Goal: Task Accomplishment & Management: Complete application form

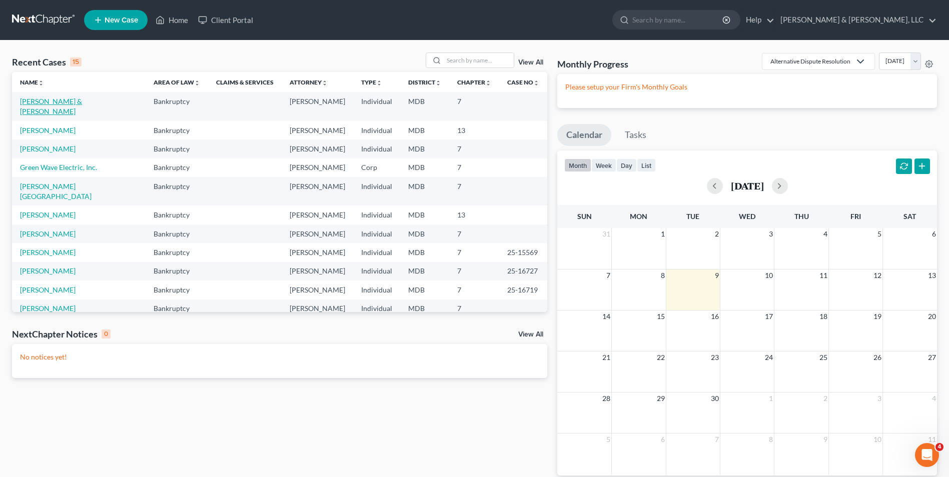
click at [66, 102] on link "[PERSON_NAME] & [PERSON_NAME]" at bounding box center [51, 106] width 62 height 19
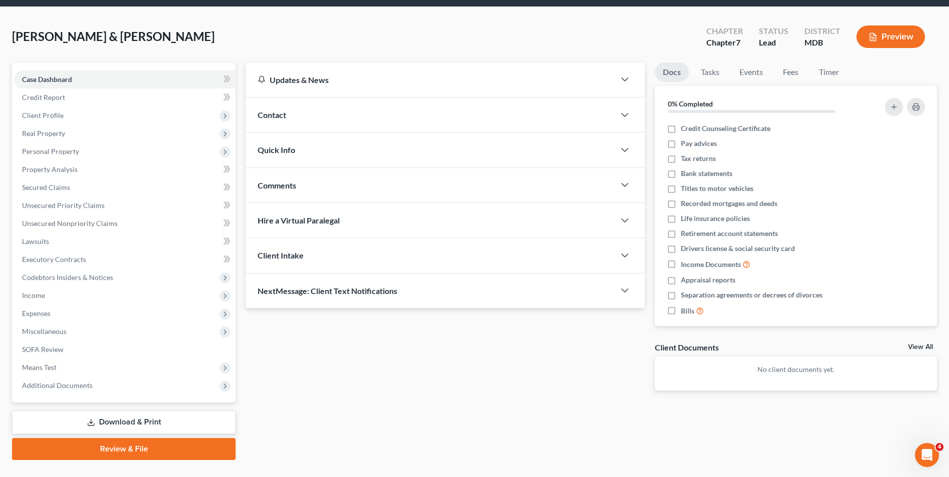
scroll to position [55, 0]
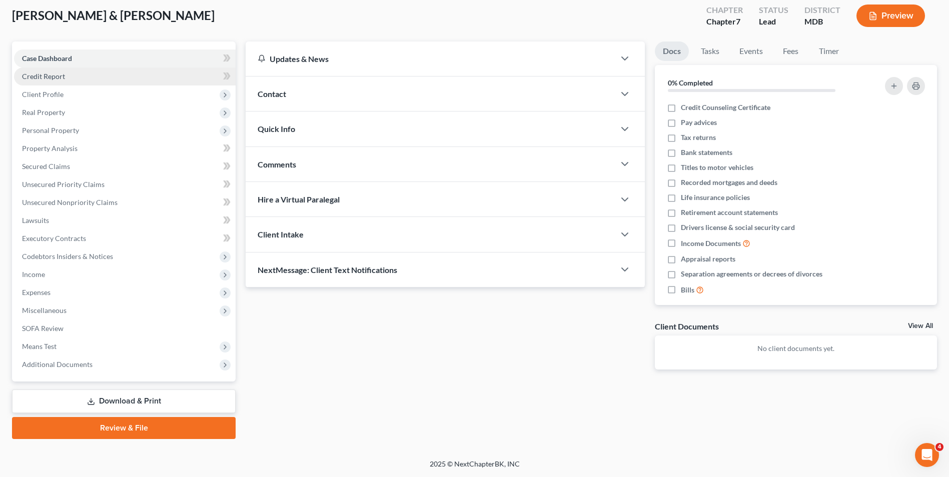
click at [39, 71] on link "Credit Report" at bounding box center [125, 77] width 222 height 18
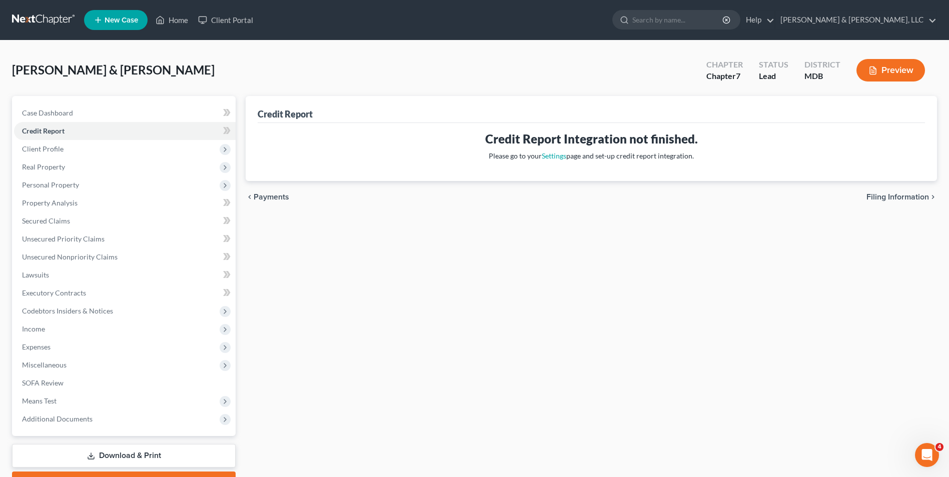
click at [883, 193] on span "Filing Information" at bounding box center [897, 197] width 63 height 8
select select "1"
select select "0"
select select "38"
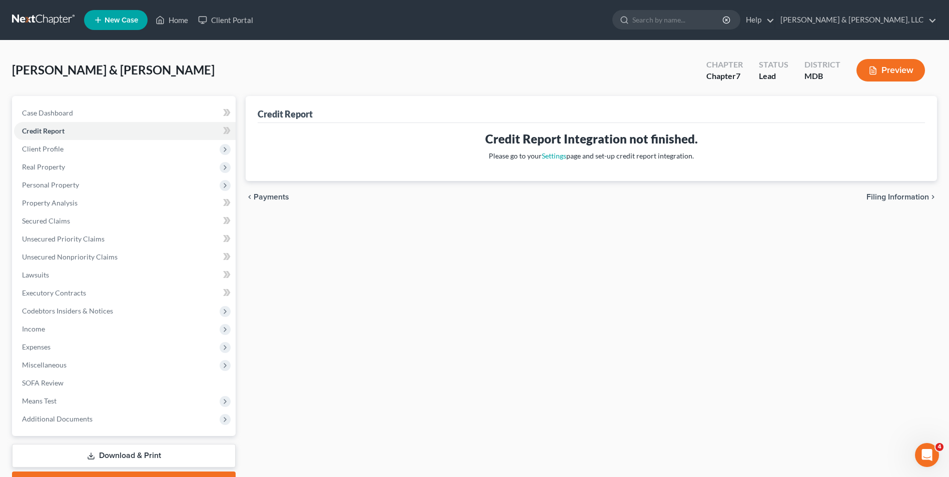
select select "0"
select select "21"
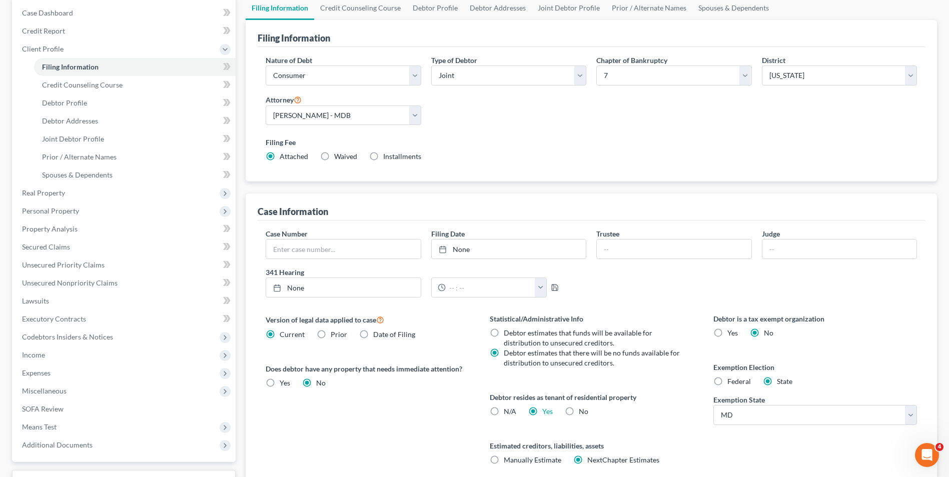
scroll to position [182, 0]
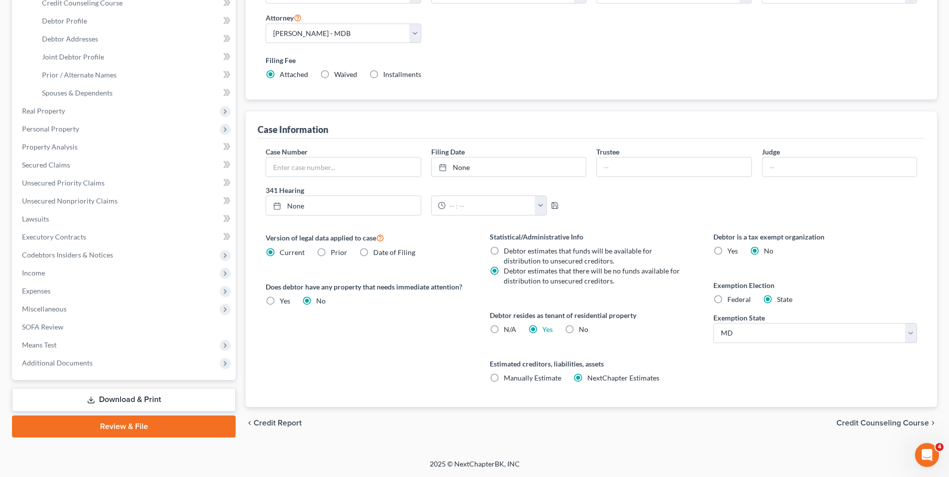
click at [864, 420] on span "Credit Counseling Course" at bounding box center [882, 423] width 93 height 8
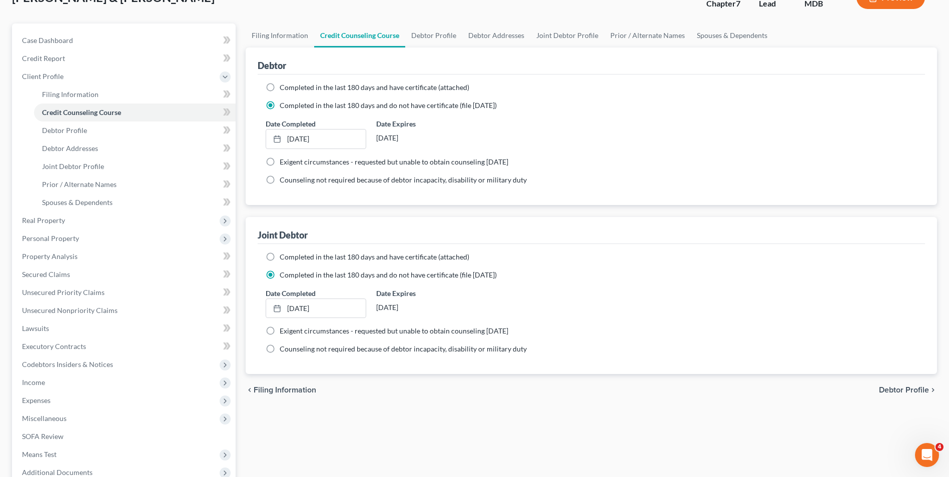
scroll to position [181, 0]
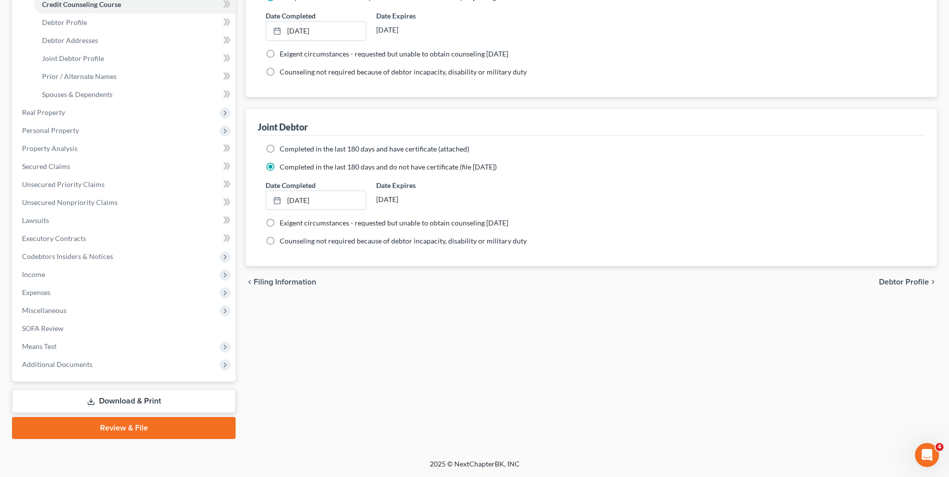
click at [910, 278] on span "Debtor Profile" at bounding box center [904, 282] width 50 height 8
select select "1"
select select "0"
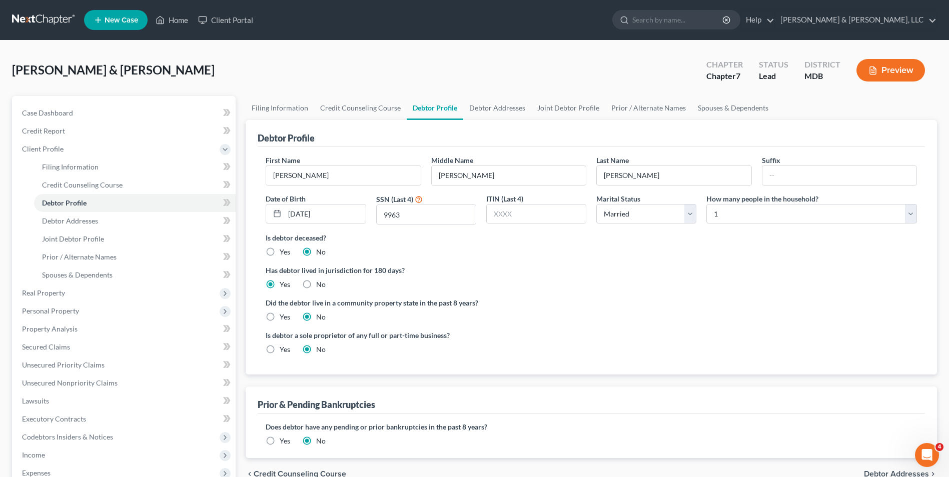
click at [280, 351] on label "Yes" at bounding box center [285, 350] width 11 height 10
click at [284, 351] on input "Yes" at bounding box center [287, 348] width 7 height 7
radio input "true"
radio input "false"
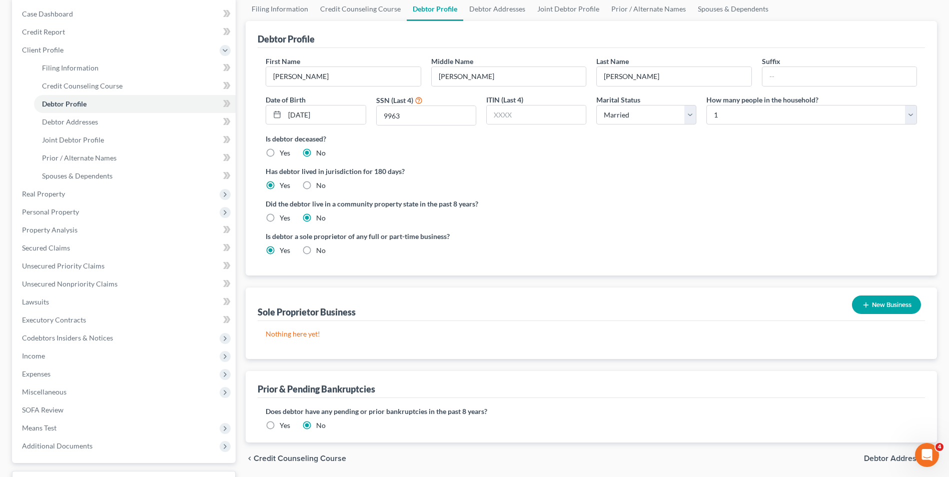
scroll to position [100, 0]
click at [876, 299] on button "New Business" at bounding box center [886, 304] width 69 height 19
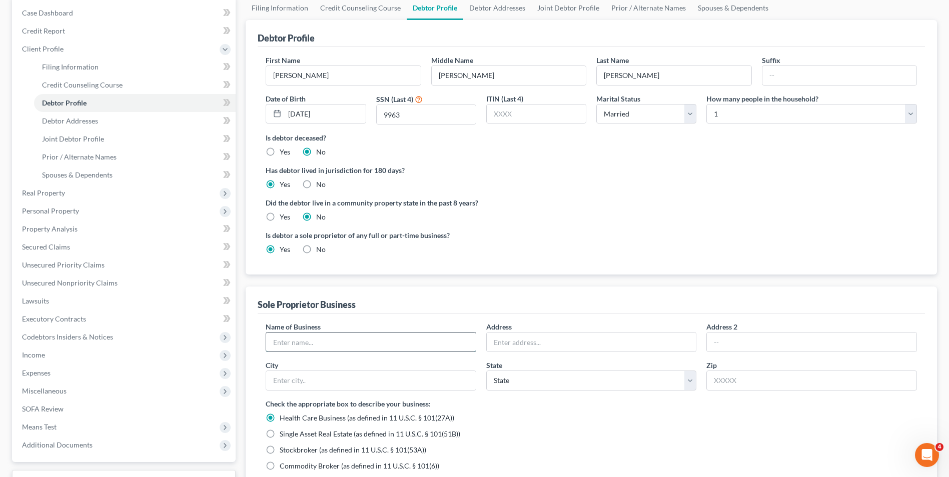
click at [374, 345] on input "text" at bounding box center [371, 342] width 210 height 19
drag, startPoint x: 373, startPoint y: 345, endPoint x: 374, endPoint y: 318, distance: 26.5
click at [374, 338] on input "[PERSON_NAME]" at bounding box center [371, 342] width 210 height 19
click at [298, 342] on input "[PERSON_NAME]" at bounding box center [371, 342] width 210 height 19
click at [272, 345] on input "[PERSON_NAME]" at bounding box center [371, 342] width 210 height 19
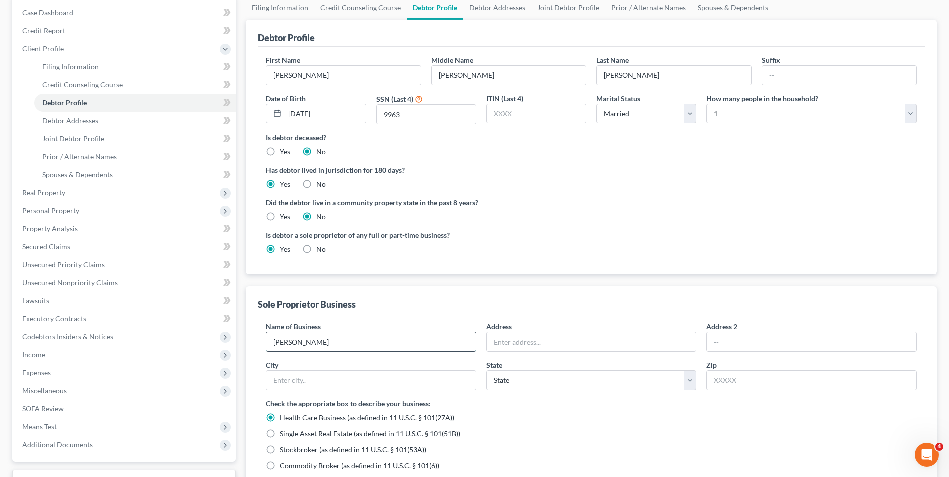
click at [278, 343] on input "[PERSON_NAME]" at bounding box center [371, 342] width 210 height 19
click at [408, 340] on input "[PERSON_NAME]" at bounding box center [371, 342] width 210 height 19
click at [293, 340] on input "[PERSON_NAME]" at bounding box center [371, 342] width 210 height 19
click at [285, 343] on input "[PERSON_NAME]" at bounding box center [371, 342] width 210 height 19
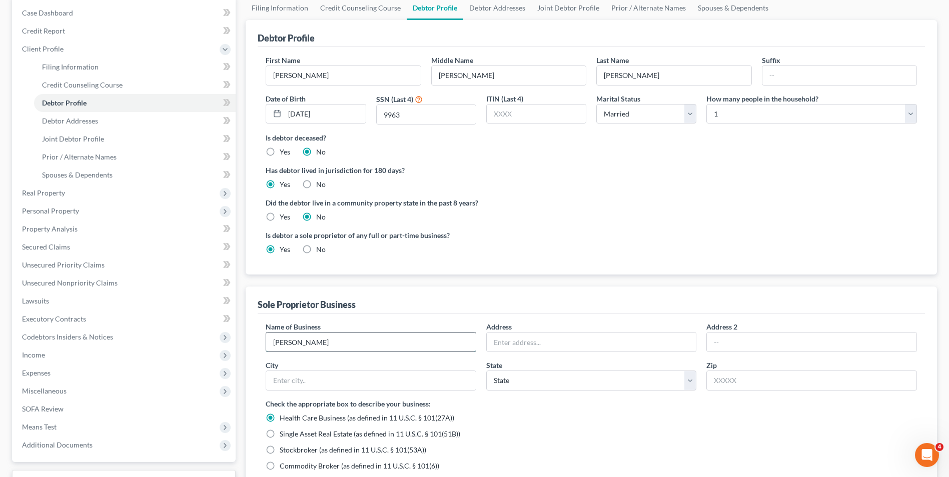
click at [279, 345] on input "[PERSON_NAME]" at bounding box center [371, 342] width 210 height 19
type input "[PERSON_NAME] Painting Company"
click at [509, 346] on input "text" at bounding box center [592, 342] width 210 height 19
click at [526, 176] on label "Has debtor lived in jurisdiction for 180 days?" at bounding box center [591, 170] width 651 height 11
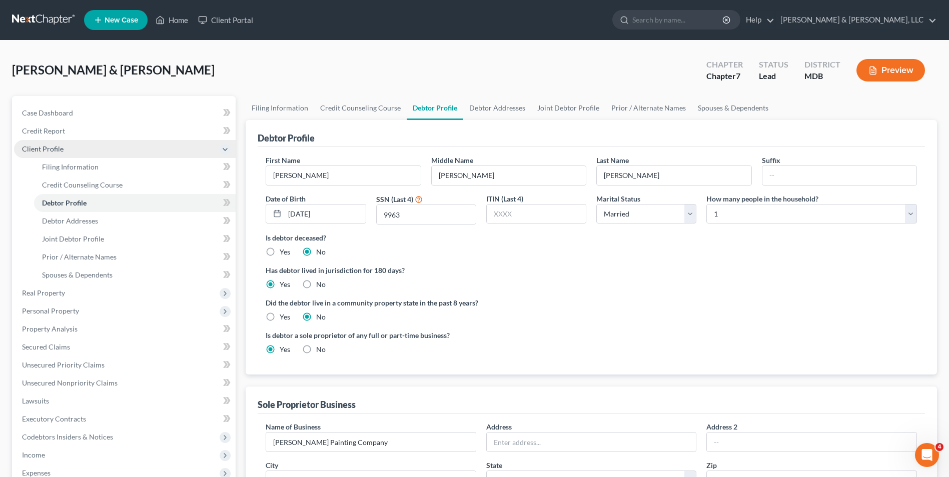
scroll to position [200, 0]
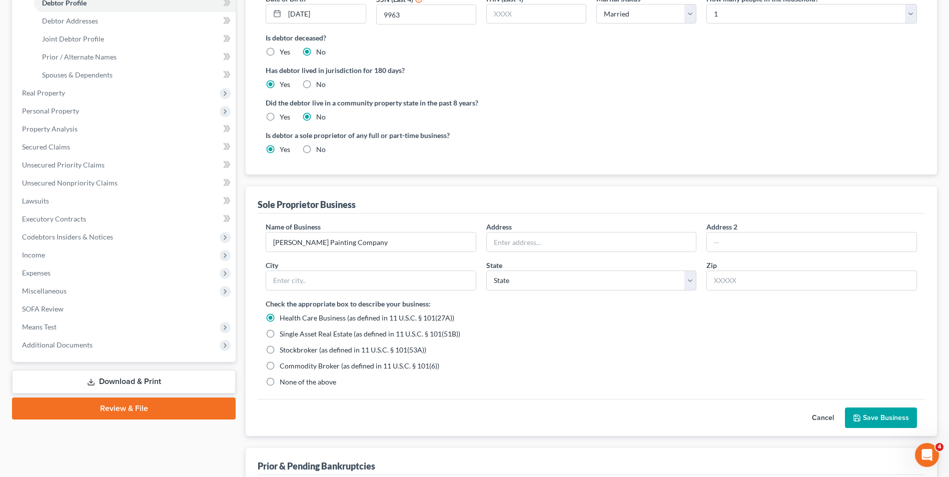
click at [280, 384] on label "None of the above" at bounding box center [308, 382] width 57 height 10
click at [284, 384] on input "None of the above" at bounding box center [287, 380] width 7 height 7
radio input "true"
radio input "false"
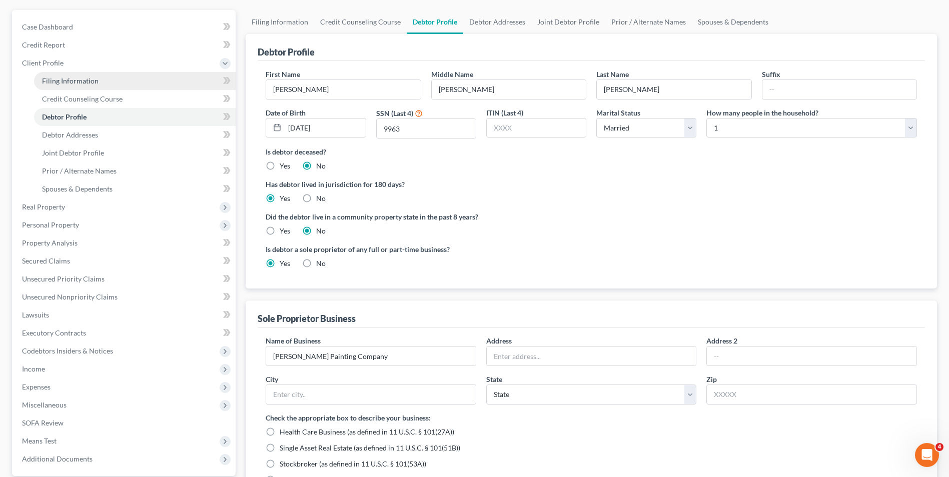
scroll to position [0, 0]
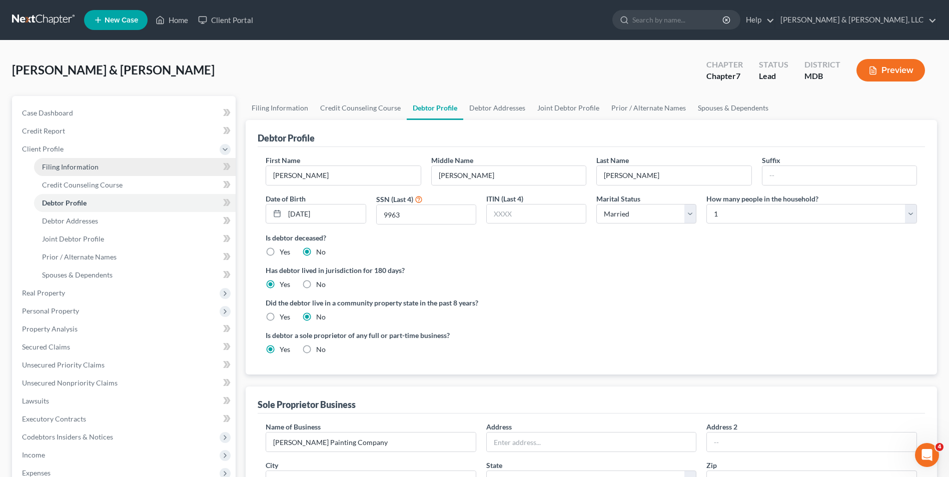
drag, startPoint x: 58, startPoint y: 164, endPoint x: 73, endPoint y: 168, distance: 15.0
click at [58, 164] on span "Filing Information" at bounding box center [70, 167] width 57 height 9
select select "1"
select select "0"
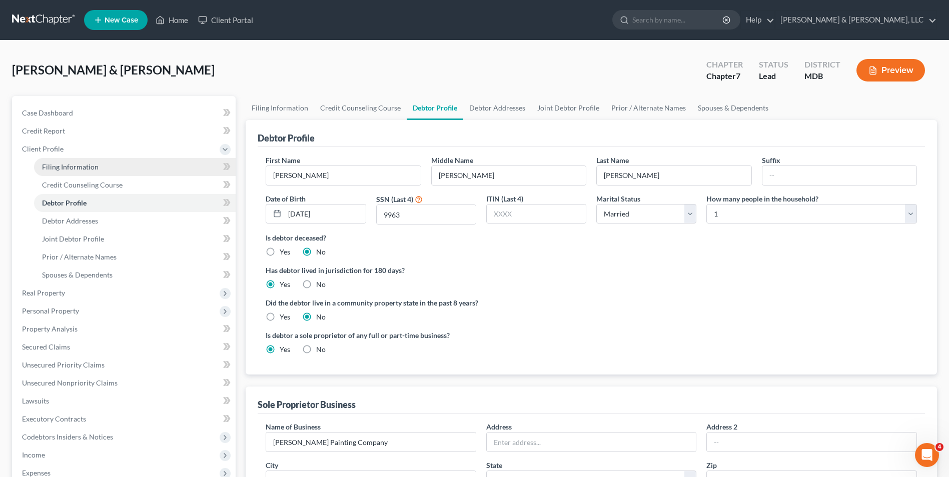
select select "38"
select select "0"
select select "21"
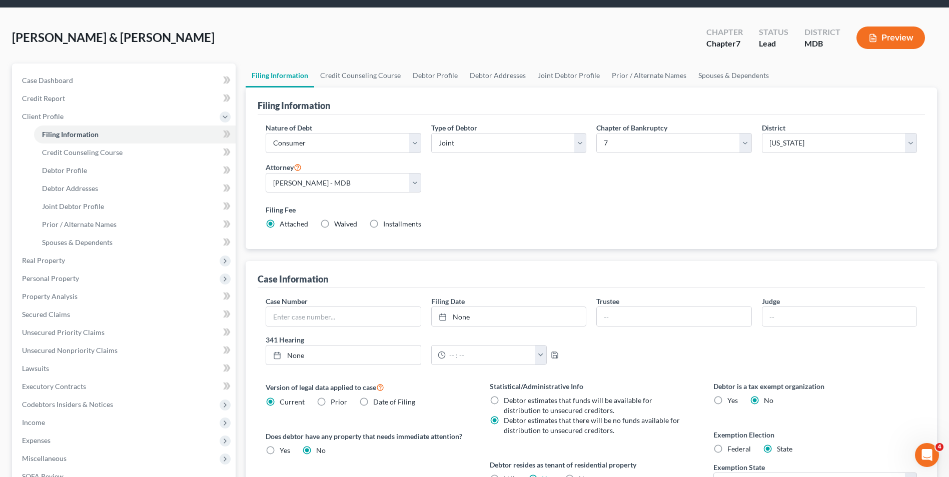
scroll to position [50, 0]
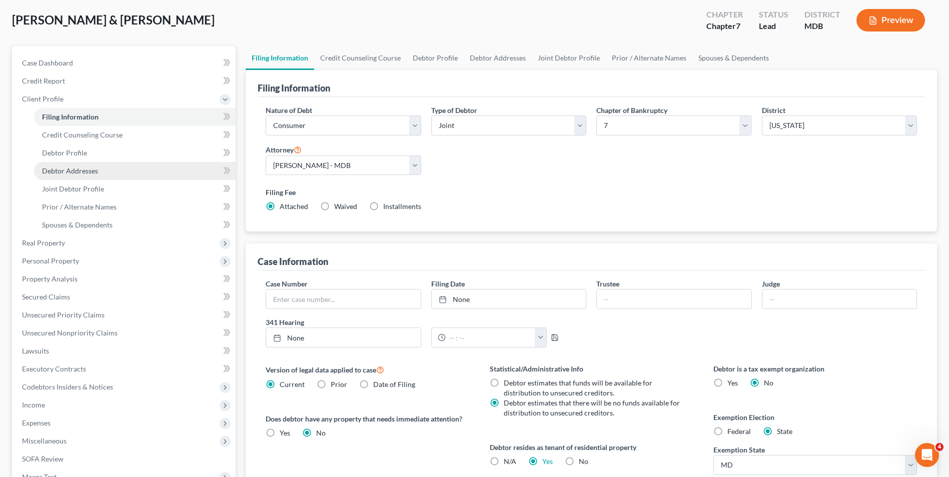
click at [100, 175] on link "Debtor Addresses" at bounding box center [135, 171] width 202 height 18
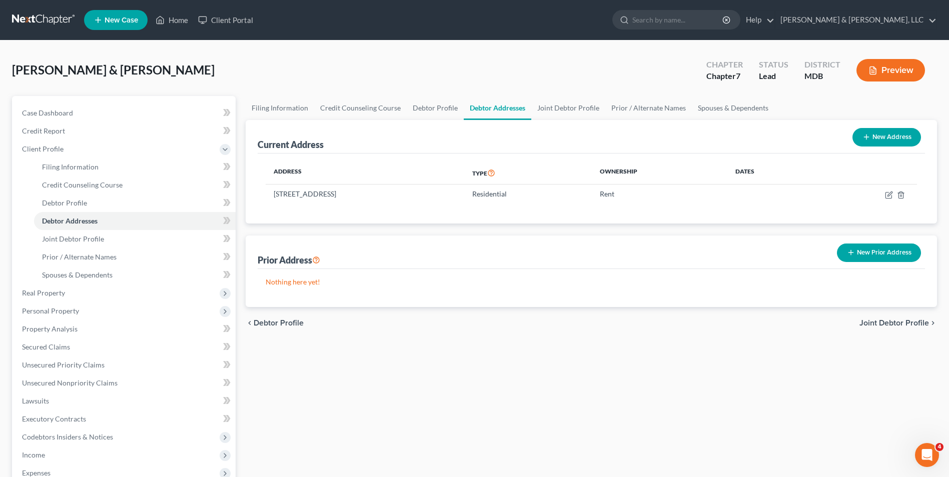
click at [892, 319] on span "Joint Debtor Profile" at bounding box center [894, 323] width 70 height 8
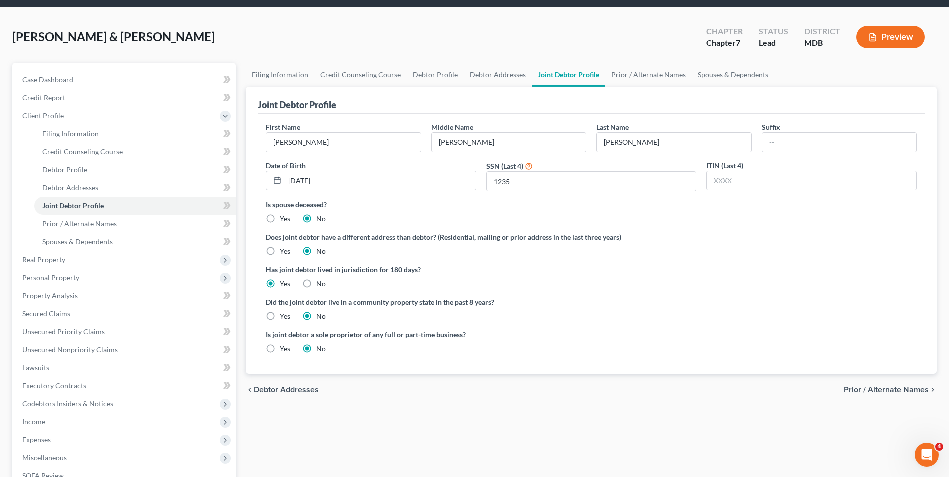
scroll to position [50, 0]
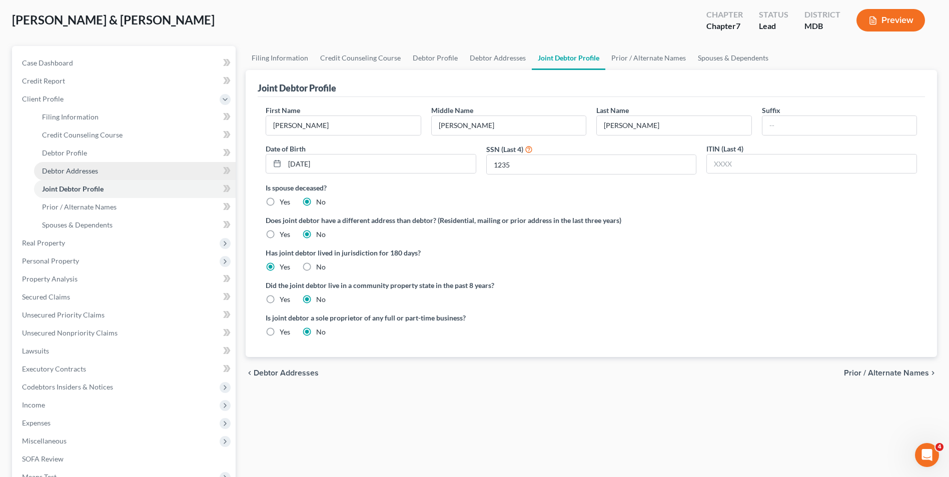
drag, startPoint x: 133, startPoint y: 171, endPoint x: 162, endPoint y: 178, distance: 29.2
click at [133, 171] on link "Debtor Addresses" at bounding box center [135, 171] width 202 height 18
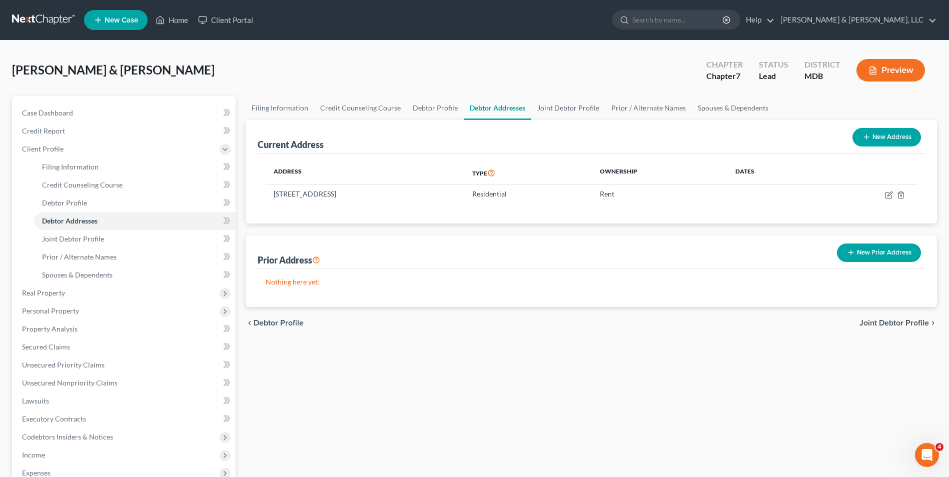
click at [873, 321] on span "Joint Debtor Profile" at bounding box center [894, 323] width 70 height 8
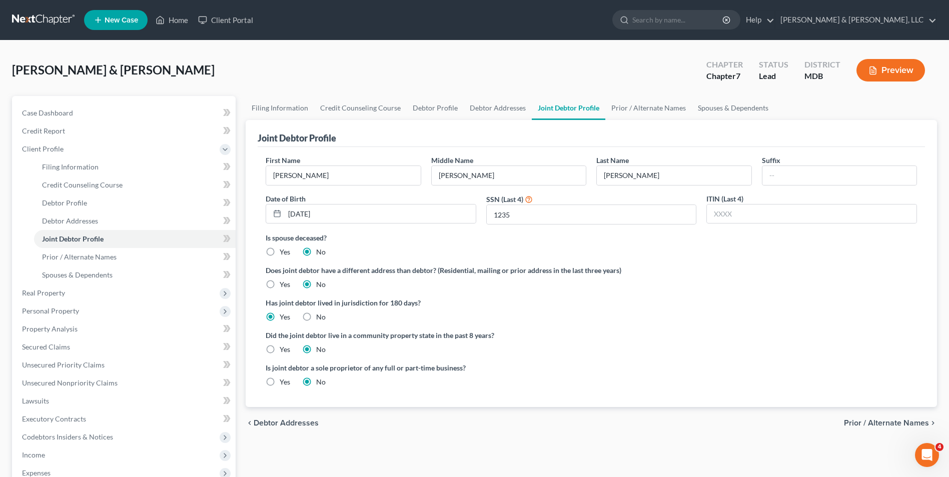
click at [887, 421] on span "Prior / Alternate Names" at bounding box center [886, 423] width 85 height 8
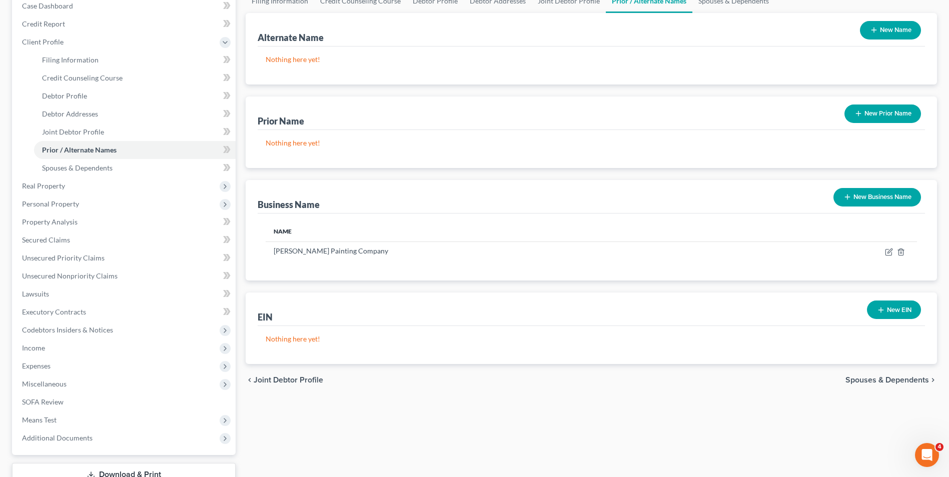
scroll to position [181, 0]
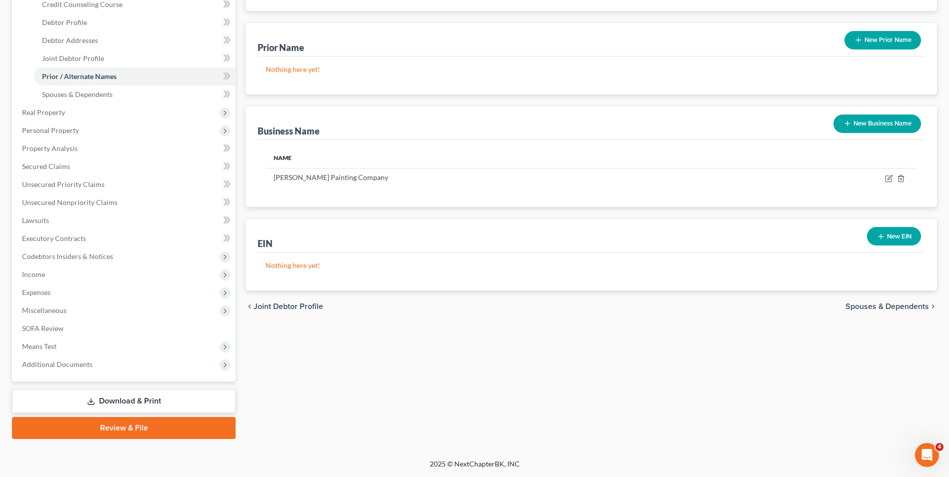
click at [277, 305] on span "Joint Debtor Profile" at bounding box center [289, 307] width 70 height 8
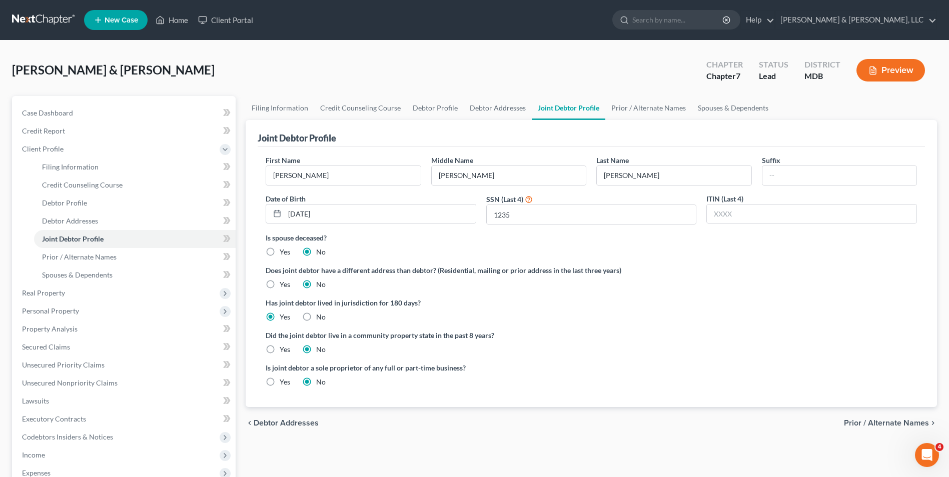
click at [280, 380] on label "Yes" at bounding box center [285, 382] width 11 height 10
click at [284, 380] on input "Yes" at bounding box center [287, 380] width 7 height 7
radio input "true"
radio input "false"
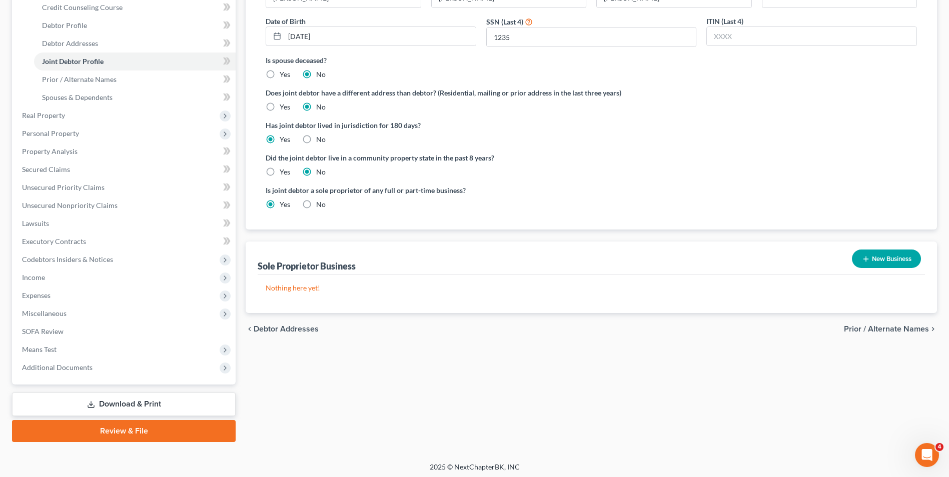
scroll to position [181, 0]
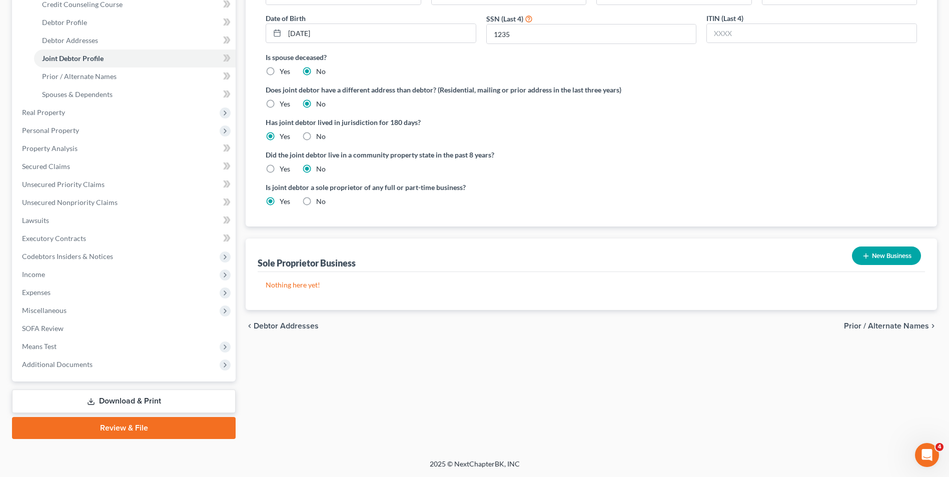
click at [875, 259] on button "New Business" at bounding box center [886, 256] width 69 height 19
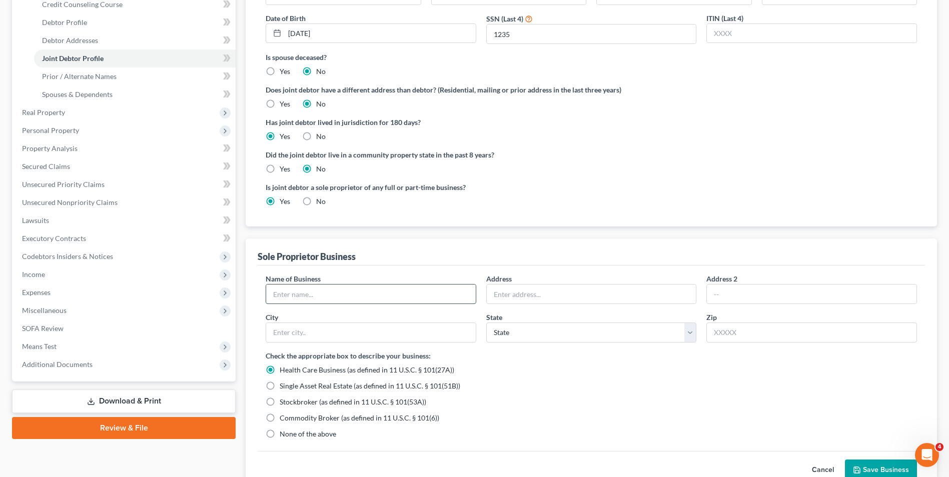
click at [357, 299] on input "text" at bounding box center [371, 294] width 210 height 19
type input "[PERSON_NAME] Painting Company"
type input "[STREET_ADDRESS]"
type input "Trappe"
click at [685, 334] on select "State [US_STATE] AK AR AZ CA CO CT DE DC [GEOGRAPHIC_DATA] [GEOGRAPHIC_DATA] GU…" at bounding box center [591, 333] width 211 height 20
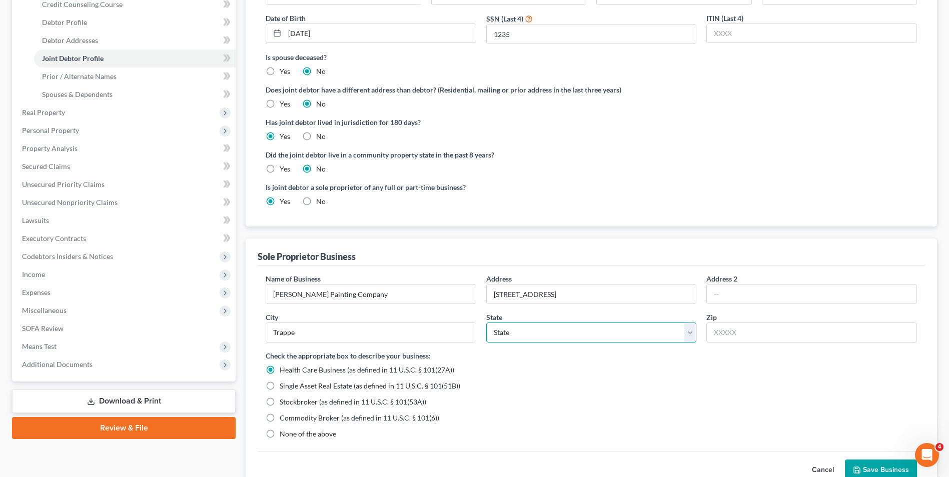
select select "21"
click at [486, 323] on select "State [US_STATE] AK AR AZ CA CO CT DE DC [GEOGRAPHIC_DATA] [GEOGRAPHIC_DATA] GU…" at bounding box center [591, 333] width 211 height 20
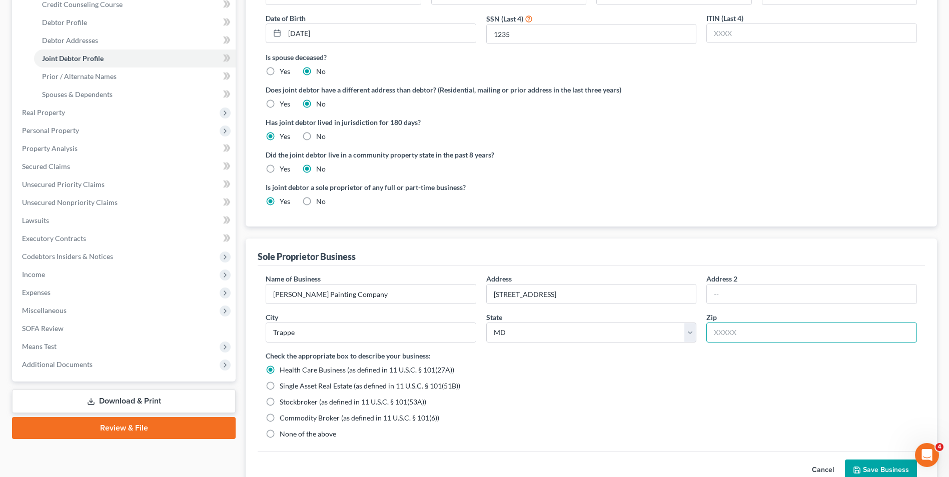
click at [720, 339] on input "text" at bounding box center [811, 333] width 211 height 20
type input "21673"
click at [280, 436] on label "None of the above" at bounding box center [308, 434] width 57 height 10
click at [284, 436] on input "None of the above" at bounding box center [287, 432] width 7 height 7
radio input "true"
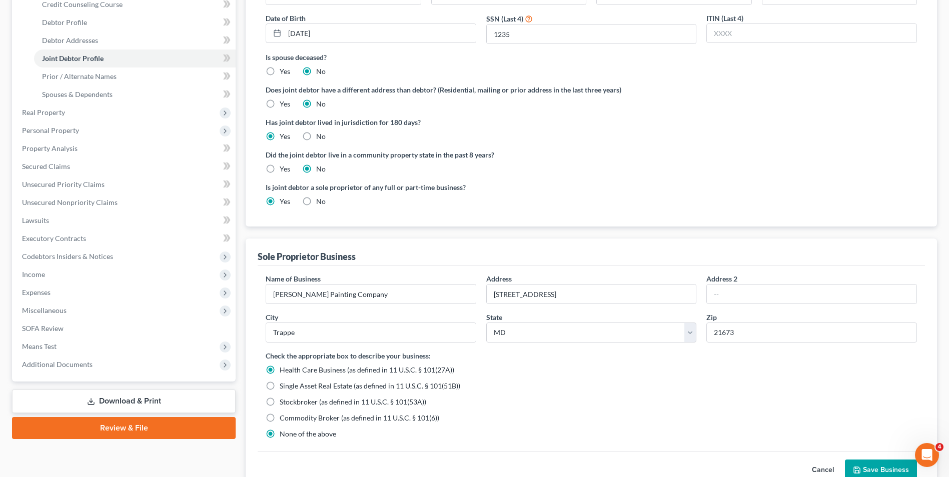
radio input "false"
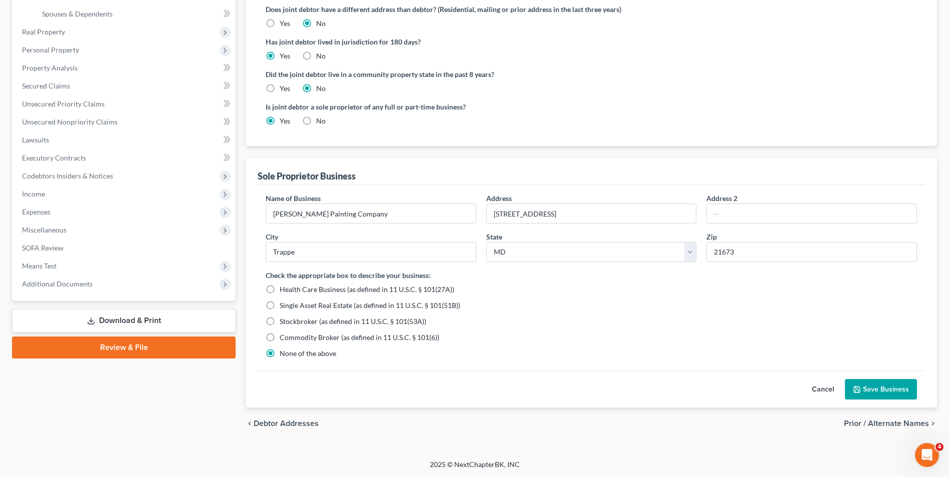
scroll to position [262, 0]
click at [866, 389] on button "Save Business" at bounding box center [881, 389] width 72 height 21
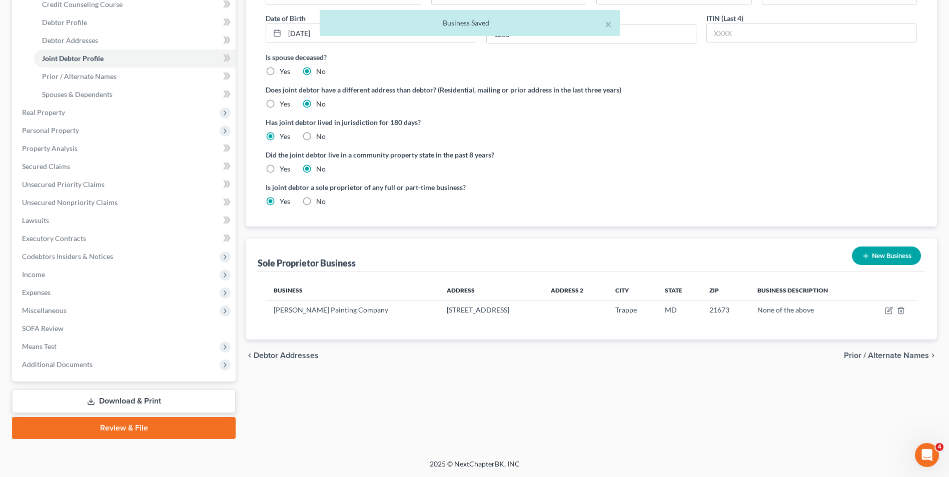
click at [558, 204] on div "Is joint debtor a sole proprietor of any full or part-time business? Yes No" at bounding box center [426, 194] width 331 height 25
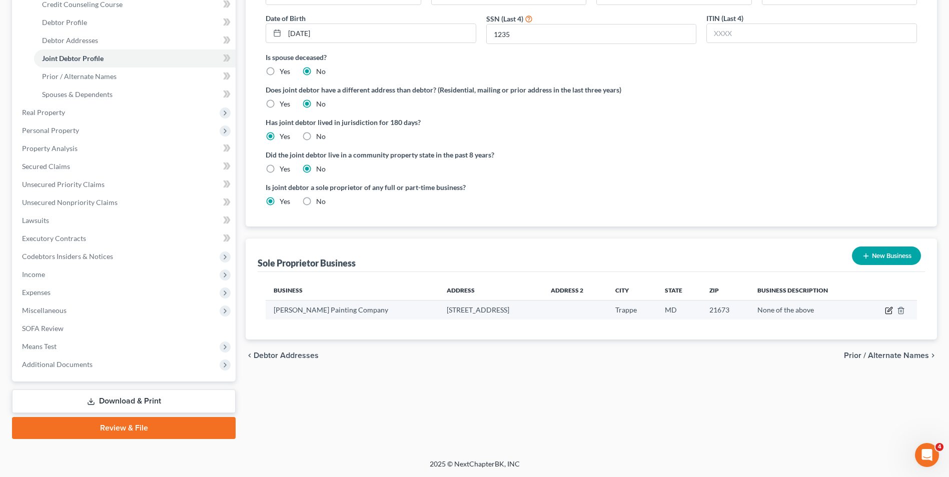
click at [885, 310] on icon "button" at bounding box center [889, 311] width 8 height 8
select select "21"
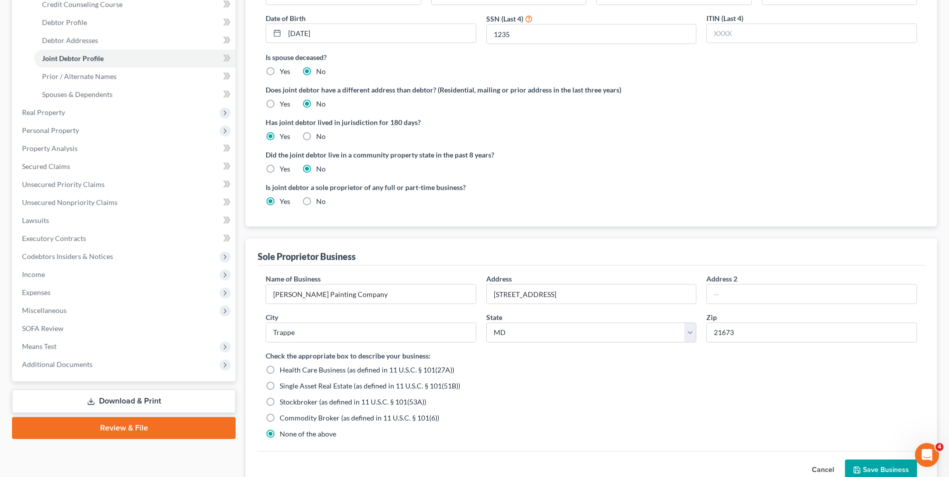
scroll to position [262, 0]
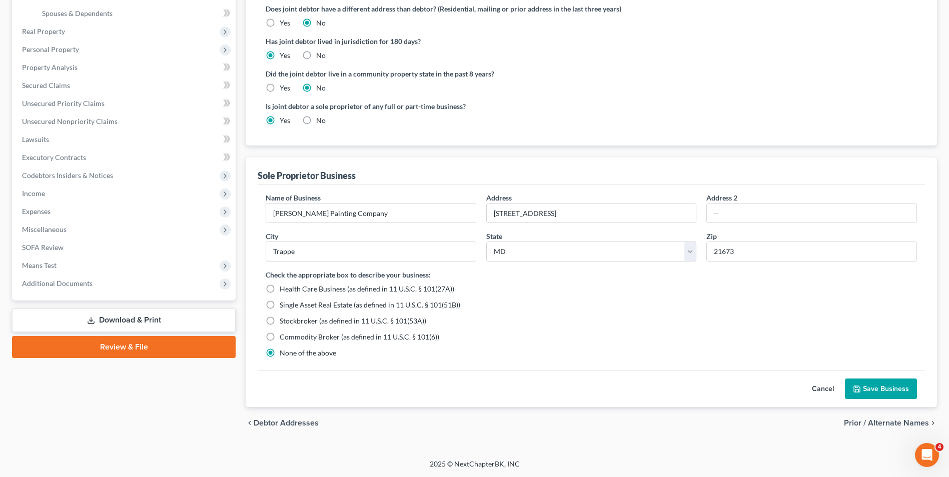
click at [897, 385] on button "Save Business" at bounding box center [881, 389] width 72 height 21
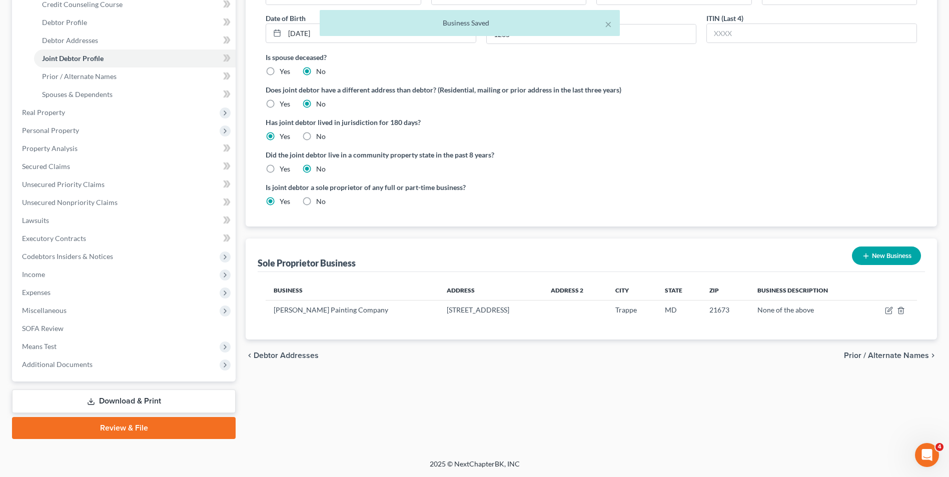
scroll to position [181, 0]
click at [860, 354] on span "Prior / Alternate Names" at bounding box center [886, 356] width 85 height 8
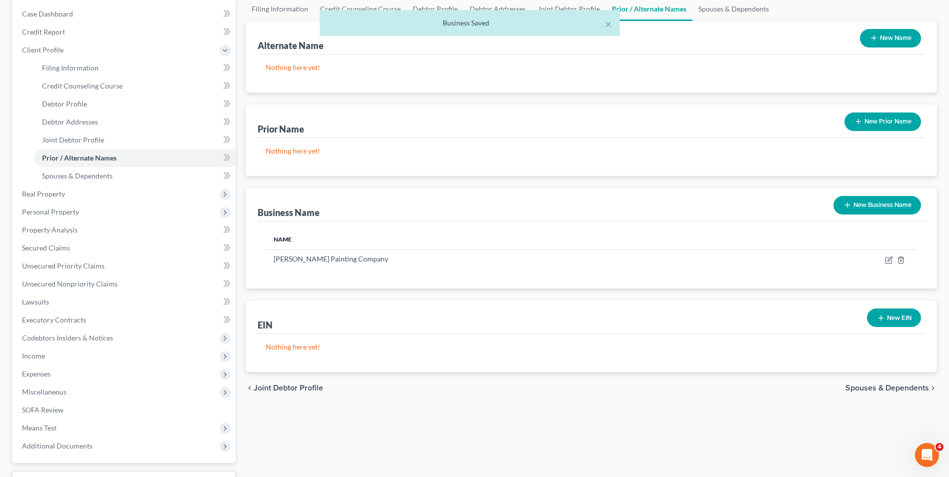
scroll to position [100, 0]
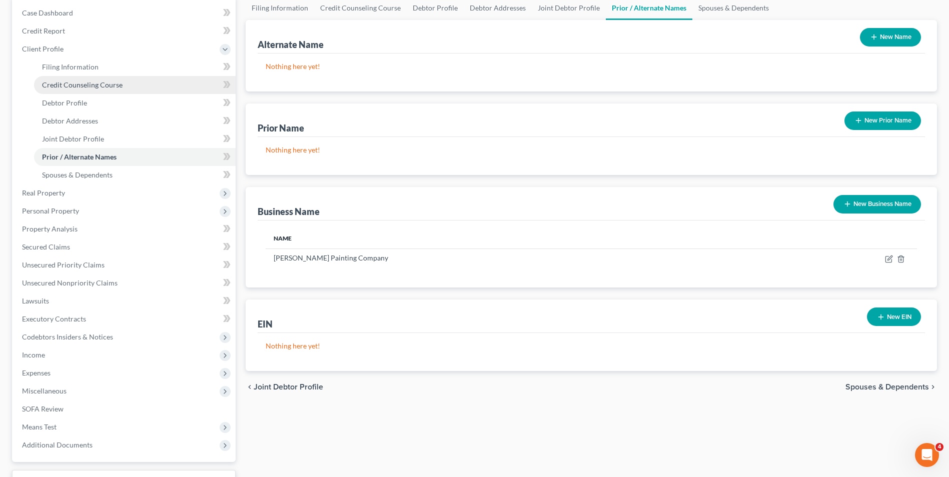
click at [134, 81] on link "Credit Counseling Course" at bounding box center [135, 85] width 202 height 18
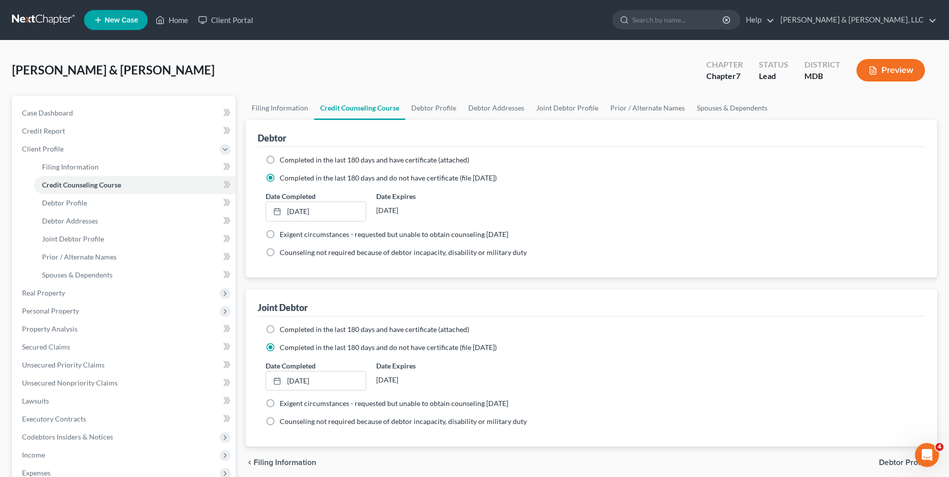
click at [280, 159] on label "Completed in the last 180 days and have certificate (attached)" at bounding box center [375, 160] width 190 height 10
click at [284, 159] on input "Completed in the last 180 days and have certificate (attached)" at bounding box center [287, 158] width 7 height 7
radio input "true"
radio input "false"
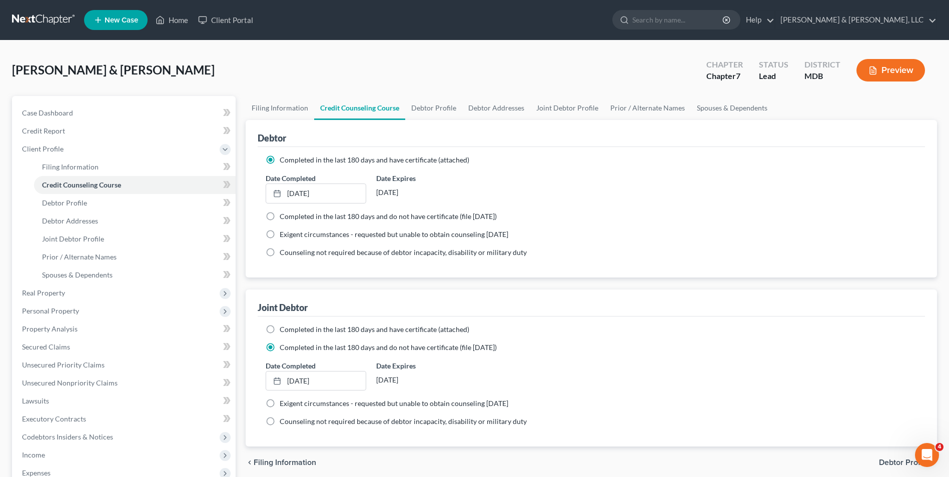
click at [632, 209] on ng-include "Completed in the last 180 days and have certificate (attached) Date Completed 9…" at bounding box center [591, 206] width 651 height 103
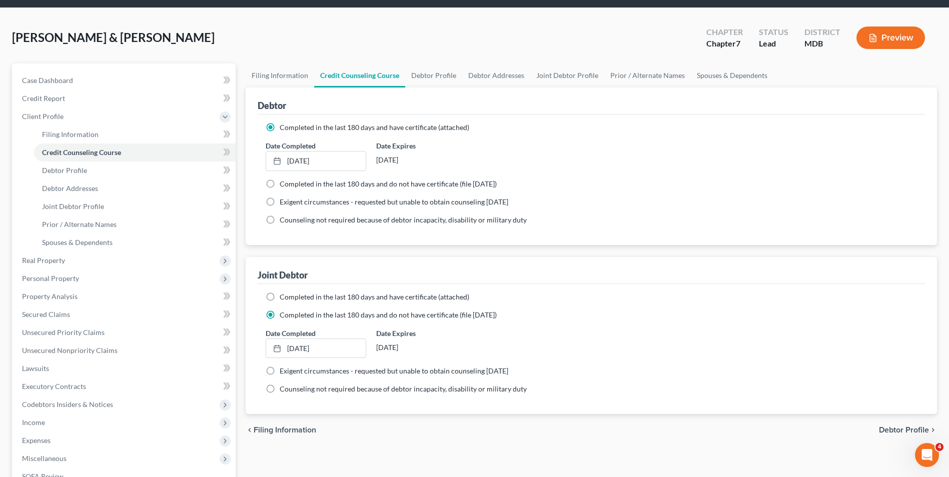
scroll to position [50, 0]
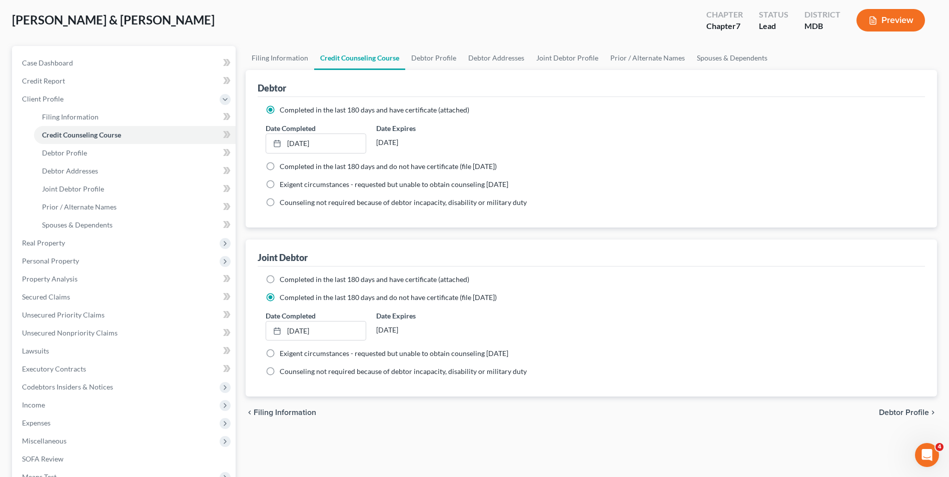
click at [280, 278] on label "Completed in the last 180 days and have certificate (attached)" at bounding box center [375, 280] width 190 height 10
click at [284, 278] on input "Completed in the last 180 days and have certificate (attached)" at bounding box center [287, 278] width 7 height 7
radio input "true"
radio input "false"
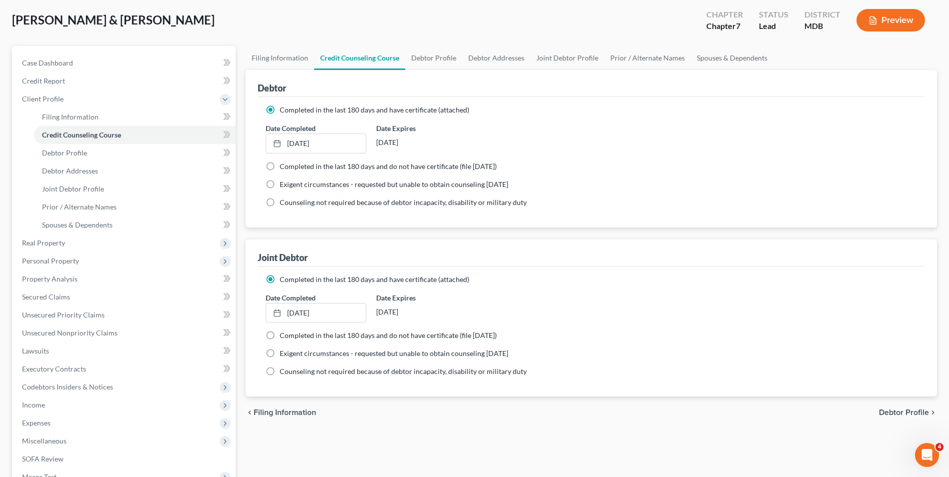
click at [857, 295] on div "Date Completed 9/4/2025 close Date 9/4/2025 Time 12:00 AM chevron_left Septembe…" at bounding box center [591, 308] width 661 height 31
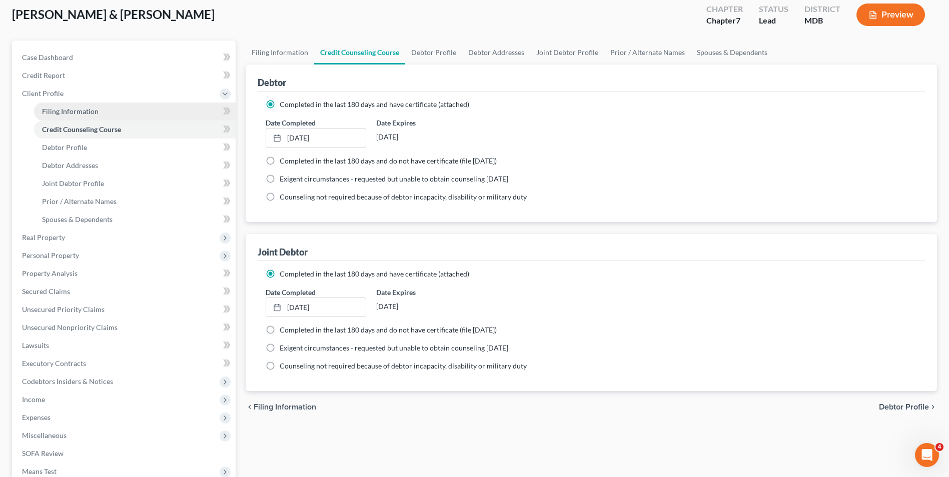
scroll to position [0, 0]
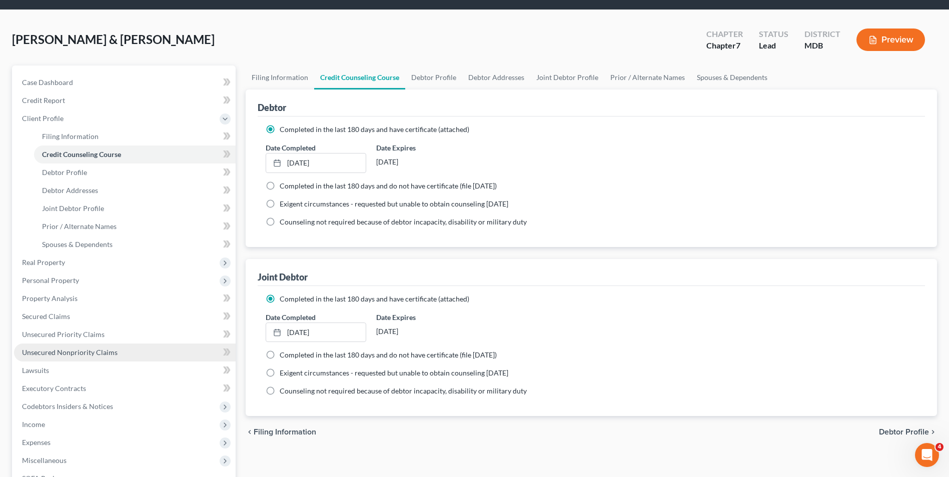
click at [112, 351] on span "Unsecured Nonpriority Claims" at bounding box center [70, 352] width 96 height 9
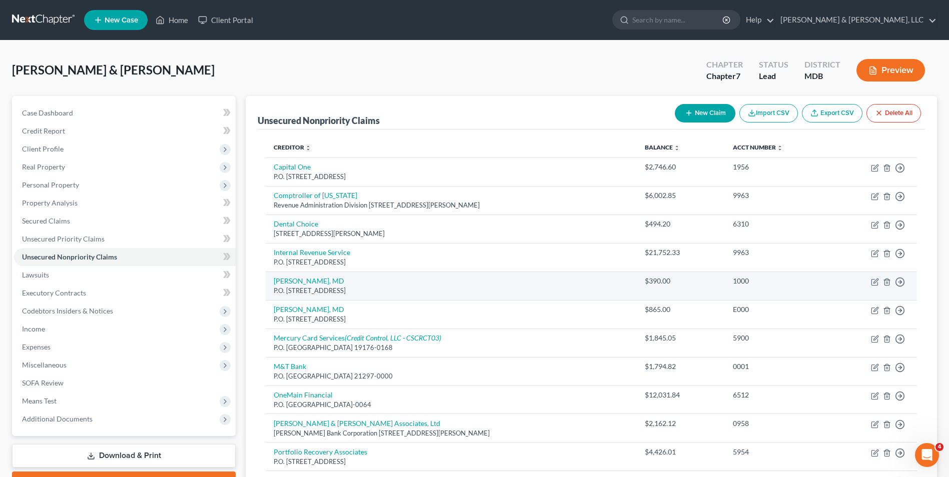
scroll to position [50, 0]
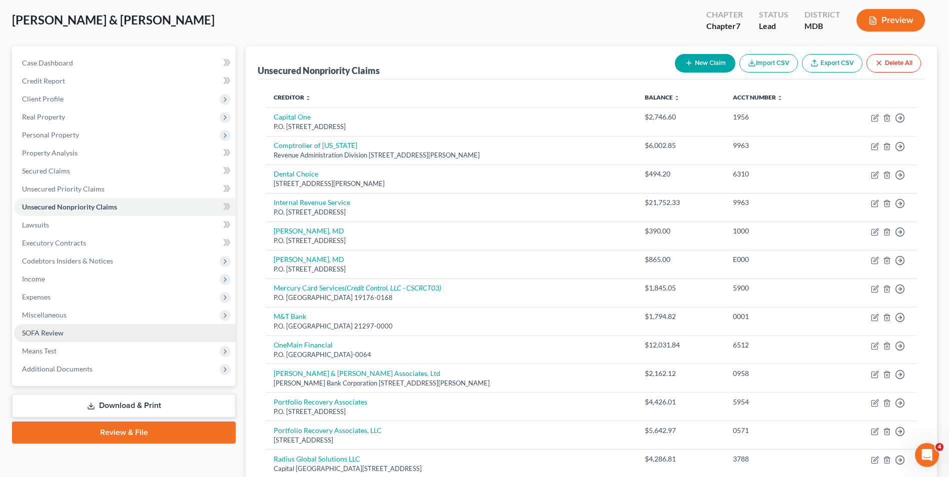
click at [48, 333] on span "SOFA Review" at bounding box center [43, 333] width 42 height 9
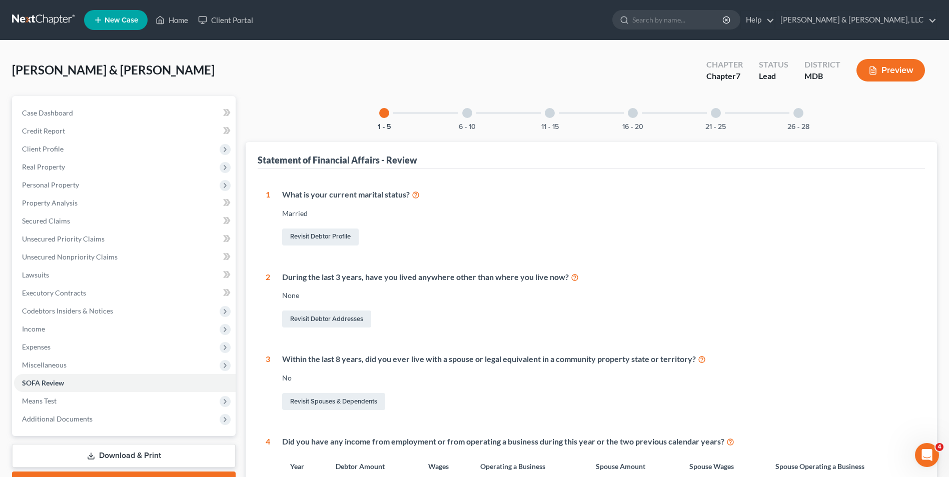
click at [470, 110] on div at bounding box center [467, 113] width 10 height 10
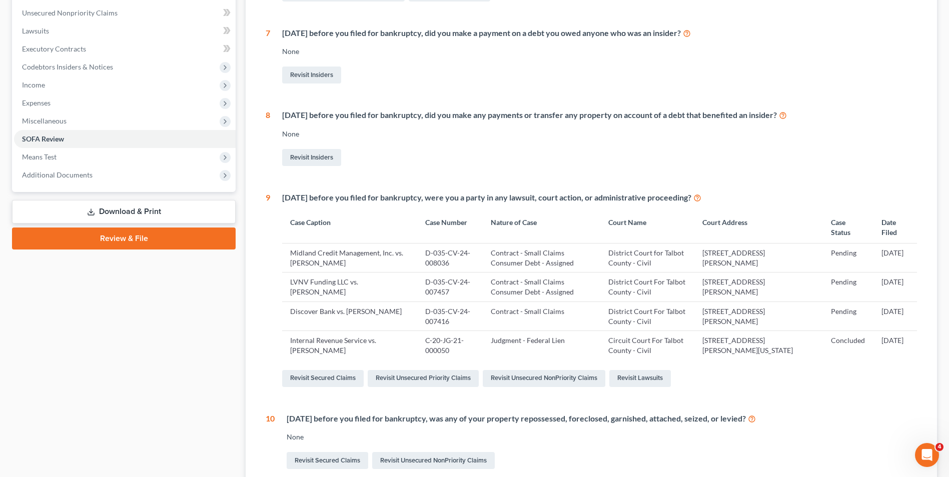
scroll to position [44, 0]
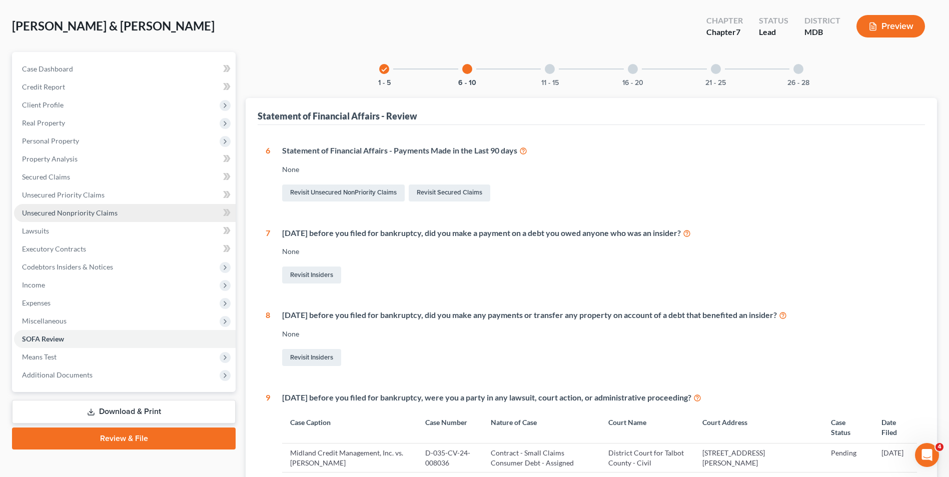
drag, startPoint x: 80, startPoint y: 209, endPoint x: 91, endPoint y: 204, distance: 12.3
click at [80, 209] on span "Unsecured Nonpriority Claims" at bounding box center [70, 213] width 96 height 9
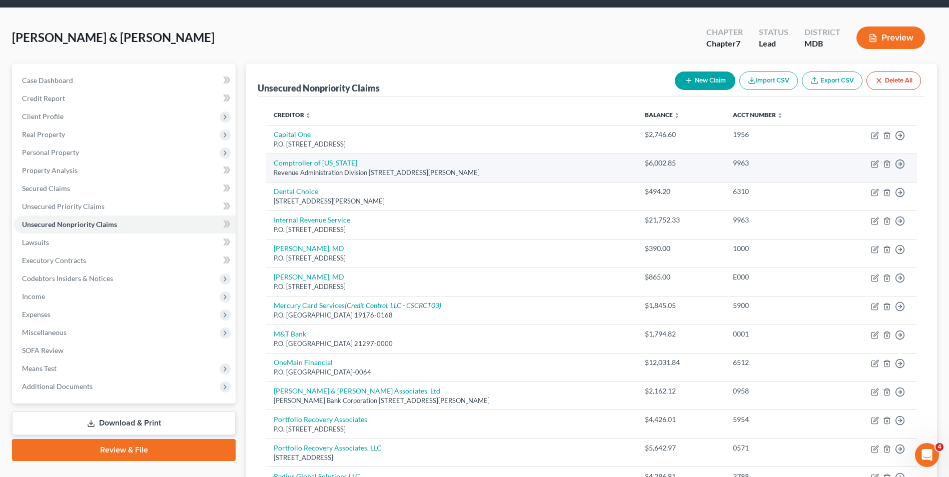
scroll to position [50, 0]
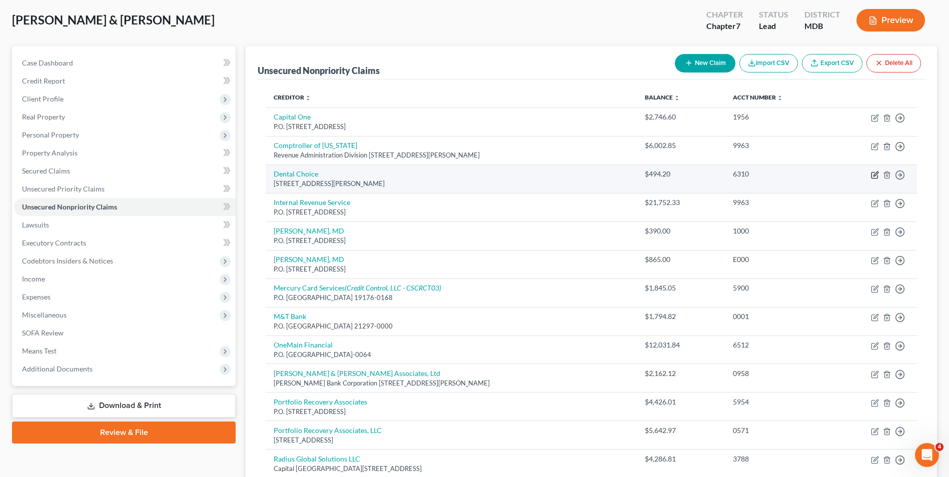
click at [875, 175] on icon "button" at bounding box center [875, 174] width 5 height 5
select select "21"
select select "10"
select select "2"
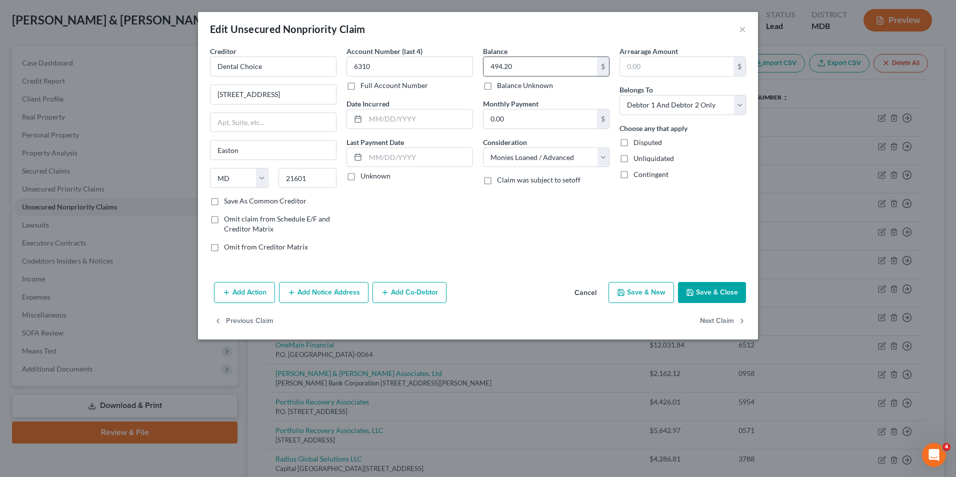
click at [531, 63] on input "494.20" at bounding box center [541, 66] width 114 height 19
click at [533, 61] on input "494.20" at bounding box center [541, 66] width 114 height 19
type input "0"
type input "539.57"
click at [640, 205] on div "Arrearage Amount $ Belongs To * Select Debtor 1 Only Debtor 2 Only Debtor 1 And…" at bounding box center [683, 153] width 137 height 214
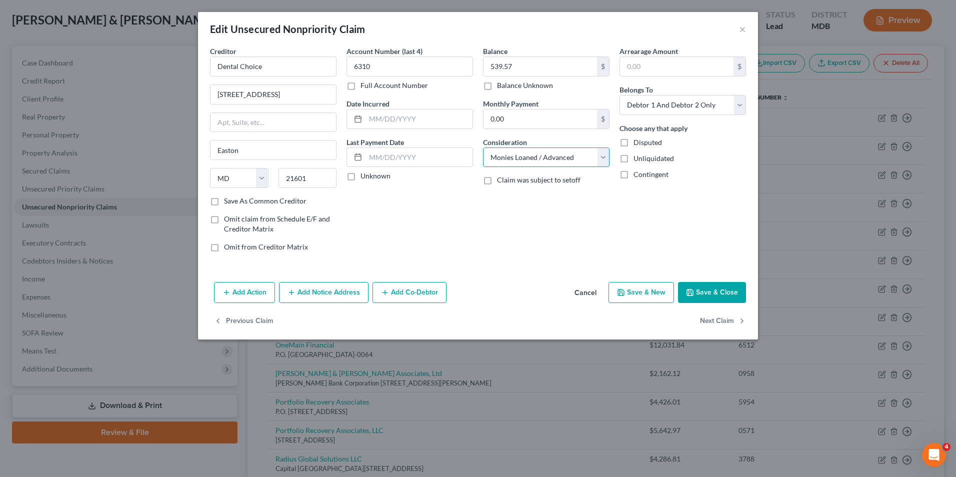
click at [600, 155] on select "Select Cable / Satellite Services Collection Agency Credit Card Debt Debt Couns…" at bounding box center [546, 158] width 127 height 20
select select "9"
click at [483, 148] on select "Select Cable / Satellite Services Collection Agency Credit Card Debt Debt Couns…" at bounding box center [546, 158] width 127 height 20
click at [697, 297] on button "Save & Close" at bounding box center [712, 292] width 68 height 21
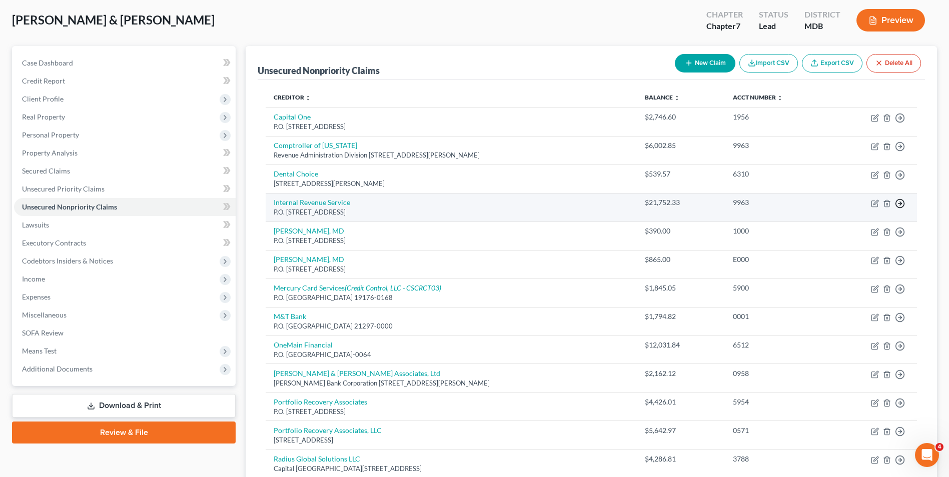
click at [899, 204] on line "button" at bounding box center [900, 204] width 4 height 0
click at [880, 225] on link "Move to E" at bounding box center [854, 227] width 84 height 17
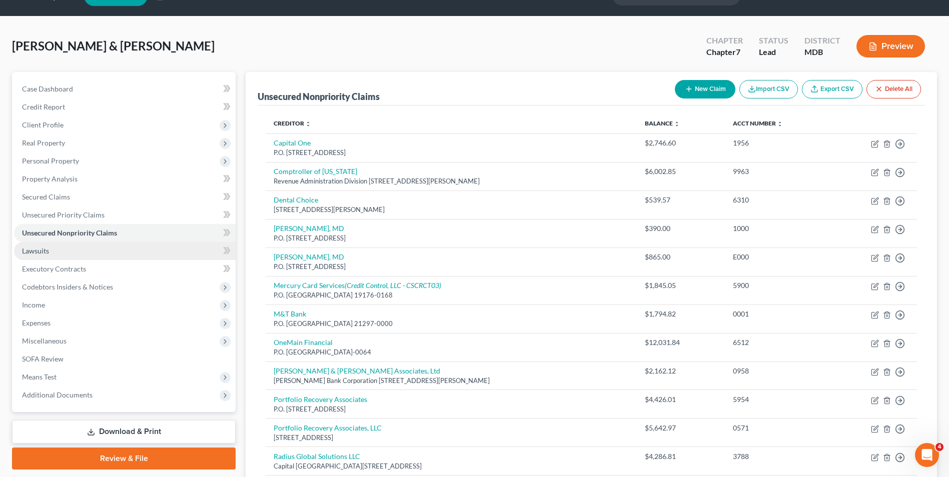
scroll to position [0, 0]
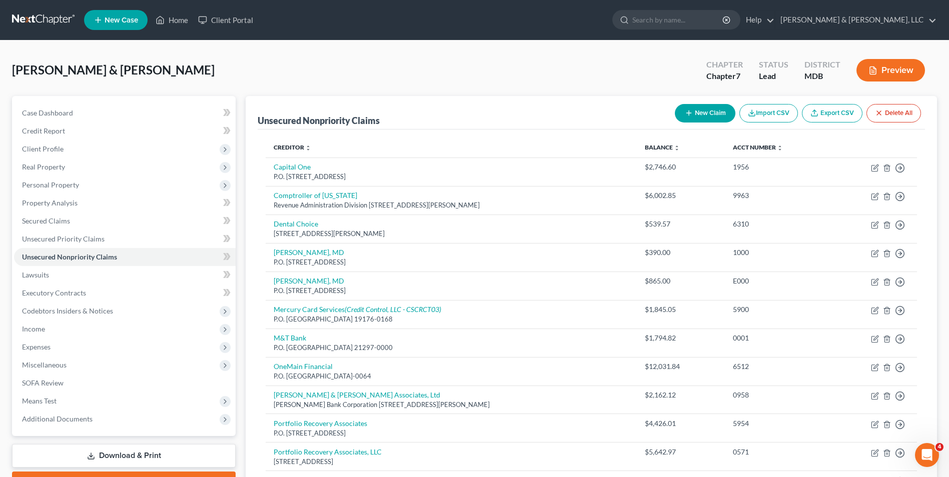
click at [211, 80] on div "[PERSON_NAME] & [PERSON_NAME] Upgraded Chapter Chapter 7 Status Lead District M…" at bounding box center [474, 75] width 925 height 44
click at [105, 110] on link "Case Dashboard" at bounding box center [125, 113] width 222 height 18
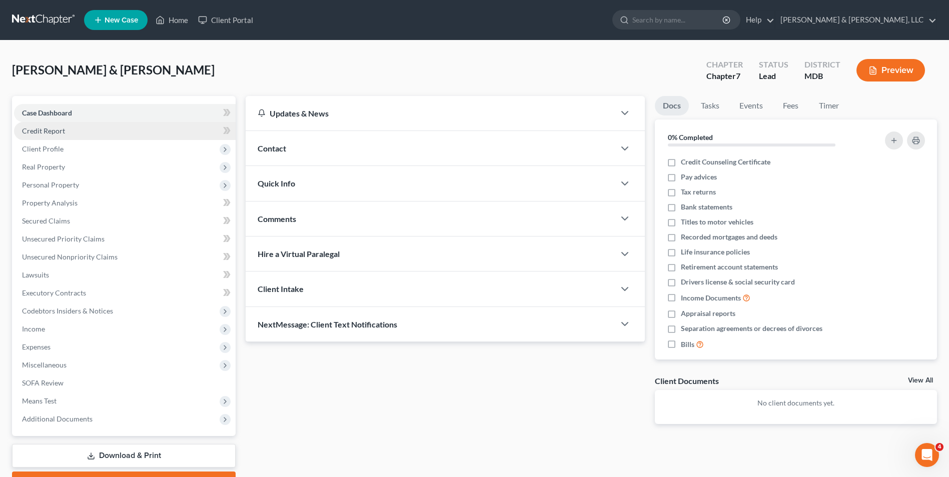
click at [30, 133] on span "Credit Report" at bounding box center [43, 131] width 43 height 9
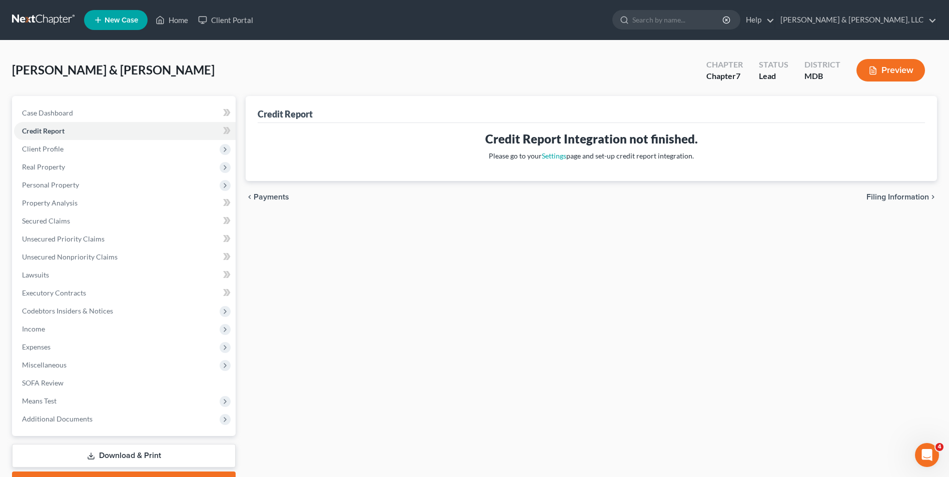
click at [892, 199] on span "Filing Information" at bounding box center [897, 197] width 63 height 8
select select "1"
select select "0"
select select "21"
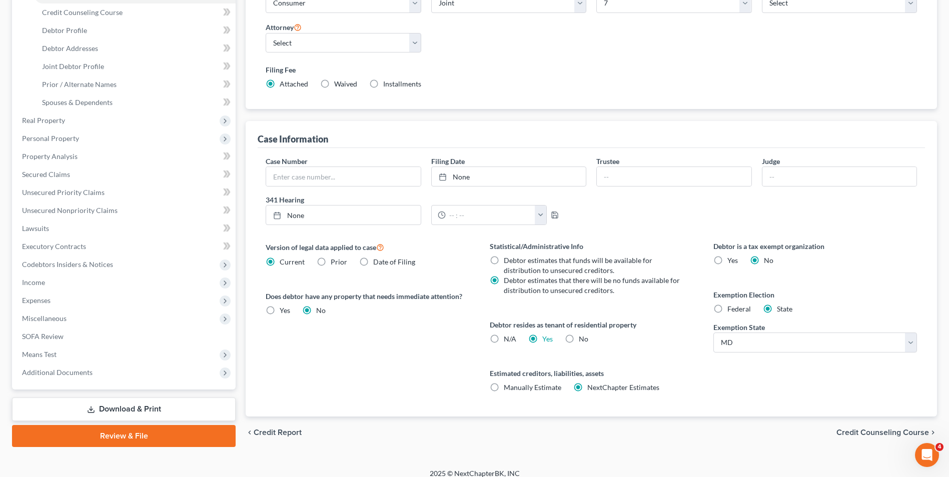
scroll to position [182, 0]
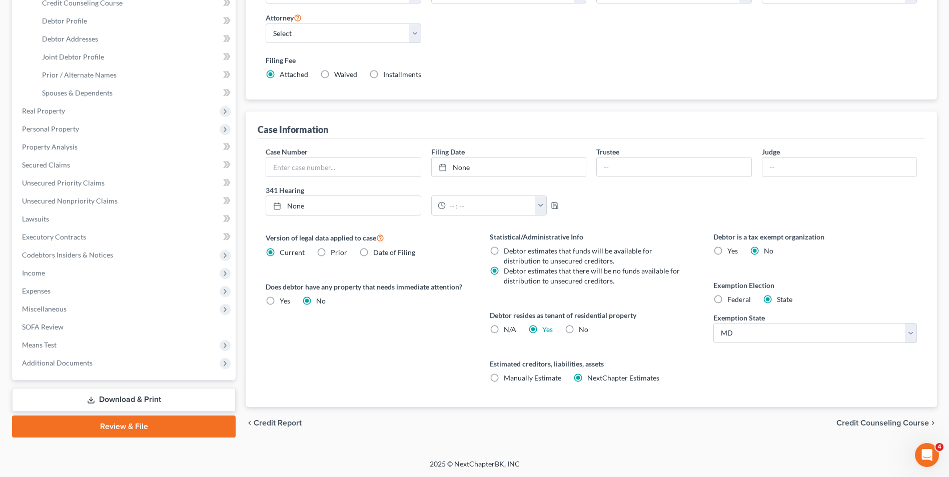
click at [891, 423] on span "Credit Counseling Course" at bounding box center [882, 423] width 93 height 8
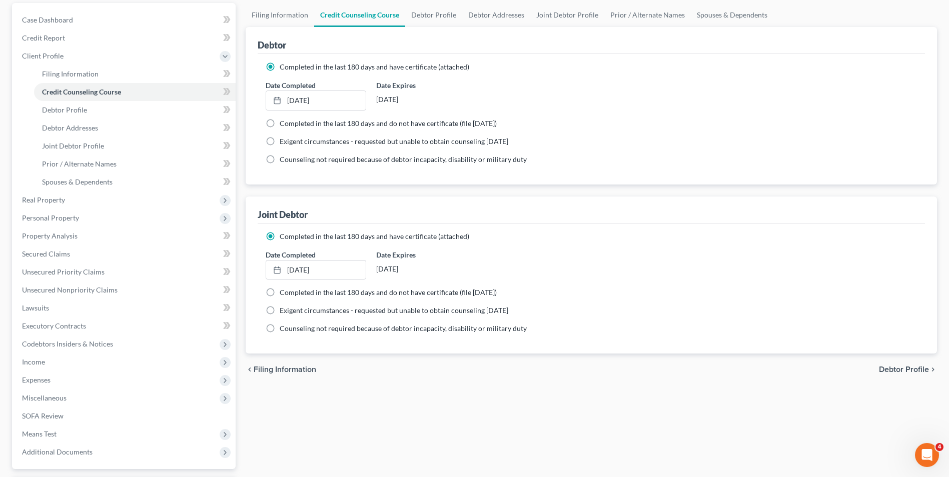
scroll to position [181, 0]
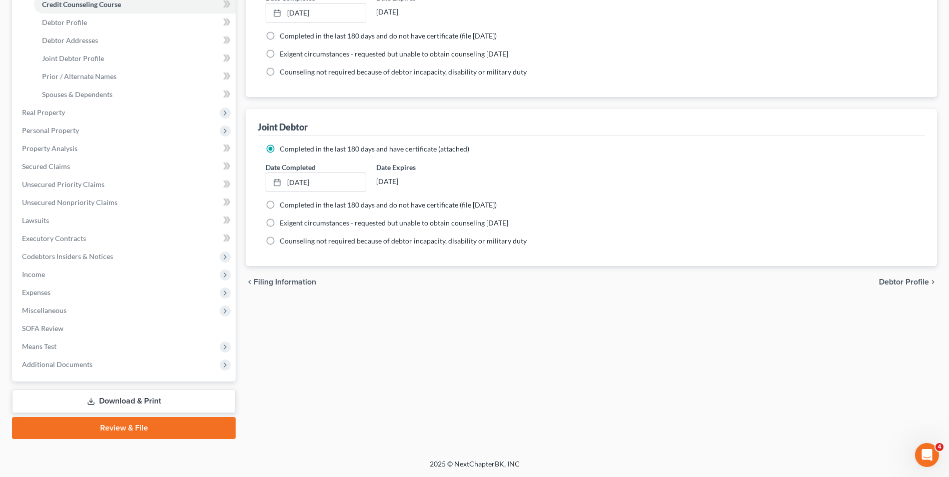
click at [903, 286] on span "Debtor Profile" at bounding box center [904, 282] width 50 height 8
select select "1"
select select "0"
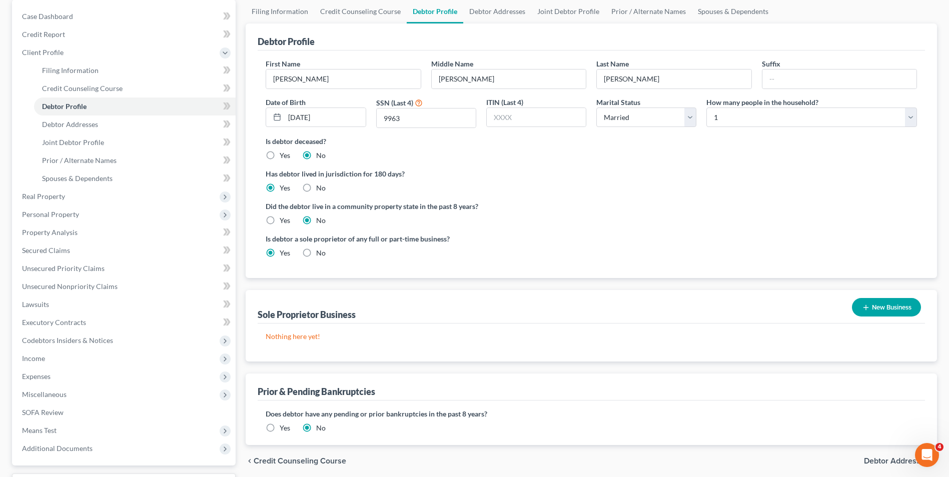
scroll to position [100, 0]
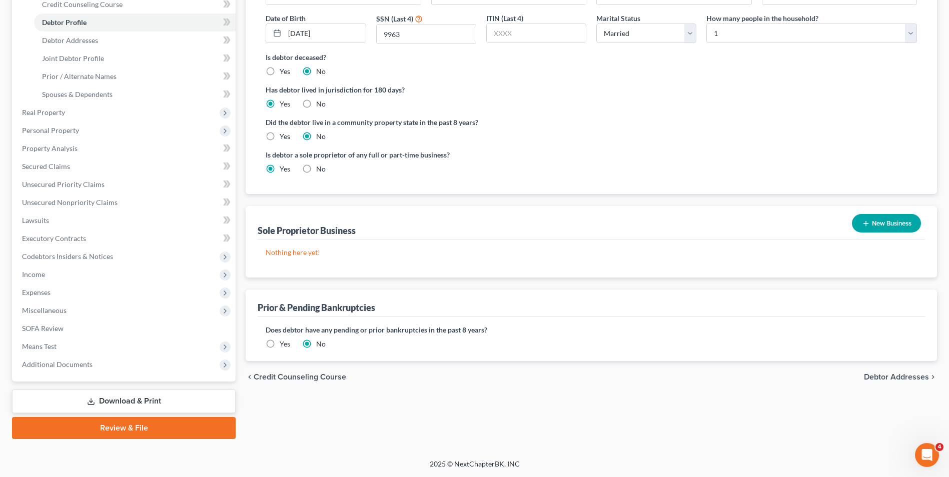
click at [876, 377] on span "Debtor Addresses" at bounding box center [896, 377] width 65 height 8
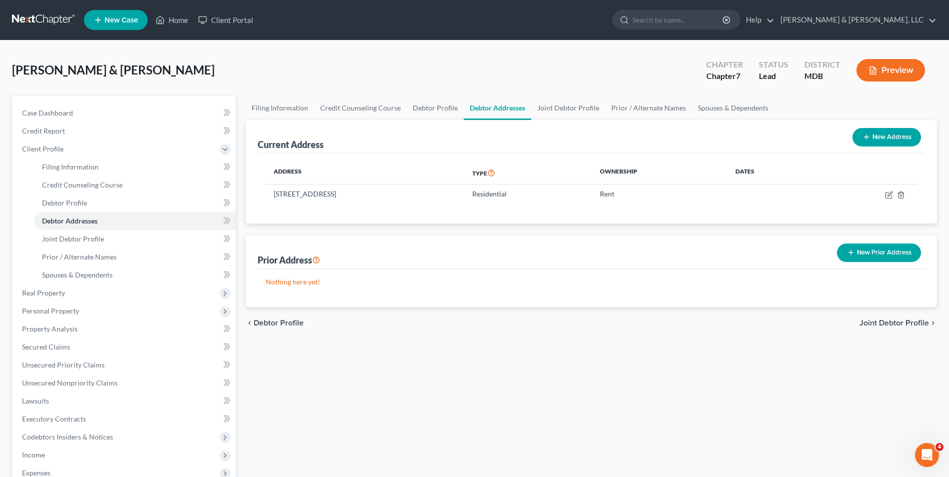
click at [878, 320] on span "Joint Debtor Profile" at bounding box center [894, 323] width 70 height 8
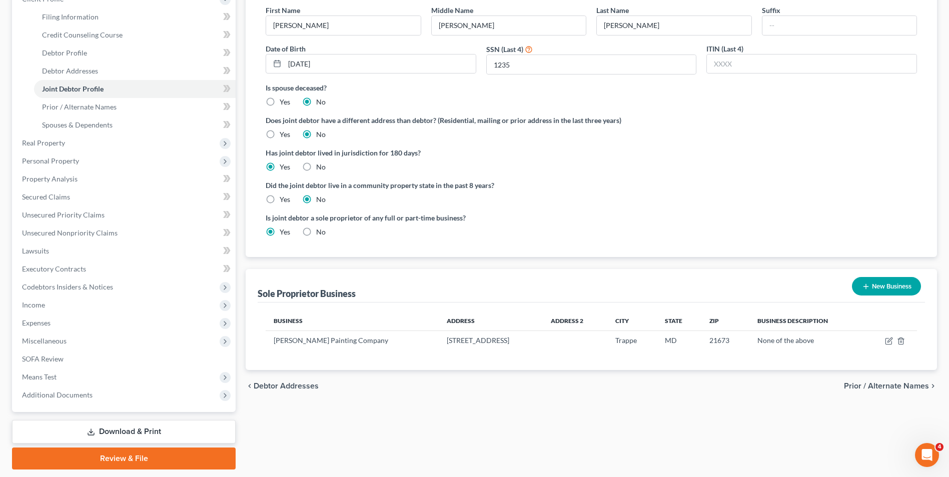
scroll to position [181, 0]
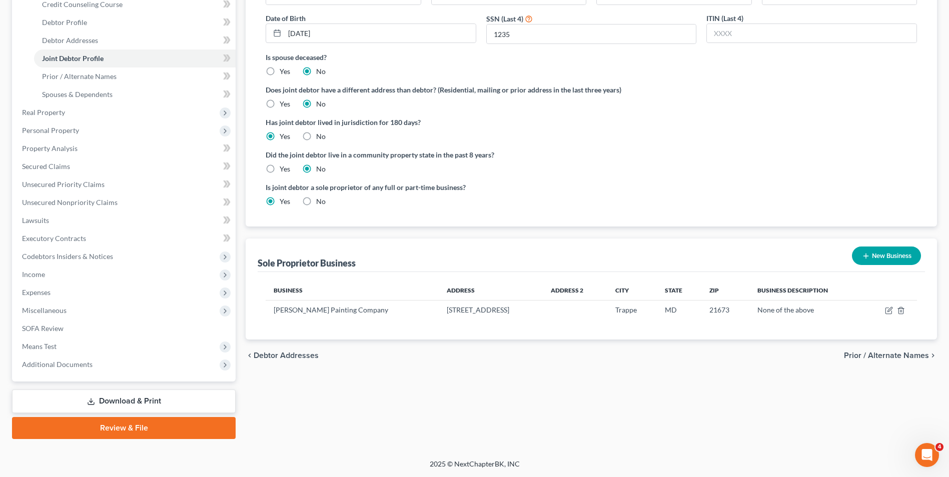
click at [873, 354] on span "Prior / Alternate Names" at bounding box center [886, 356] width 85 height 8
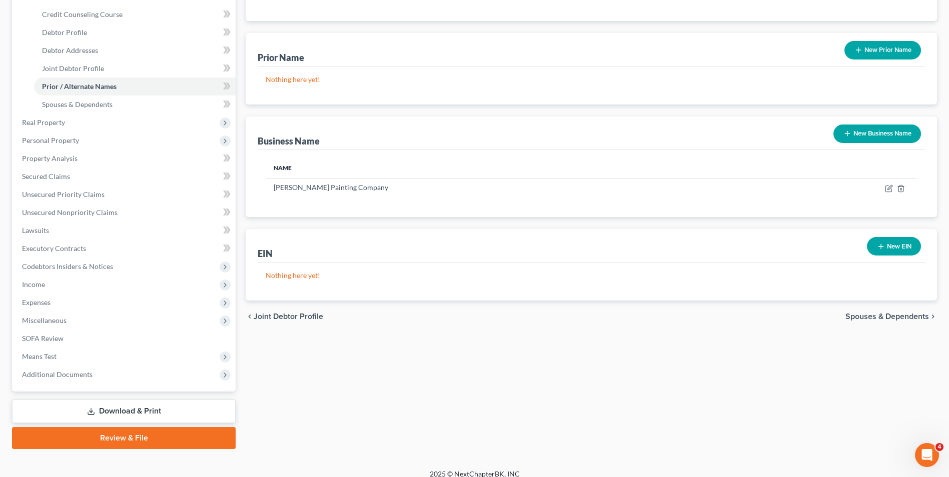
scroll to position [181, 0]
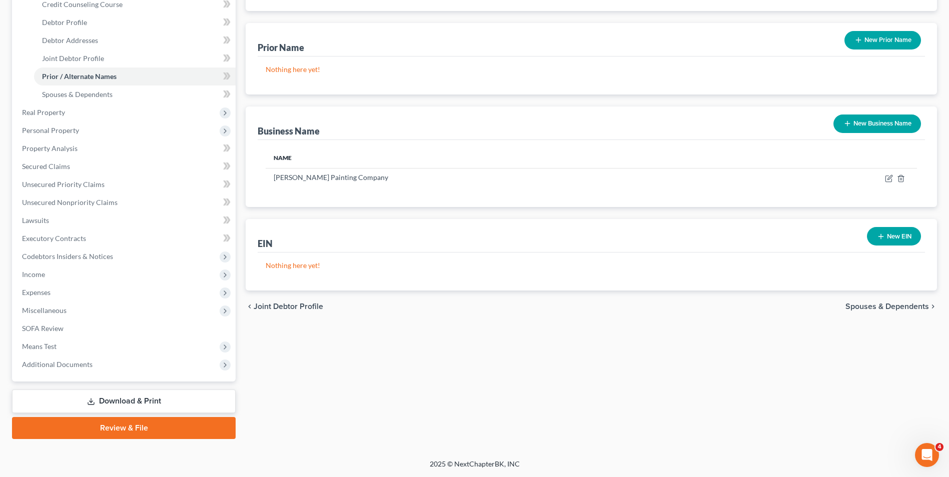
click at [859, 311] on span "Spouses & Dependents" at bounding box center [887, 307] width 84 height 8
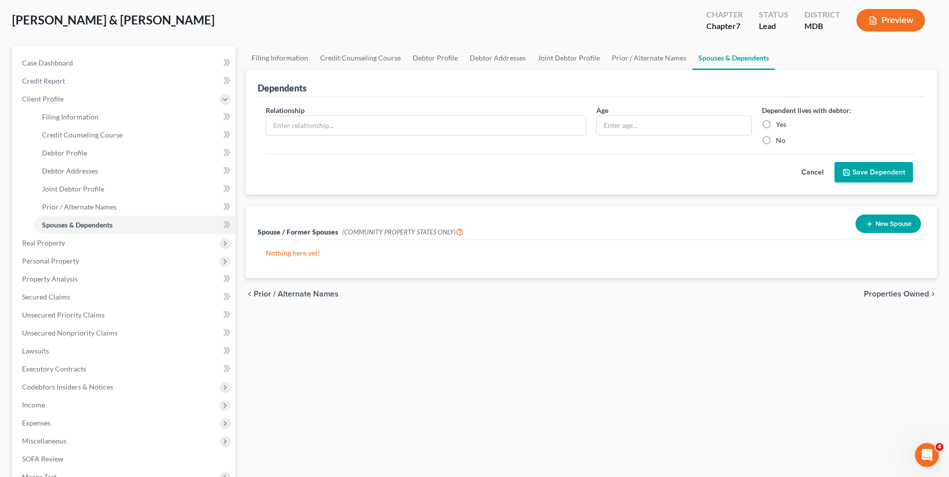
scroll to position [100, 0]
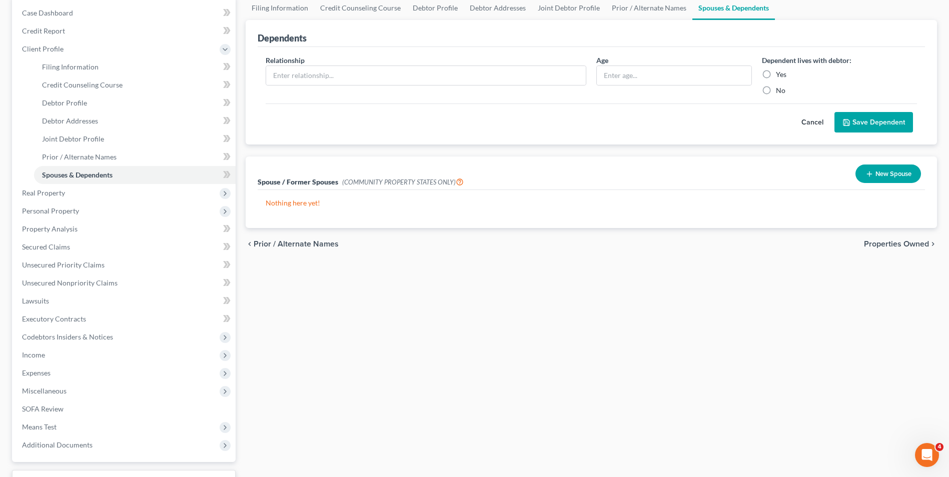
click at [895, 243] on span "Properties Owned" at bounding box center [896, 244] width 65 height 8
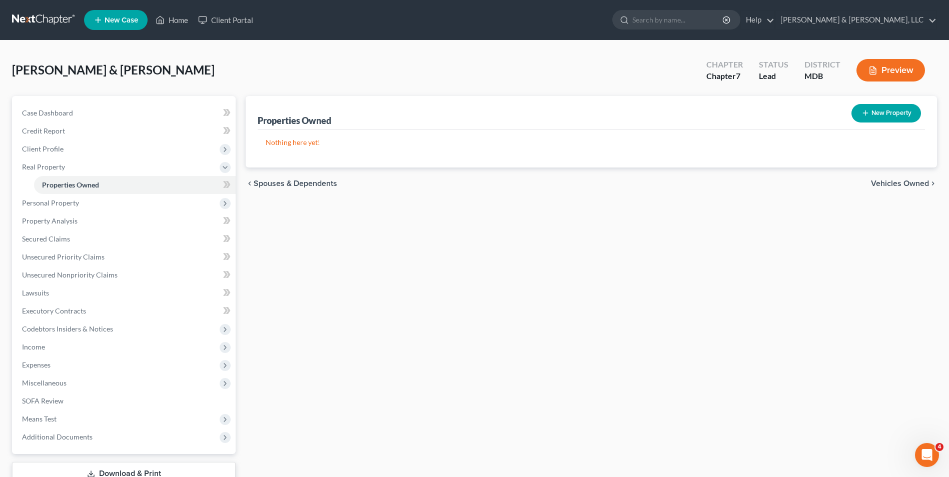
click at [891, 185] on span "Vehicles Owned" at bounding box center [900, 184] width 58 height 8
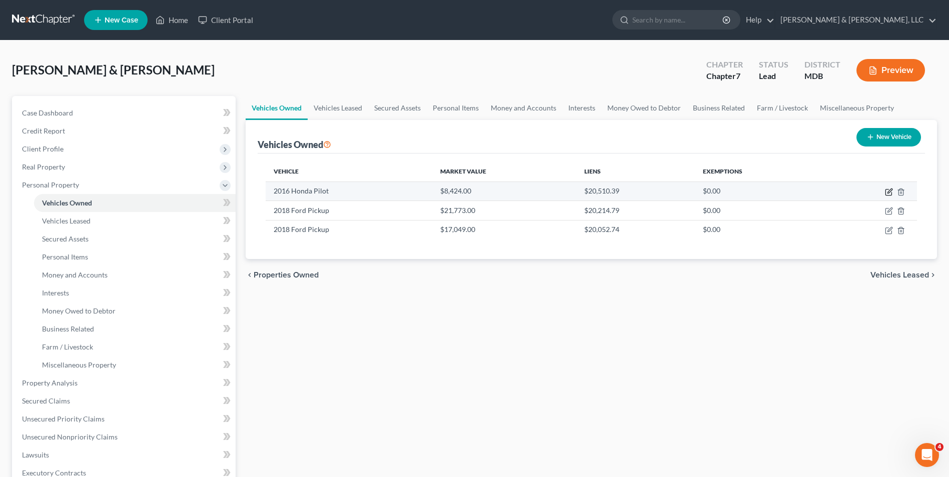
click at [887, 191] on icon "button" at bounding box center [889, 192] width 8 height 8
select select "0"
select select "10"
select select "2"
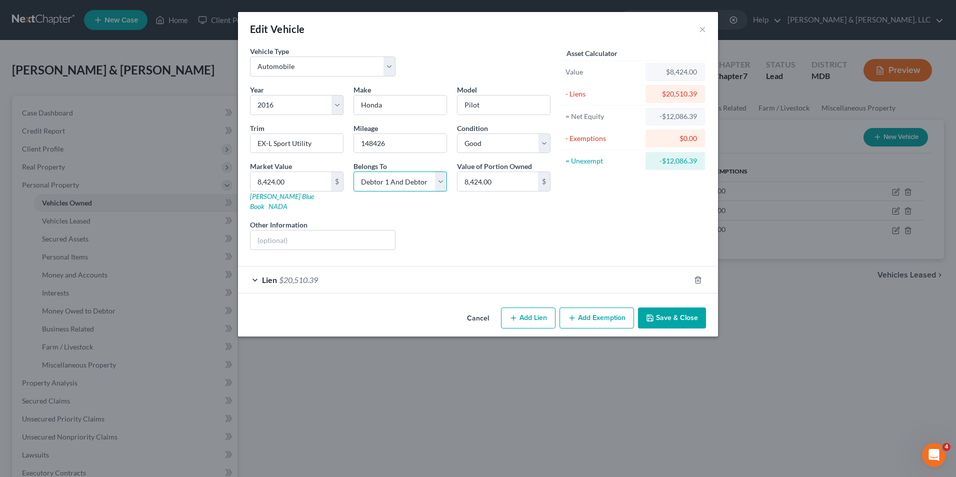
click at [440, 185] on select "Select Debtor 1 Only Debtor 2 Only Debtor 1 And Debtor 2 Only At Least One Of T…" at bounding box center [401, 182] width 94 height 20
click at [354, 172] on select "Select Debtor 1 Only Debtor 2 Only Debtor 1 And Debtor 2 Only At Least One Of T…" at bounding box center [401, 182] width 94 height 20
click at [256, 270] on div "Lien $20,510.39" at bounding box center [464, 280] width 452 height 27
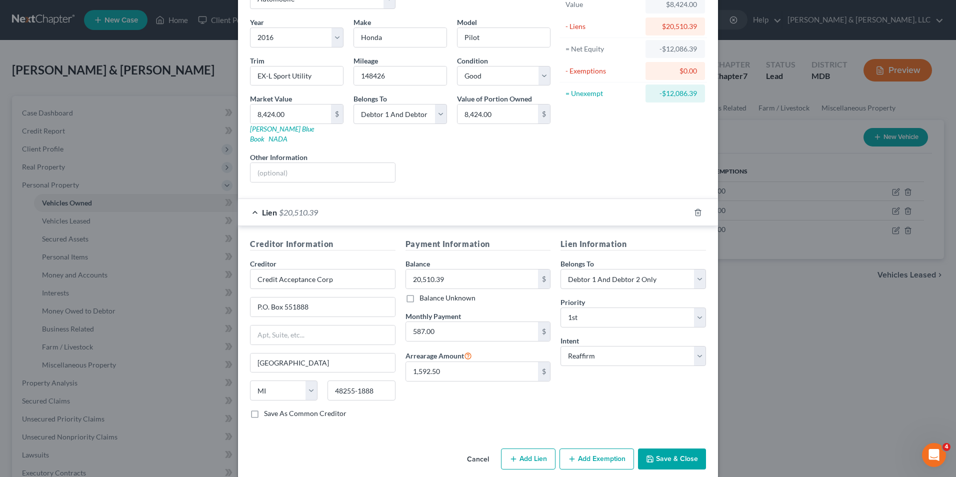
scroll to position [70, 0]
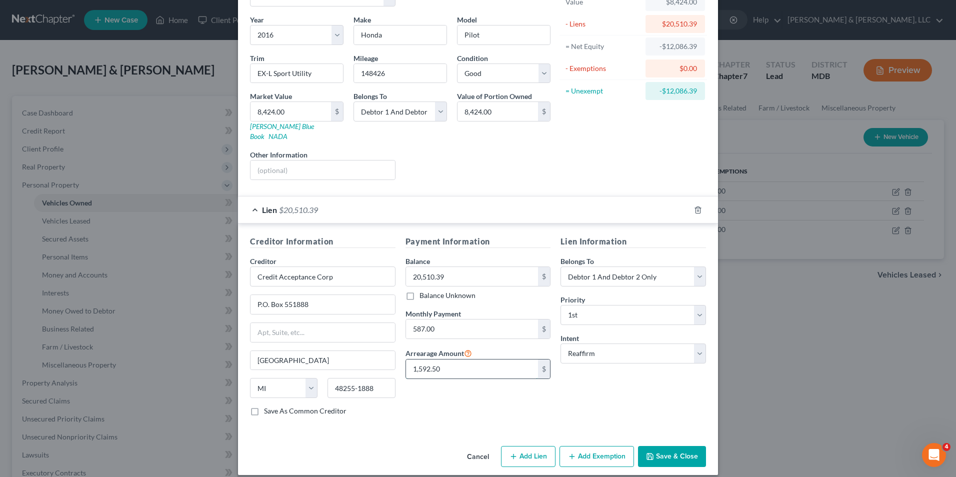
click at [456, 360] on input "1,592.50" at bounding box center [472, 369] width 133 height 19
drag, startPoint x: 654, startPoint y: 438, endPoint x: 648, endPoint y: 434, distance: 7.6
click at [654, 446] on button "Save & Close" at bounding box center [672, 456] width 68 height 21
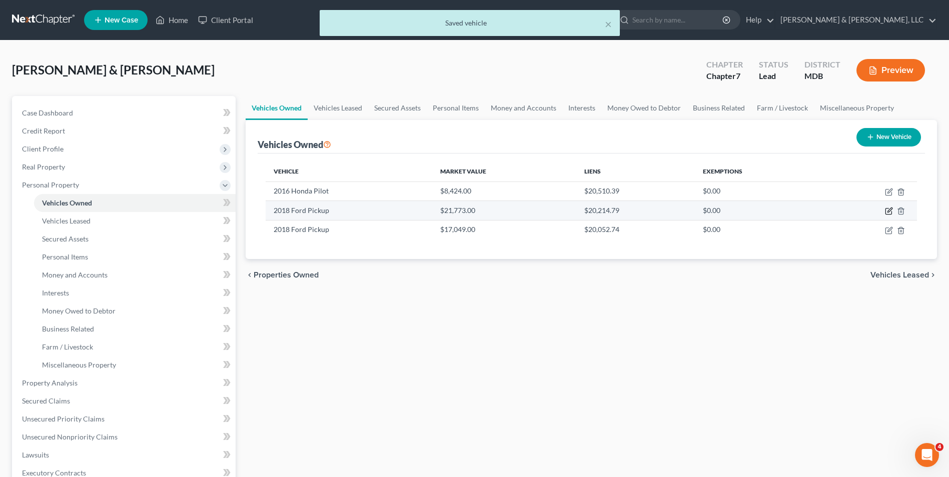
click at [889, 214] on icon "button" at bounding box center [889, 211] width 8 height 8
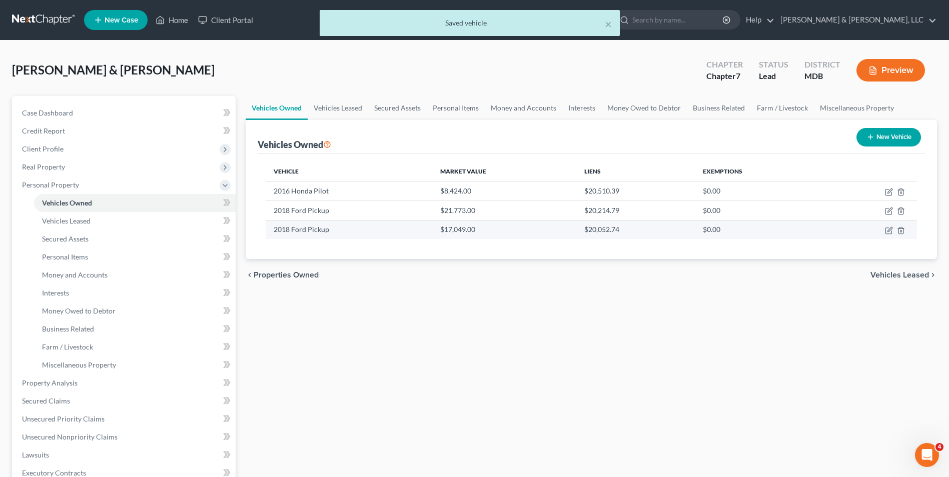
select select "0"
select select "8"
select select "2"
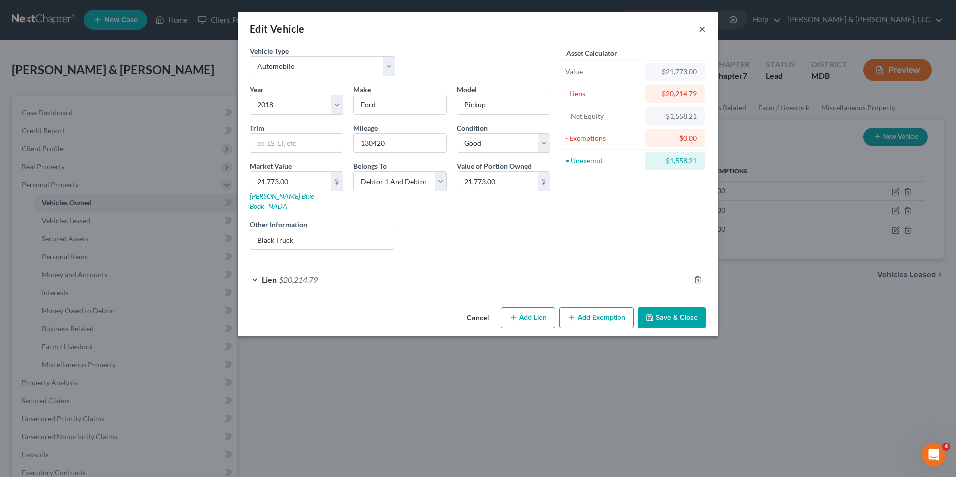
click at [703, 24] on button "×" at bounding box center [702, 29] width 7 height 12
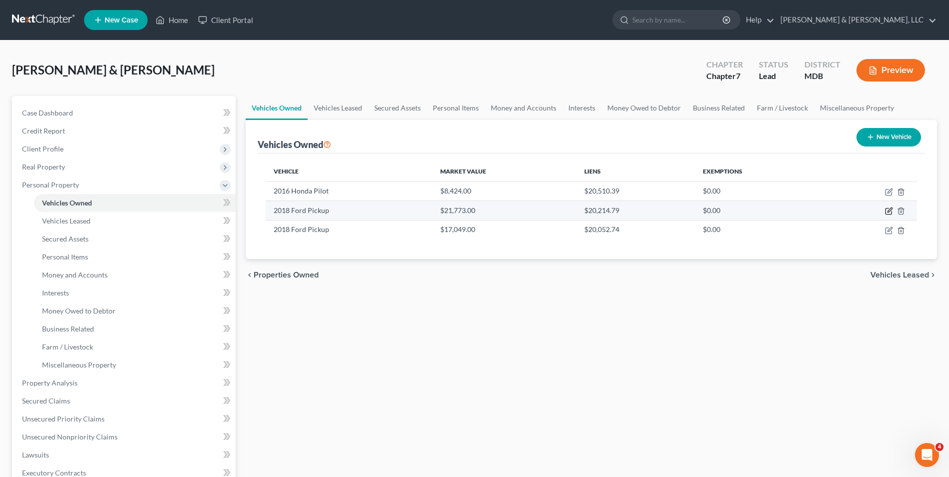
click at [891, 212] on icon "button" at bounding box center [889, 211] width 8 height 8
select select "0"
select select "8"
select select "2"
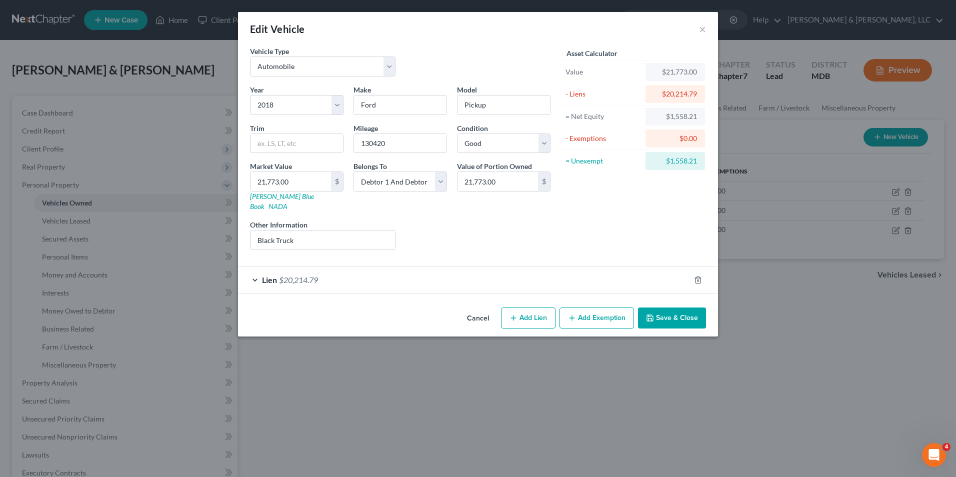
click at [254, 268] on div "Lien $20,214.79" at bounding box center [464, 280] width 452 height 27
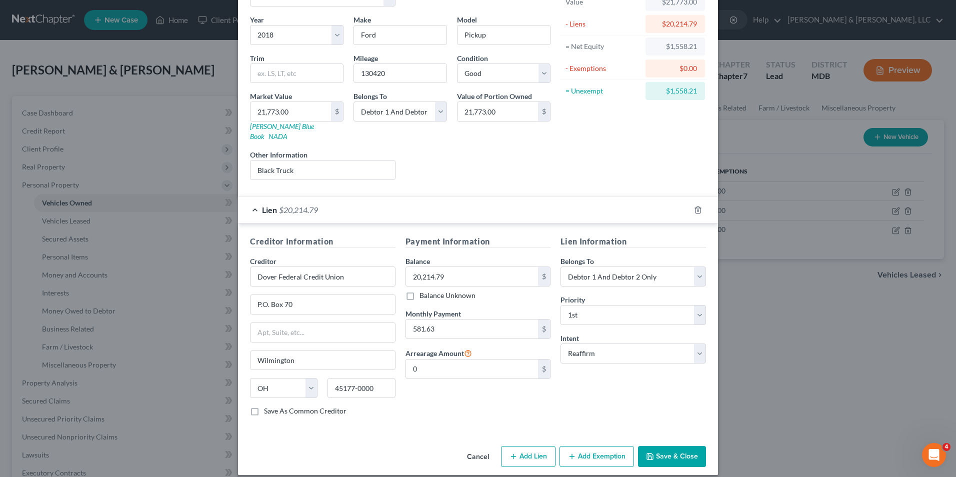
click at [610, 446] on button "Add Exemption" at bounding box center [597, 456] width 75 height 21
select select "2"
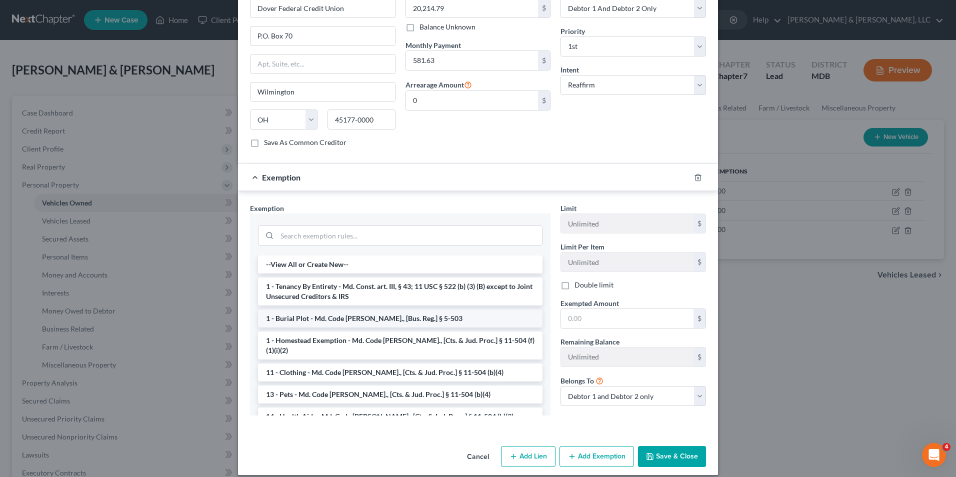
scroll to position [50, 0]
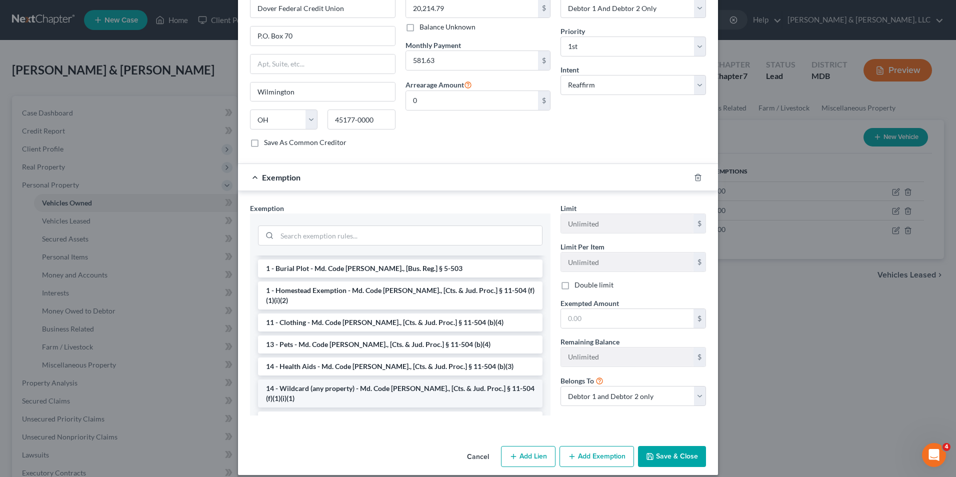
click at [338, 380] on li "14 - Wildcard (any property) - Md. Code [PERSON_NAME]., [Cts. & Jud. Proc.] § 1…" at bounding box center [400, 394] width 285 height 28
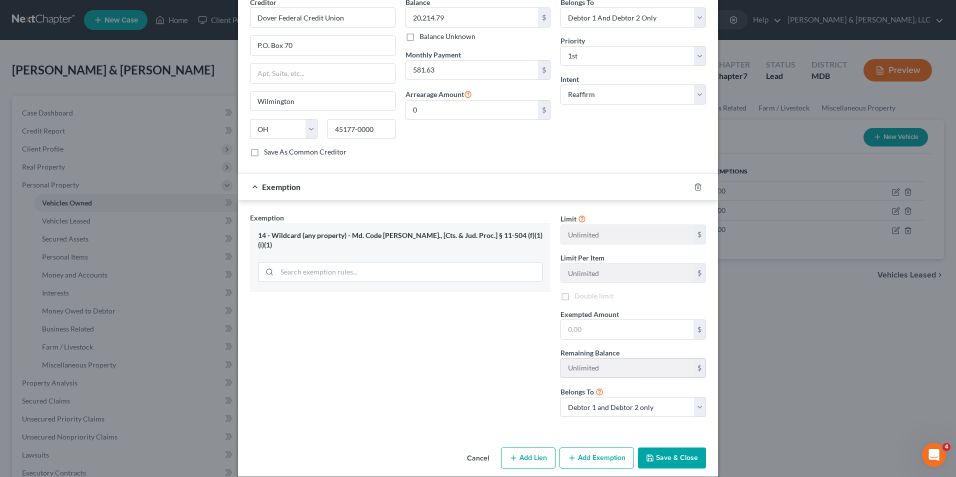
scroll to position [331, 0]
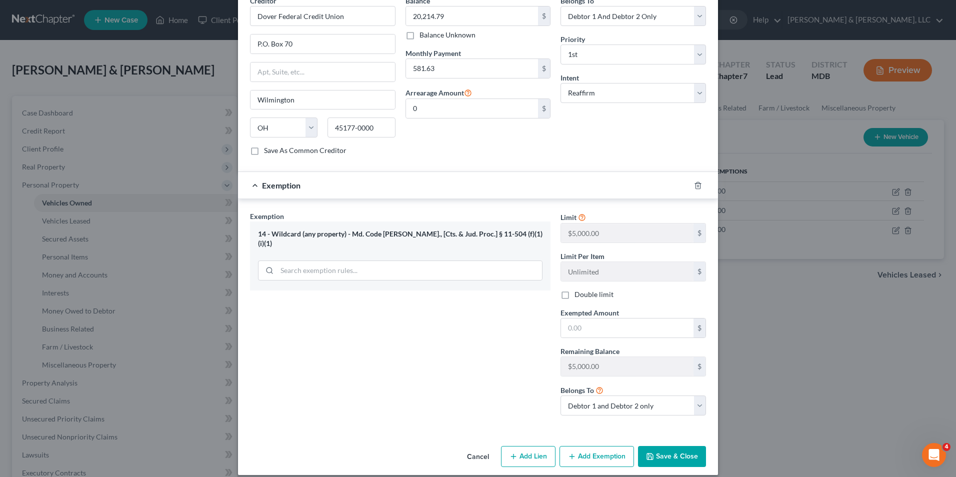
click at [575, 290] on label "Double limit" at bounding box center [594, 295] width 39 height 10
click at [579, 290] on input "Double limit" at bounding box center [582, 293] width 7 height 7
checkbox input "true"
click at [568, 320] on input "text" at bounding box center [627, 328] width 133 height 19
type input "1,558.21"
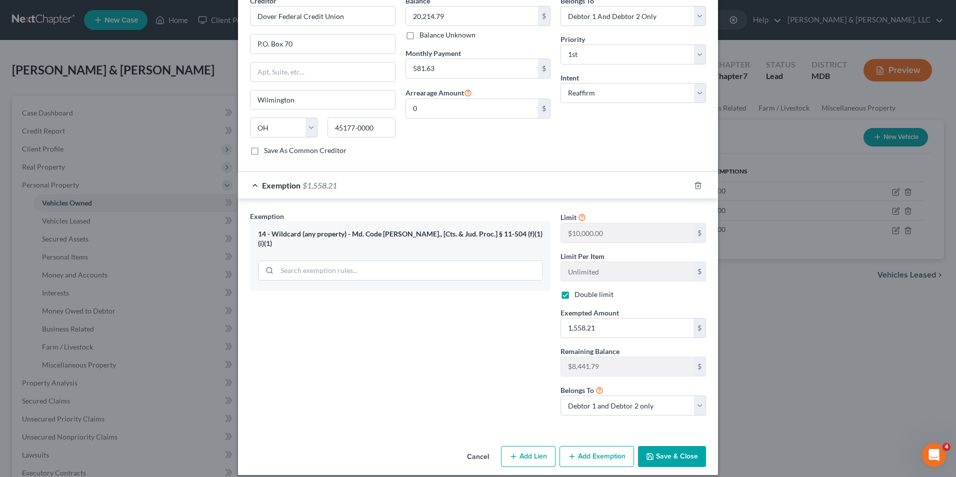
drag, startPoint x: 659, startPoint y: 440, endPoint x: 639, endPoint y: 417, distance: 30.5
click at [657, 446] on button "Save & Close" at bounding box center [672, 456] width 68 height 21
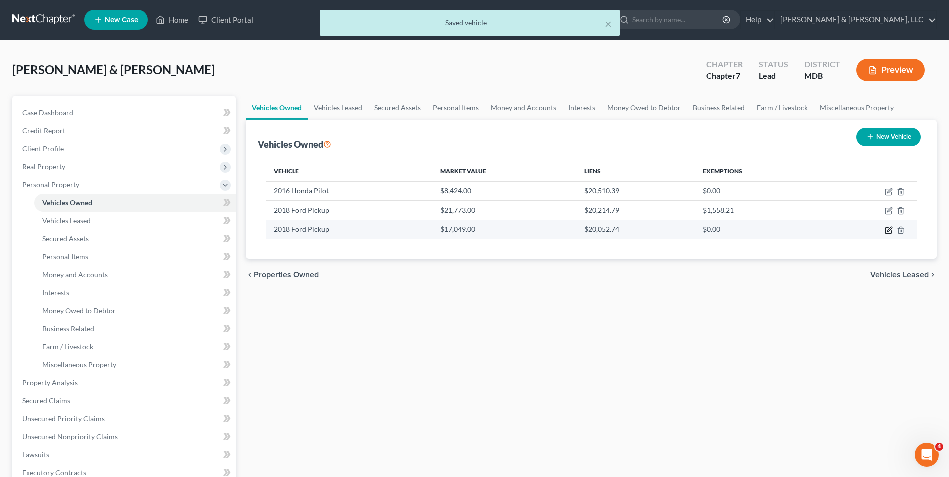
click at [891, 229] on icon "button" at bounding box center [889, 229] width 5 height 5
select select "0"
select select "8"
select select "2"
select select "0"
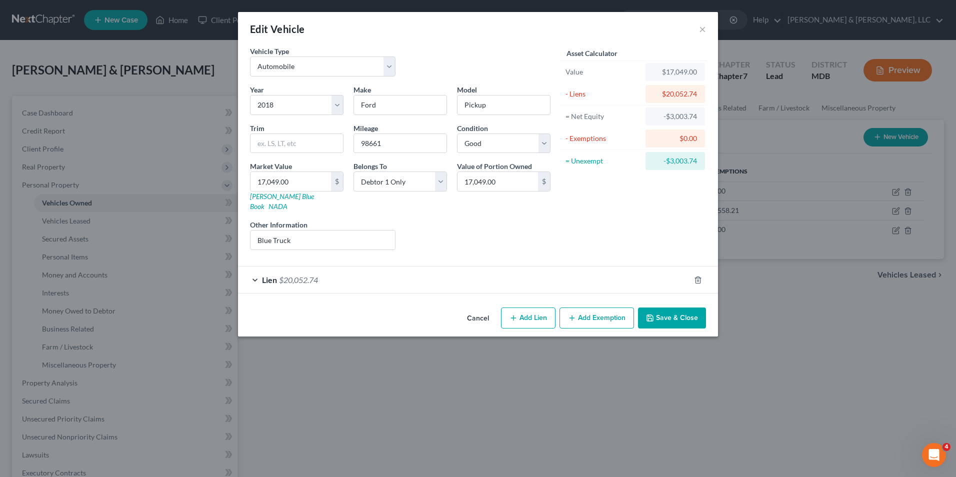
click at [255, 272] on div "Lien $20,052.74" at bounding box center [464, 280] width 452 height 27
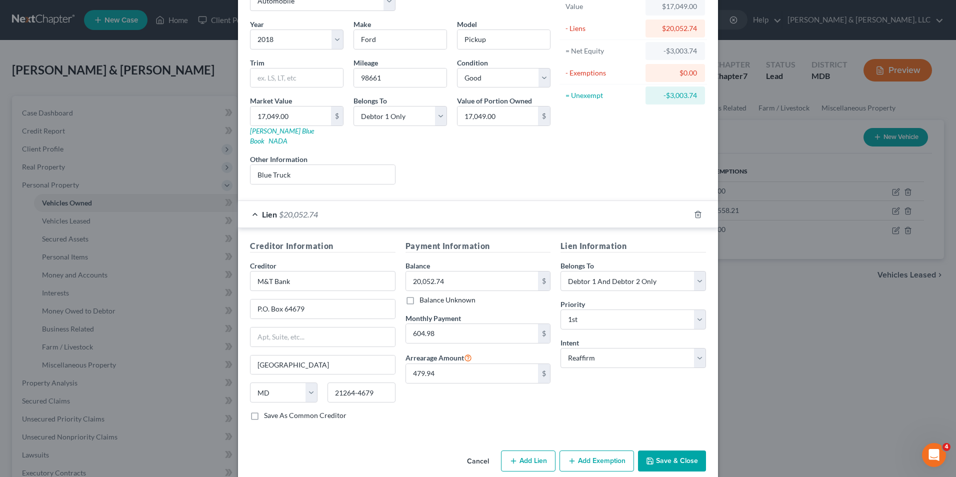
scroll to position [70, 0]
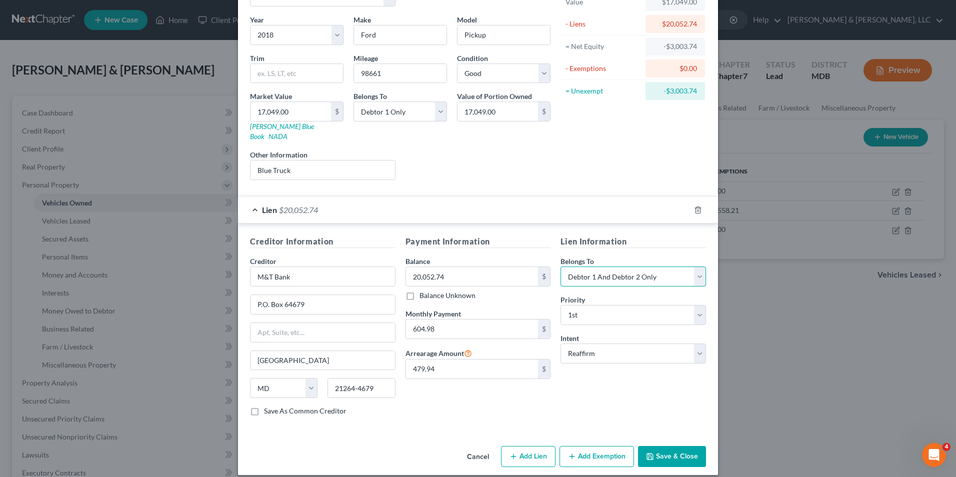
click at [695, 267] on select "Select Debtor 1 Only Debtor 2 Only Debtor 1 And Debtor 2 Only At Least One Of T…" at bounding box center [634, 277] width 146 height 20
select select "0"
click at [561, 267] on select "Select Debtor 1 Only Debtor 2 Only Debtor 1 And Debtor 2 Only At Least One Of T…" at bounding box center [634, 277] width 146 height 20
drag, startPoint x: 670, startPoint y: 445, endPoint x: 667, endPoint y: 440, distance: 5.8
click at [669, 446] on button "Save & Close" at bounding box center [672, 456] width 68 height 21
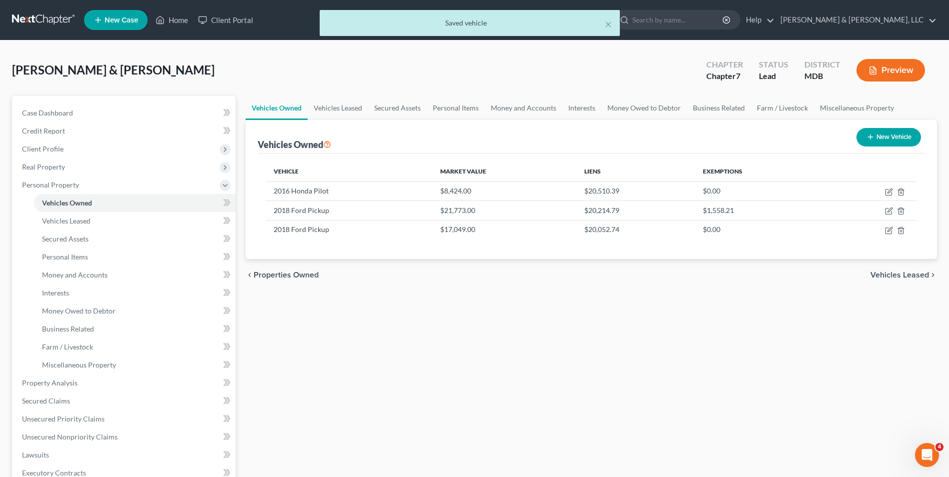
click at [882, 275] on span "Vehicles Leased" at bounding box center [899, 275] width 59 height 8
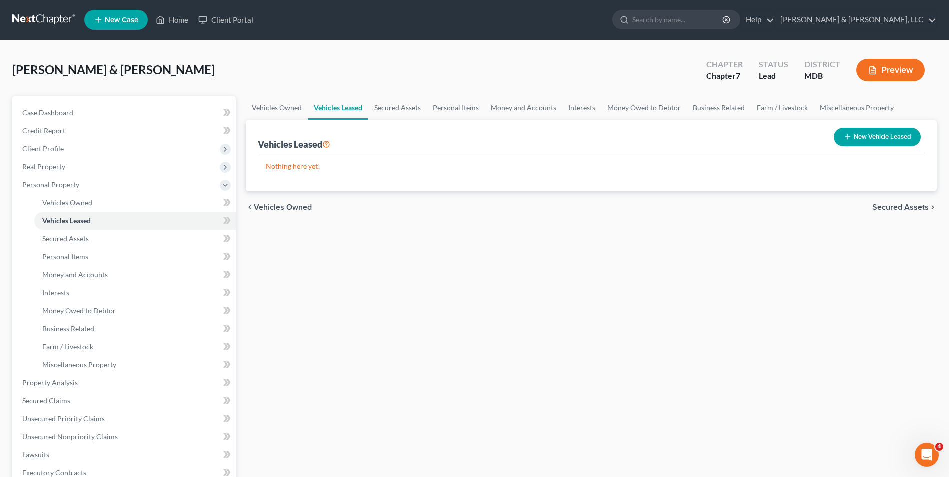
click at [898, 204] on span "Secured Assets" at bounding box center [900, 208] width 57 height 8
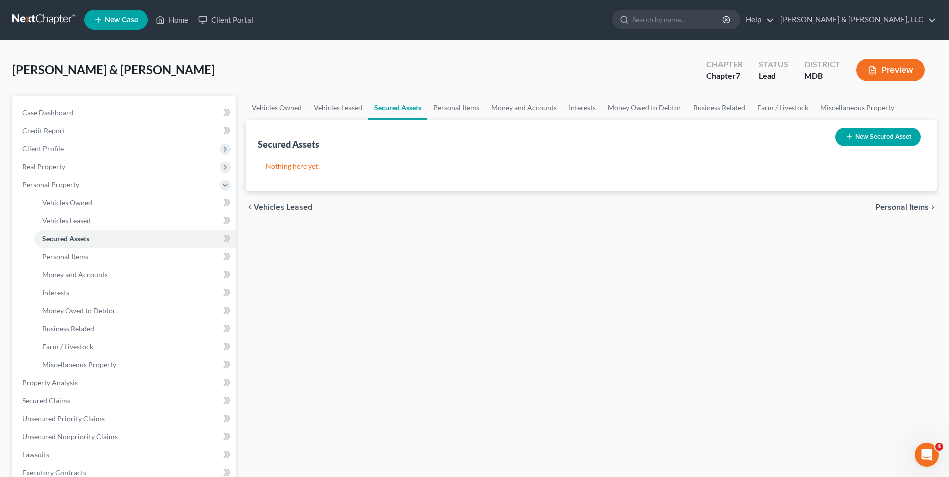
click at [898, 205] on span "Personal Items" at bounding box center [902, 208] width 54 height 8
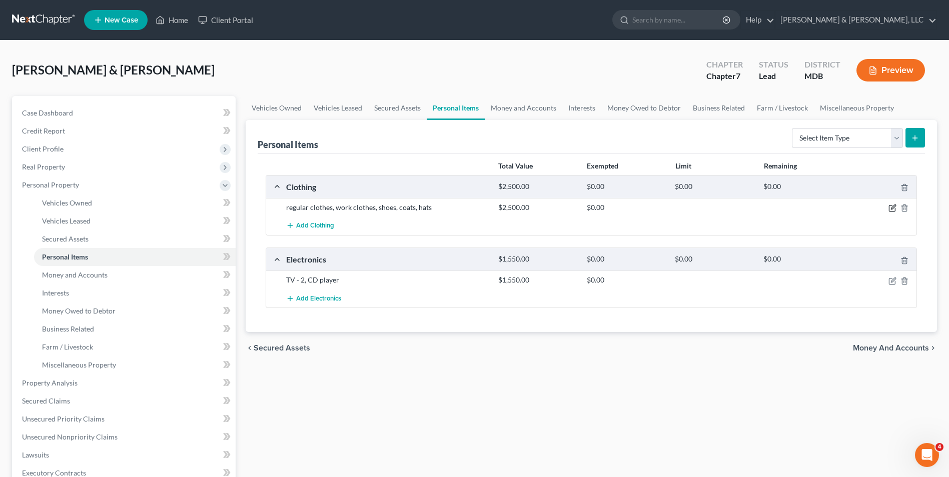
click at [894, 206] on icon "button" at bounding box center [892, 208] width 8 height 8
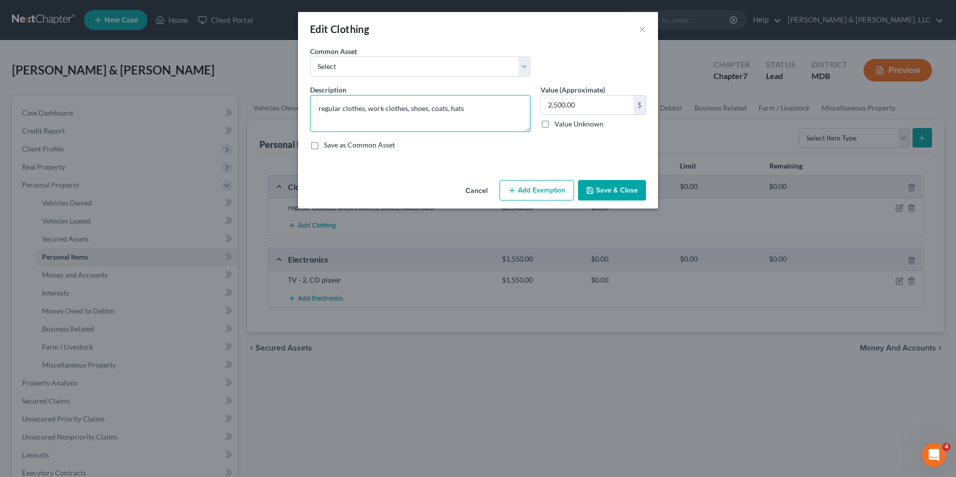
click at [318, 114] on textarea "regular clothes, work clothes, shoes, coats, hats" at bounding box center [420, 113] width 221 height 37
click at [493, 110] on textarea "regular clothes, work clothes, shoes, coats, hats" at bounding box center [420, 113] width 221 height 37
type textarea "Regular work clothes, men's and women's clothes,shoes, coats, hats, accesories"
type input "200.00"
click at [540, 192] on button "Add Exemption" at bounding box center [537, 190] width 75 height 21
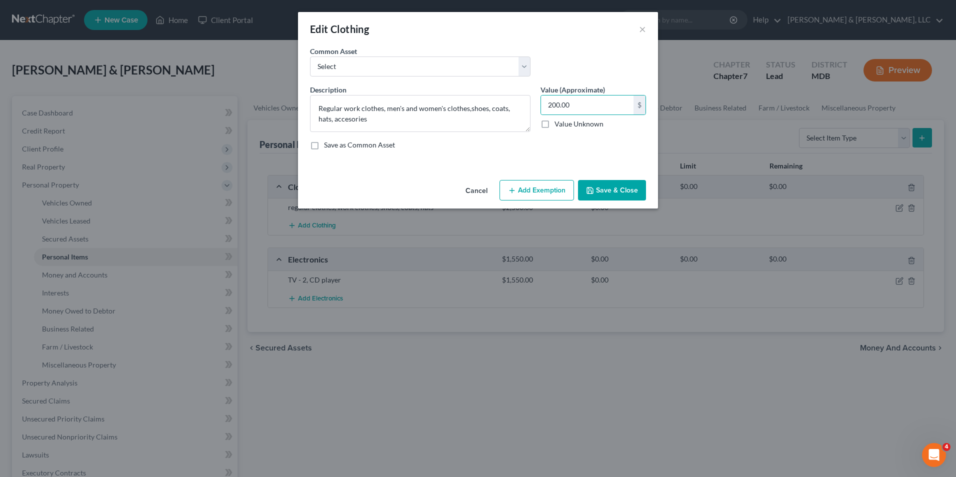
select select "2"
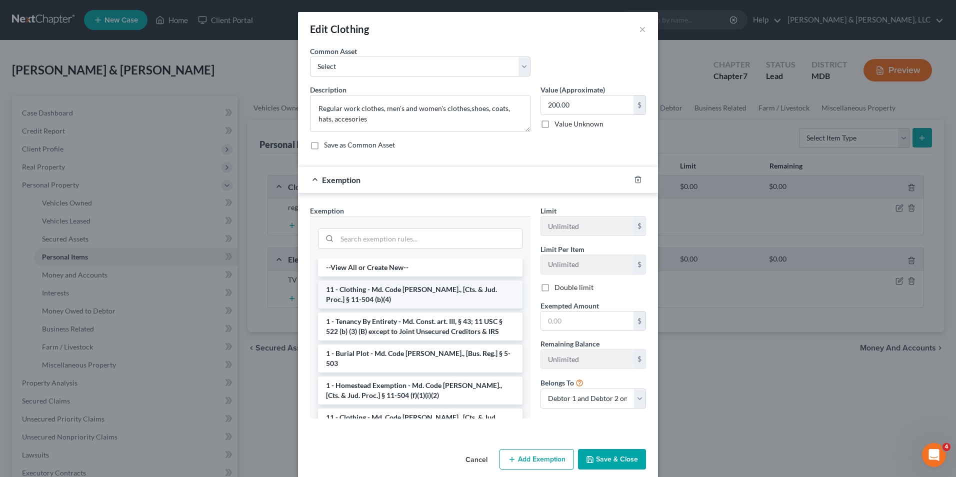
click at [411, 285] on li "11 - Clothing - Md. Code [PERSON_NAME]., [Cts. & Jud. Proc.] § 11-504 (b)(4)" at bounding box center [420, 295] width 205 height 28
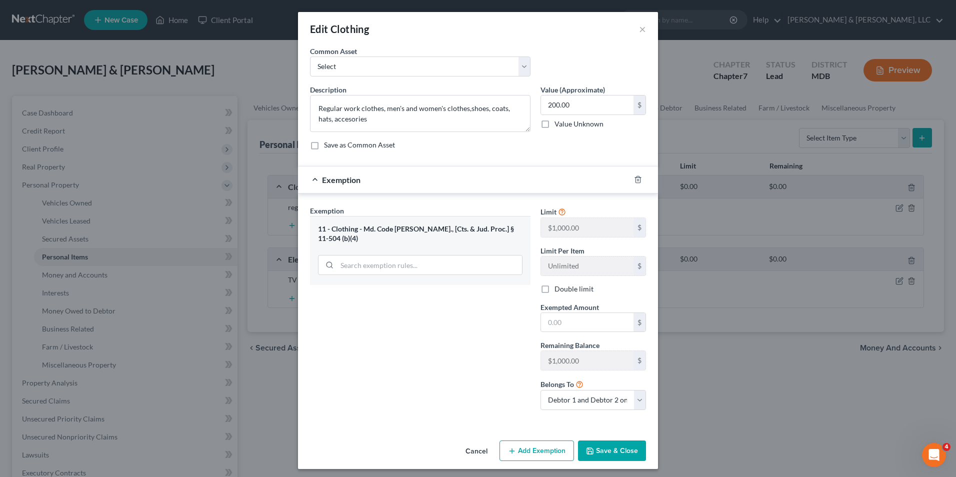
click at [555, 290] on label "Double limit" at bounding box center [574, 289] width 39 height 10
click at [559, 290] on input "Double limit" at bounding box center [562, 287] width 7 height 7
checkbox input "true"
drag, startPoint x: 553, startPoint y: 321, endPoint x: 617, endPoint y: 320, distance: 63.5
click at [563, 321] on input "text" at bounding box center [587, 322] width 93 height 19
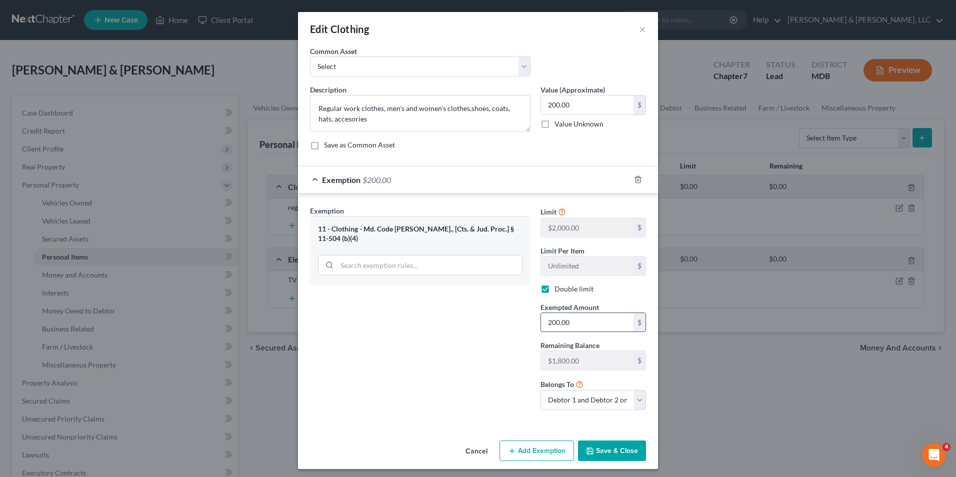
type input "200.00"
drag, startPoint x: 615, startPoint y: 452, endPoint x: 581, endPoint y: 417, distance: 48.8
click at [613, 450] on button "Save & Close" at bounding box center [612, 451] width 68 height 21
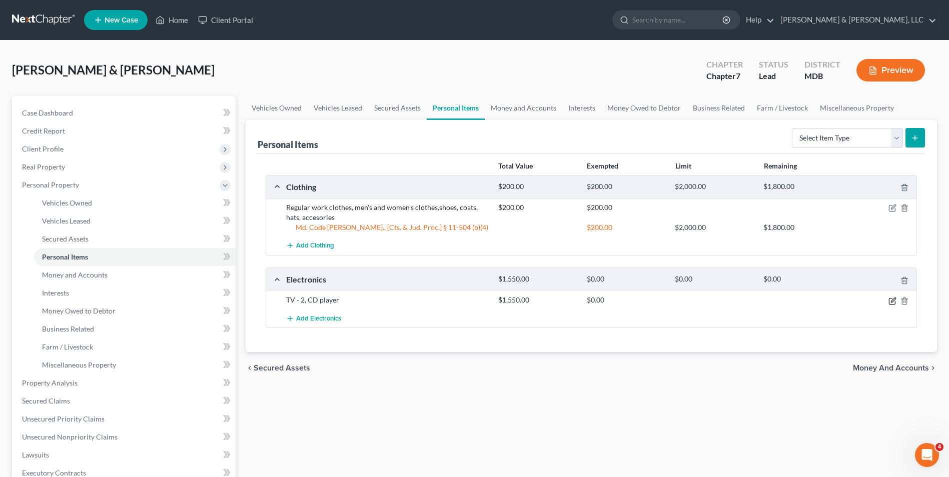
click at [892, 304] on icon "button" at bounding box center [892, 301] width 6 height 6
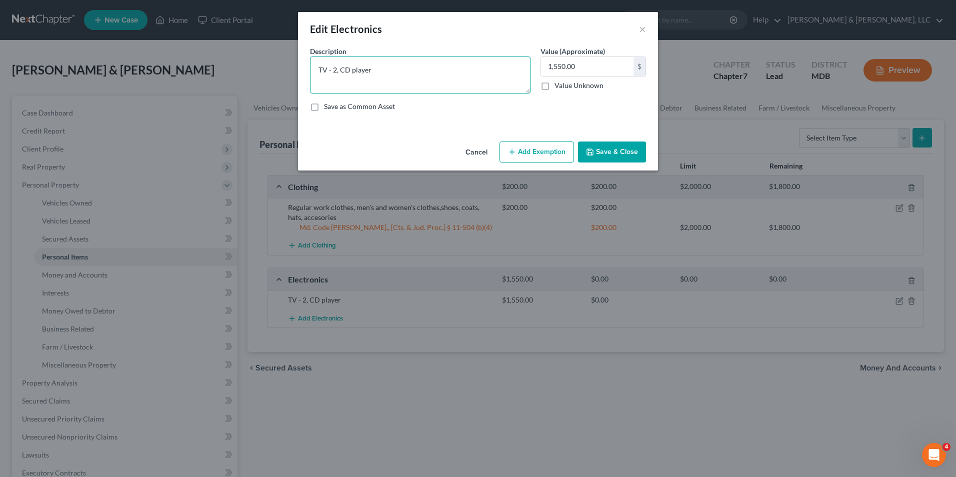
click at [327, 67] on textarea "TV - 2, CD player" at bounding box center [420, 75] width 221 height 37
type textarea "TV (2), 2 computers, 4 cellphones, CD player"
click at [549, 68] on input "1,550.00" at bounding box center [587, 66] width 93 height 19
type input "400.00"
click at [529, 151] on button "Add Exemption" at bounding box center [537, 152] width 75 height 21
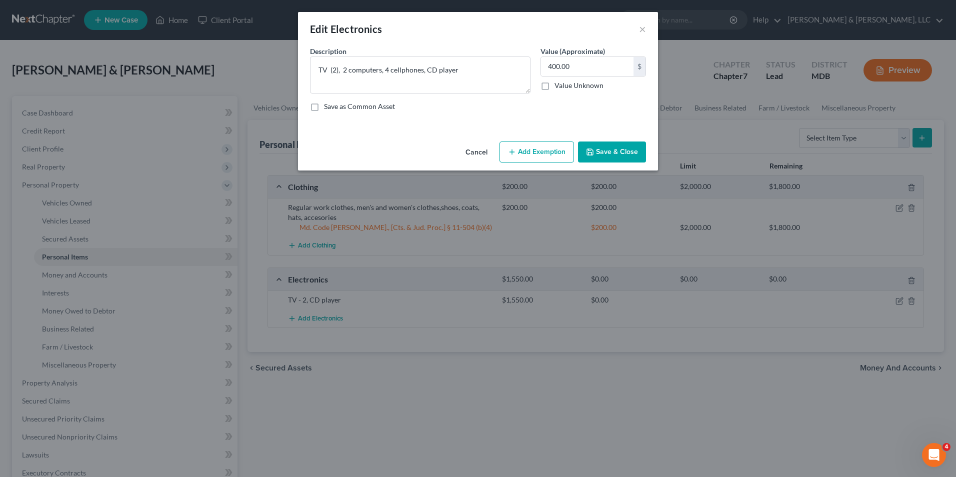
select select "2"
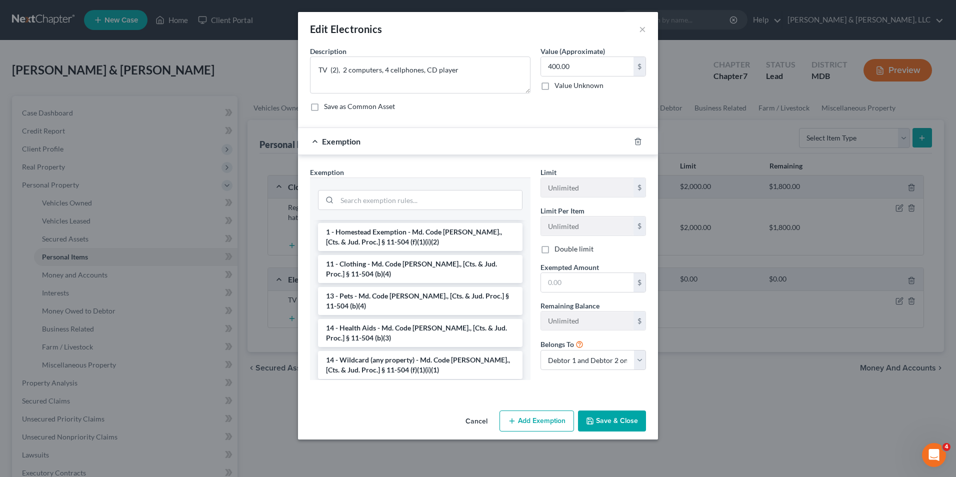
scroll to position [100, 0]
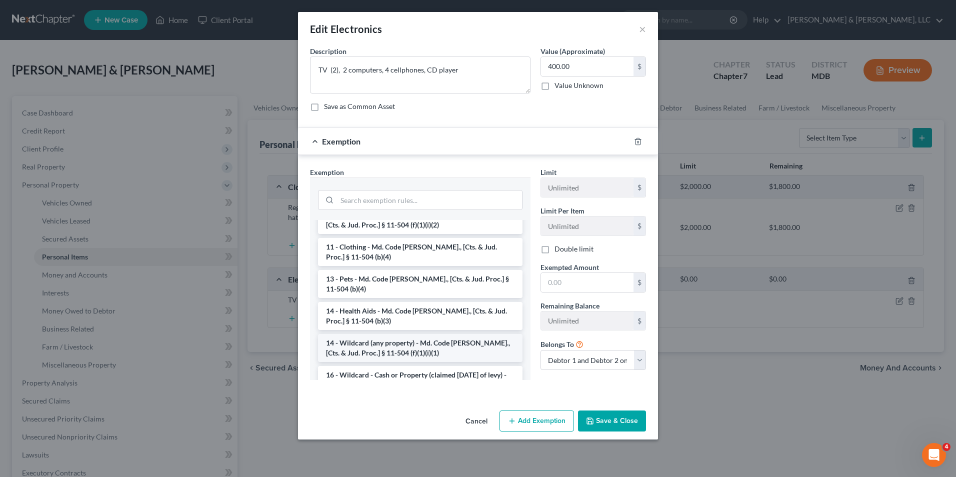
click at [390, 336] on li "14 - Wildcard (any property) - Md. Code [PERSON_NAME]., [Cts. & Jud. Proc.] § 1…" at bounding box center [420, 348] width 205 height 28
checkbox input "true"
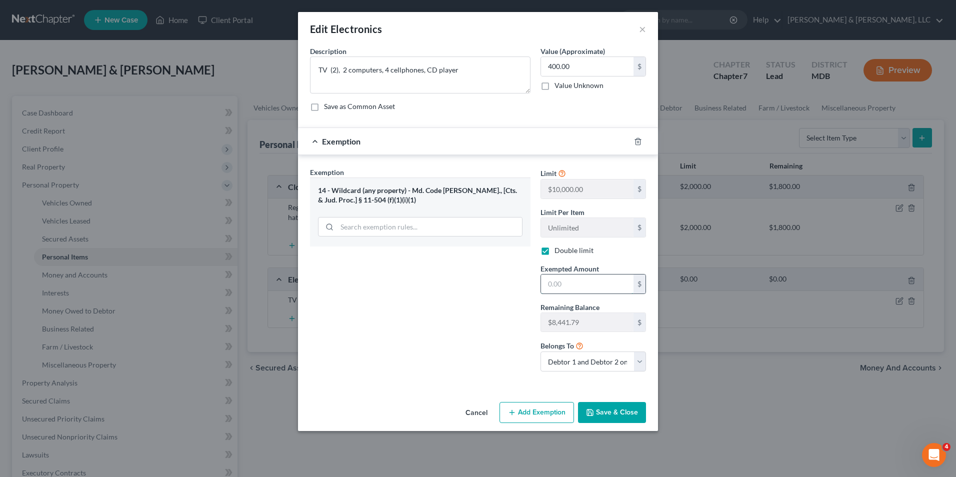
click at [551, 281] on input "text" at bounding box center [587, 284] width 93 height 19
type input "400.00"
click at [644, 417] on button "Save & Close" at bounding box center [612, 412] width 68 height 21
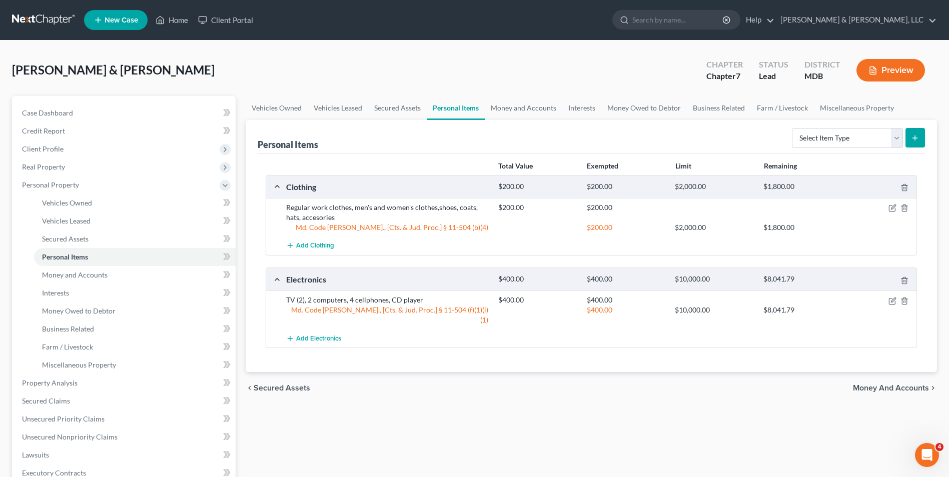
click at [865, 384] on span "Money and Accounts" at bounding box center [891, 388] width 76 height 8
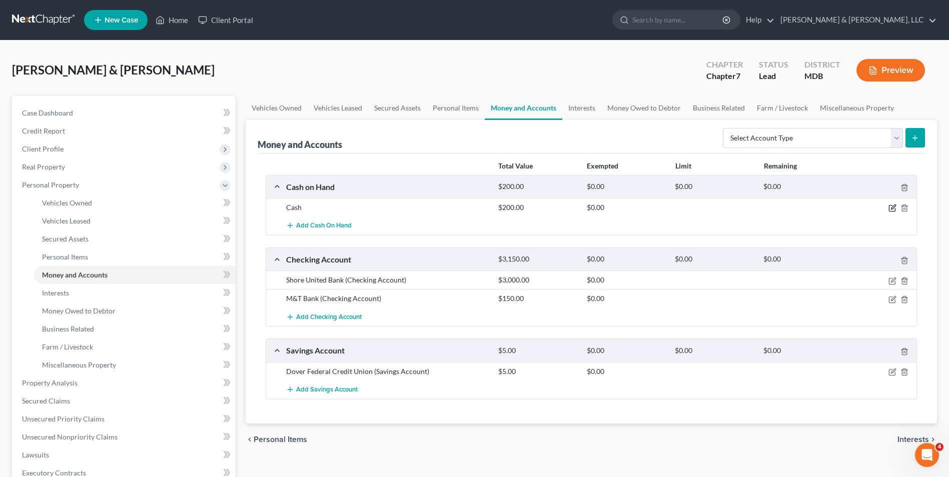
click at [894, 209] on icon "button" at bounding box center [892, 208] width 8 height 8
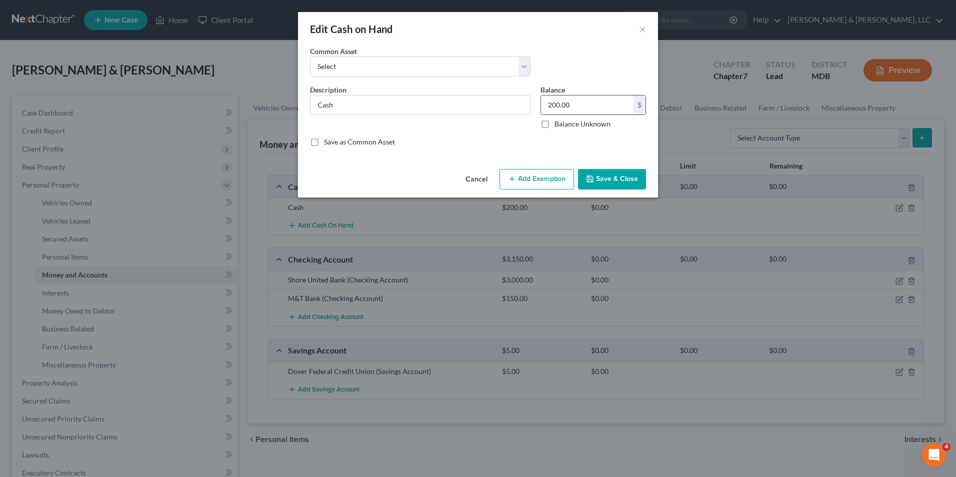
click at [557, 107] on input "200.00" at bounding box center [587, 105] width 93 height 19
type input "20.00"
click at [548, 179] on button "Add Exemption" at bounding box center [537, 179] width 75 height 21
select select "2"
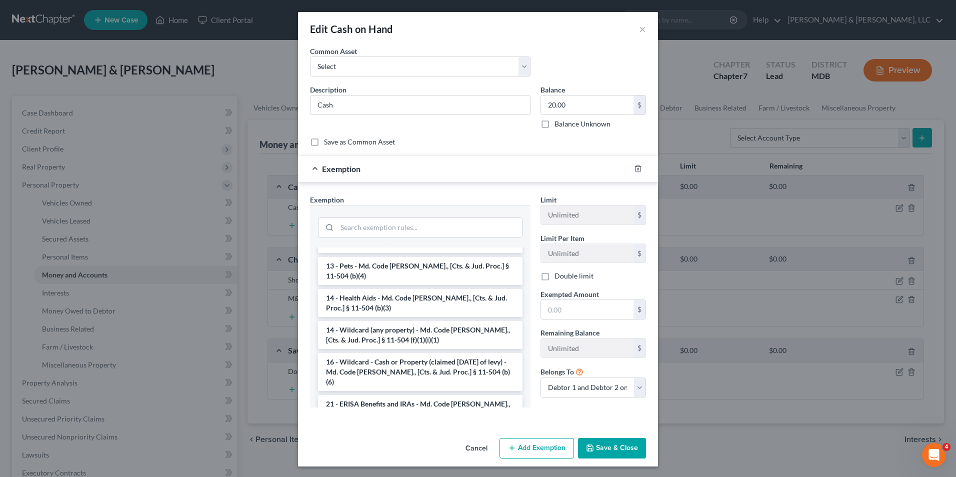
scroll to position [150, 0]
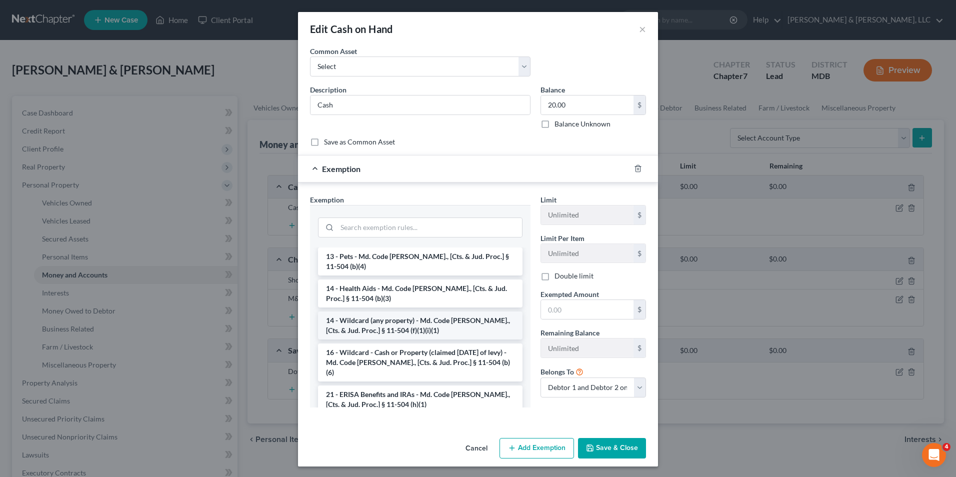
click at [406, 312] on li "14 - Wildcard (any property) - Md. Code [PERSON_NAME]., [Cts. & Jud. Proc.] § 1…" at bounding box center [420, 326] width 205 height 28
checkbox input "true"
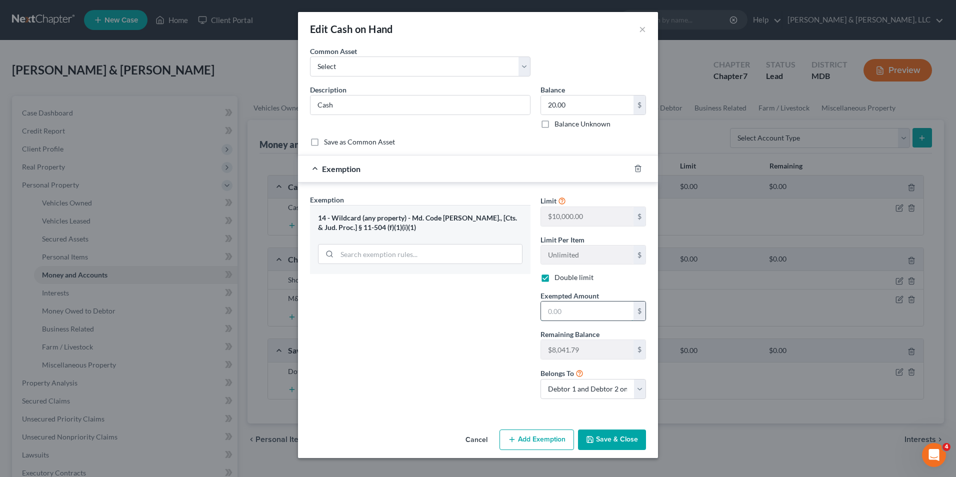
click at [545, 312] on input "text" at bounding box center [587, 311] width 93 height 19
type input "20.00"
click at [620, 434] on button "Save & Close" at bounding box center [612, 440] width 68 height 21
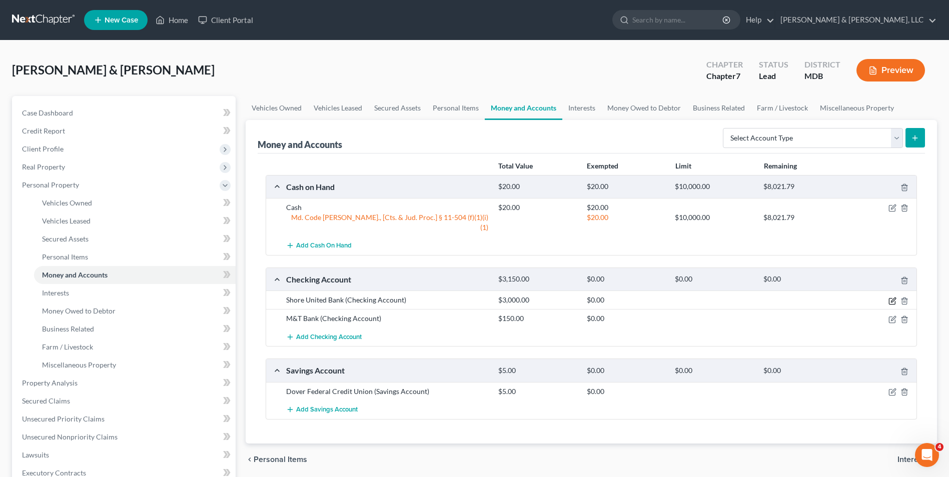
click at [891, 298] on icon "button" at bounding box center [892, 301] width 6 height 6
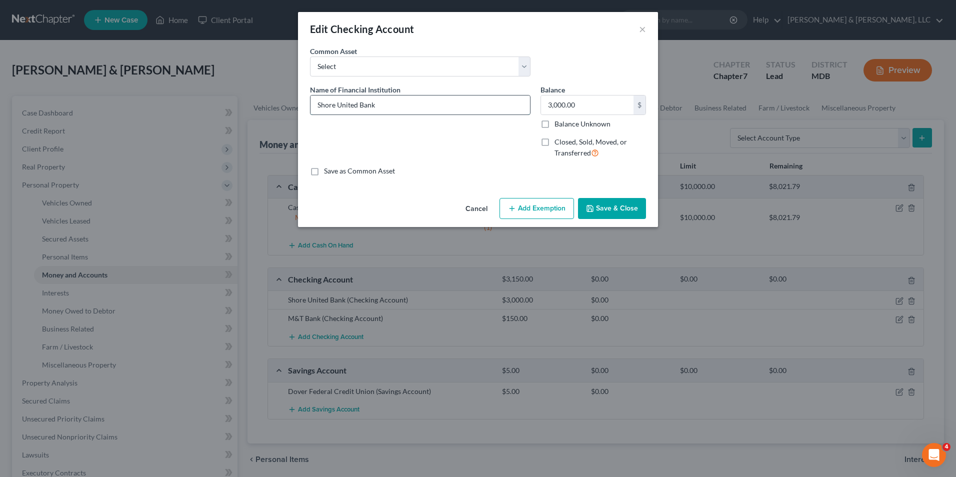
click at [407, 107] on input "Shore United Bank" at bounding box center [421, 105] width 220 height 19
click at [546, 105] on input "3,000.00" at bounding box center [587, 105] width 93 height 19
type input "1,000.00"
click at [524, 206] on button "Add Exemption" at bounding box center [537, 208] width 75 height 21
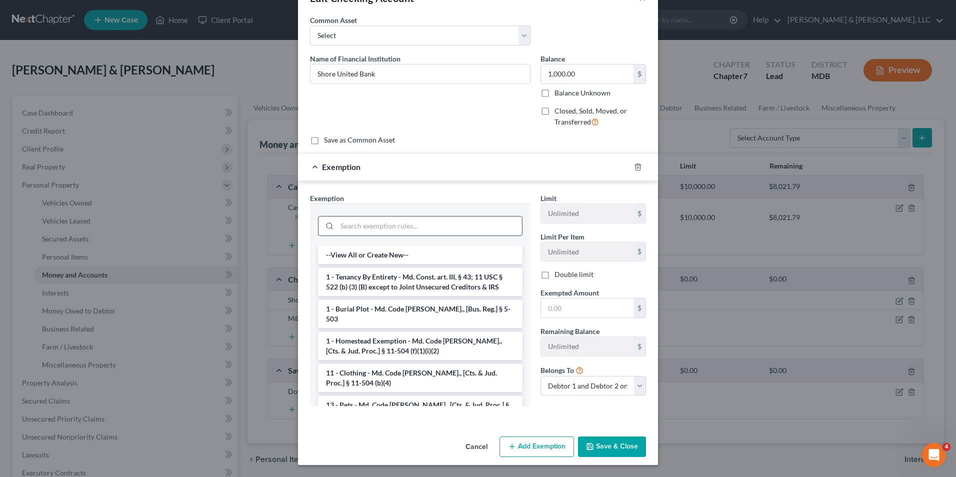
scroll to position [50, 0]
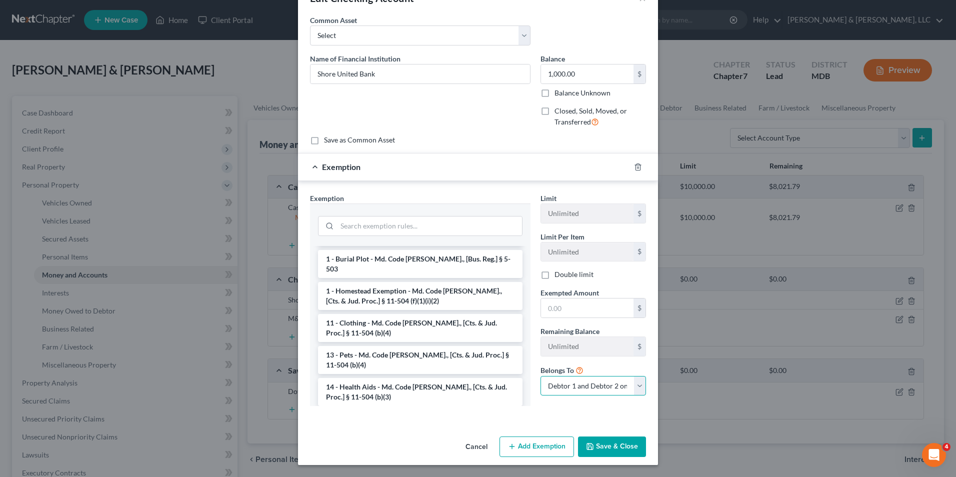
click at [637, 392] on select "Debtor 1 only Debtor 2 only Debtor 1 and Debtor 2 only" at bounding box center [594, 386] width 106 height 20
select select "0"
click at [541, 376] on select "Debtor 1 only Debtor 2 only Debtor 1 and Debtor 2 only" at bounding box center [594, 386] width 106 height 20
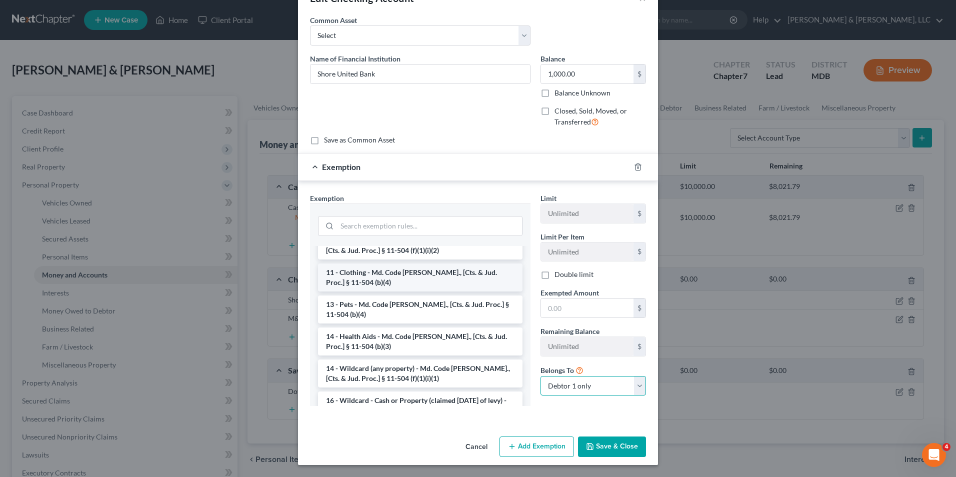
scroll to position [150, 0]
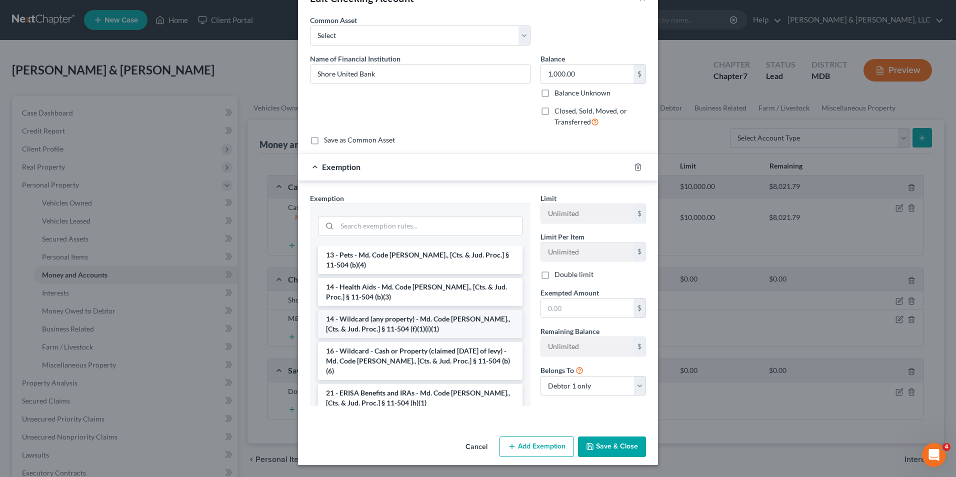
click at [408, 320] on li "14 - Wildcard (any property) - Md. Code [PERSON_NAME]., [Cts. & Jud. Proc.] § 1…" at bounding box center [420, 324] width 205 height 28
checkbox input "true"
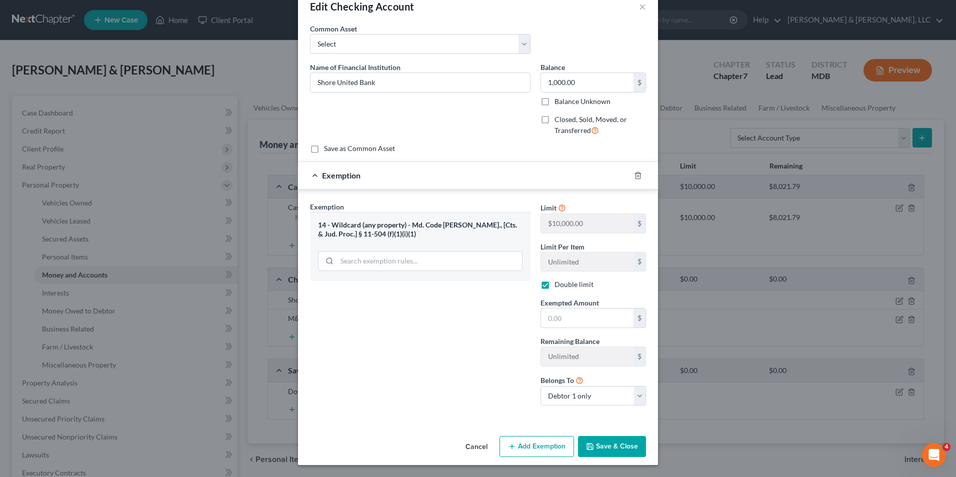
scroll to position [23, 0]
click at [545, 323] on input "text" at bounding box center [587, 318] width 93 height 19
type input "1,000.00"
click at [590, 437] on button "Save & Close" at bounding box center [612, 446] width 68 height 21
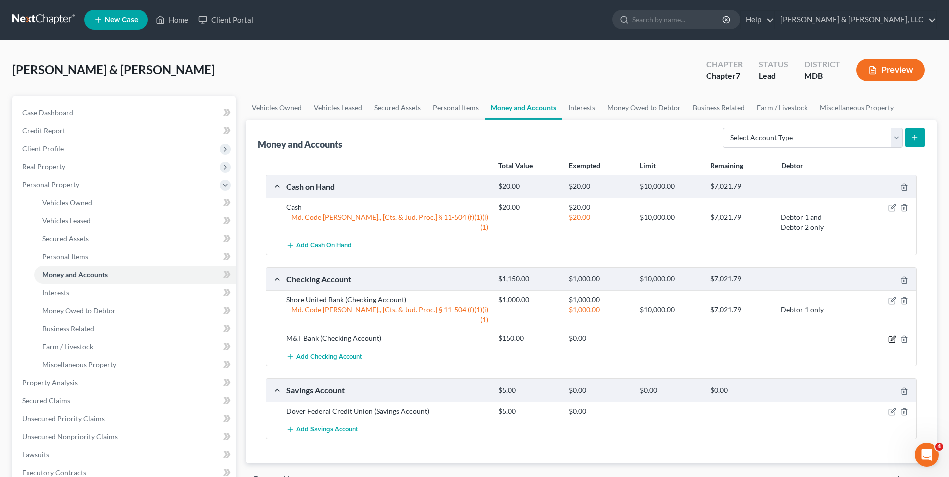
click at [892, 337] on icon "button" at bounding box center [892, 340] width 6 height 6
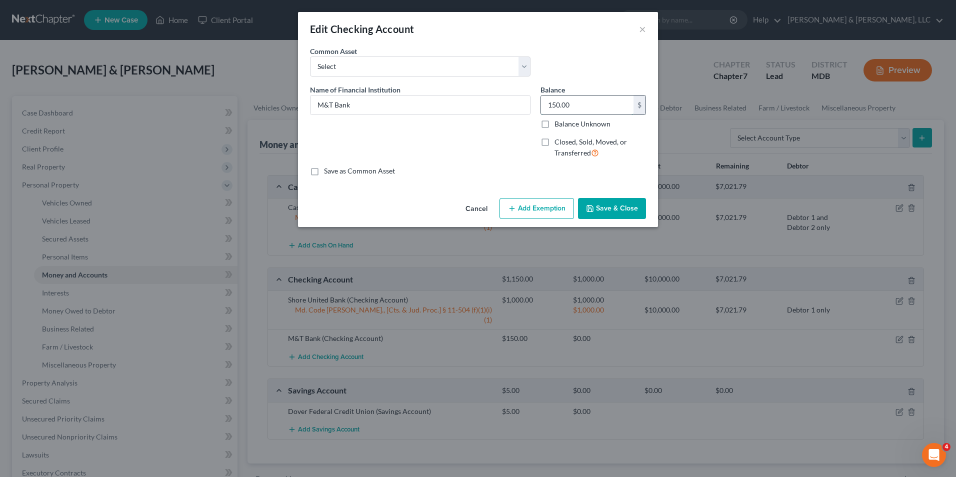
click at [584, 109] on input "150.00" at bounding box center [587, 105] width 93 height 19
type input "250.00"
click at [542, 204] on button "Add Exemption" at bounding box center [537, 208] width 75 height 21
select select "2"
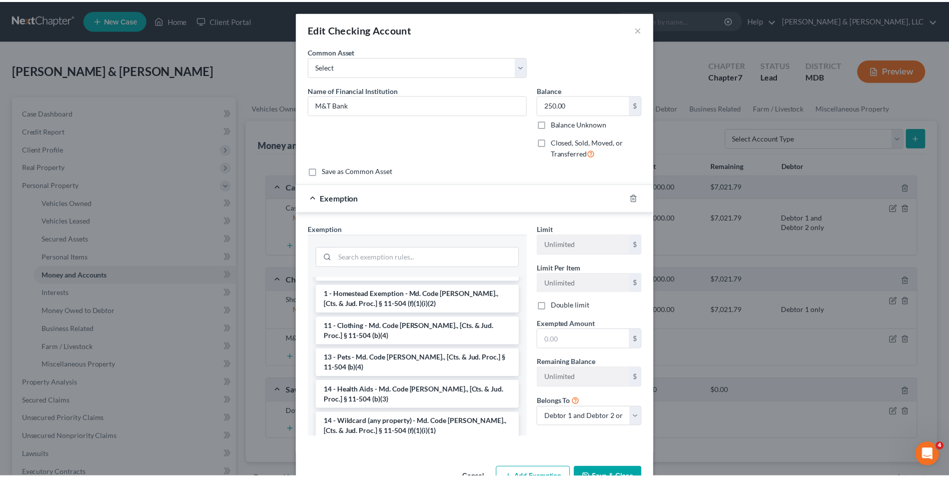
scroll to position [100, 0]
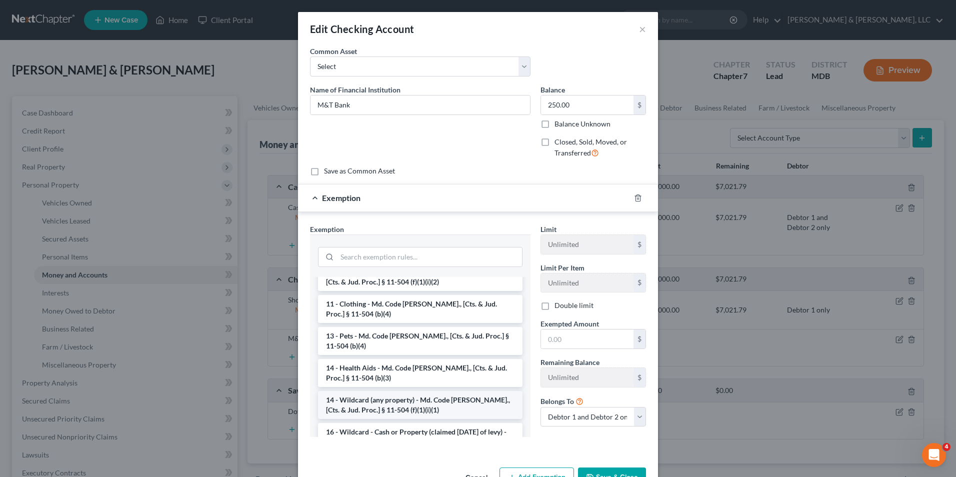
click at [391, 396] on li "14 - Wildcard (any property) - Md. Code [PERSON_NAME]., [Cts. & Jud. Proc.] § 1…" at bounding box center [420, 405] width 205 height 28
checkbox input "true"
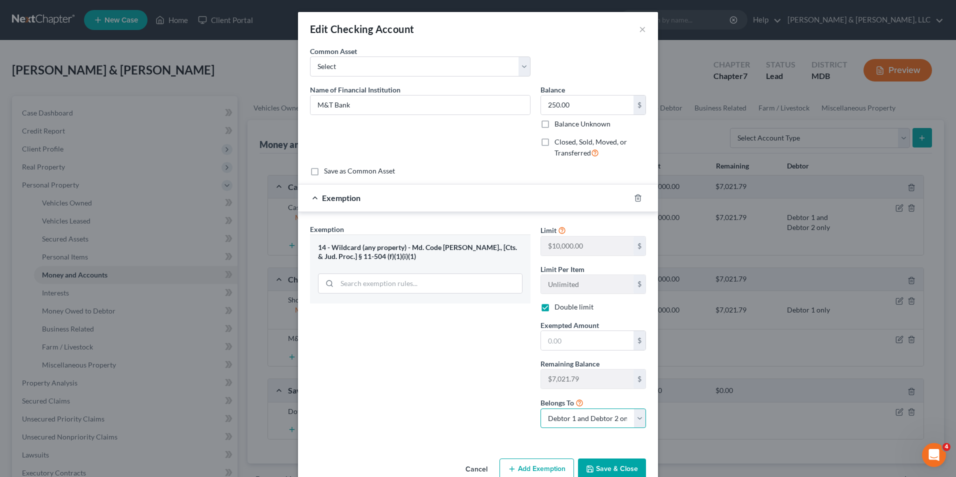
click at [640, 415] on select "Debtor 1 only Debtor 2 only Debtor 1 and Debtor 2 only" at bounding box center [594, 419] width 106 height 20
select select "1"
click at [541, 409] on select "Debtor 1 only Debtor 2 only Debtor 1 and Debtor 2 only" at bounding box center [594, 419] width 106 height 20
click at [582, 343] on input "text" at bounding box center [587, 340] width 93 height 19
type input "250.00"
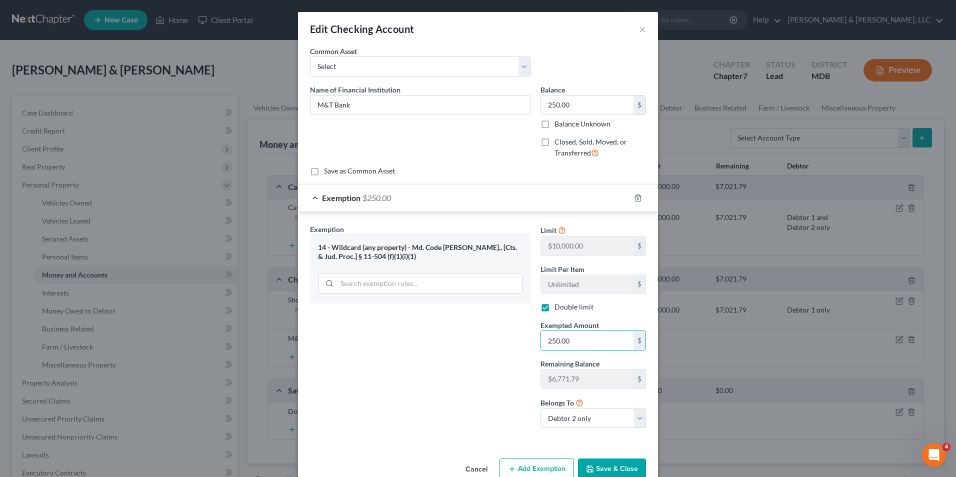
drag, startPoint x: 616, startPoint y: 470, endPoint x: 537, endPoint y: 411, distance: 99.3
click at [609, 463] on button "Save & Close" at bounding box center [612, 469] width 68 height 21
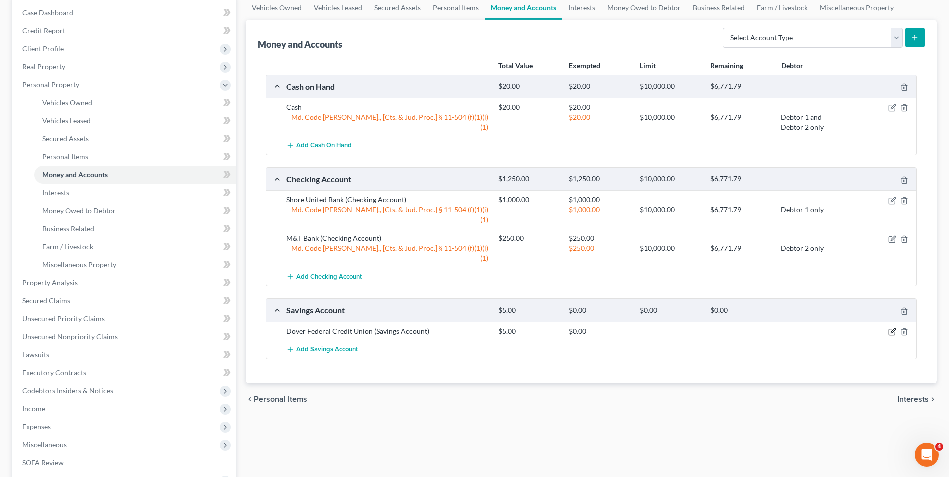
click at [893, 328] on icon "button" at bounding box center [892, 332] width 8 height 8
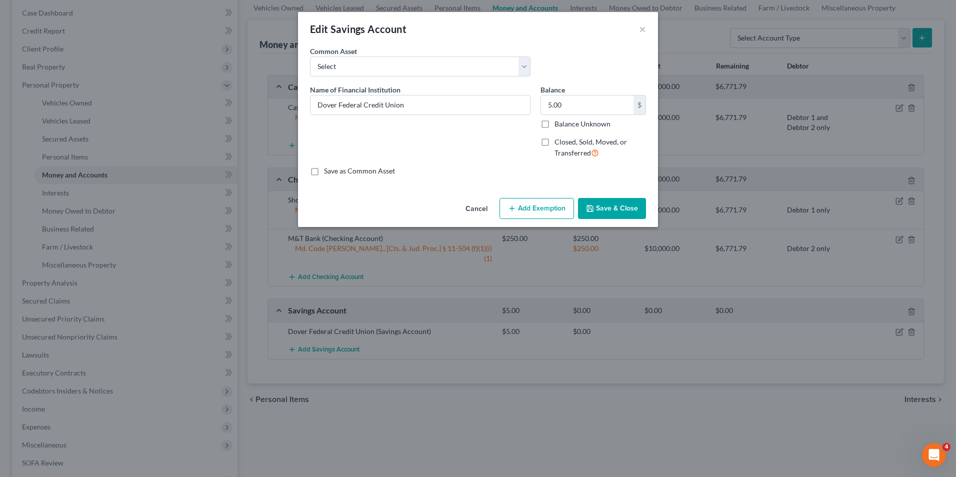
click at [517, 209] on button "Add Exemption" at bounding box center [537, 208] width 75 height 21
select select "2"
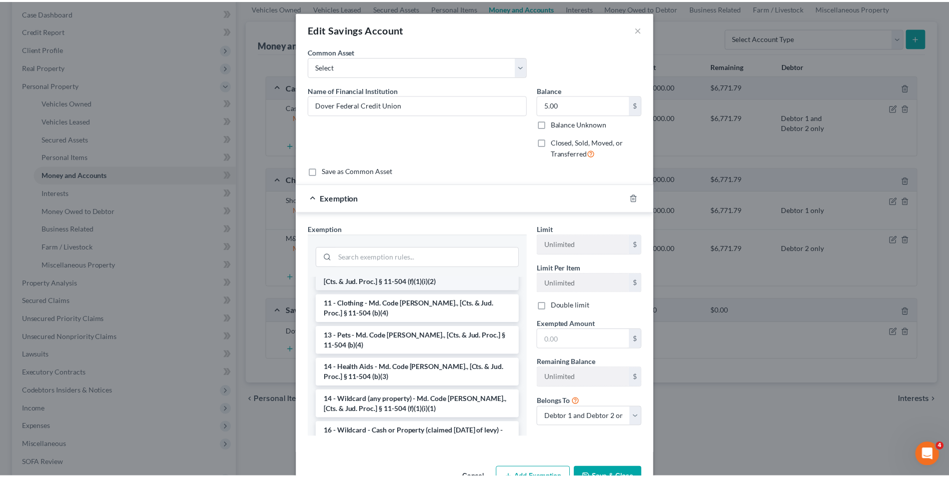
scroll to position [150, 0]
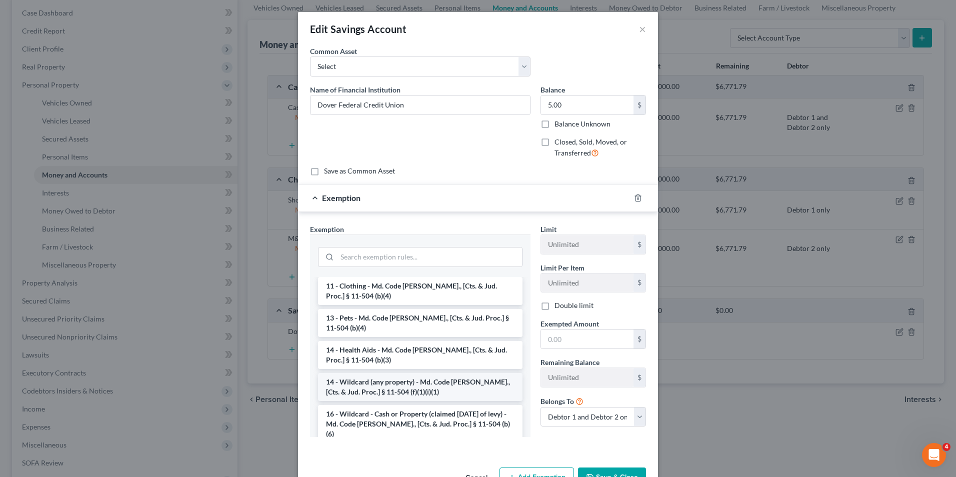
click at [407, 373] on li "14 - Wildcard (any property) - Md. Code [PERSON_NAME]., [Cts. & Jud. Proc.] § 1…" at bounding box center [420, 387] width 205 height 28
checkbox input "true"
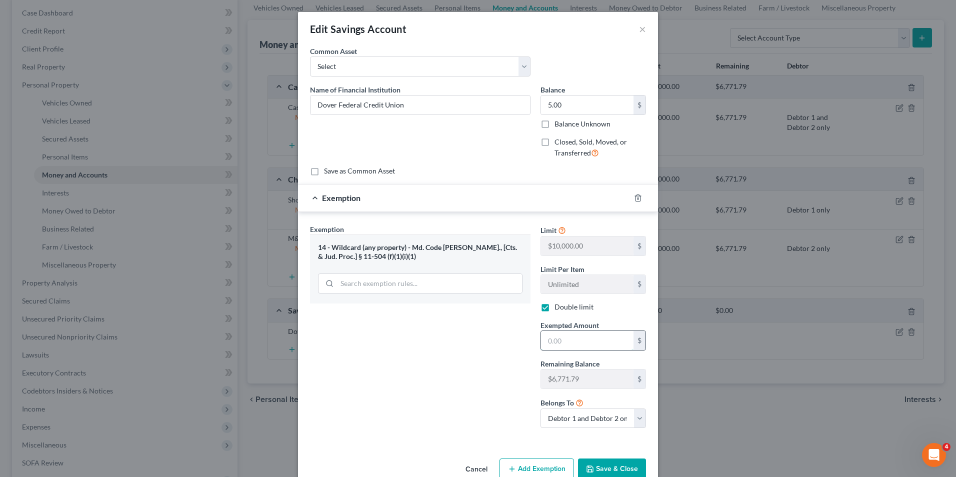
click at [542, 341] on input "text" at bounding box center [587, 340] width 93 height 19
type input "5.00"
click at [592, 472] on button "Save & Close" at bounding box center [612, 469] width 68 height 21
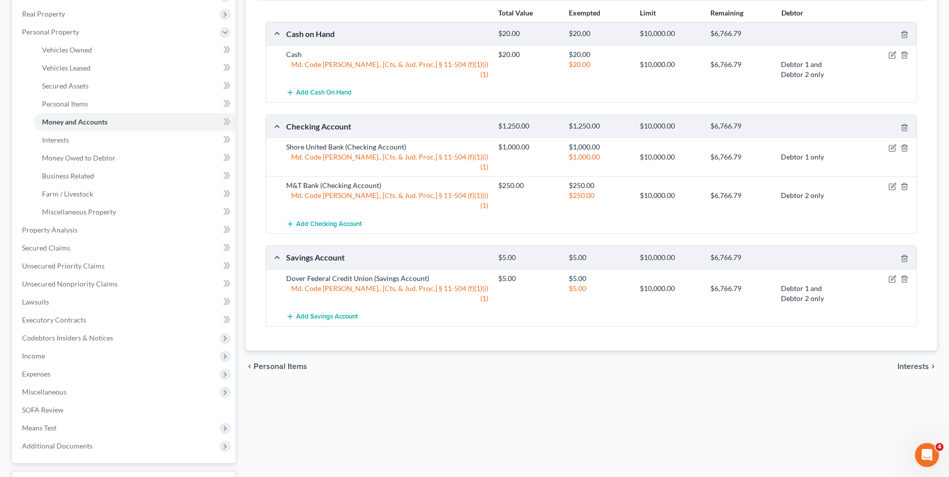
scroll to position [235, 0]
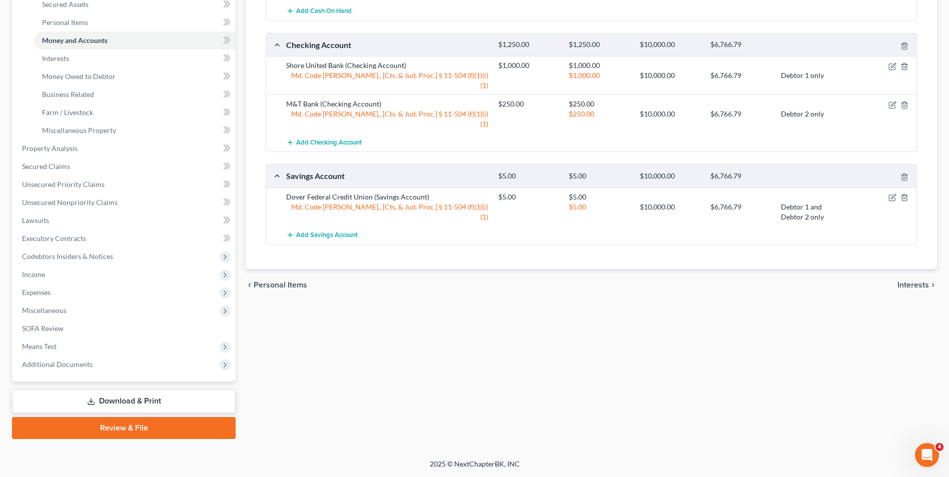
click at [899, 281] on span "Interests" at bounding box center [913, 285] width 32 height 8
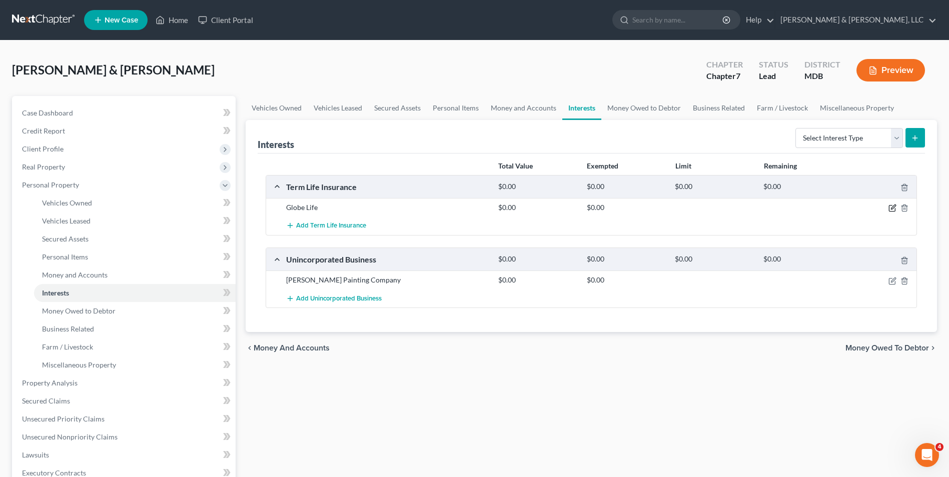
click at [890, 210] on icon "button" at bounding box center [892, 208] width 8 height 8
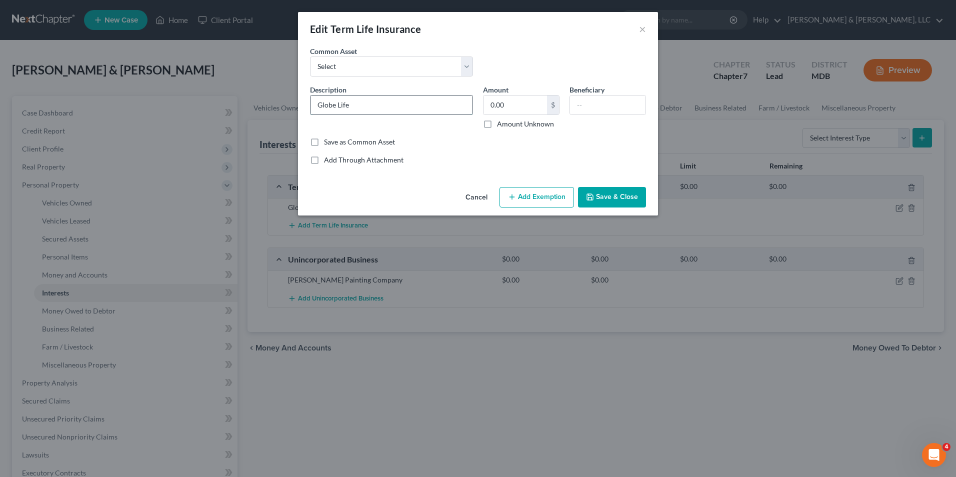
click at [377, 102] on input "Globe Life" at bounding box center [392, 105] width 162 height 19
type input "Globe Life (no cash value)"
click at [573, 106] on input "text" at bounding box center [608, 105] width 76 height 19
type input "[PERSON_NAME]"
click at [629, 194] on button "Save & Close" at bounding box center [612, 197] width 68 height 21
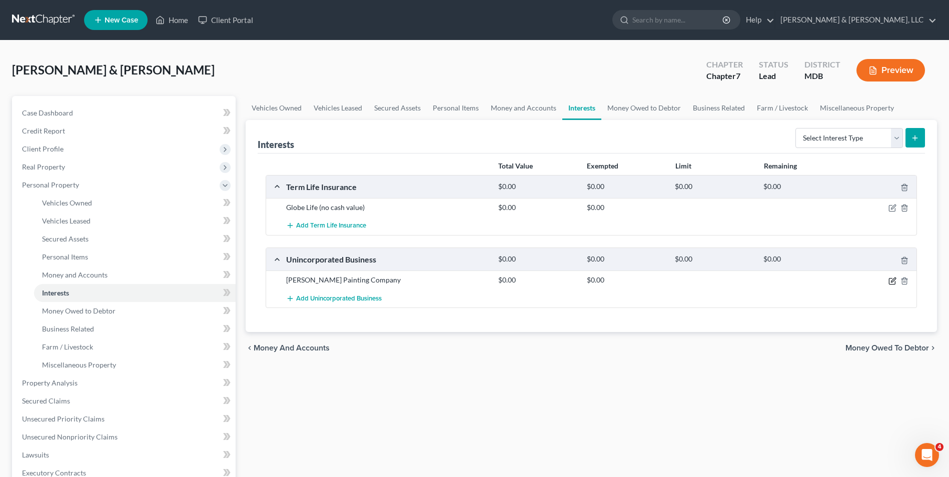
click at [891, 278] on icon "button" at bounding box center [892, 281] width 8 height 8
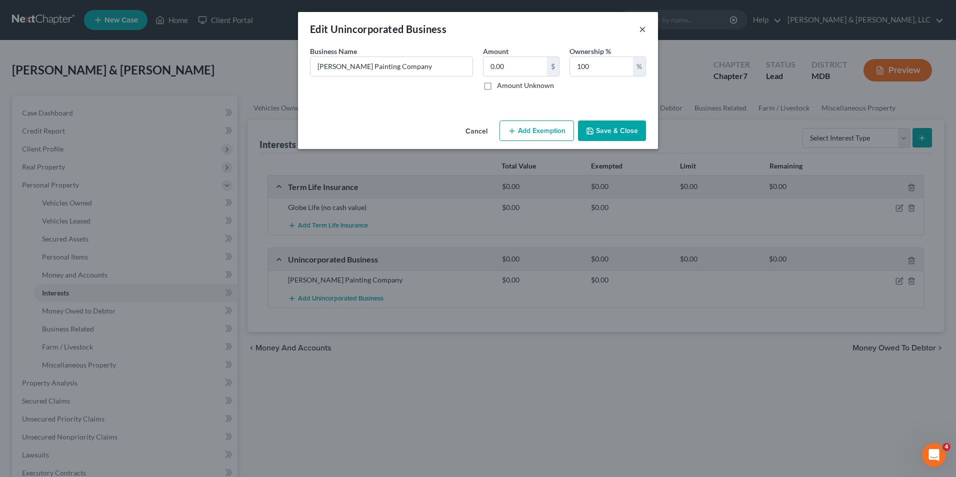
click at [645, 29] on button "×" at bounding box center [642, 29] width 7 height 12
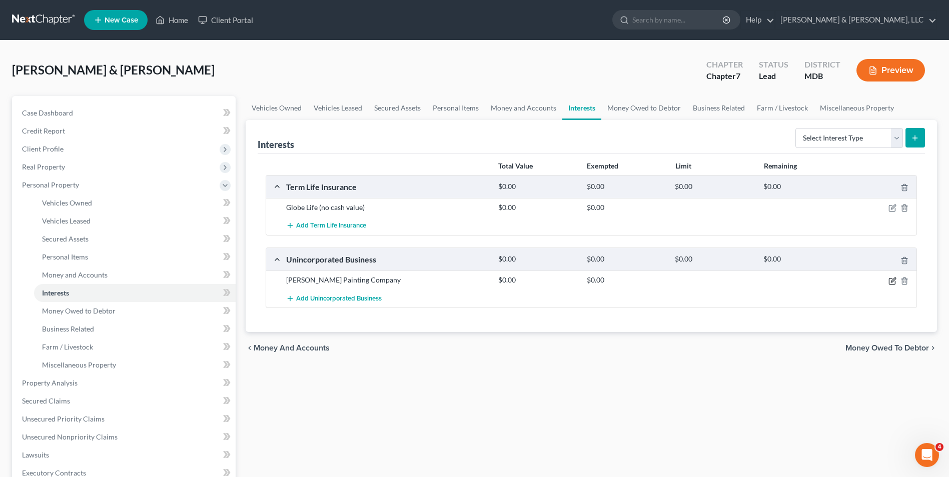
click at [890, 280] on icon "button" at bounding box center [892, 281] width 8 height 8
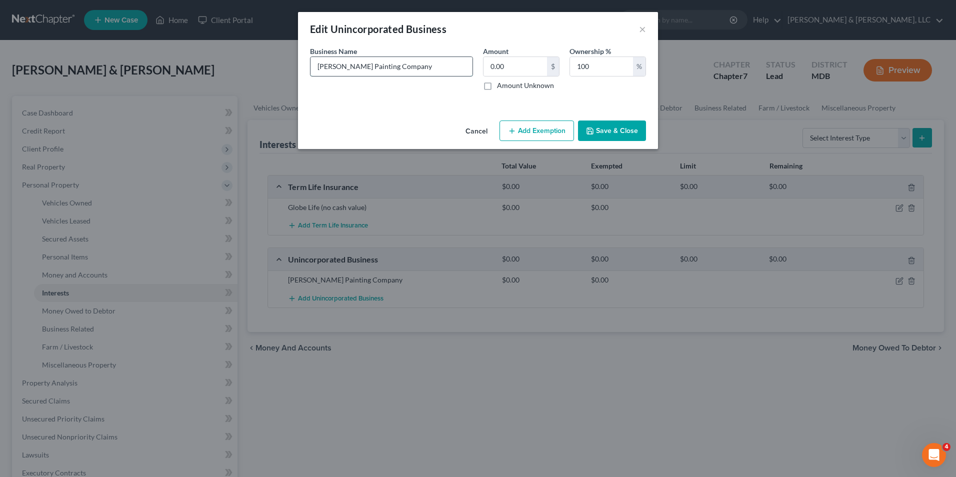
click at [439, 71] on input "[PERSON_NAME] Painting Company" at bounding box center [392, 66] width 162 height 19
click at [456, 74] on input "[PERSON_NAME] Painting Company" at bounding box center [392, 66] width 162 height 19
click at [609, 134] on button "Save & Close" at bounding box center [612, 131] width 68 height 21
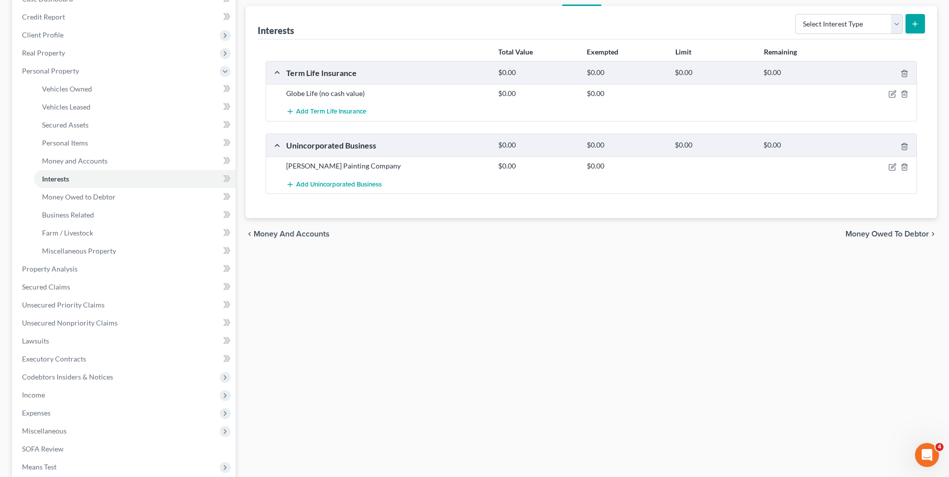
scroll to position [150, 0]
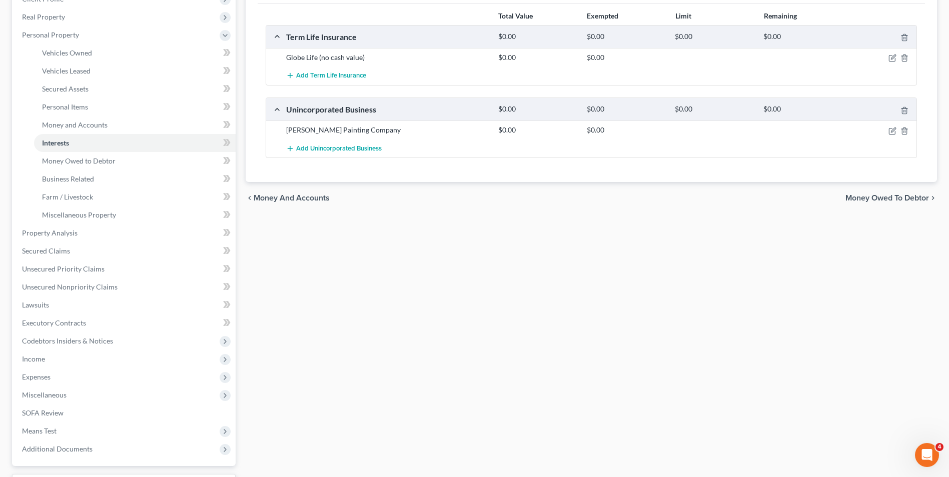
click at [857, 196] on span "Money Owed to Debtor" at bounding box center [887, 198] width 84 height 8
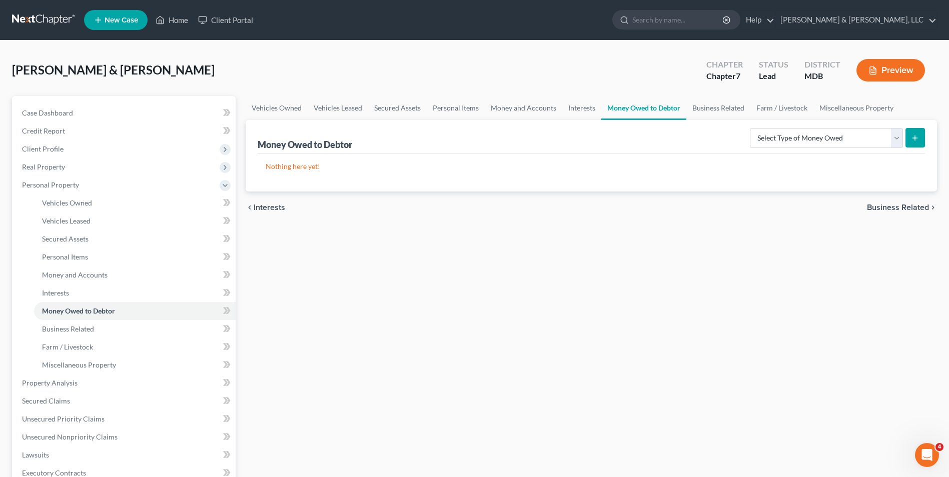
click at [886, 208] on span "Business Related" at bounding box center [898, 208] width 62 height 8
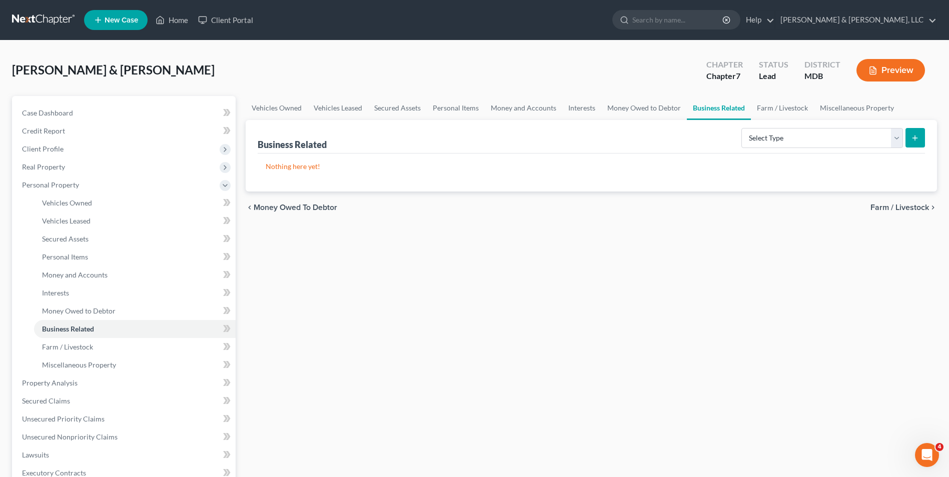
click at [886, 208] on span "Farm / Livestock" at bounding box center [899, 208] width 59 height 8
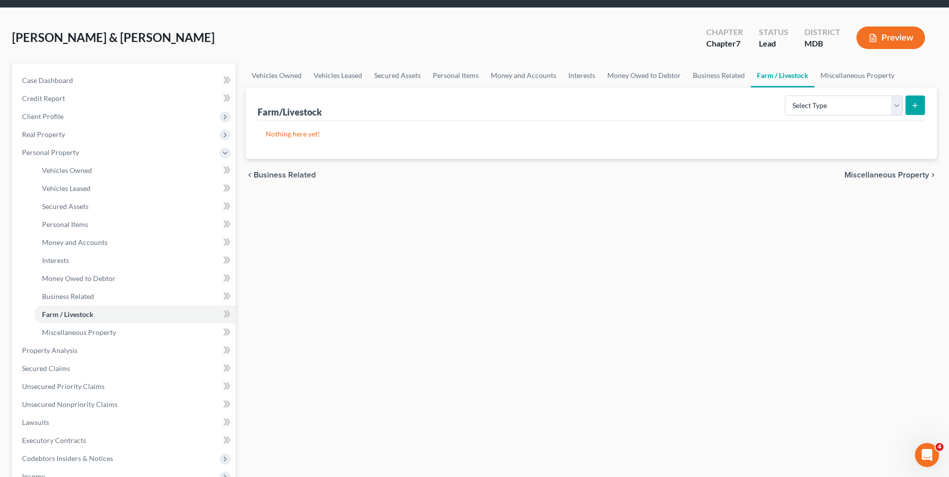
scroll to position [50, 0]
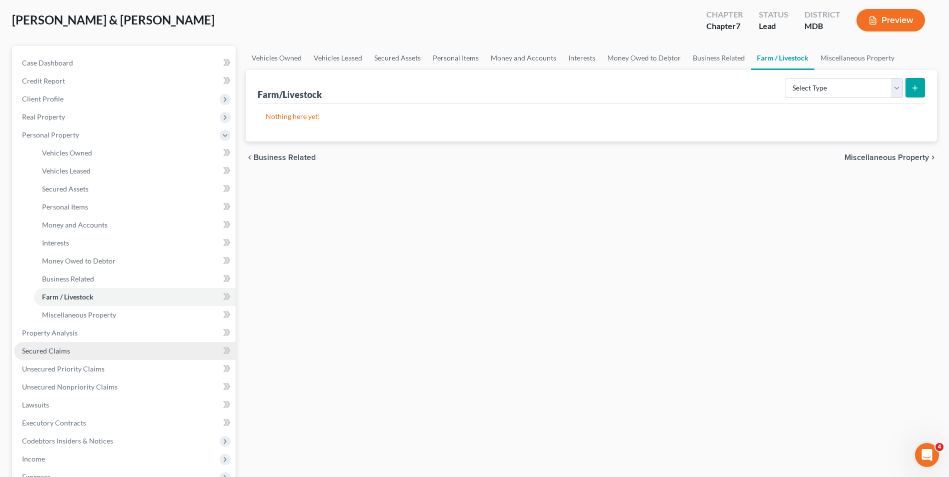
click at [85, 349] on link "Secured Claims" at bounding box center [125, 351] width 222 height 18
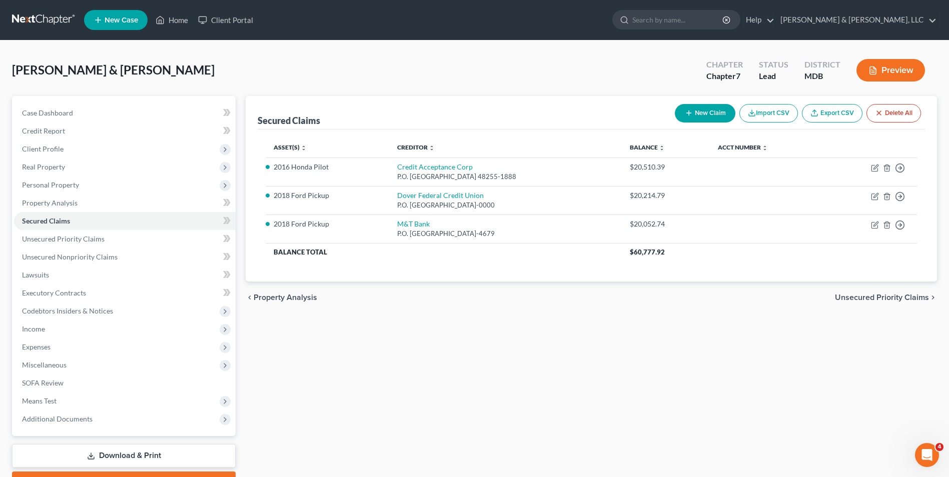
click at [845, 301] on span "Unsecured Priority Claims" at bounding box center [882, 298] width 94 height 8
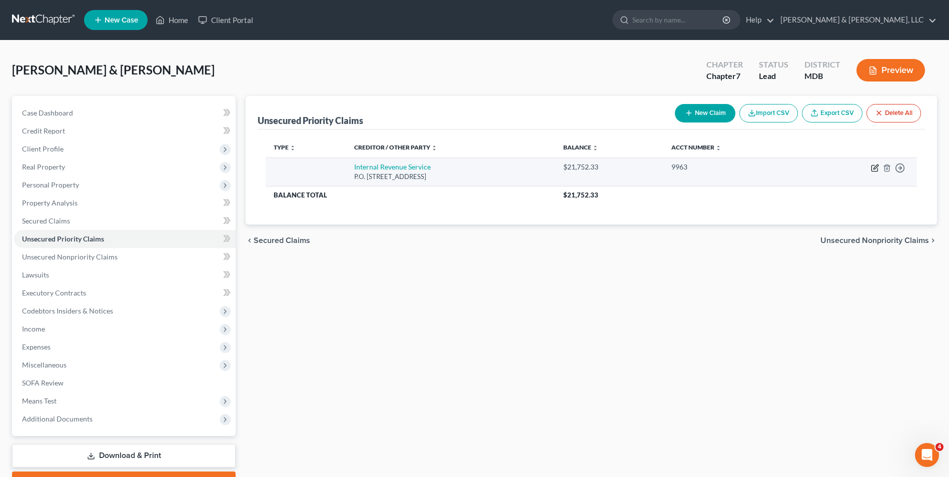
click at [874, 168] on icon "button" at bounding box center [875, 167] width 5 height 5
select select "28"
select select "2"
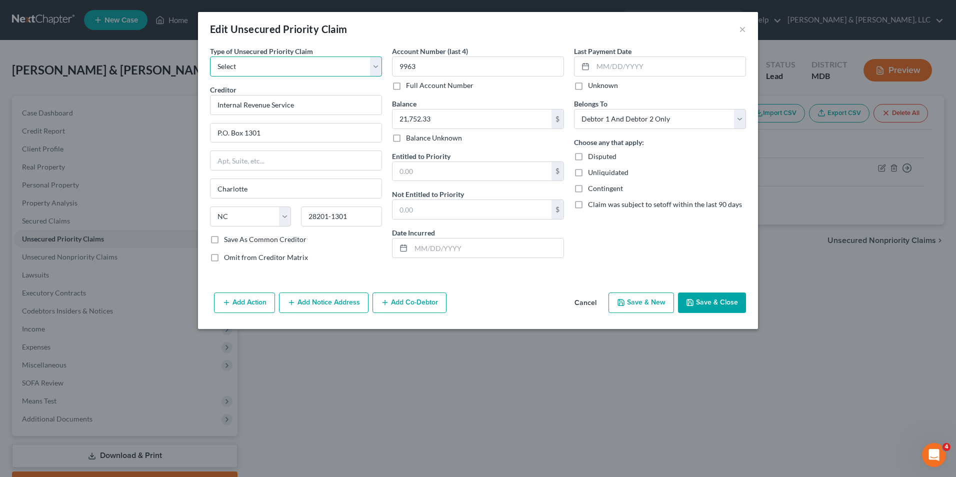
click at [371, 69] on select "Select Taxes & Other Government Units Domestic Support Obligations Extensions o…" at bounding box center [296, 67] width 172 height 20
select select "28"
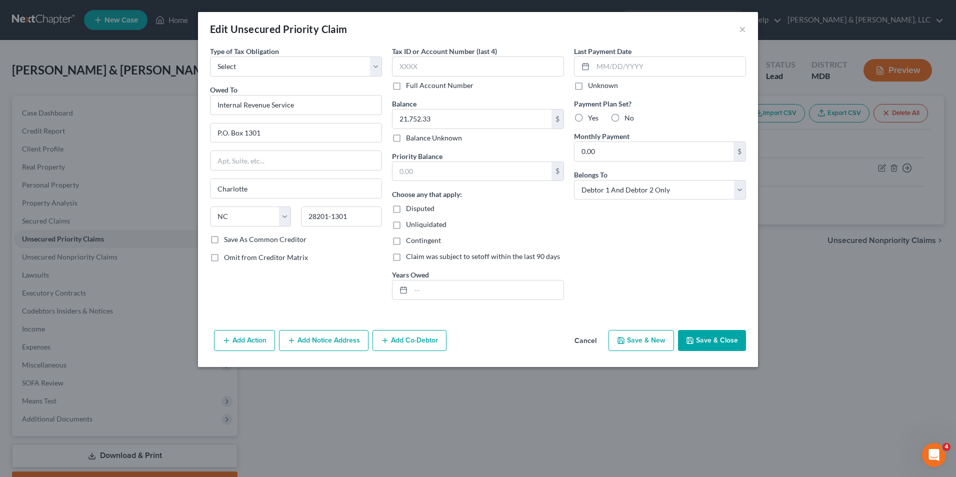
click at [625, 117] on label "No" at bounding box center [630, 118] width 10 height 10
click at [629, 117] on input "No" at bounding box center [632, 116] width 7 height 7
radio input "true"
click at [452, 299] on input "text" at bounding box center [487, 290] width 153 height 19
type input "[DATE] - [DATE]"
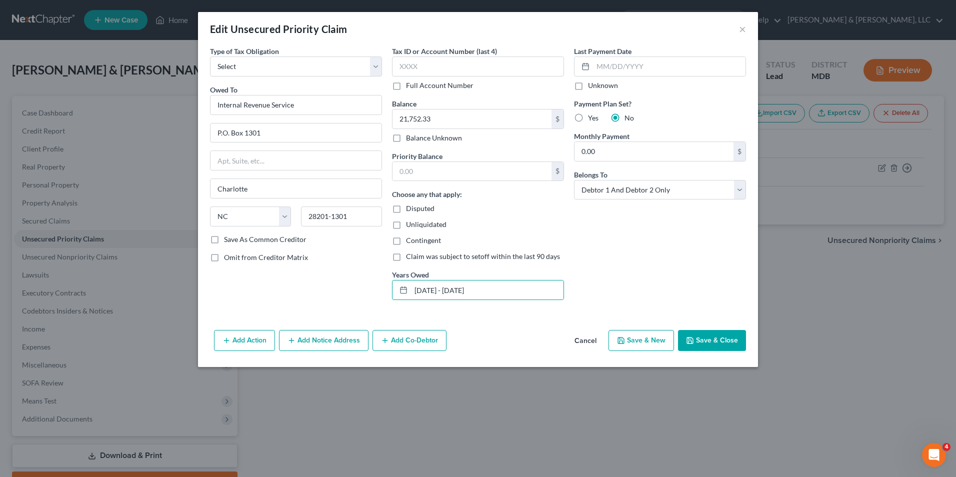
click at [708, 332] on button "Save & Close" at bounding box center [712, 340] width 68 height 21
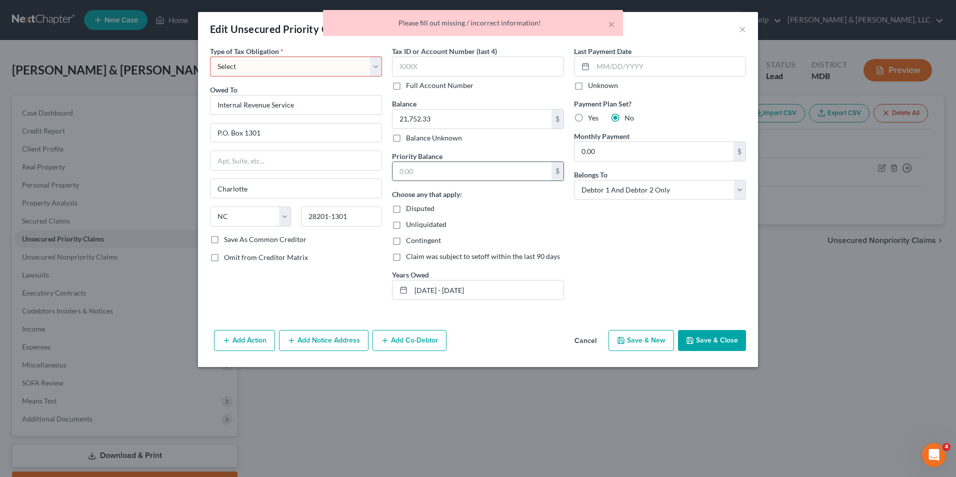
click at [434, 170] on input "text" at bounding box center [472, 171] width 159 height 19
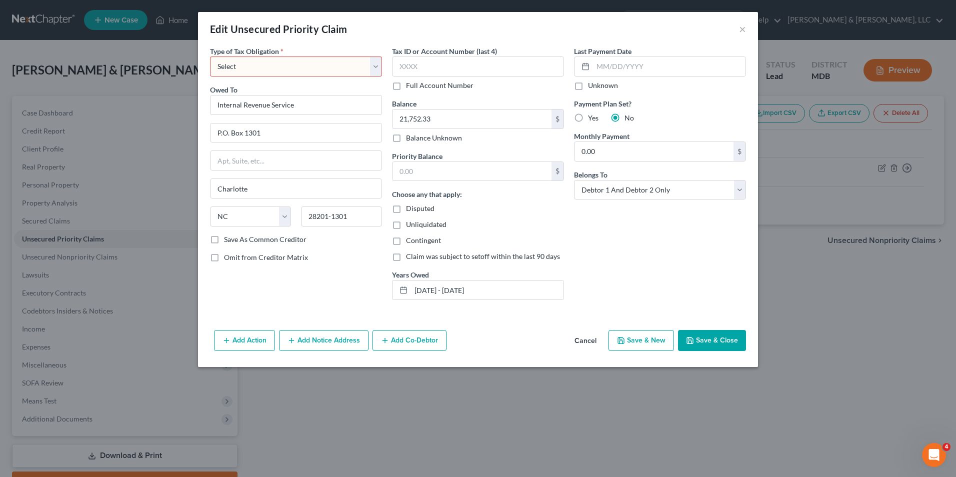
click at [406, 240] on label "Contingent" at bounding box center [423, 241] width 35 height 10
click at [410, 240] on input "Contingent" at bounding box center [413, 239] width 7 height 7
checkbox input "true"
click at [435, 173] on input "text" at bounding box center [472, 171] width 159 height 19
type input "21,752.33"
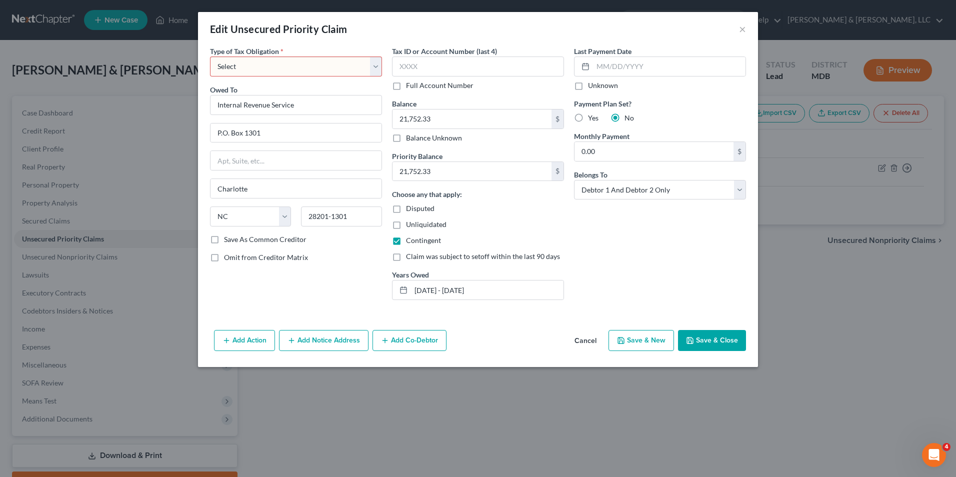
click at [726, 336] on button "Save & Close" at bounding box center [712, 340] width 68 height 21
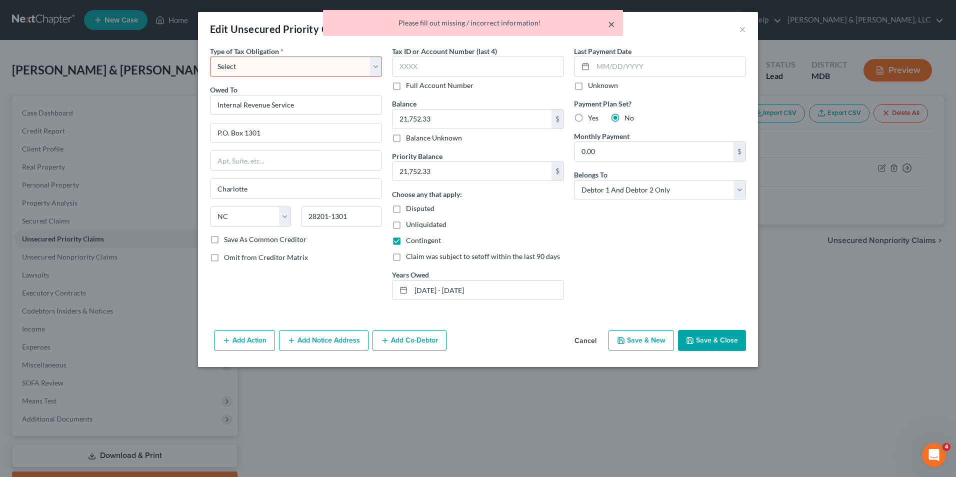
click at [614, 24] on button "×" at bounding box center [611, 24] width 7 height 12
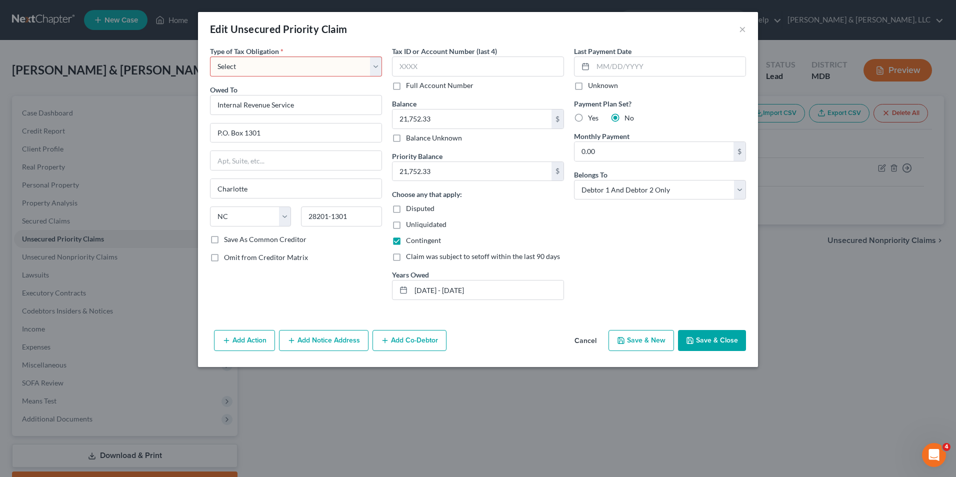
click at [369, 67] on select "Select Federal City State Franchise Tax Board Other" at bounding box center [296, 67] width 172 height 20
select select "0"
click at [210, 57] on select "Select Federal City State Franchise Tax Board Other" at bounding box center [296, 67] width 172 height 20
click at [694, 340] on icon "button" at bounding box center [690, 341] width 8 height 8
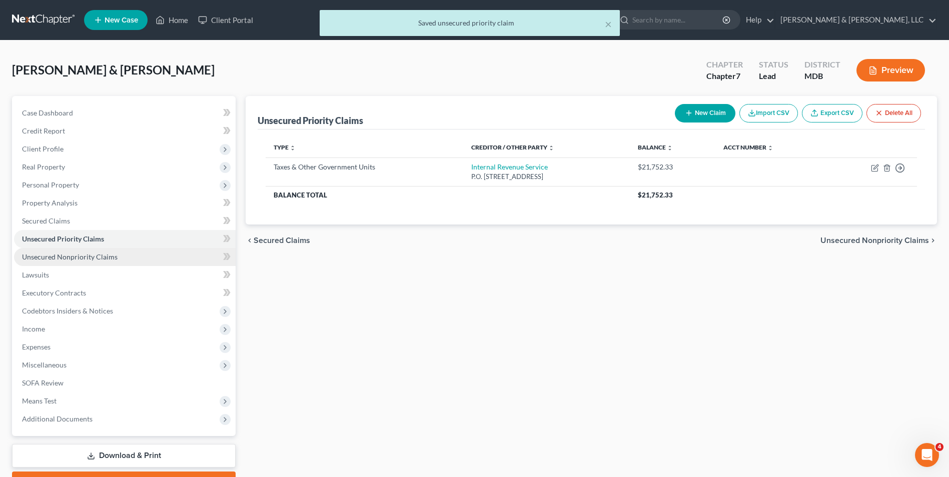
click at [116, 254] on link "Unsecured Nonpriority Claims" at bounding box center [125, 257] width 222 height 18
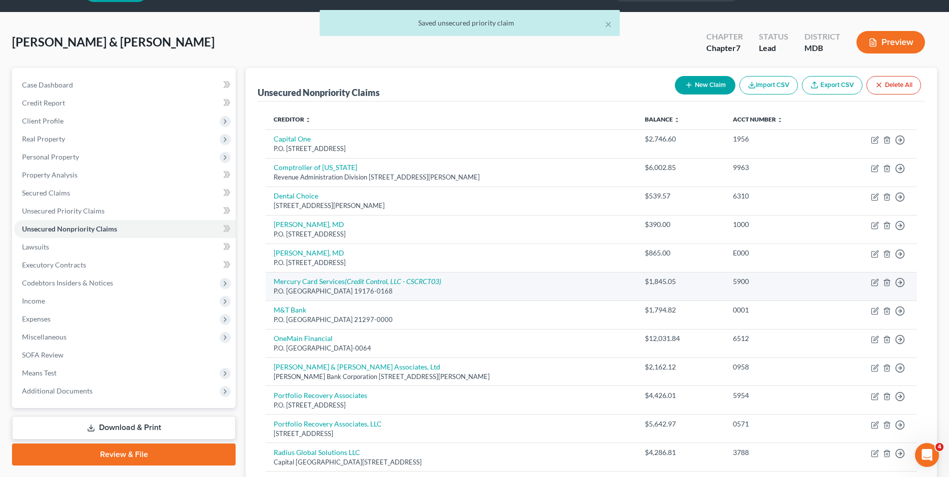
scroll to position [50, 0]
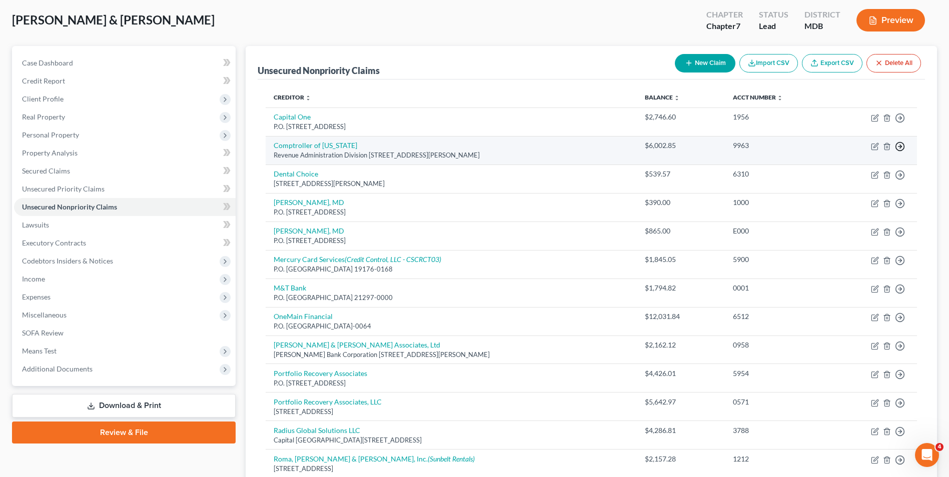
click at [899, 146] on icon "button" at bounding box center [900, 147] width 10 height 10
click at [858, 170] on link "Move to E" at bounding box center [854, 170] width 84 height 17
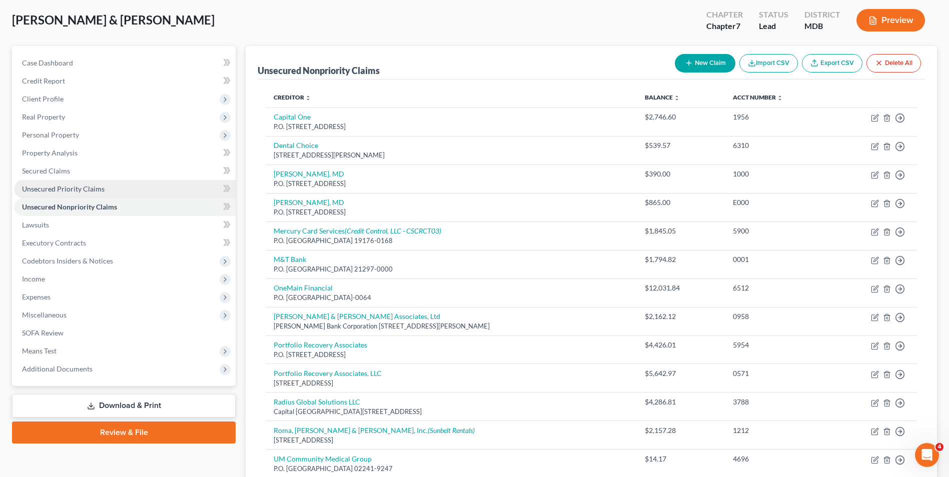
click at [133, 183] on link "Unsecured Priority Claims" at bounding box center [125, 189] width 222 height 18
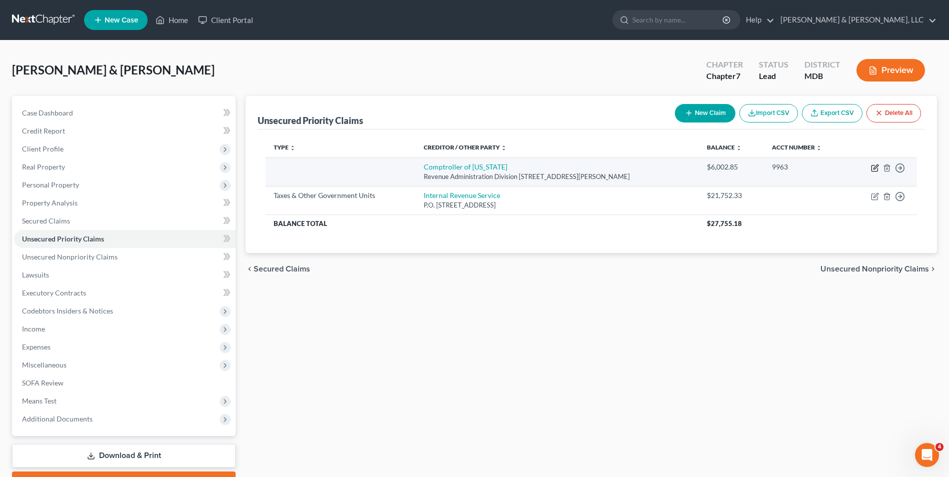
click at [875, 170] on icon "button" at bounding box center [875, 168] width 8 height 8
select select "2"
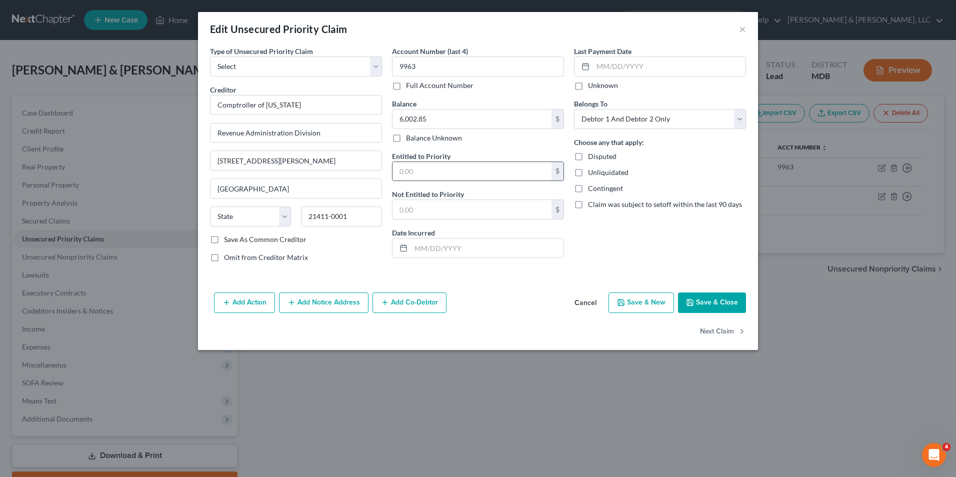
click at [462, 170] on input "text" at bounding box center [472, 171] width 159 height 19
type input "6"
type input "2"
type input "6,002.85"
click at [380, 66] on select "Select Taxes & Other Government Units Domestic Support Obligations Extensions o…" at bounding box center [296, 67] width 172 height 20
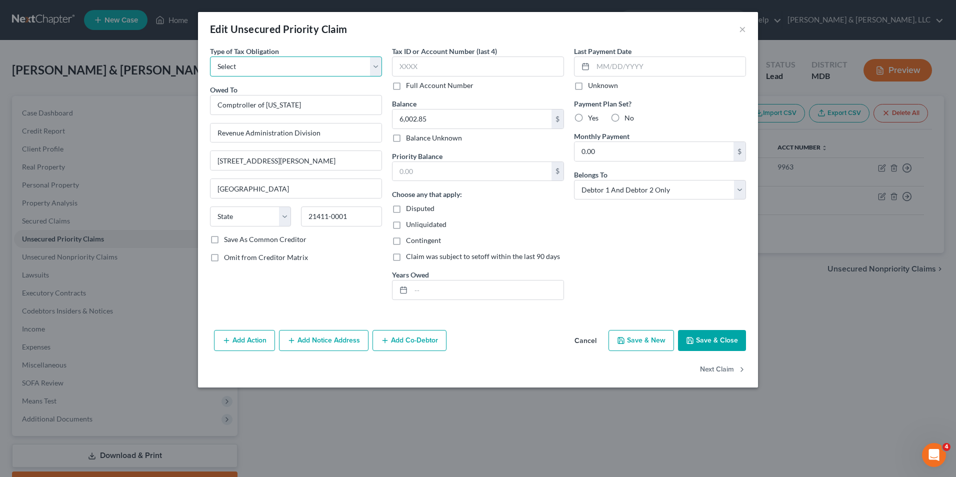
click at [381, 69] on select "Select Federal City State Franchise Tax Board Other" at bounding box center [296, 67] width 172 height 20
select select "2"
click at [210, 57] on select "Select Federal City State Franchise Tax Board Other" at bounding box center [296, 67] width 172 height 20
click at [572, 253] on div "Last Payment Date Unknown Payment Plan Set? Yes No Monthly Payment 0.00 $ Belon…" at bounding box center [660, 177] width 182 height 262
click at [588, 119] on label "Yes" at bounding box center [593, 118] width 11 height 10
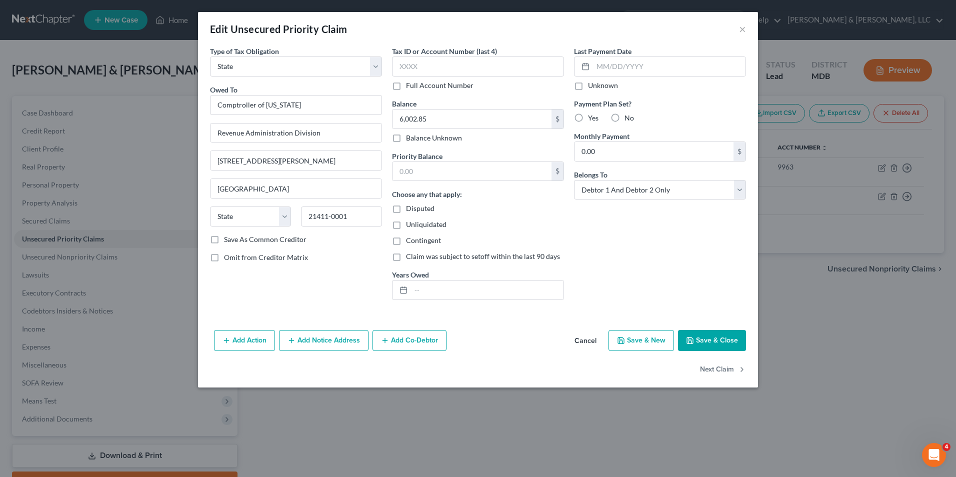
click at [592, 119] on input "Yes" at bounding box center [595, 116] width 7 height 7
radio input "true"
click at [596, 153] on input "0.00" at bounding box center [654, 151] width 159 height 19
type input "182.00"
click at [437, 289] on input "text" at bounding box center [487, 290] width 153 height 19
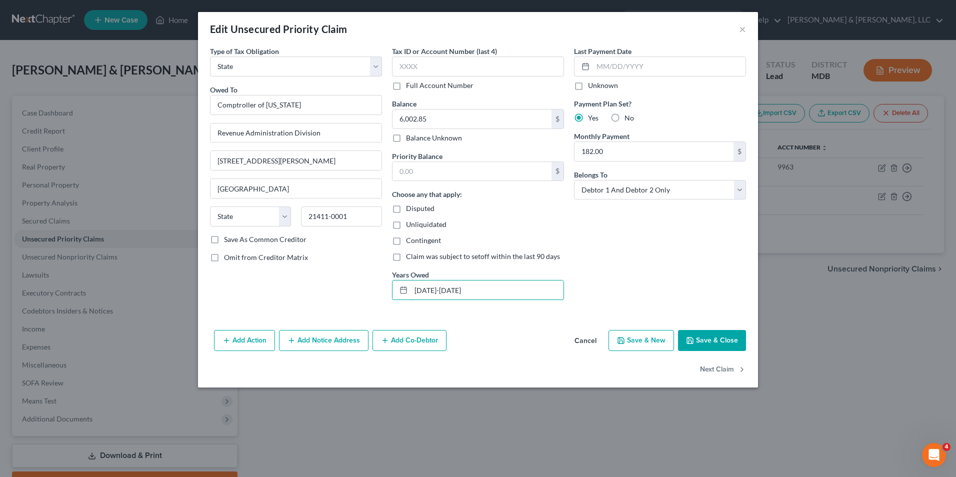
type input "[DATE]-[DATE]"
click at [697, 334] on button "Save & Close" at bounding box center [712, 340] width 68 height 21
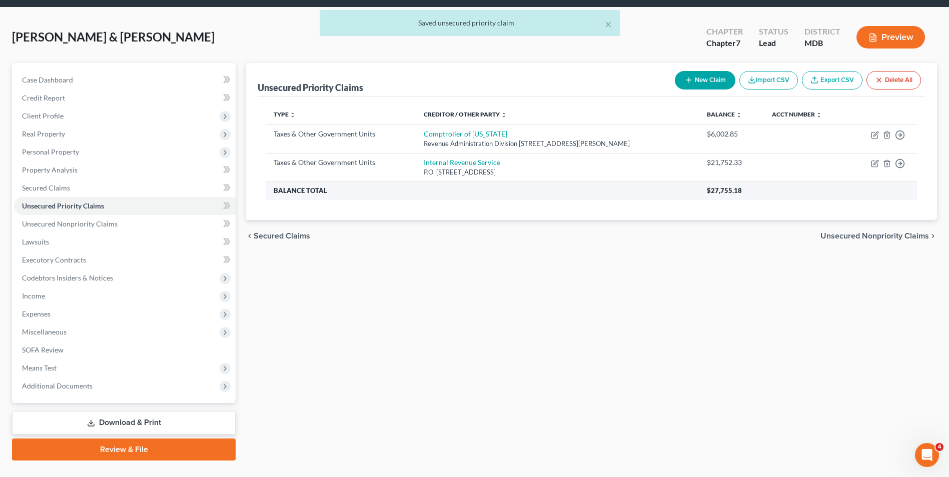
scroll to position [50, 0]
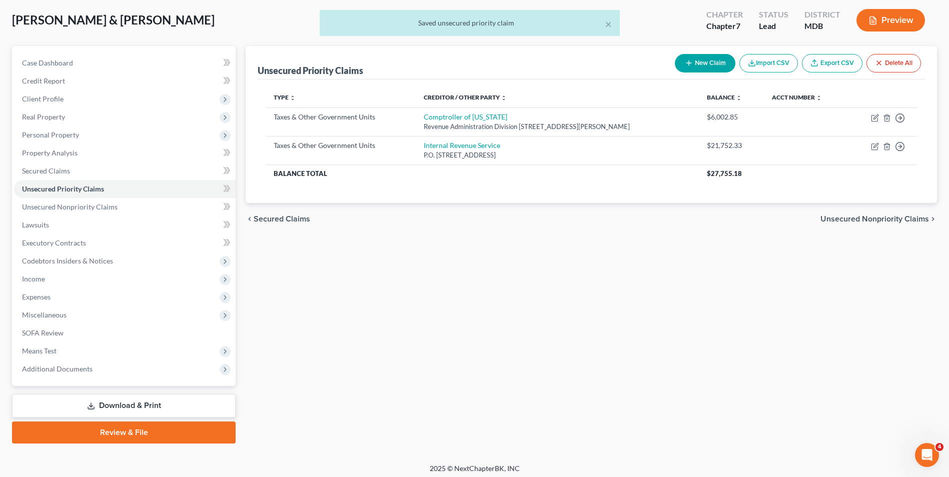
click at [875, 222] on span "Unsecured Nonpriority Claims" at bounding box center [874, 219] width 109 height 8
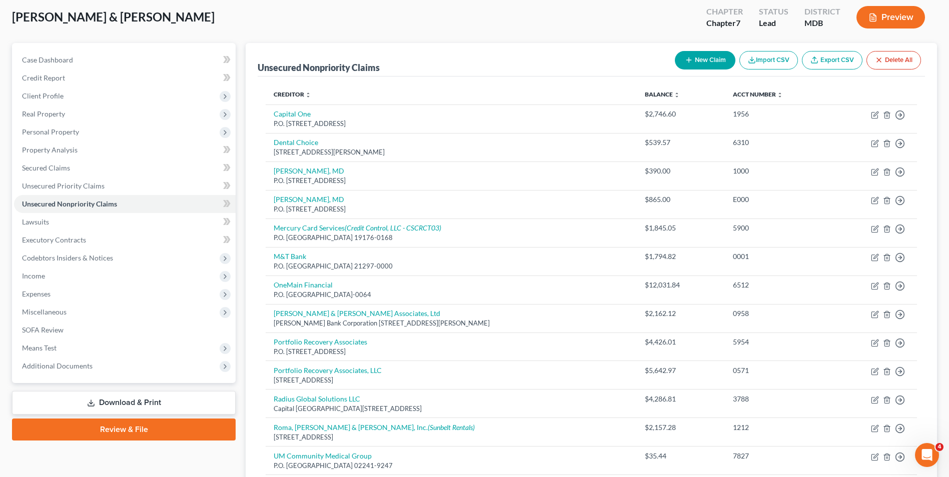
scroll to position [52, 0]
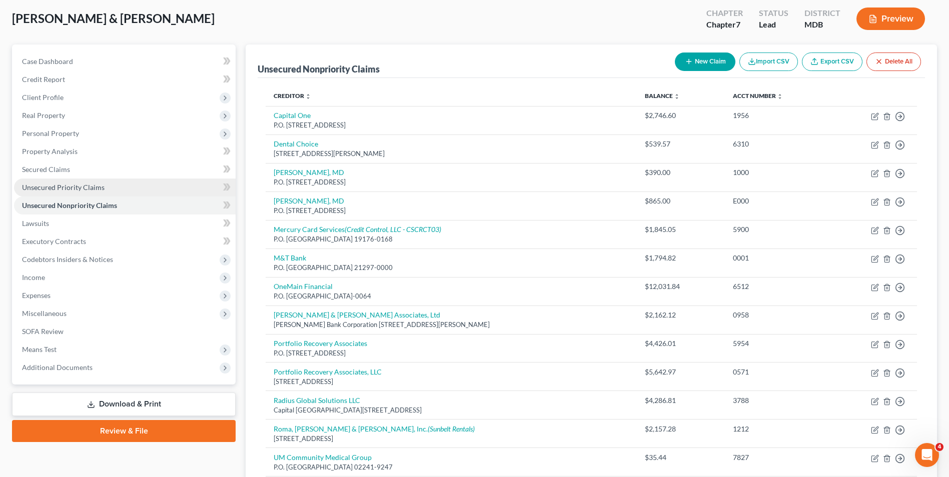
click at [128, 191] on link "Unsecured Priority Claims" at bounding box center [125, 188] width 222 height 18
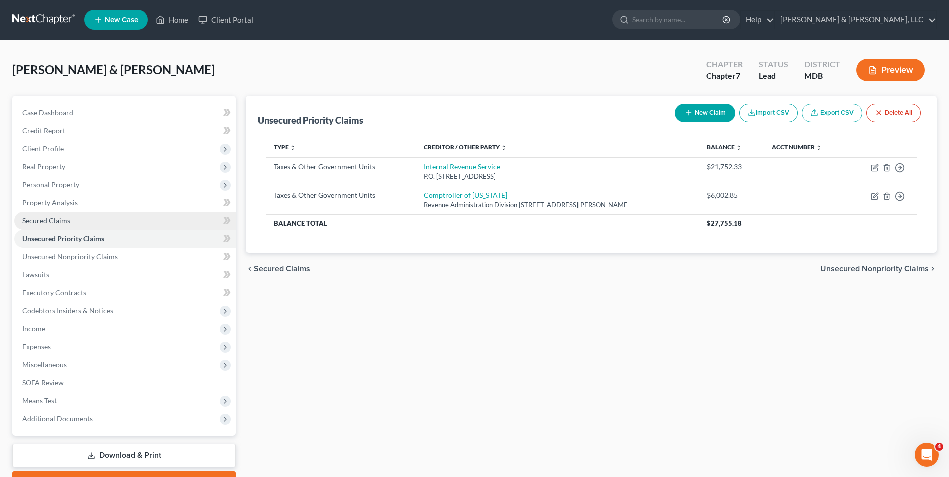
click at [133, 223] on link "Secured Claims" at bounding box center [125, 221] width 222 height 18
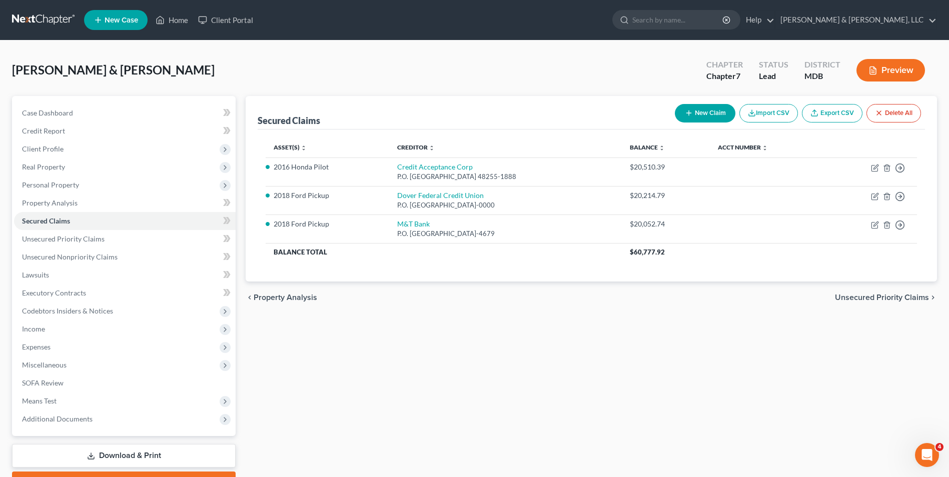
scroll to position [50, 0]
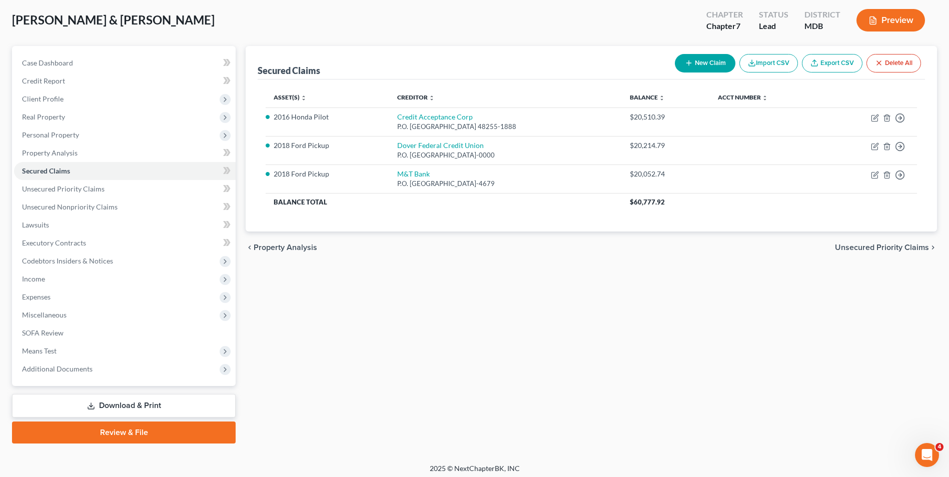
click at [848, 251] on span "Unsecured Priority Claims" at bounding box center [882, 248] width 94 height 8
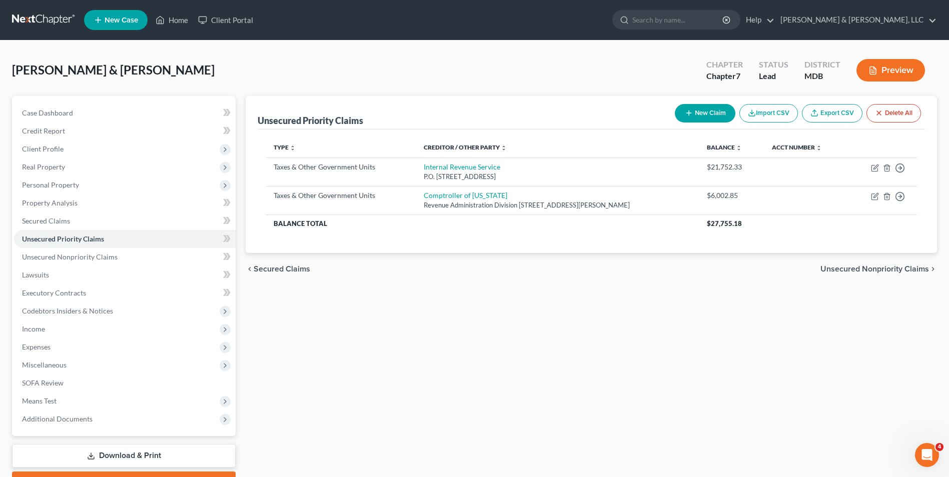
click at [861, 268] on span "Unsecured Nonpriority Claims" at bounding box center [874, 269] width 109 height 8
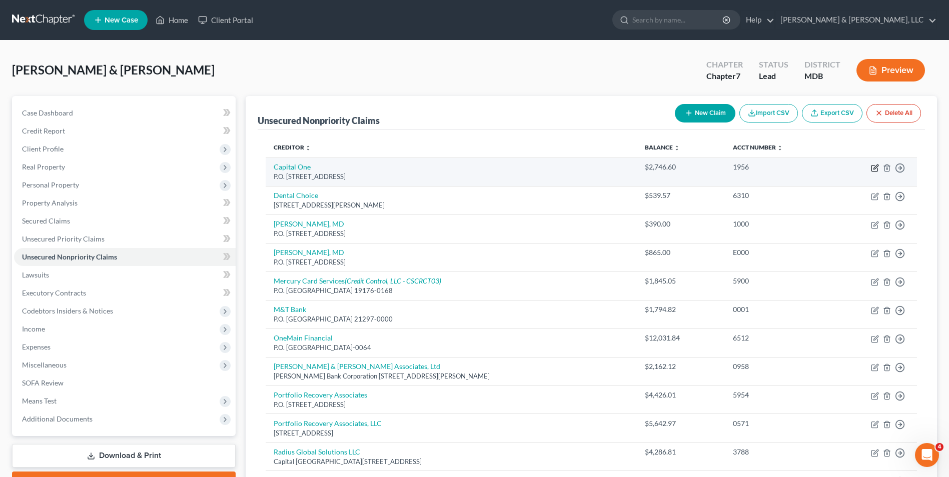
click at [874, 169] on icon "button" at bounding box center [875, 168] width 8 height 8
select select "46"
select select "2"
select select "1"
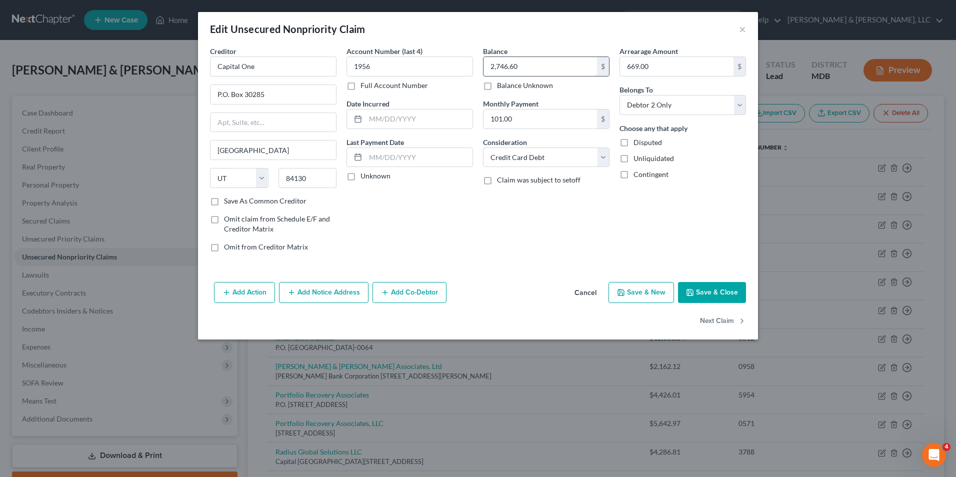
click at [486, 70] on input "2,746.60" at bounding box center [541, 66] width 114 height 19
type input "9,850.00"
click at [626, 70] on input "669.00" at bounding box center [677, 66] width 114 height 19
click at [287, 93] on input "P.O. Box 30285" at bounding box center [274, 94] width 126 height 19
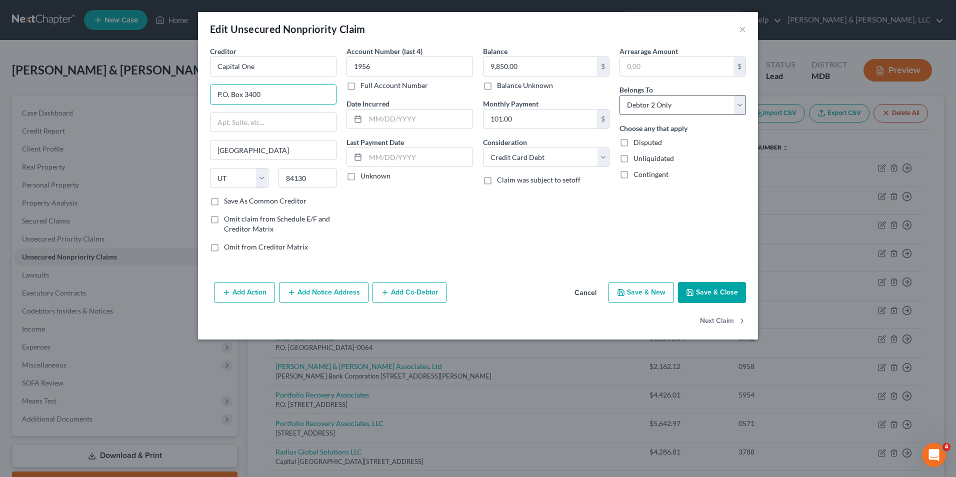
type input "P.O. Box 3400"
click at [739, 106] on select "Select Debtor 1 Only Debtor 2 Only Debtor 1 And Debtor 2 Only At Least One Of T…" at bounding box center [683, 105] width 127 height 20
click at [543, 72] on input "9,850.00" at bounding box center [541, 66] width 114 height 19
type input "2,500.00"
click at [703, 290] on button "Save & Close" at bounding box center [712, 292] width 68 height 21
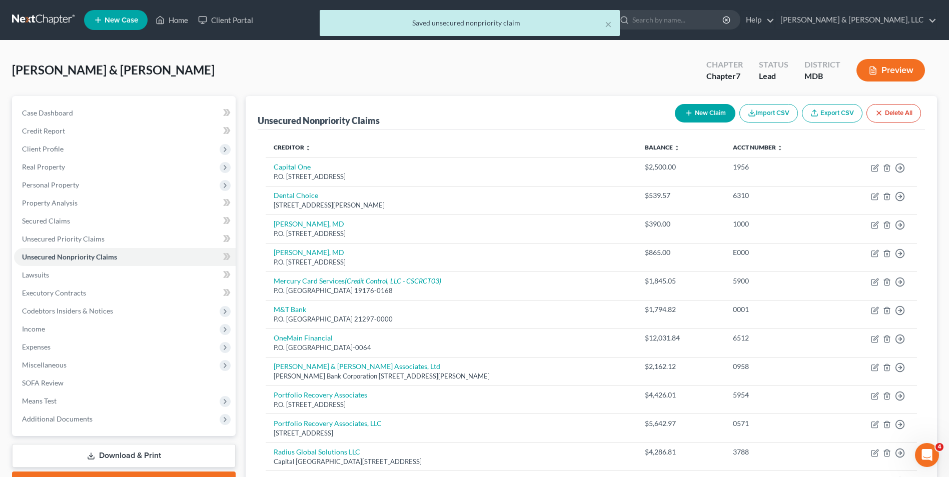
click at [708, 110] on button "New Claim" at bounding box center [705, 113] width 61 height 19
select select "2"
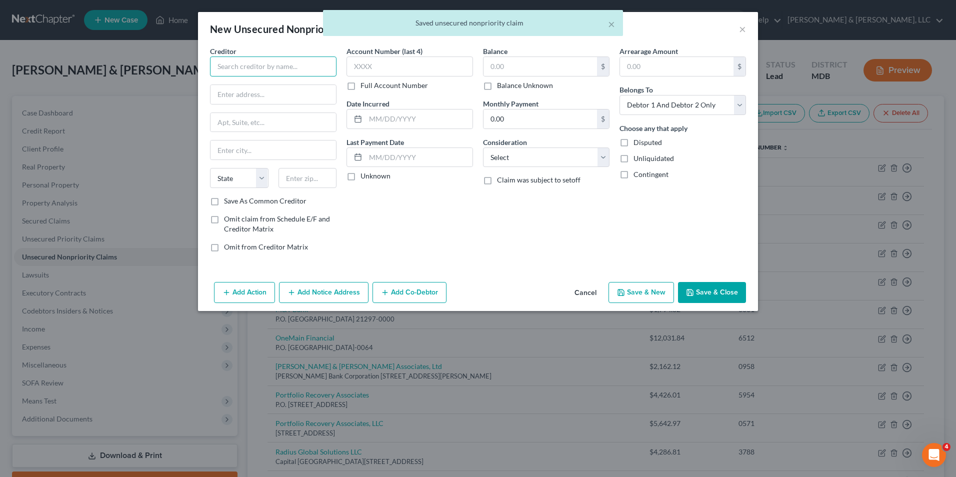
click at [211, 67] on input "text" at bounding box center [273, 67] width 127 height 20
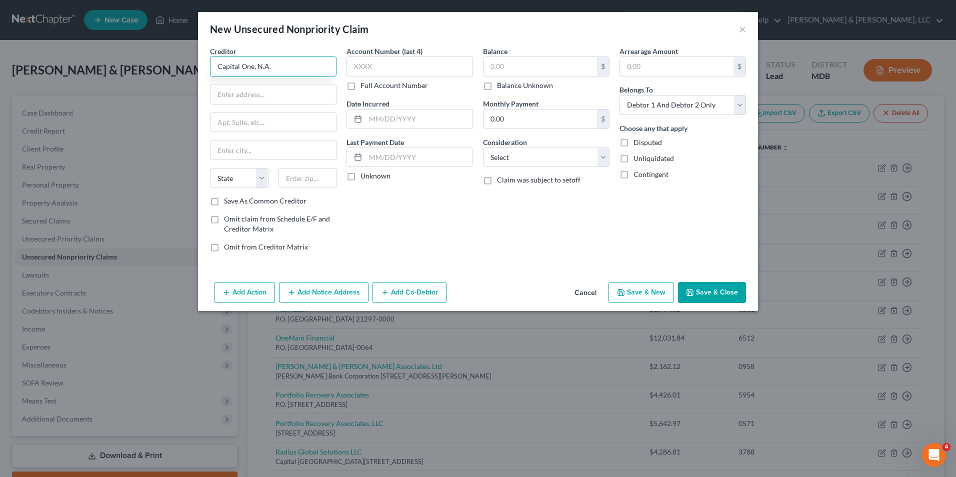
type input "Capital One, N.A."
click at [490, 71] on input "text" at bounding box center [541, 66] width 114 height 19
type input "9,850.00"
click at [739, 106] on select "Select Debtor 1 Only Debtor 2 Only Debtor 1 And Debtor 2 Only At Least One Of T…" at bounding box center [683, 105] width 127 height 20
select select "0"
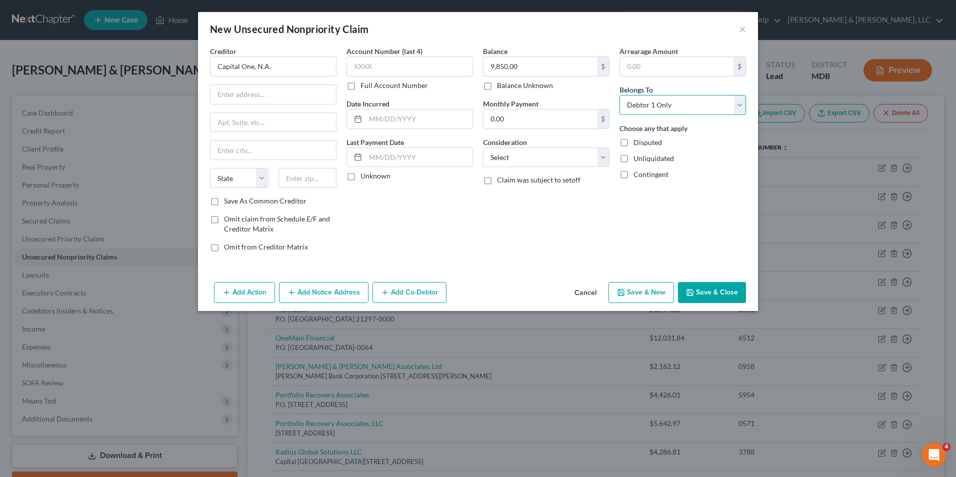
click at [620, 95] on select "Select Debtor 1 Only Debtor 2 Only Debtor 1 And Debtor 2 Only At Least One Of T…" at bounding box center [683, 105] width 127 height 20
click at [268, 99] on input "text" at bounding box center [274, 94] width 126 height 19
type input "PO Box 3400"
type input "[GEOGRAPHIC_DATA]"
click at [258, 176] on select "State [US_STATE] AK AR AZ CA CO CT DE DC [GEOGRAPHIC_DATA] [GEOGRAPHIC_DATA] GU…" at bounding box center [239, 178] width 59 height 20
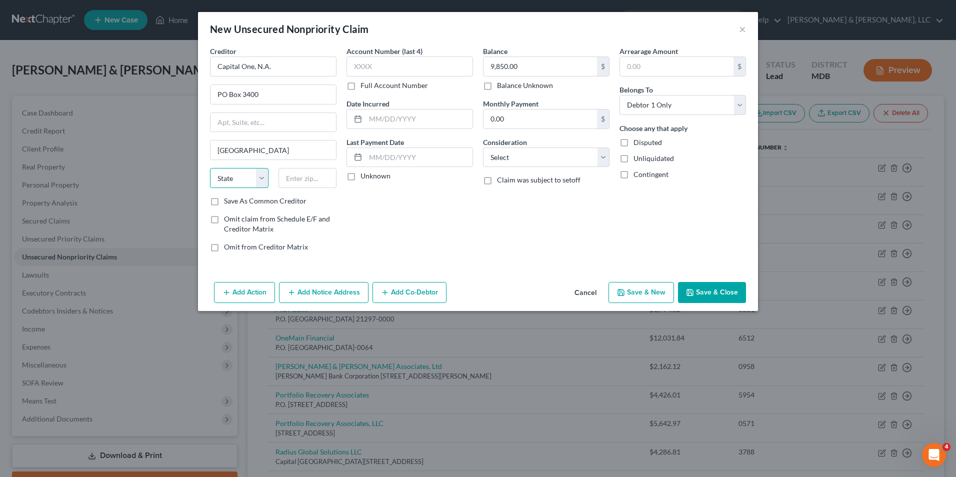
select select "48"
click at [210, 168] on select "State [US_STATE] AK AR AZ CA CO CT DE DC [GEOGRAPHIC_DATA] [GEOGRAPHIC_DATA] GU…" at bounding box center [239, 178] width 59 height 20
click at [304, 186] on input "text" at bounding box center [308, 178] width 59 height 20
type input "23514"
click at [599, 161] on select "Select Cable / Satellite Services Collection Agency Credit Card Debt Debt Couns…" at bounding box center [546, 158] width 127 height 20
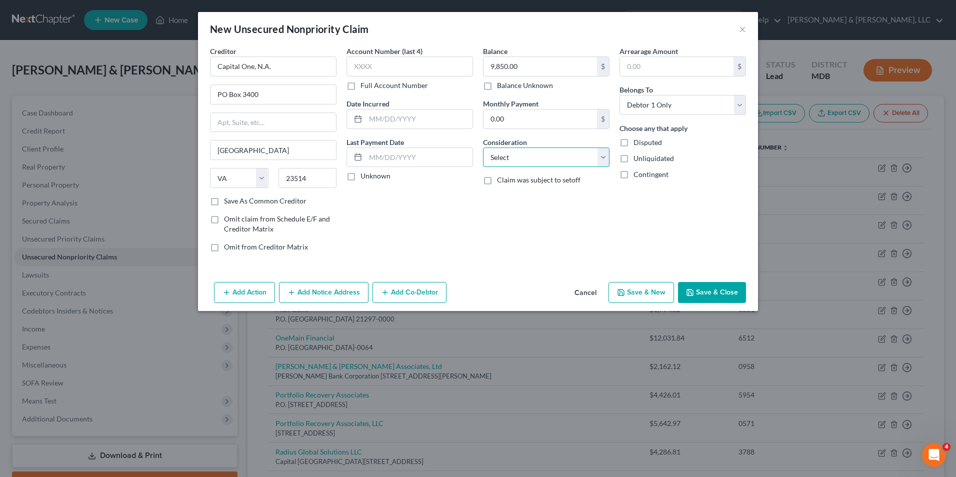
select select "2"
click at [483, 148] on select "Select Cable / Satellite Services Collection Agency Credit Card Debt Debt Couns…" at bounding box center [546, 158] width 127 height 20
click at [430, 235] on div "Account Number (last 4) Full Account Number Date Incurred Last Payment Date Unk…" at bounding box center [410, 153] width 137 height 214
click at [240, 292] on button "Add Action" at bounding box center [244, 292] width 61 height 21
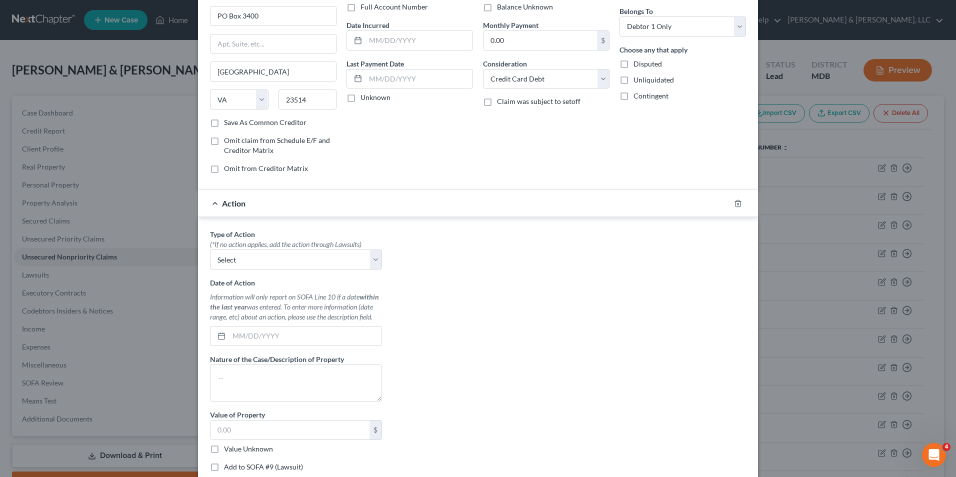
scroll to position [100, 0]
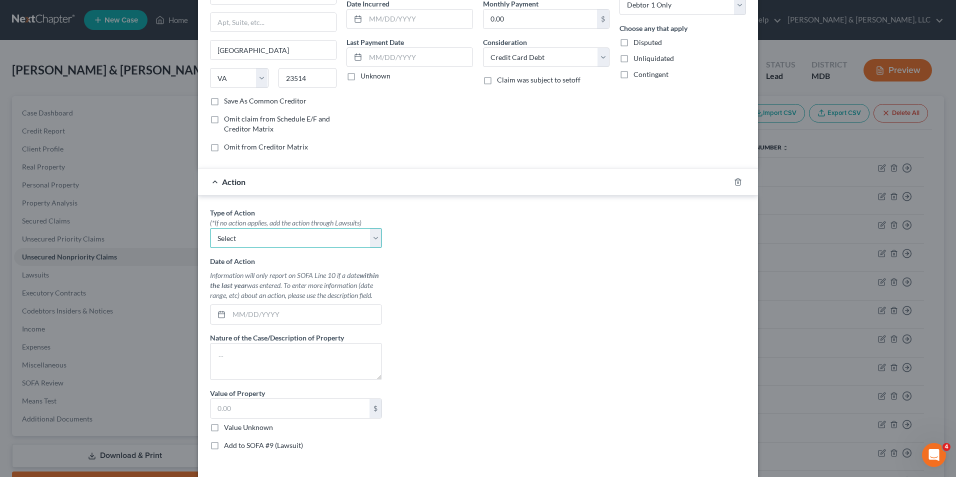
click at [373, 239] on select "Select Repossession Garnishment Foreclosure Personal Injury Attached, Seized, O…" at bounding box center [296, 238] width 172 height 20
click at [524, 300] on div "Type of Action * (*If no action applies, add the action through Lawsuits) Selec…" at bounding box center [478, 333] width 546 height 251
click at [737, 183] on icon "button" at bounding box center [738, 182] width 5 height 7
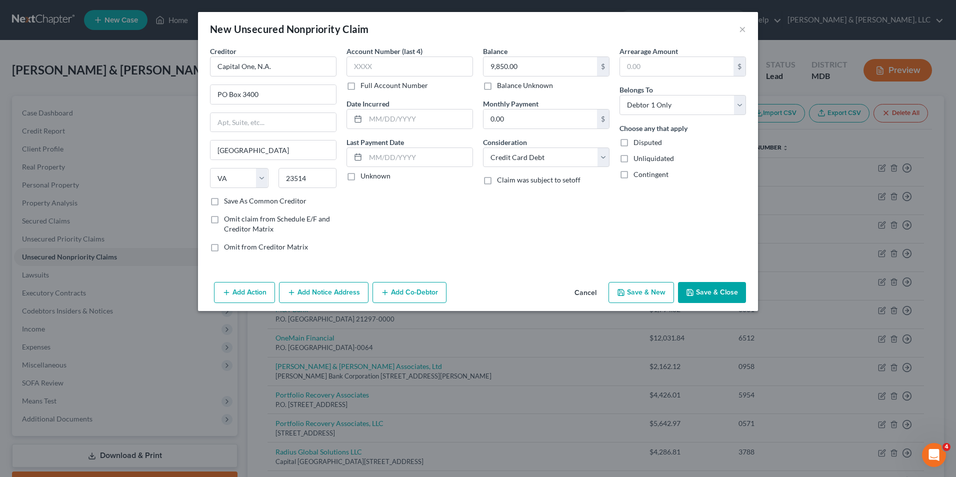
scroll to position [0, 0]
click at [329, 288] on button "Add Notice Address" at bounding box center [324, 292] width 90 height 21
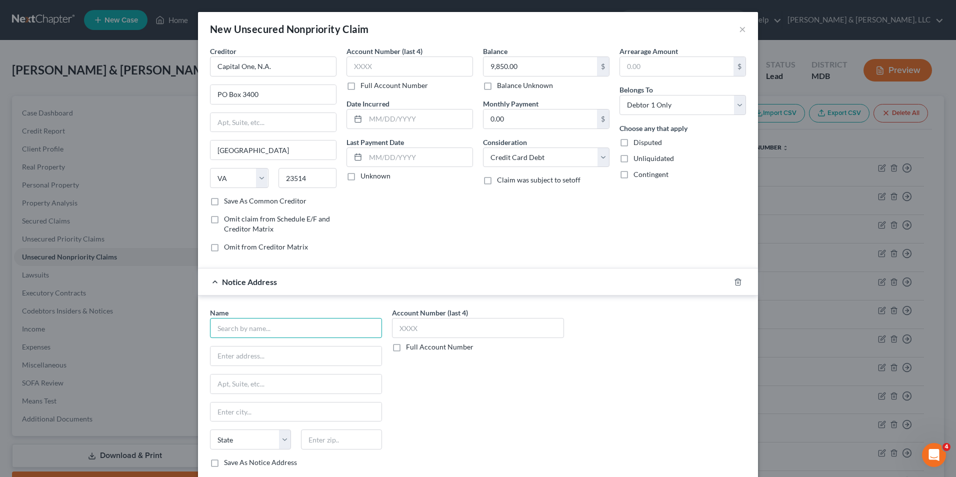
click at [285, 329] on input "text" at bounding box center [296, 328] width 172 height 20
type input "[PERSON_NAME], Esq."
type input "[PERSON_NAME] and [PERSON_NAME], P.L.C."
type input "PO Box 3400"
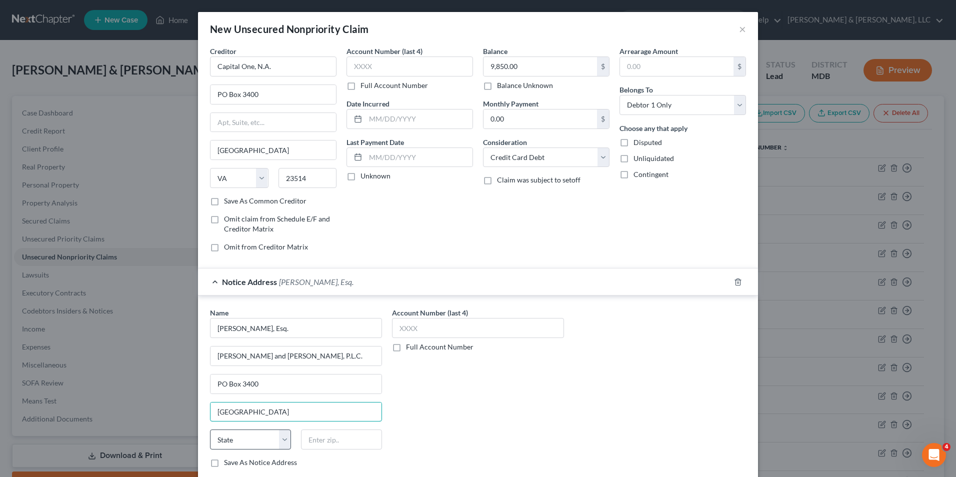
type input "[GEOGRAPHIC_DATA]"
drag, startPoint x: 284, startPoint y: 447, endPoint x: 264, endPoint y: 428, distance: 27.2
click at [283, 447] on select "State [US_STATE] AK AR AZ CA CO CT DE DC [GEOGRAPHIC_DATA] [GEOGRAPHIC_DATA] GU…" at bounding box center [250, 440] width 81 height 20
select select "48"
click at [210, 430] on select "State [US_STATE] AK AR AZ CA CO CT DE DC [GEOGRAPHIC_DATA] [GEOGRAPHIC_DATA] GU…" at bounding box center [250, 440] width 81 height 20
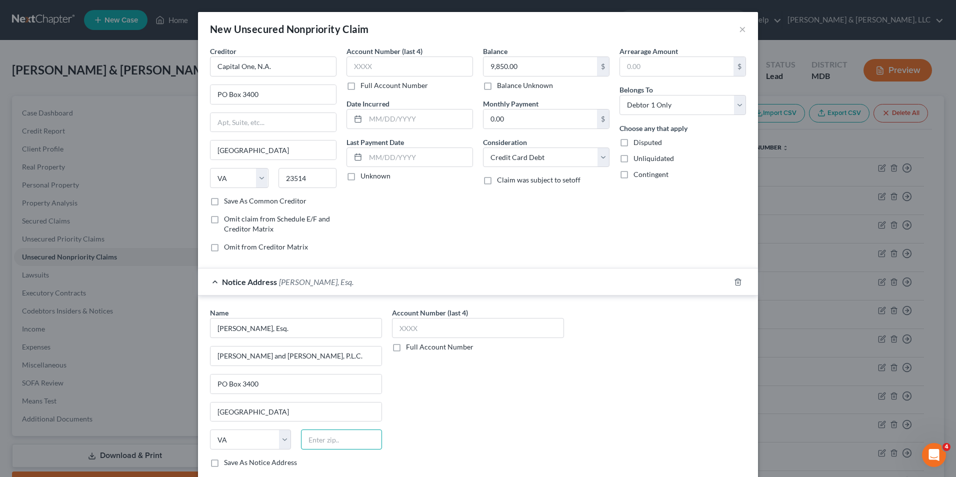
click at [321, 442] on input "text" at bounding box center [341, 440] width 81 height 20
type input "23514"
drag, startPoint x: 628, startPoint y: 416, endPoint x: 617, endPoint y: 354, distance: 63.5
click at [627, 412] on div "Name * [PERSON_NAME], Esq. [PERSON_NAME] and [PERSON_NAME], P.L.C. PO [GEOGRAPH…" at bounding box center [478, 392] width 546 height 168
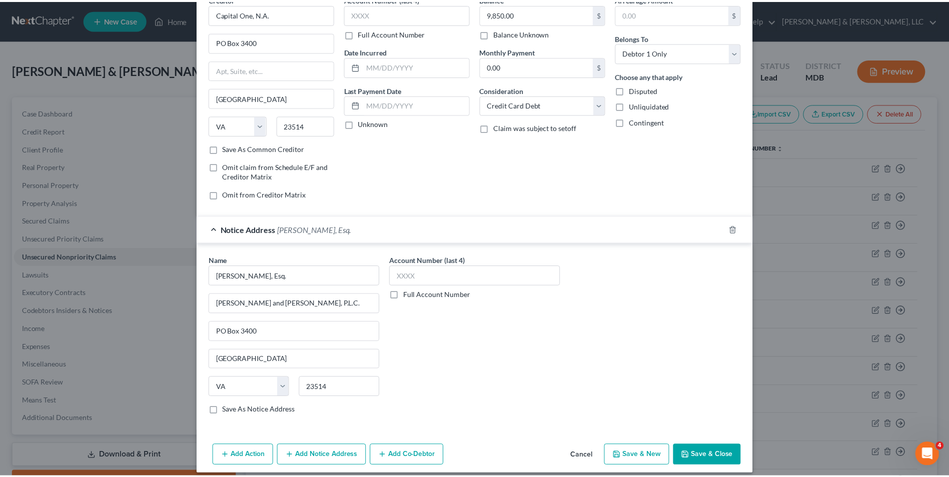
scroll to position [62, 0]
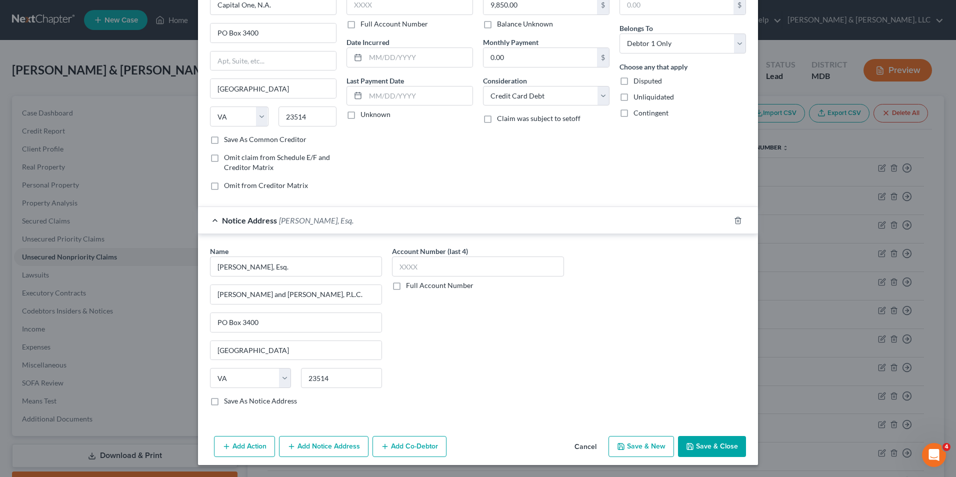
click at [713, 445] on button "Save & Close" at bounding box center [712, 446] width 68 height 21
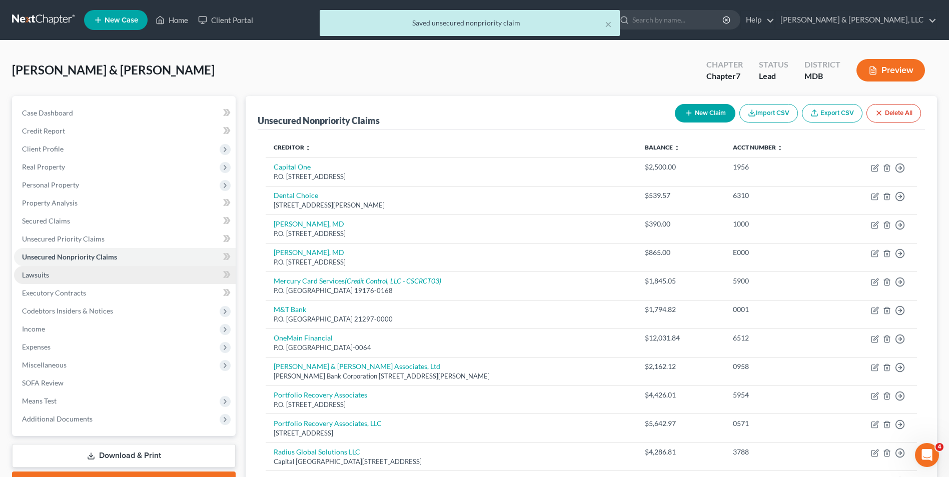
click at [87, 274] on link "Lawsuits" at bounding box center [125, 275] width 222 height 18
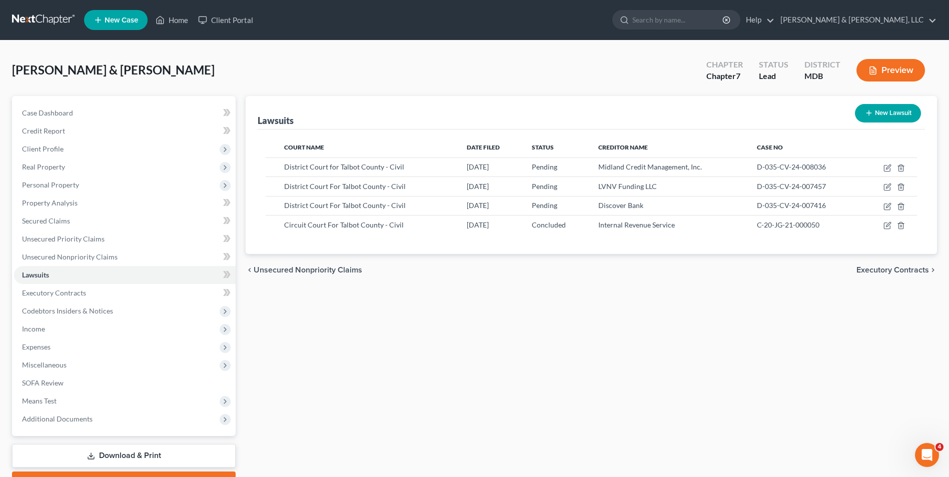
click at [877, 115] on button "New Lawsuit" at bounding box center [888, 113] width 66 height 19
select select "0"
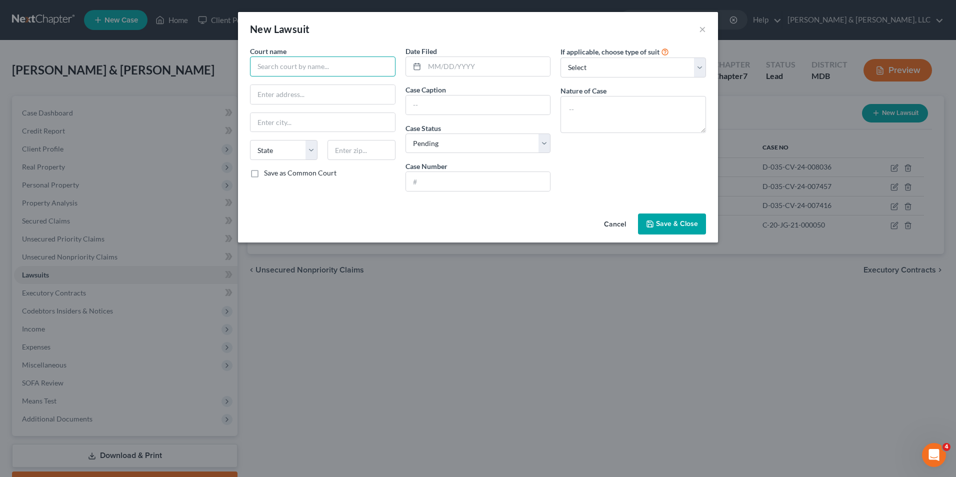
click at [298, 74] on input "text" at bounding box center [323, 67] width 146 height 20
click at [357, 71] on input "District Ct. for [GEOGRAPHIC_DATA]" at bounding box center [323, 67] width 146 height 20
type input "District Ct. for [GEOGRAPHIC_DATA], [GEOGRAPHIC_DATA]"
click at [695, 73] on select "Select Repossession Garnishment Foreclosure Attached, Seized, Or Levied Other" at bounding box center [634, 68] width 146 height 20
select select "4"
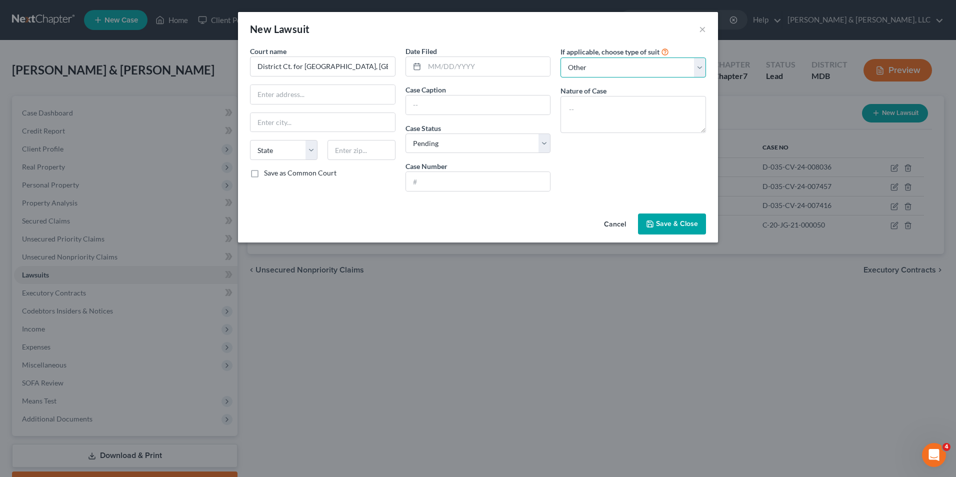
click at [561, 58] on select "Select Repossession Garnishment Foreclosure Attached, Seized, Or Levied Other" at bounding box center [634, 68] width 146 height 20
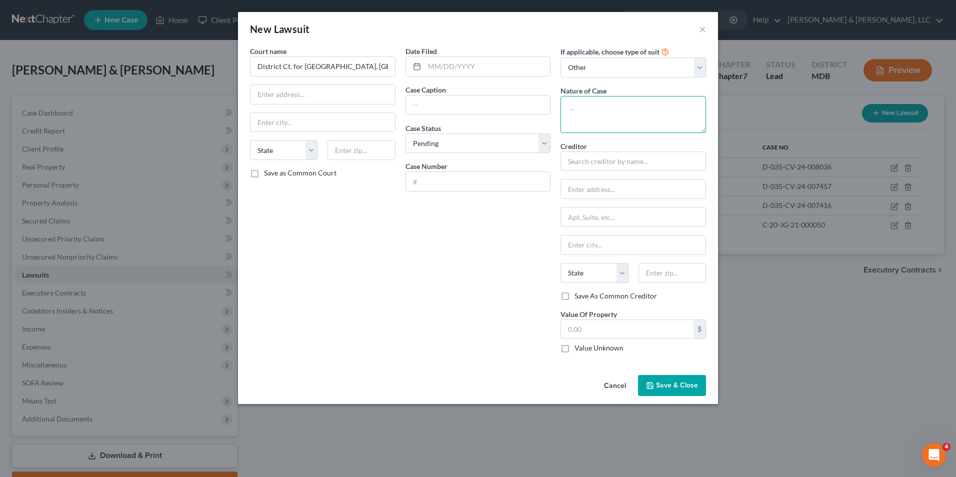
click at [618, 120] on textarea at bounding box center [634, 114] width 146 height 37
type textarea "Civil"
click at [428, 72] on input "text" at bounding box center [488, 66] width 126 height 19
click at [311, 97] on input "text" at bounding box center [323, 94] width 145 height 19
type input "[STREET_ADDRESS][PERSON_NAME][US_STATE]"
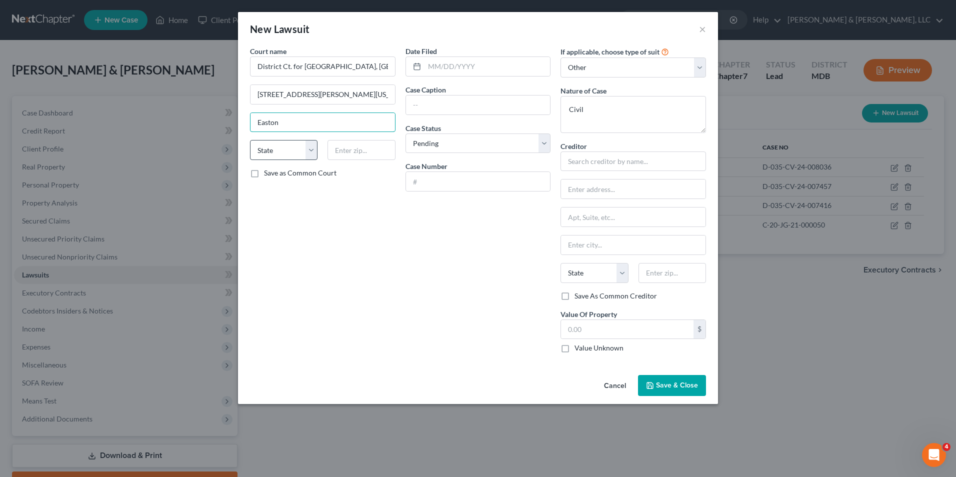
type input "Easton"
click at [309, 153] on select "State [US_STATE] AK AR AZ CA CO CT DE DC [GEOGRAPHIC_DATA] [GEOGRAPHIC_DATA] GU…" at bounding box center [284, 150] width 68 height 20
select select "21"
click at [250, 140] on select "State [US_STATE] AK AR AZ CA CO CT DE DC [GEOGRAPHIC_DATA] [GEOGRAPHIC_DATA] GU…" at bounding box center [284, 150] width 68 height 20
click at [354, 149] on input "text" at bounding box center [362, 150] width 68 height 20
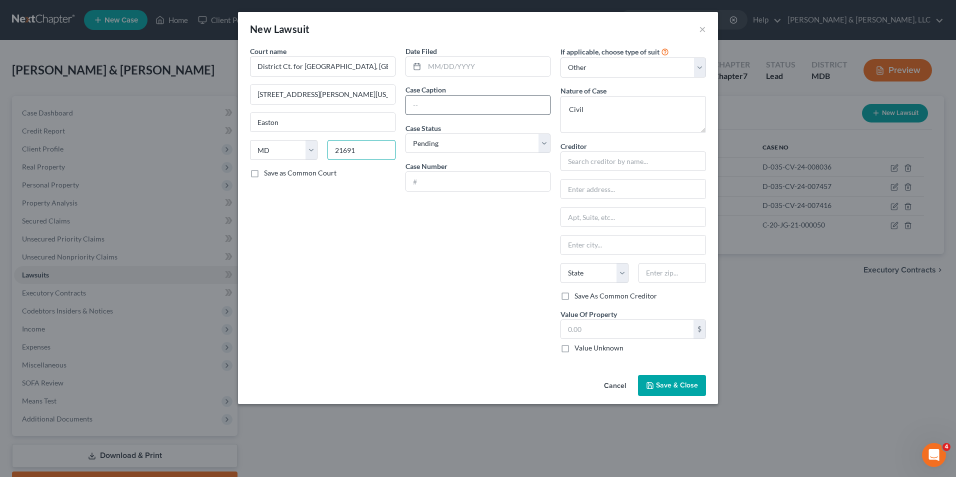
type input "21691"
click at [447, 106] on input "text" at bounding box center [478, 105] width 145 height 19
type input "Capital One, N.A. v. [PERSON_NAME]"
click at [429, 182] on input "text" at bounding box center [478, 181] width 145 height 19
type input "D-035-CV-007613"
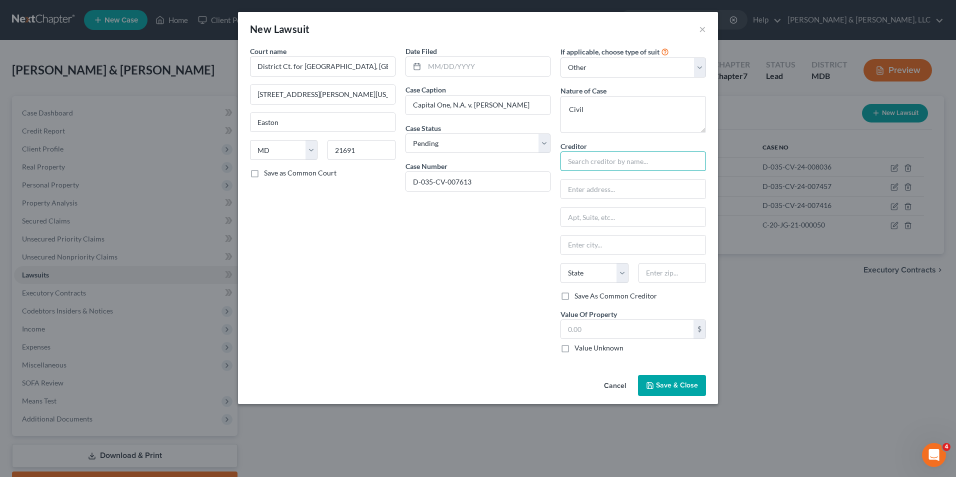
click at [610, 166] on input "text" at bounding box center [634, 162] width 146 height 20
type input "Capital One, N.A."
click at [463, 64] on input "text" at bounding box center [488, 66] width 126 height 19
type input "[DATE]"
click at [578, 196] on input "text" at bounding box center [633, 189] width 145 height 19
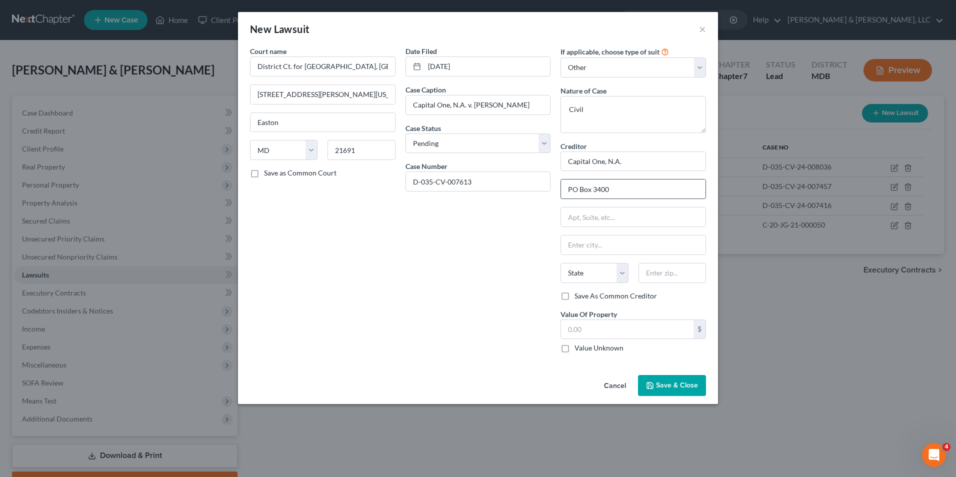
type input "PO Box 3400"
type input "[GEOGRAPHIC_DATA]"
drag, startPoint x: 625, startPoint y: 273, endPoint x: 616, endPoint y: 268, distance: 10.3
click at [624, 272] on select "State [US_STATE] AK AR AZ CA CO CT DE DC [GEOGRAPHIC_DATA] [GEOGRAPHIC_DATA] GU…" at bounding box center [595, 273] width 68 height 20
select select "48"
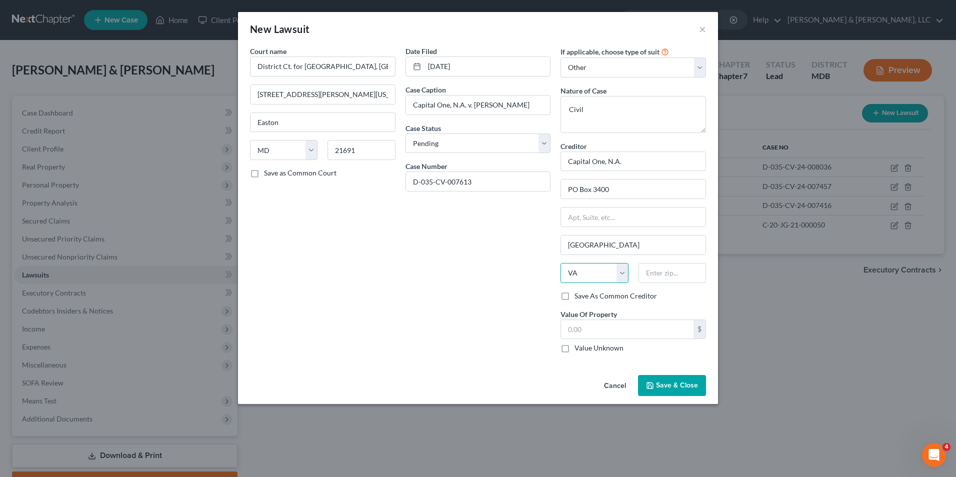
click at [561, 263] on select "State [US_STATE] AK AR AZ CA CO CT DE DC [GEOGRAPHIC_DATA] [GEOGRAPHIC_DATA] GU…" at bounding box center [595, 273] width 68 height 20
click at [639, 270] on input "text" at bounding box center [673, 273] width 68 height 20
type input "23514"
click at [691, 381] on span "Save & Close" at bounding box center [677, 385] width 42 height 9
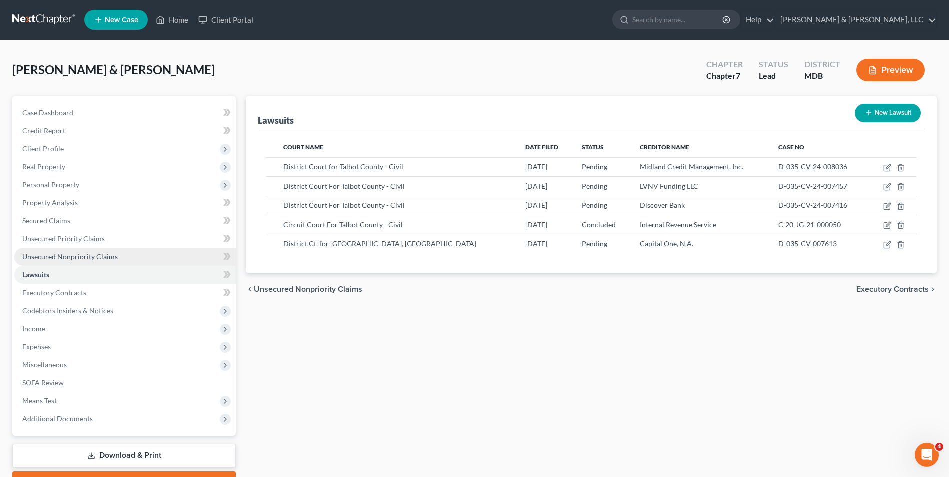
click at [76, 253] on span "Unsecured Nonpriority Claims" at bounding box center [70, 257] width 96 height 9
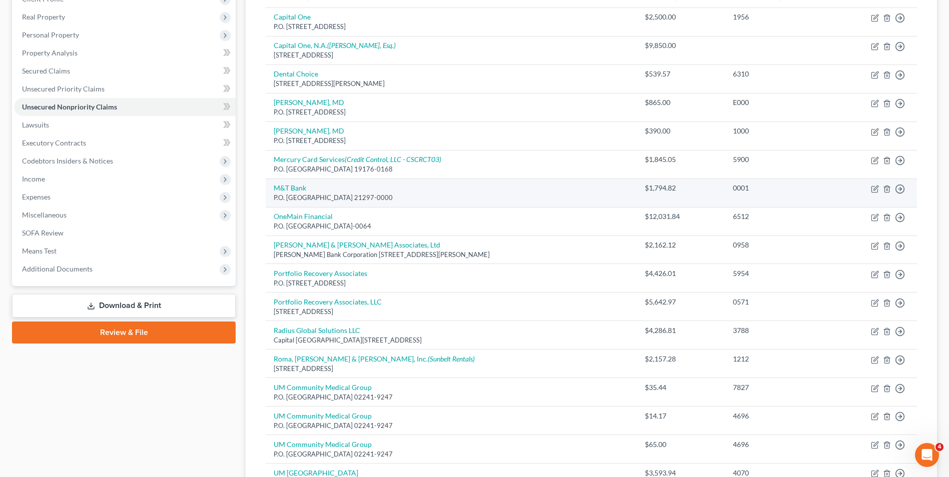
scroll to position [200, 0]
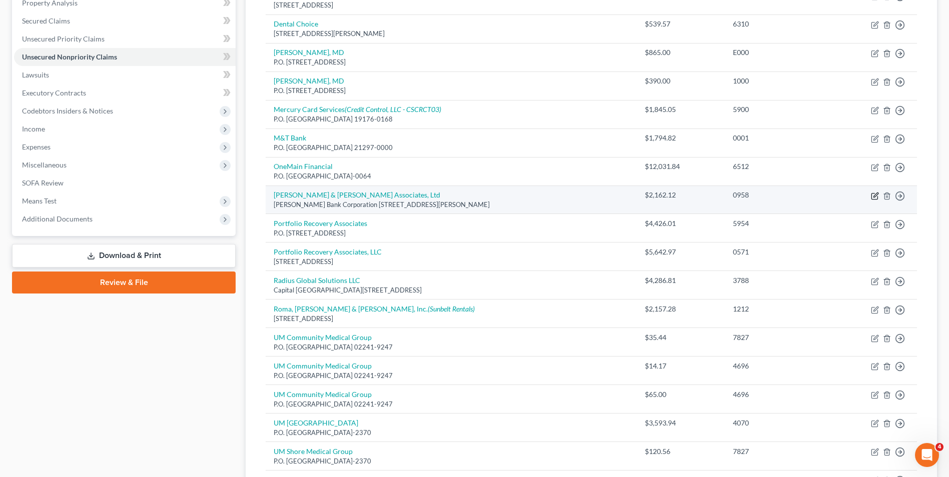
click at [876, 196] on icon "button" at bounding box center [875, 195] width 5 height 5
select select "7"
select select "1"
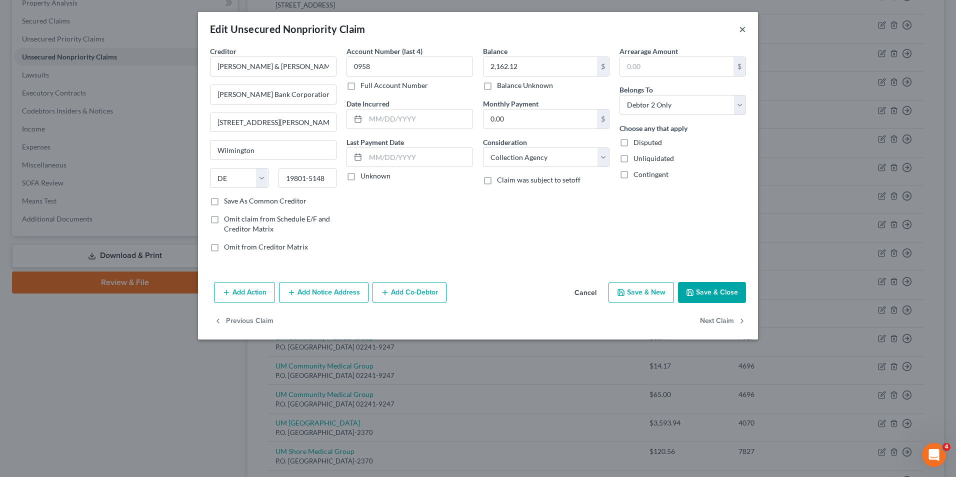
click at [744, 33] on button "×" at bounding box center [742, 29] width 7 height 12
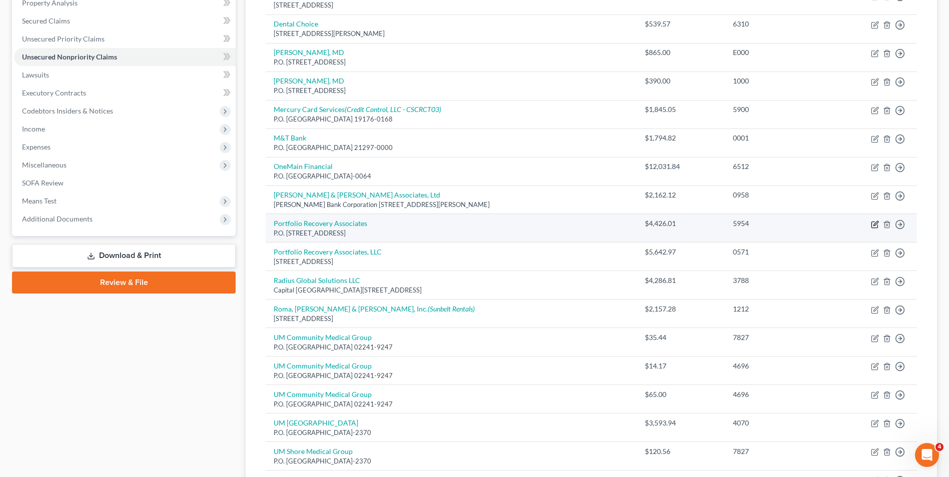
click at [872, 222] on icon "button" at bounding box center [874, 225] width 6 height 6
select select "48"
select select "1"
select select "2"
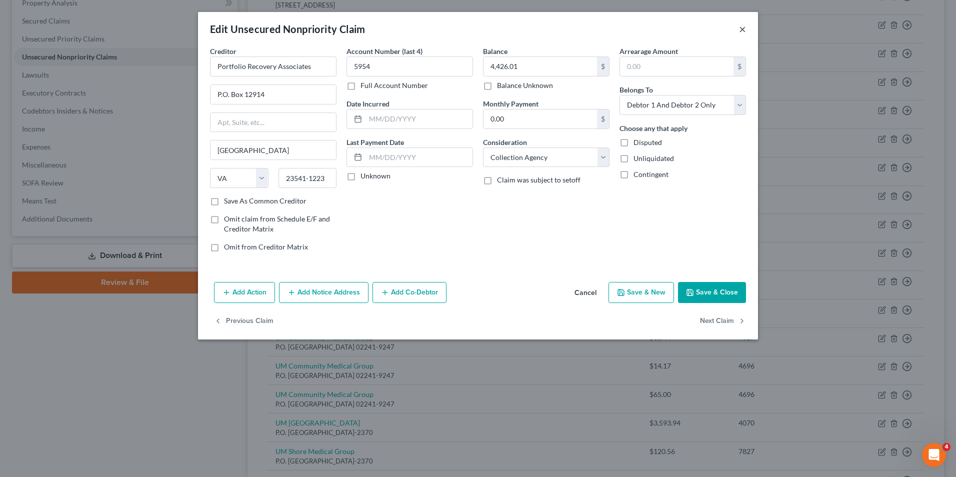
click at [742, 29] on button "×" at bounding box center [742, 29] width 7 height 12
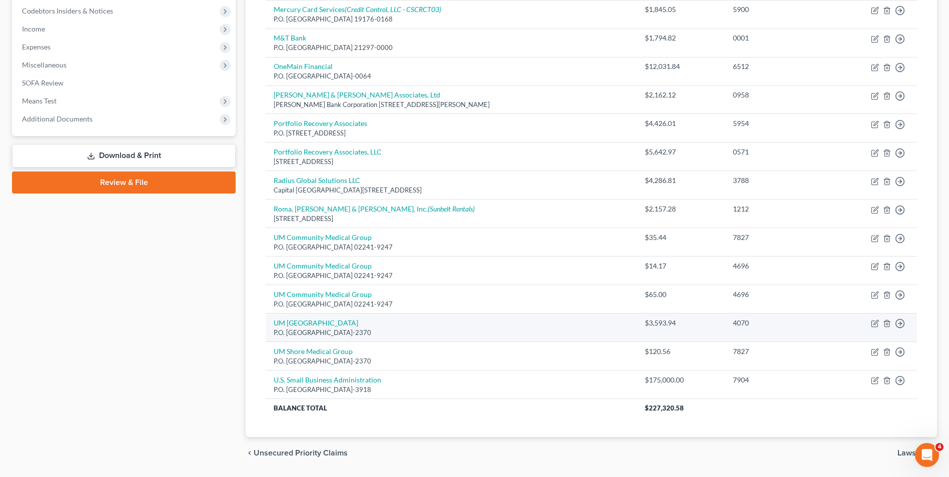
scroll to position [330, 0]
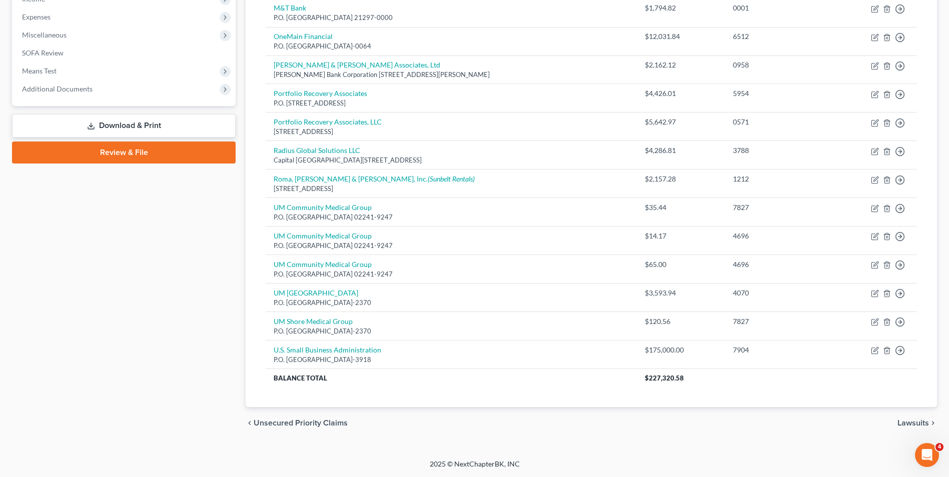
click at [930, 426] on icon "chevron_right" at bounding box center [933, 423] width 8 height 8
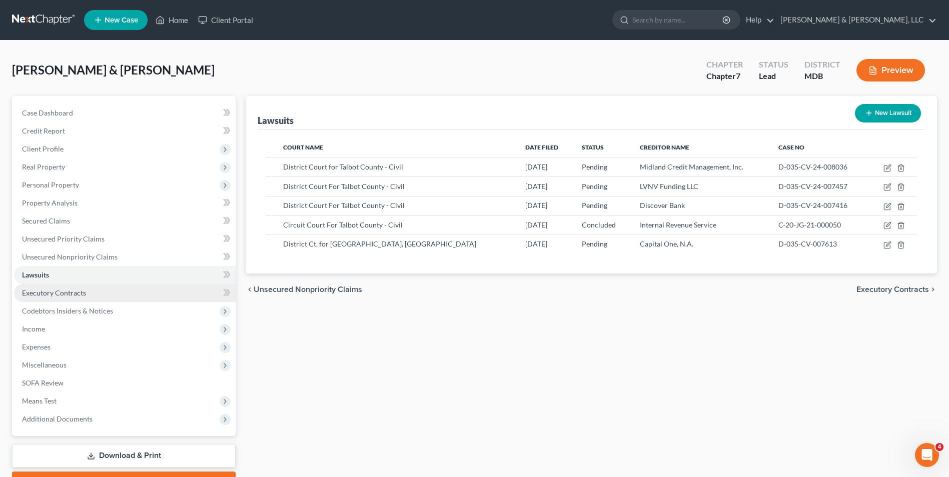
click at [64, 289] on span "Executory Contracts" at bounding box center [54, 293] width 64 height 9
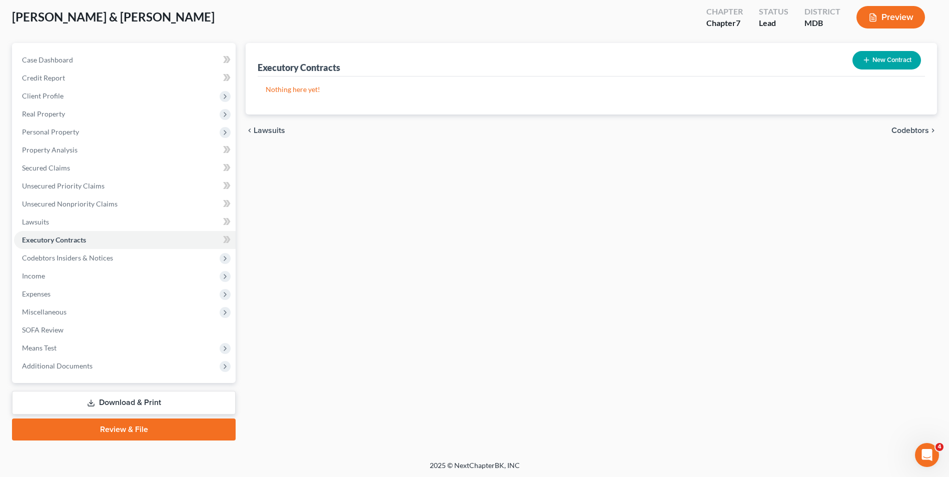
scroll to position [55, 0]
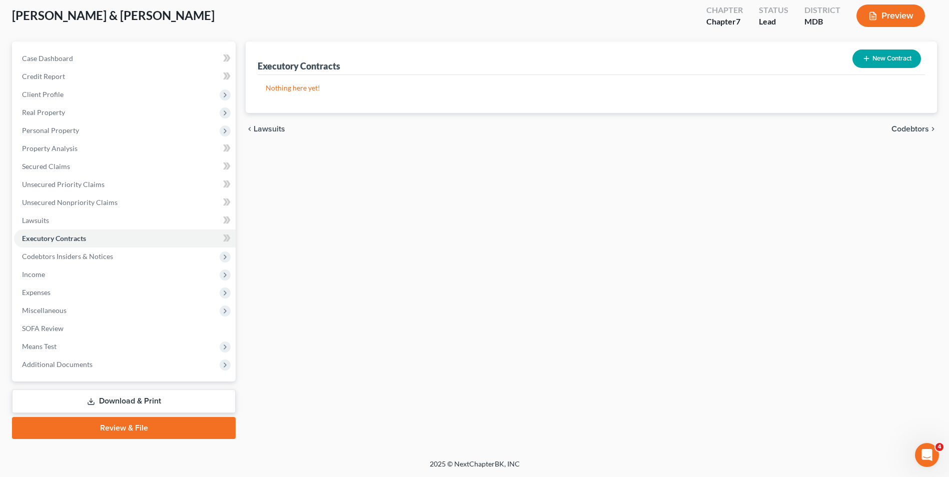
click at [898, 127] on span "Codebtors" at bounding box center [910, 129] width 38 height 8
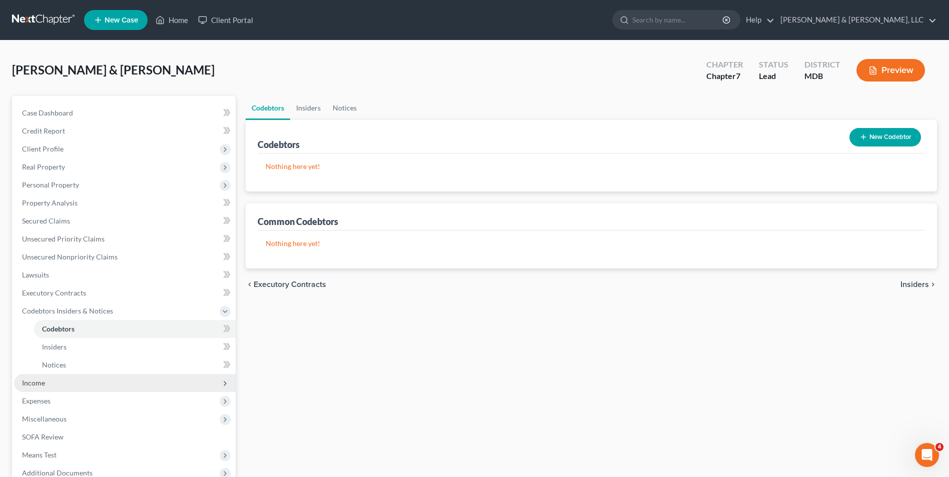
click at [76, 380] on span "Income" at bounding box center [125, 383] width 222 height 18
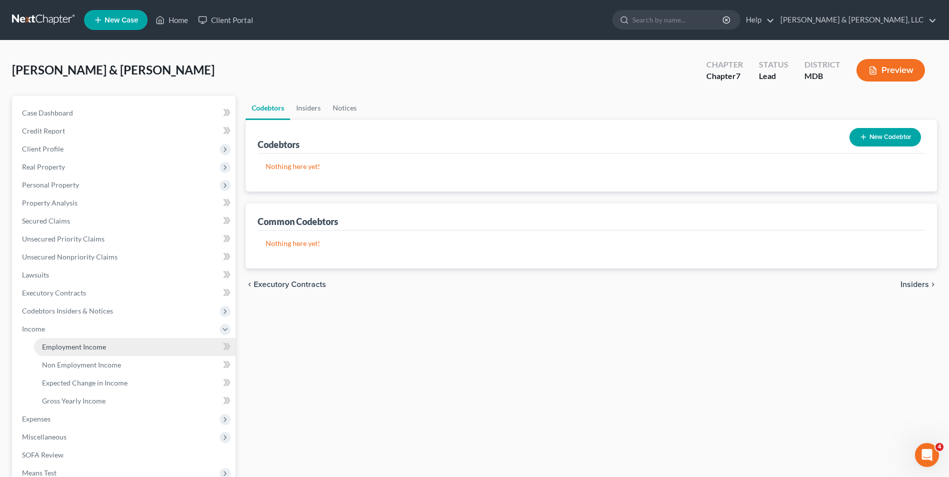
click at [132, 342] on link "Employment Income" at bounding box center [135, 347] width 202 height 18
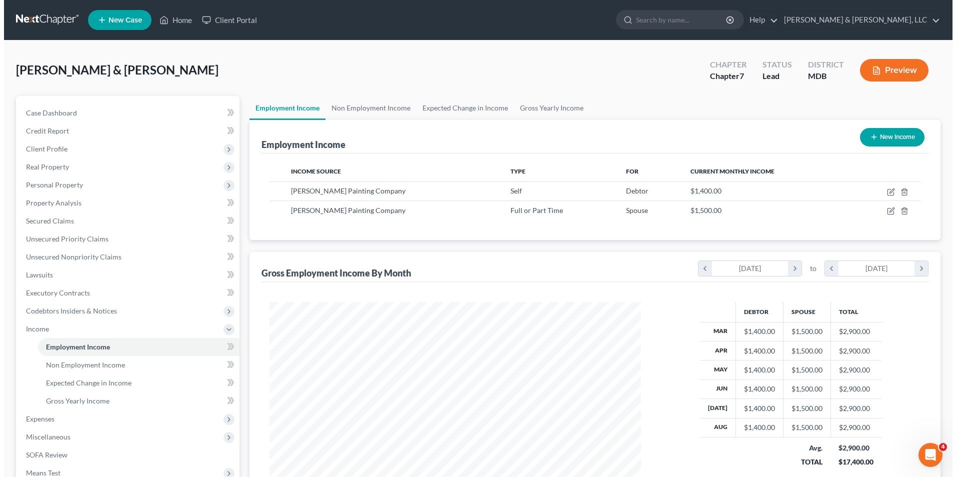
scroll to position [186, 391]
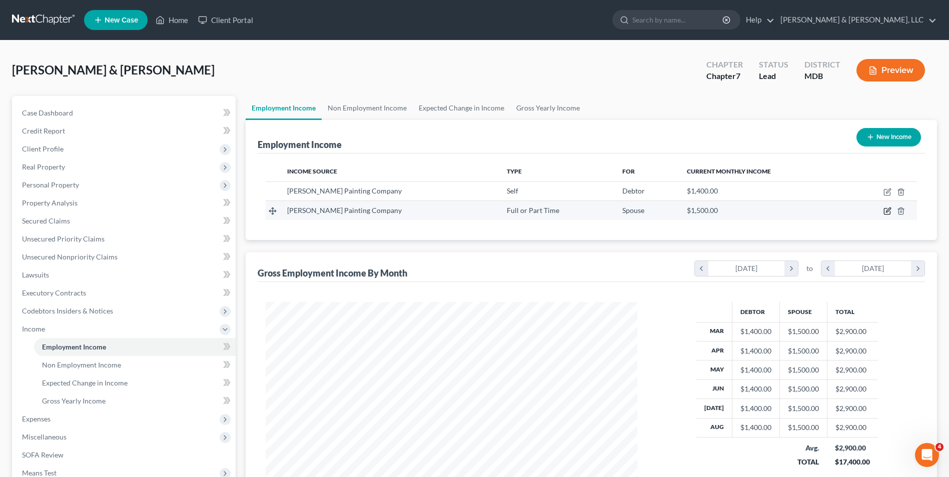
click at [885, 213] on icon "button" at bounding box center [887, 211] width 8 height 8
select select "0"
select select "21"
select select "0"
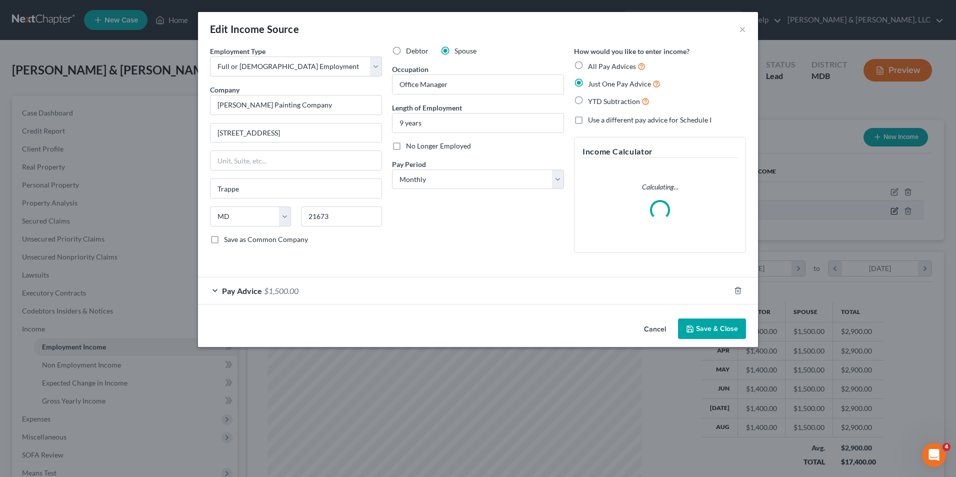
scroll to position [187, 395]
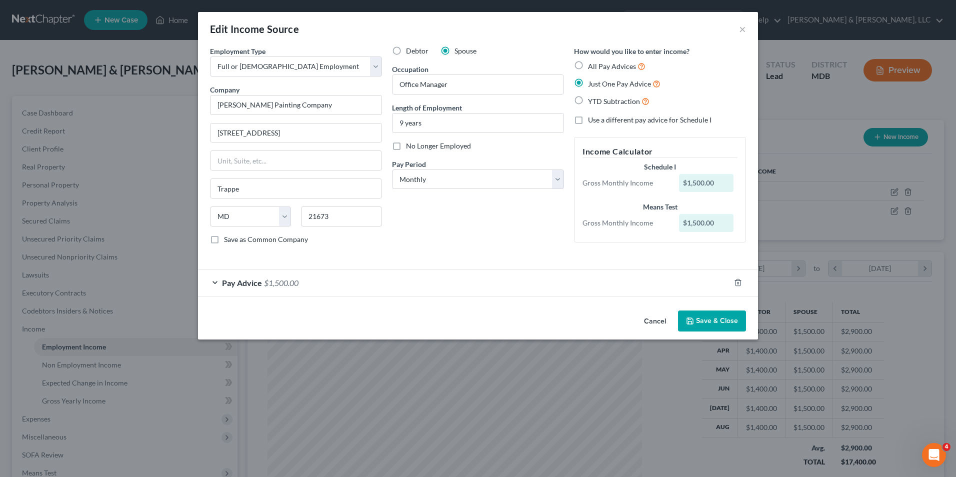
click at [214, 283] on div "Pay Advice $1,500.00" at bounding box center [464, 283] width 532 height 27
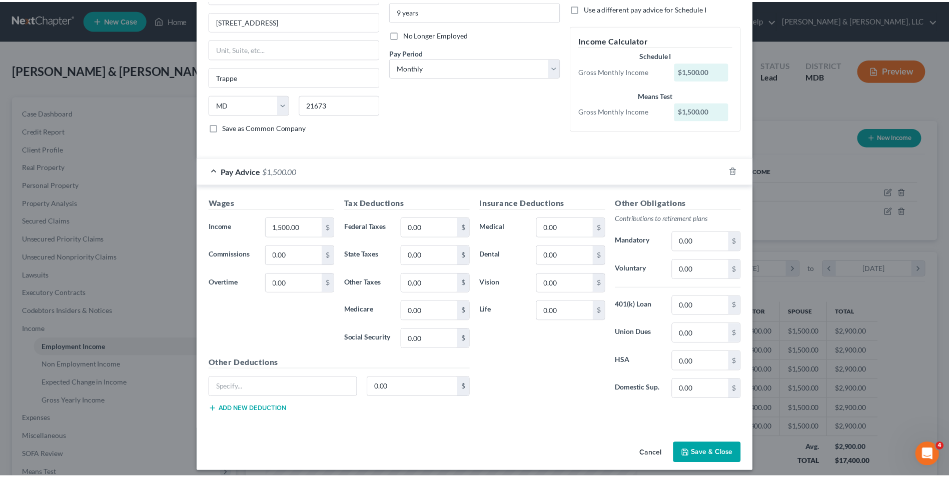
scroll to position [119, 0]
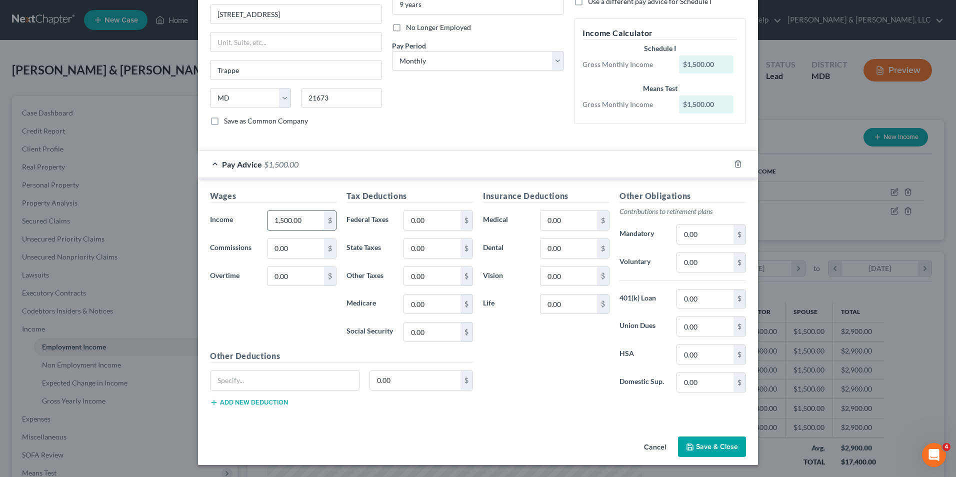
click at [270, 224] on input "1,500.00" at bounding box center [296, 220] width 57 height 19
type input "600.00"
click at [712, 442] on button "Save & Close" at bounding box center [712, 447] width 68 height 21
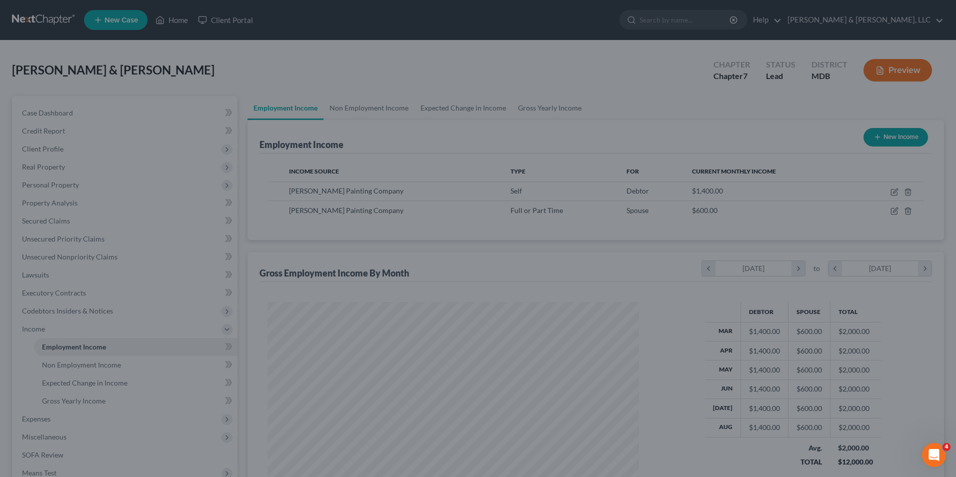
scroll to position [499953, 499747]
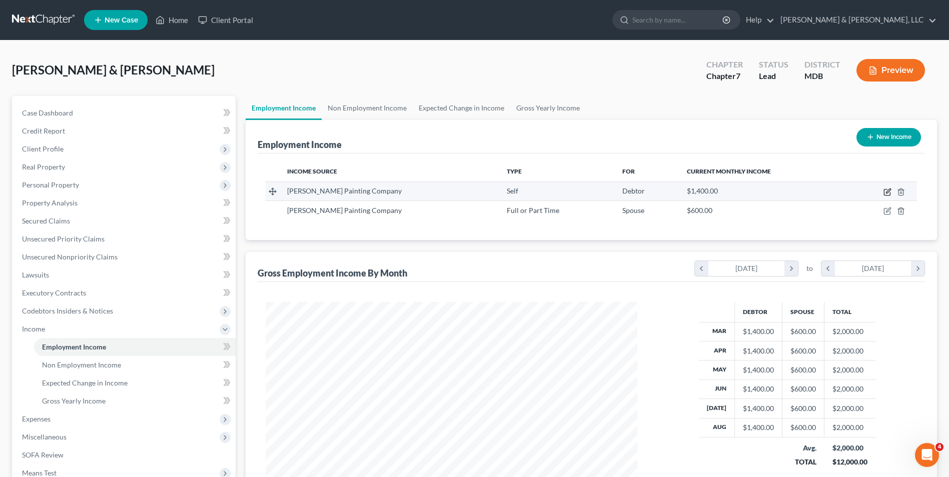
click at [886, 193] on icon "button" at bounding box center [888, 191] width 5 height 5
select select "1"
select select "21"
select select "0"
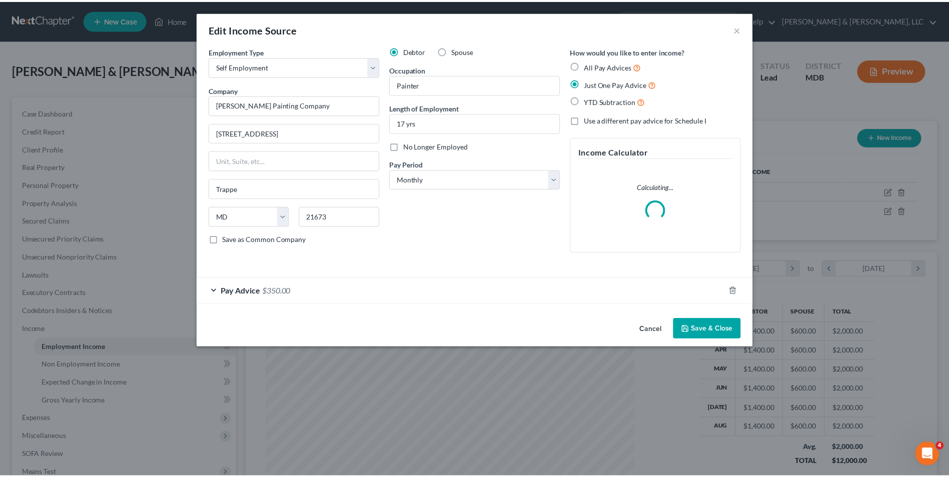
scroll to position [187, 395]
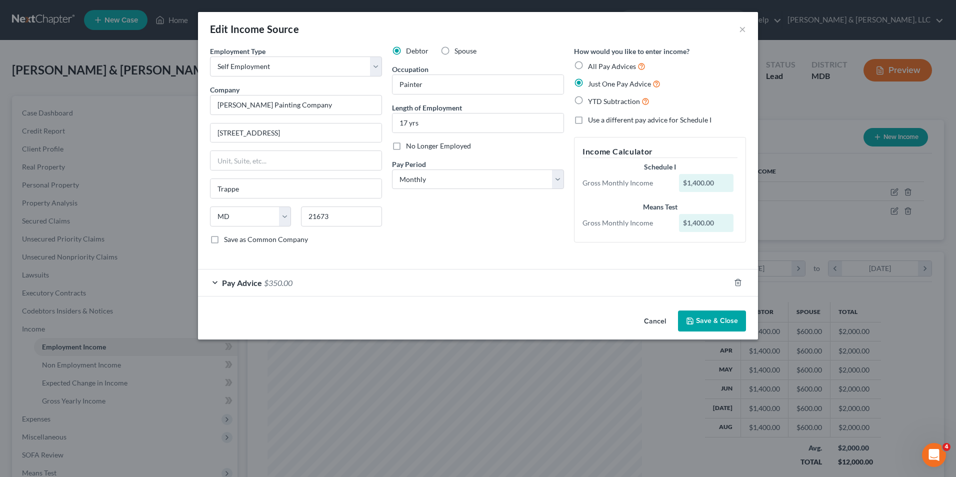
click at [212, 282] on div "Pay Advice $350.00" at bounding box center [464, 283] width 532 height 27
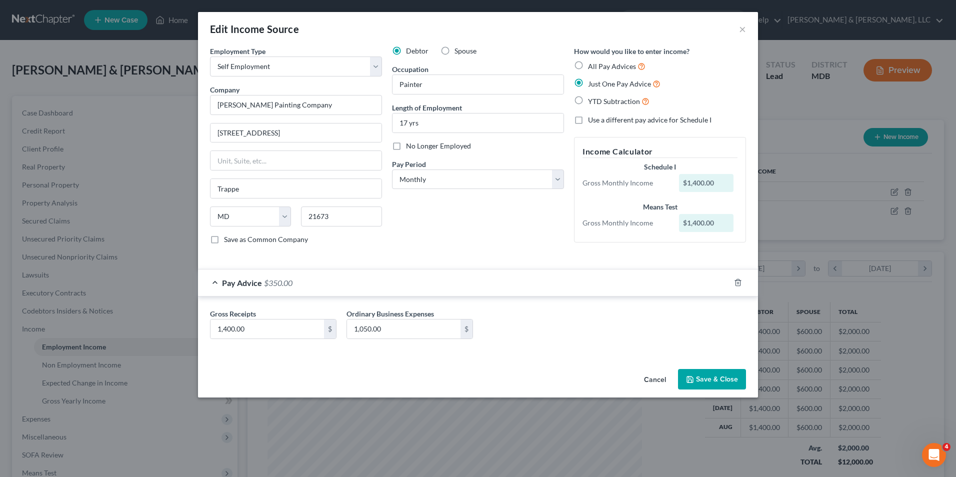
click at [687, 377] on icon "button" at bounding box center [690, 380] width 8 height 8
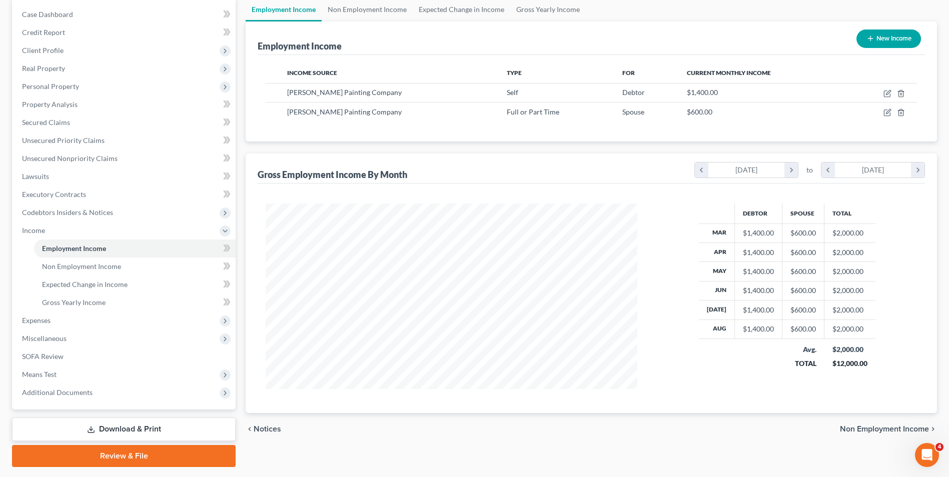
scroll to position [127, 0]
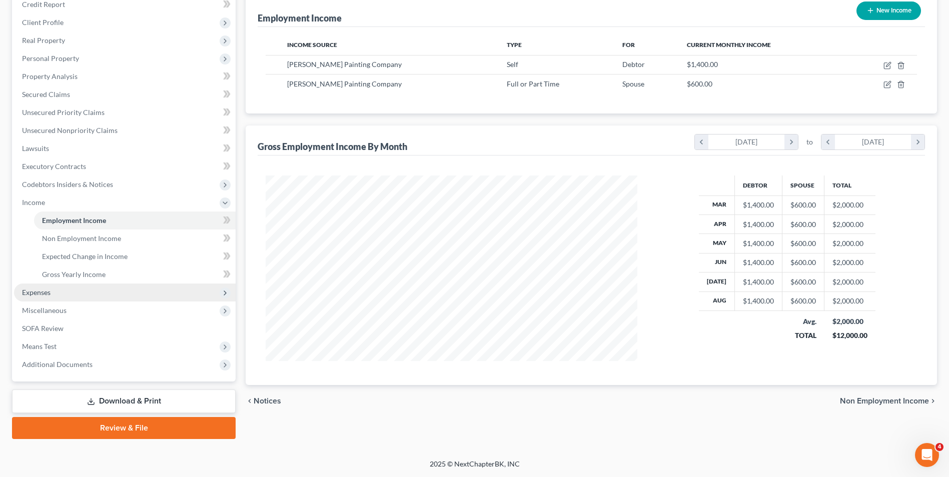
click at [74, 286] on span "Expenses" at bounding box center [125, 293] width 222 height 18
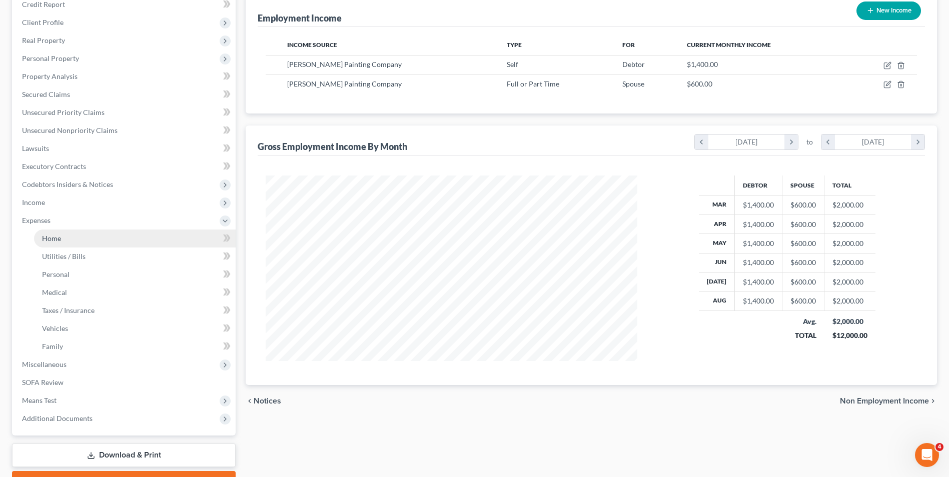
click at [139, 239] on link "Home" at bounding box center [135, 239] width 202 height 18
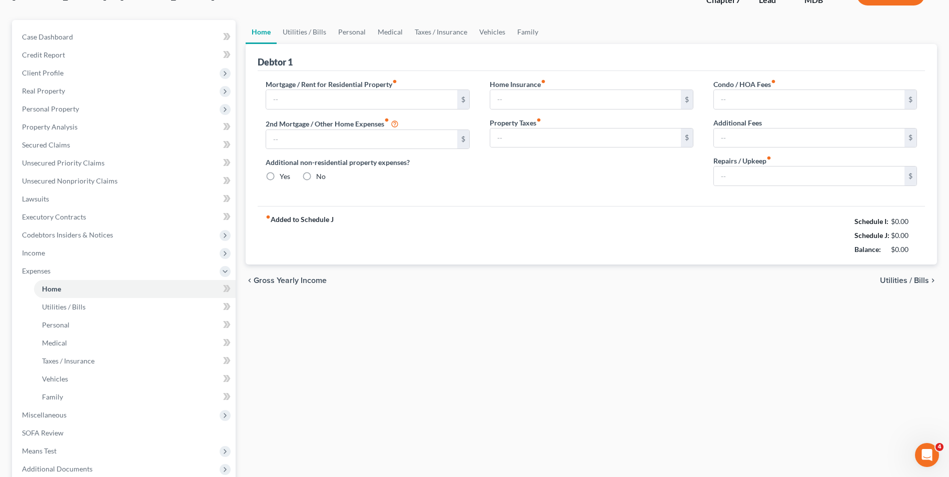
type input "1,600.00"
type input "0.00"
radio input "true"
type input "50.00"
type input "0.00"
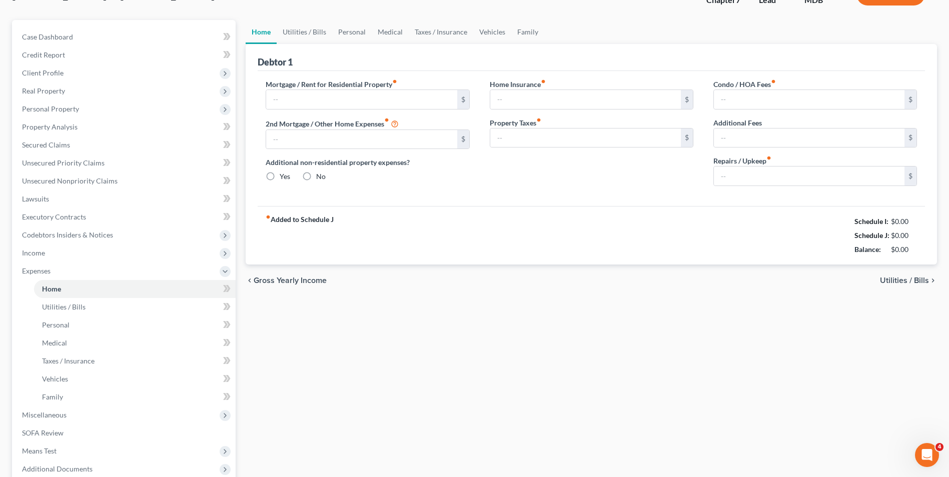
type input "0.00"
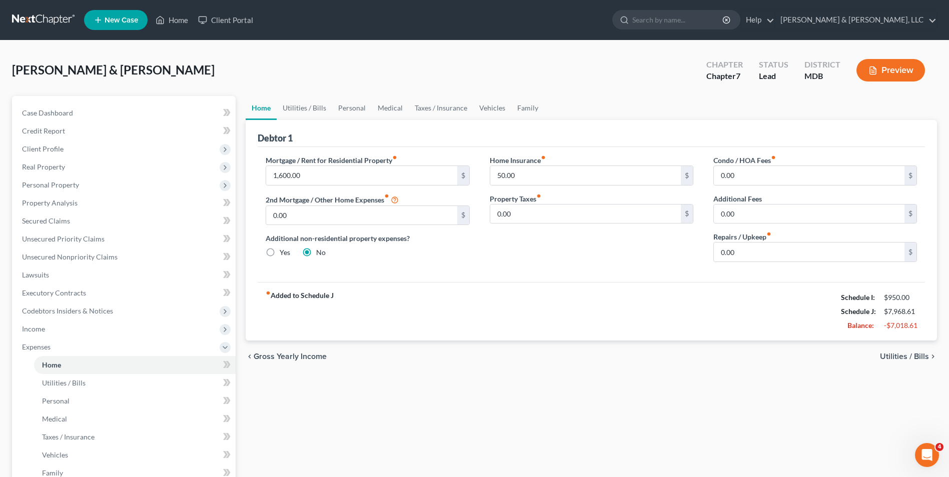
scroll to position [50, 0]
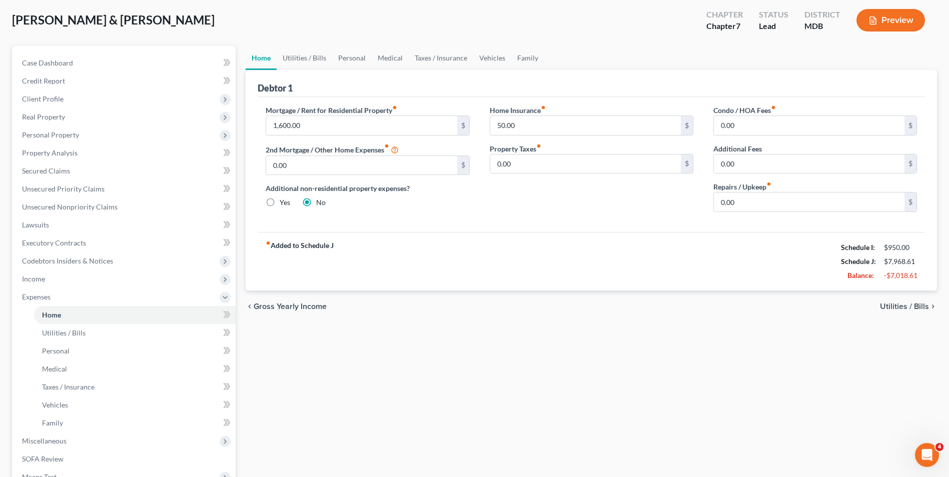
click at [900, 309] on span "Utilities / Bills" at bounding box center [904, 307] width 49 height 8
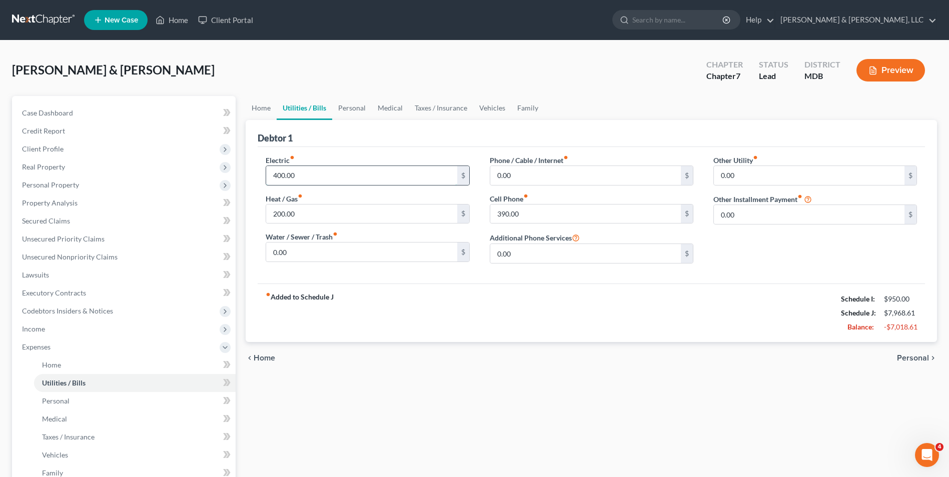
click at [348, 183] on input "400.00" at bounding box center [361, 175] width 191 height 19
click at [346, 182] on input "400.00" at bounding box center [361, 175] width 191 height 19
type input "0"
click at [340, 216] on input "200.00" at bounding box center [361, 214] width 191 height 19
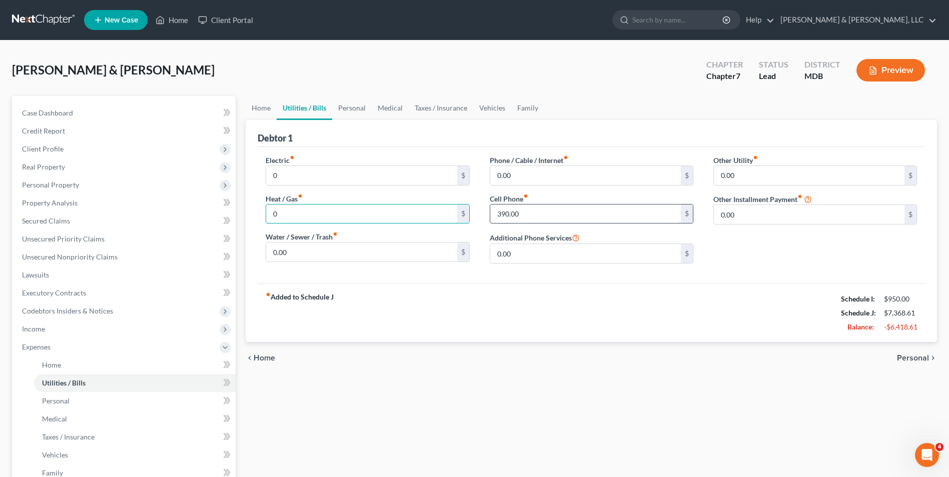
type input "0"
click at [500, 218] on input "390.00" at bounding box center [585, 214] width 191 height 19
click at [496, 214] on input "390.00" at bounding box center [585, 214] width 191 height 19
type input "0"
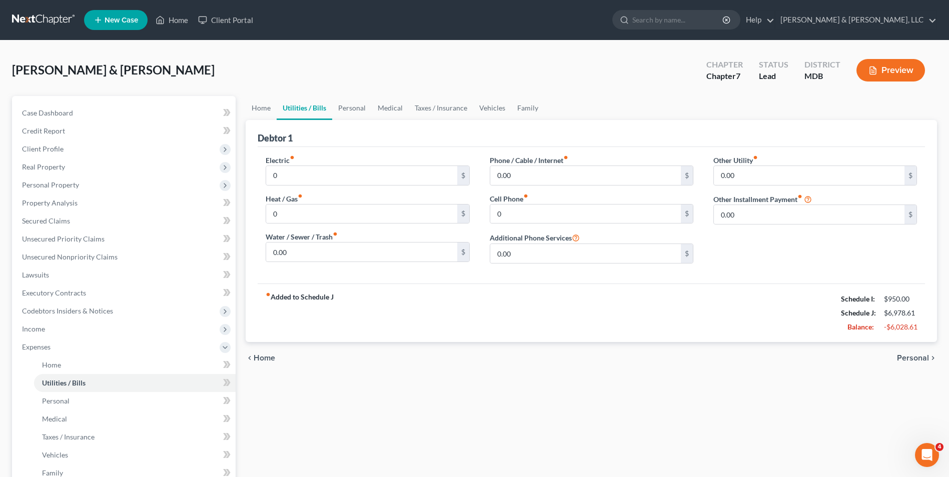
drag, startPoint x: 911, startPoint y: 362, endPoint x: 894, endPoint y: 358, distance: 16.9
click at [910, 362] on span "Personal" at bounding box center [913, 358] width 32 height 8
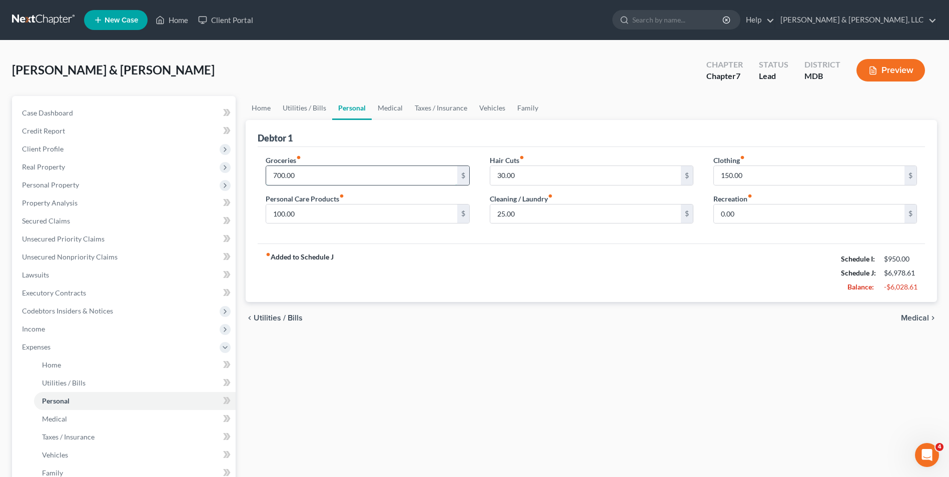
click at [272, 175] on input "700.00" at bounding box center [361, 175] width 191 height 19
click at [722, 180] on input "150.00" at bounding box center [809, 175] width 191 height 19
type input "50"
click at [775, 288] on div "fiber_manual_record Added to Schedule J Schedule I: $950.00 Schedule J: $6,878.…" at bounding box center [591, 273] width 667 height 59
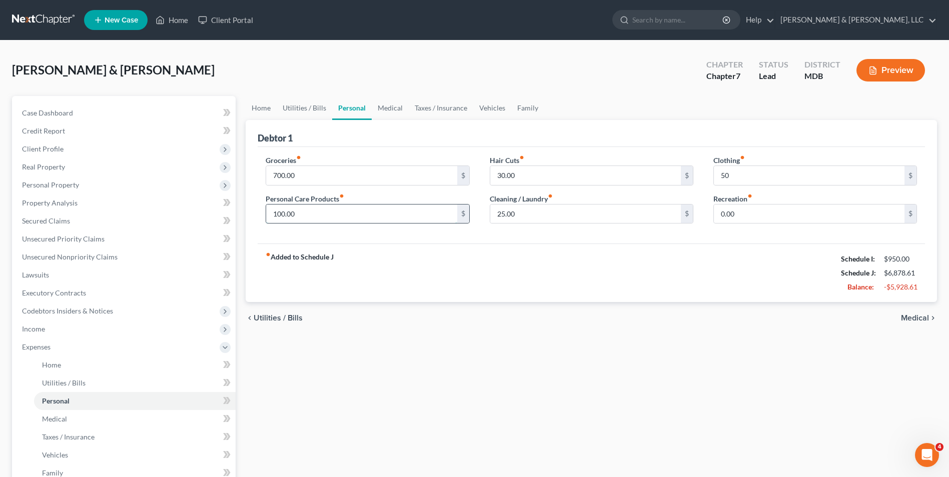
click at [355, 218] on input "100.00" at bounding box center [361, 214] width 191 height 19
click at [377, 248] on div "fiber_manual_record Added to Schedule J Schedule I: $950.00 Schedule J: $6,828.…" at bounding box center [591, 273] width 667 height 59
click at [571, 241] on div "Groceries fiber_manual_record 700.00 $ Personal Care Products fiber_manual_reco…" at bounding box center [591, 195] width 667 height 97
click at [365, 220] on input "50" at bounding box center [361, 214] width 191 height 19
type input "50.00"
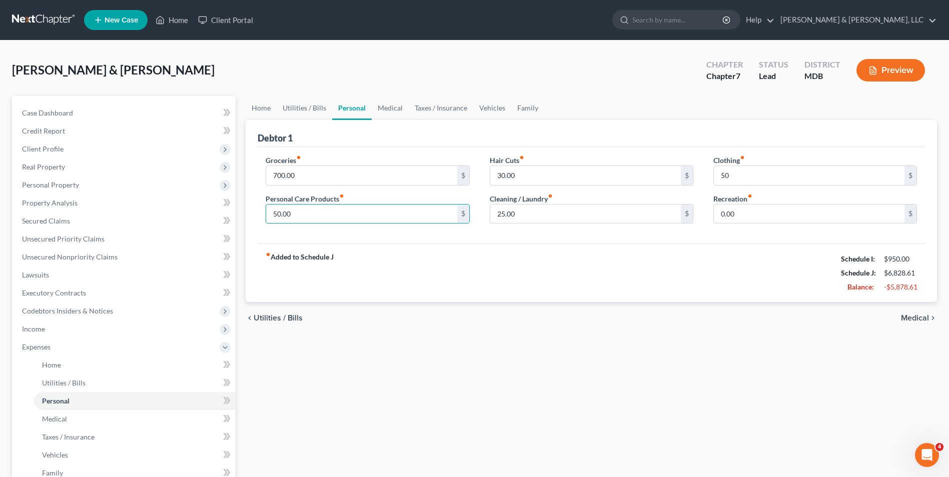
click at [566, 270] on div "fiber_manual_record Added to Schedule J Schedule I: $950.00 Schedule J: $6,828.…" at bounding box center [591, 273] width 667 height 59
click at [916, 314] on span "Medical" at bounding box center [915, 318] width 28 height 8
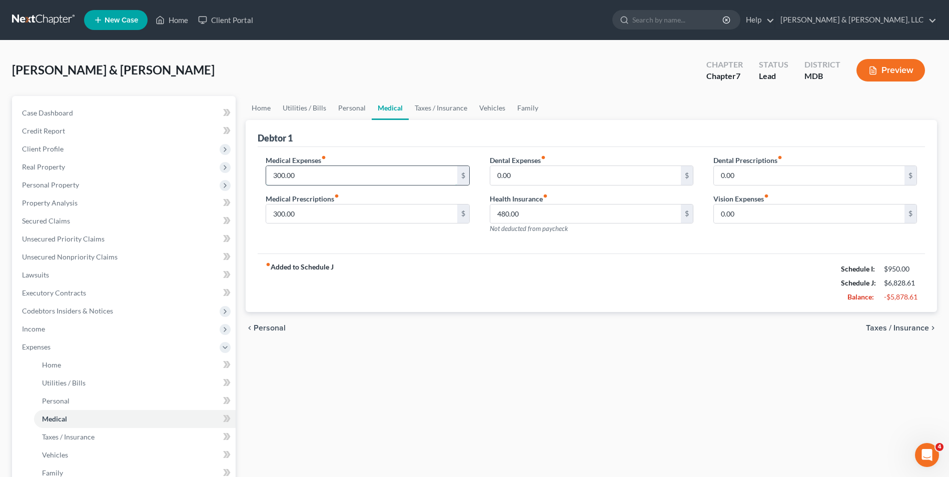
click at [366, 178] on input "300.00" at bounding box center [361, 175] width 191 height 19
drag, startPoint x: 273, startPoint y: 178, endPoint x: 296, endPoint y: 181, distance: 23.2
click at [275, 179] on input "300.00" at bounding box center [361, 175] width 191 height 19
type input "150.00"
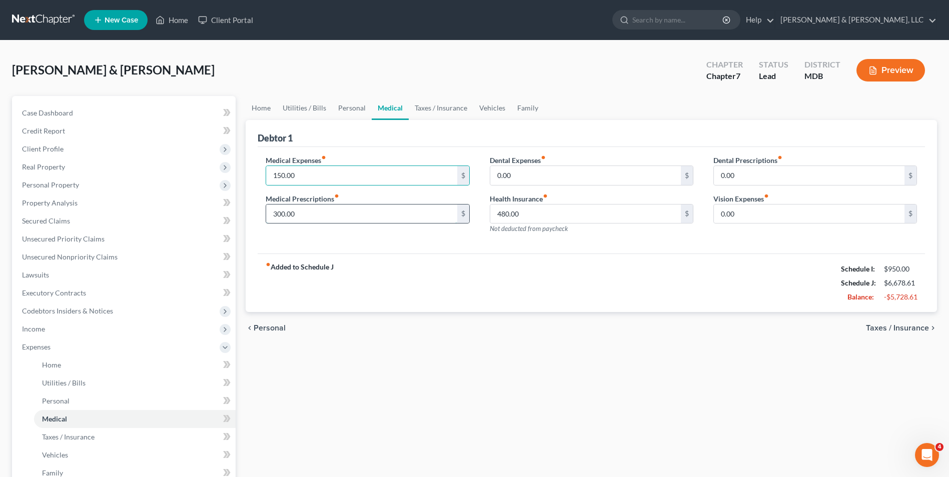
click at [388, 211] on input "300.00" at bounding box center [361, 214] width 191 height 19
click at [497, 216] on input "480.00" at bounding box center [585, 214] width 191 height 19
type input "0"
click at [404, 266] on div "fiber_manual_record Added to Schedule J Schedule I: $950.00 Schedule J: $6,198.…" at bounding box center [591, 283] width 667 height 59
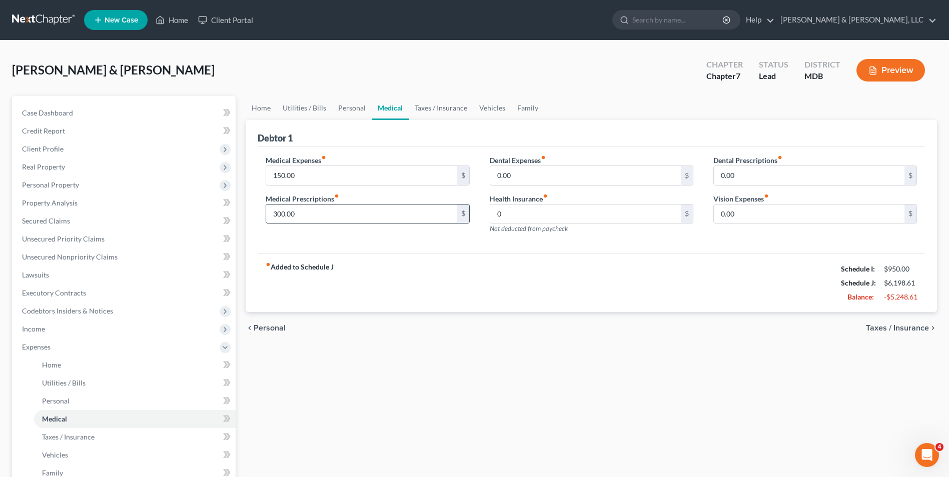
click at [327, 214] on input "300.00" at bounding box center [361, 214] width 191 height 19
type input "50.00"
click at [781, 286] on div "fiber_manual_record Added to Schedule J Schedule I: $950.00 Schedule J: $5,948.…" at bounding box center [591, 283] width 667 height 59
click at [876, 327] on span "Taxes / Insurance" at bounding box center [897, 328] width 63 height 8
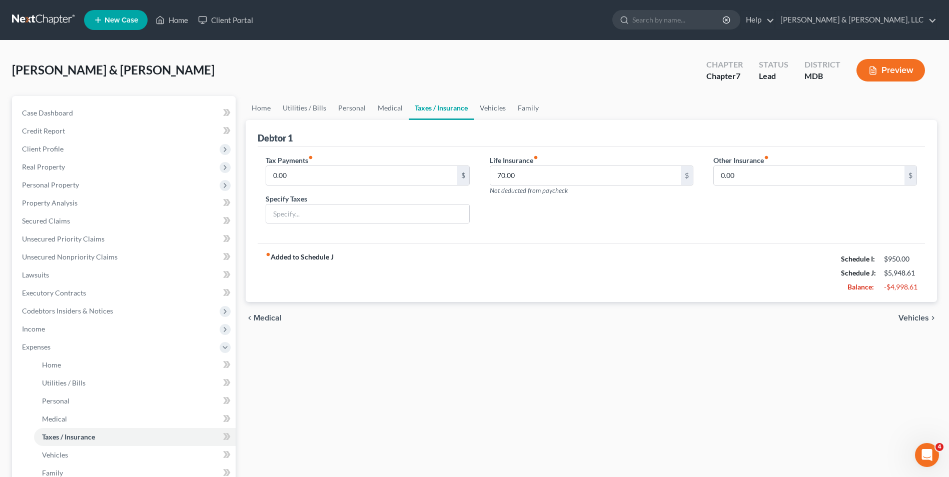
click at [907, 319] on span "Vehicles" at bounding box center [913, 318] width 31 height 8
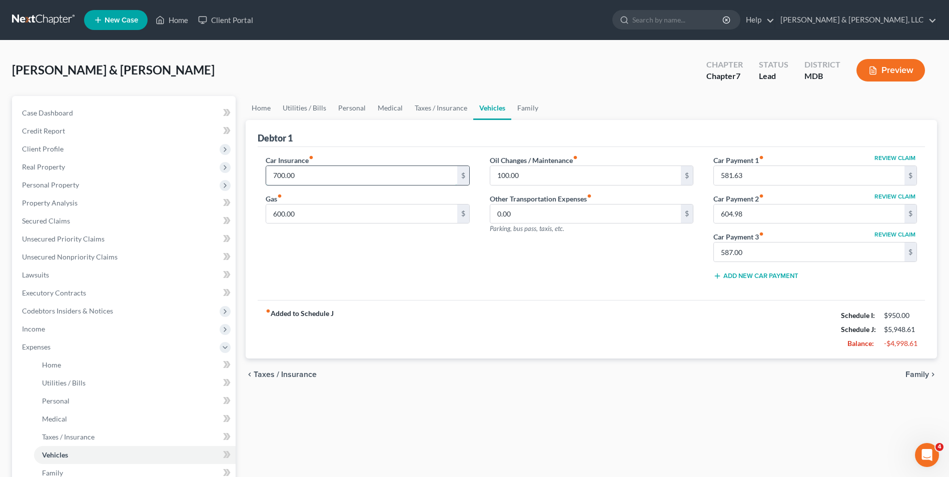
click at [322, 176] on input "700.00" at bounding box center [361, 175] width 191 height 19
type input "0"
click at [317, 173] on input "text" at bounding box center [361, 175] width 191 height 19
type input "0"
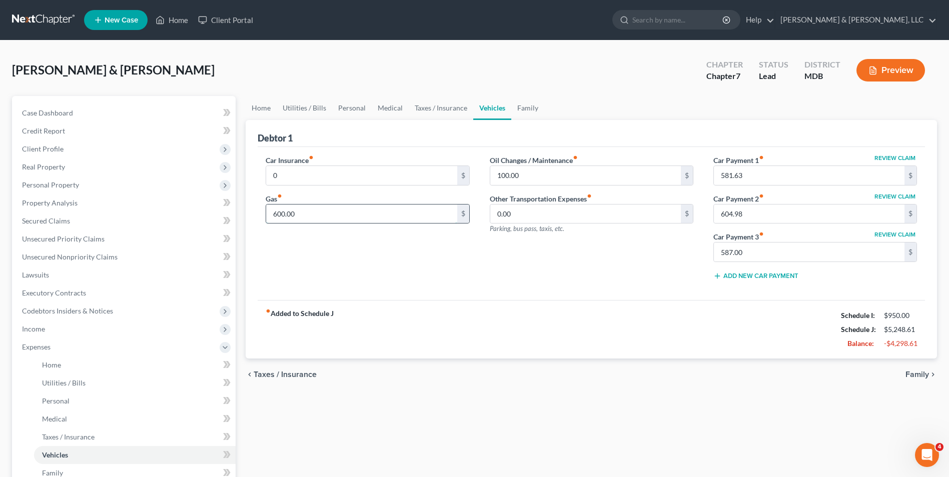
click at [314, 212] on input "600.00" at bounding box center [361, 214] width 191 height 19
type input "0"
click at [482, 270] on div "Oil Changes / Maintenance fiber_manual_record 100.00 $ Other Transportation Exp…" at bounding box center [592, 221] width 224 height 133
click at [531, 175] on input "100.00" at bounding box center [585, 175] width 191 height 19
type input "0"
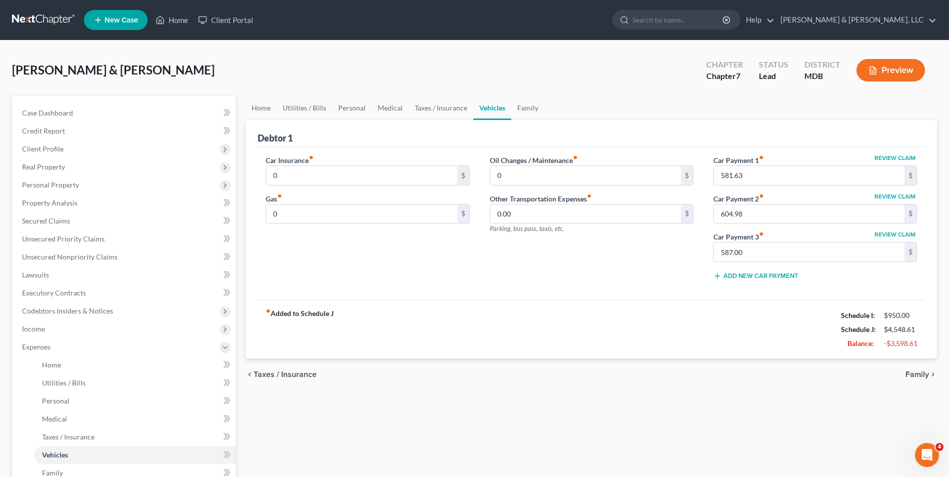
click at [587, 258] on div "Oil Changes / Maintenance fiber_manual_record 0 $ Other Transportation Expenses…" at bounding box center [592, 221] width 224 height 133
click at [721, 178] on input "581.63" at bounding box center [809, 175] width 191 height 19
type input "0"
click at [766, 213] on input "604.98" at bounding box center [809, 214] width 191 height 19
type input "0"
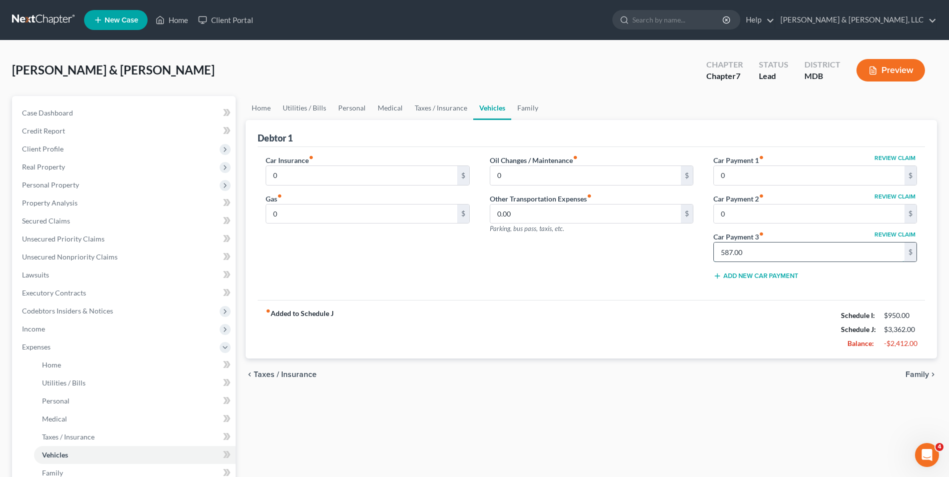
click at [771, 251] on input "587.00" at bounding box center [809, 252] width 191 height 19
type input "0"
click at [787, 353] on div "fiber_manual_record Added to Schedule J Schedule I: $950.00 Schedule J: $3,362.…" at bounding box center [591, 329] width 667 height 59
click at [911, 375] on span "Family" at bounding box center [917, 375] width 24 height 8
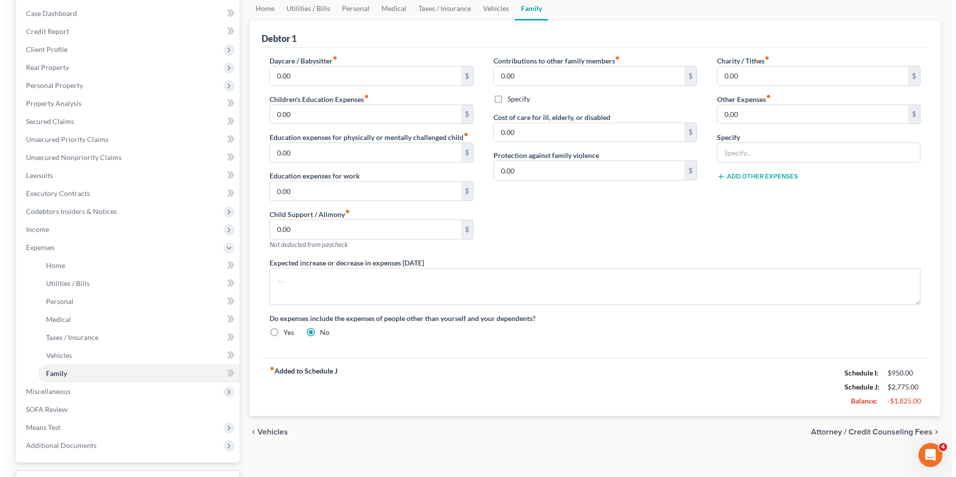
scroll to position [181, 0]
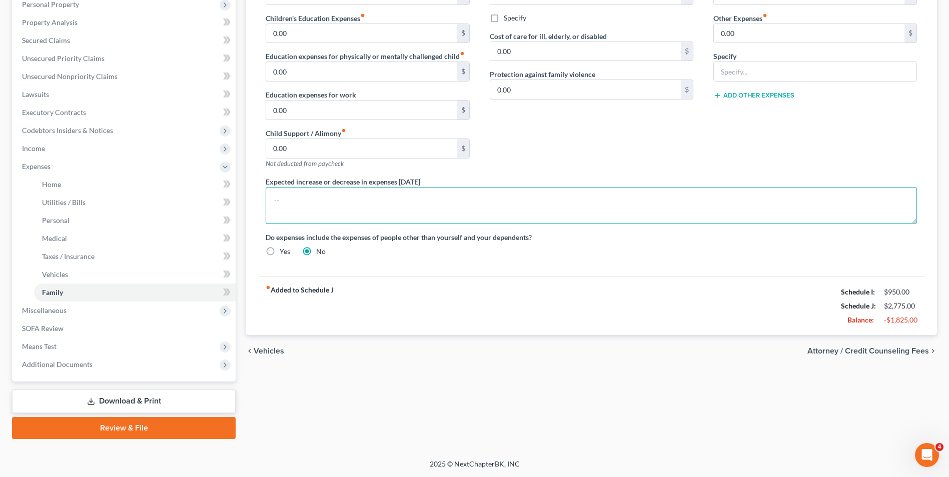
click at [352, 206] on textarea at bounding box center [591, 205] width 651 height 37
type textarea "Most expenses paid by business and included in business expenses"
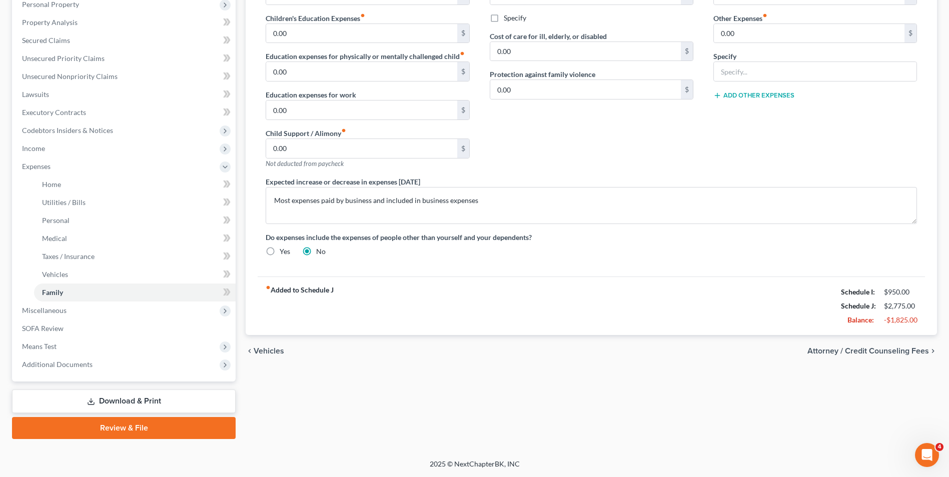
click at [656, 301] on div "fiber_manual_record Added to Schedule J Schedule I: $950.00 Schedule J: $2,775.…" at bounding box center [591, 306] width 667 height 59
click at [832, 347] on span "Attorney / Credit Counseling Fees" at bounding box center [868, 351] width 122 height 8
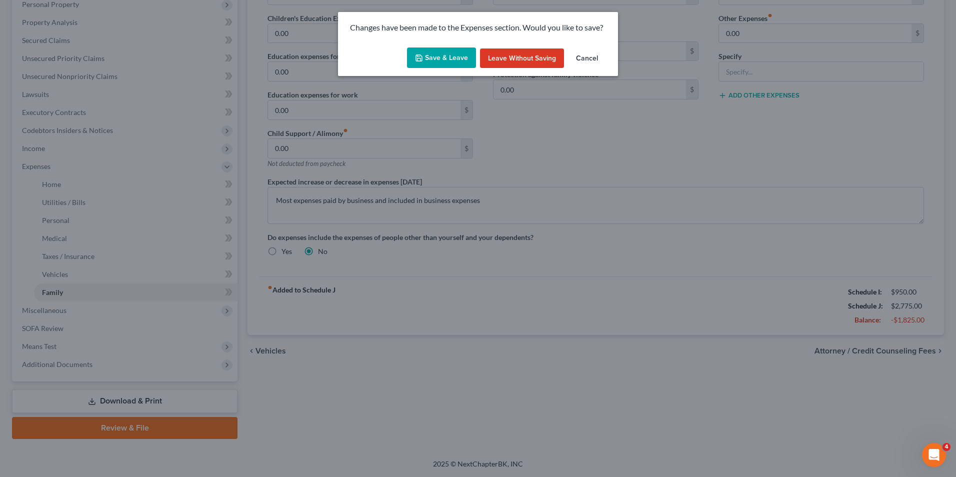
click at [419, 57] on polyline "button" at bounding box center [419, 56] width 3 height 2
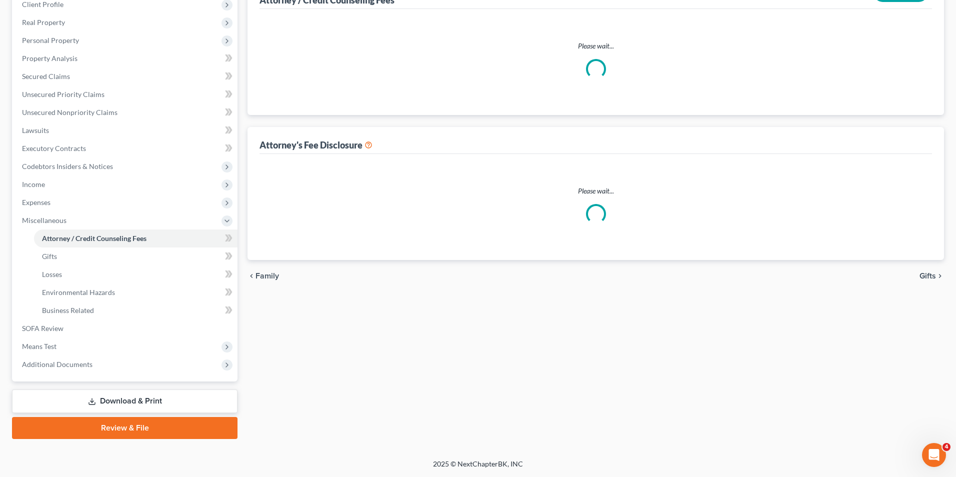
select select "1"
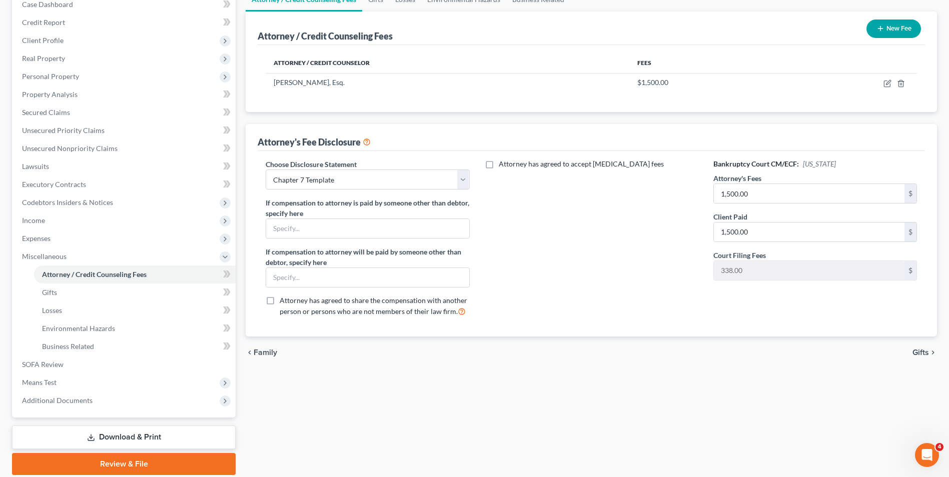
scroll to position [145, 0]
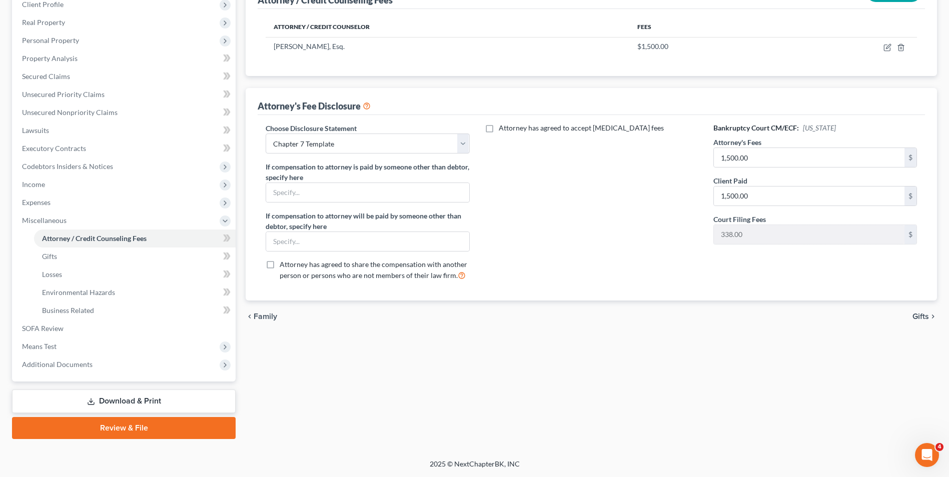
click at [927, 317] on span "Gifts" at bounding box center [920, 317] width 17 height 8
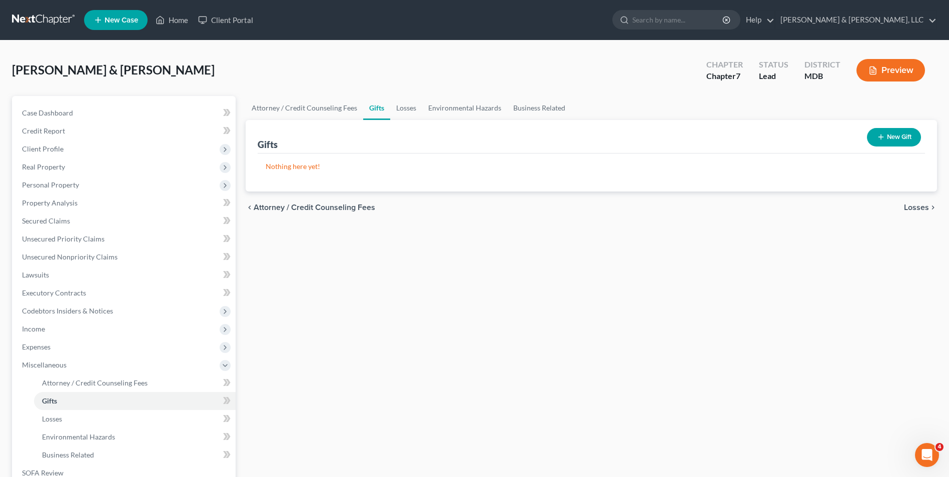
click at [904, 205] on span "Losses" at bounding box center [916, 208] width 25 height 8
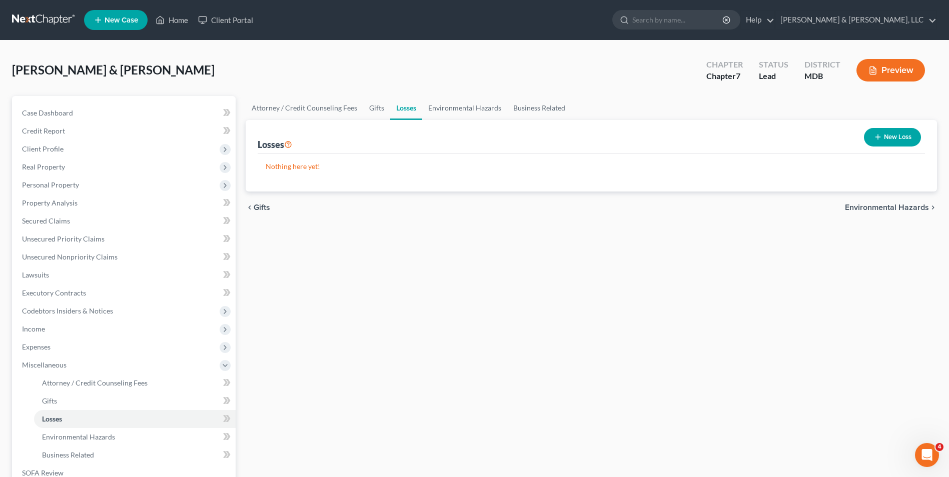
click at [850, 204] on span "Environmental Hazards" at bounding box center [887, 208] width 84 height 8
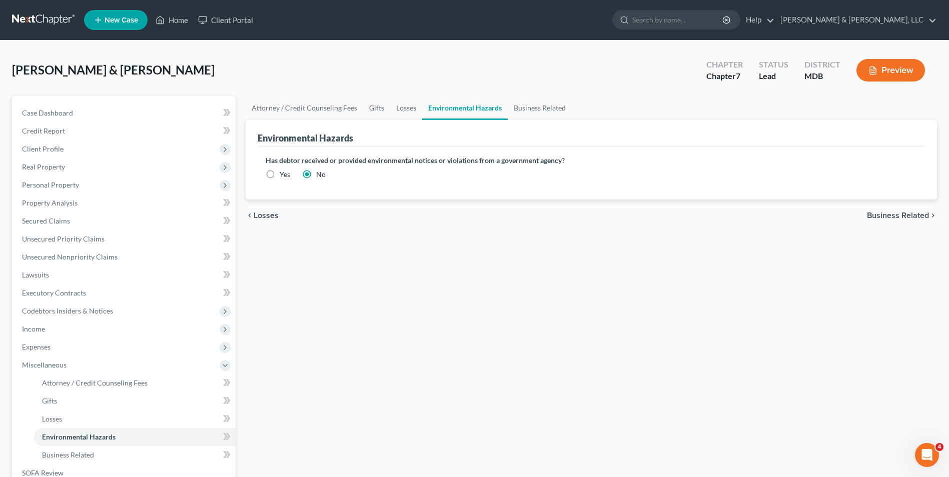
click at [873, 214] on span "Business Related" at bounding box center [898, 216] width 62 height 8
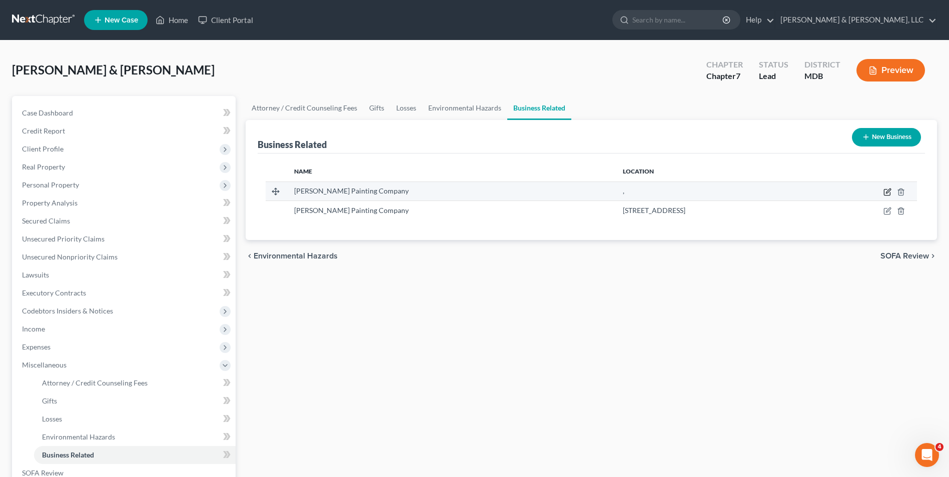
click at [886, 190] on icon "button" at bounding box center [887, 192] width 8 height 8
select select "sole_proprietor"
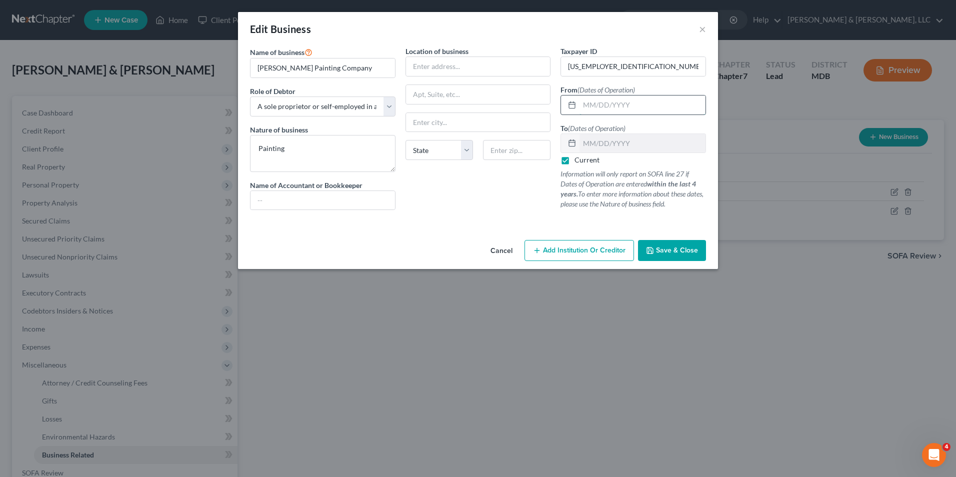
click at [583, 107] on input "text" at bounding box center [643, 105] width 126 height 19
type input "0"
type input "[DATE]"
click at [656, 254] on button "Save & Close" at bounding box center [672, 250] width 68 height 21
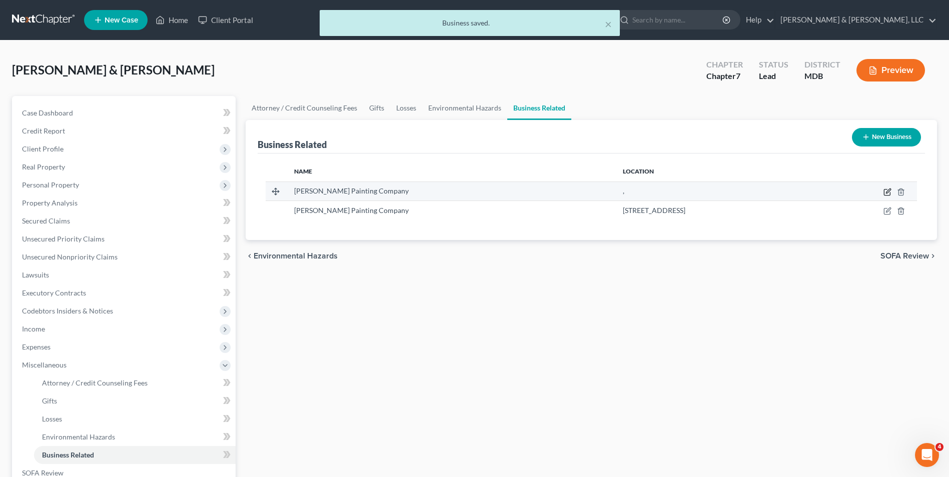
click at [885, 192] on icon "button" at bounding box center [887, 192] width 8 height 8
select select "sole_proprietor"
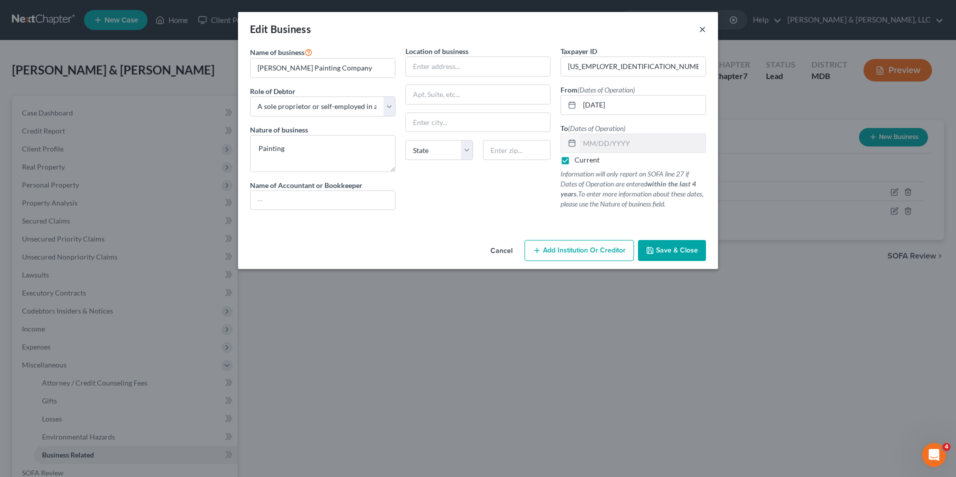
click at [704, 26] on button "×" at bounding box center [702, 29] width 7 height 12
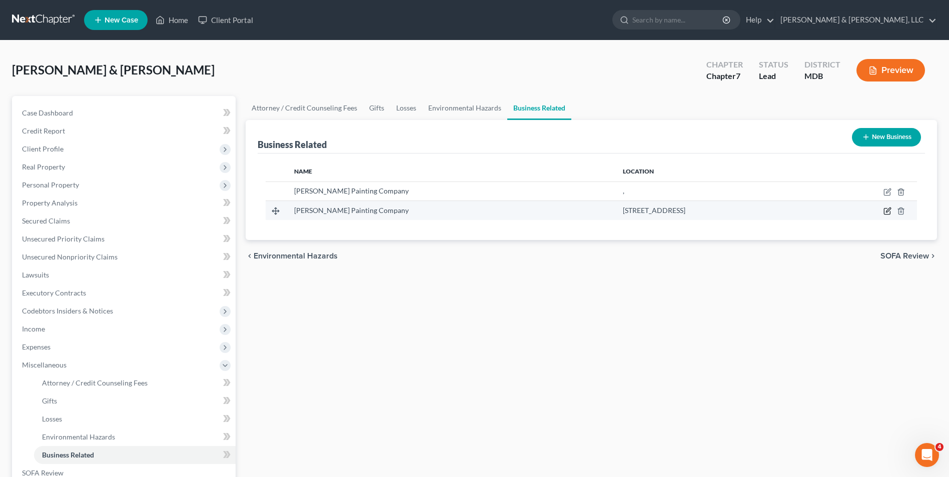
click at [888, 209] on icon "button" at bounding box center [887, 211] width 8 height 8
select select "sole_proprietor"
select select "21"
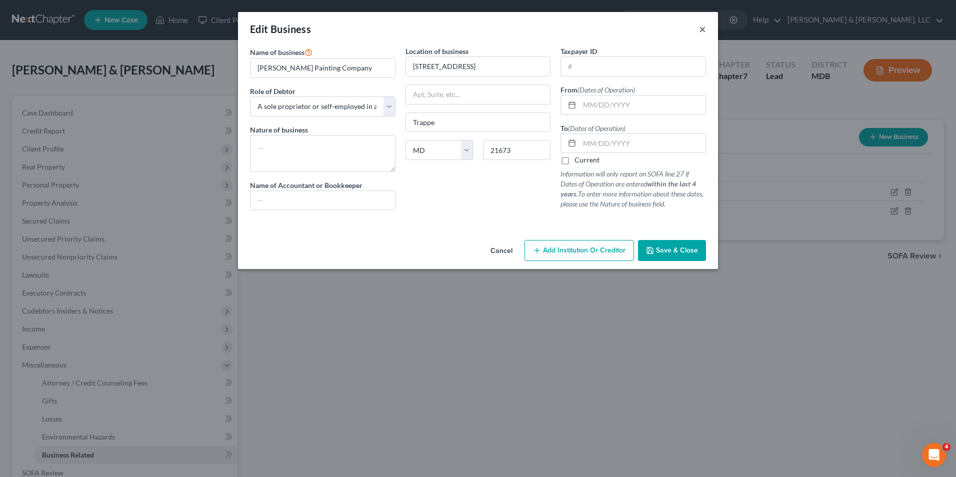
click at [701, 30] on button "×" at bounding box center [702, 29] width 7 height 12
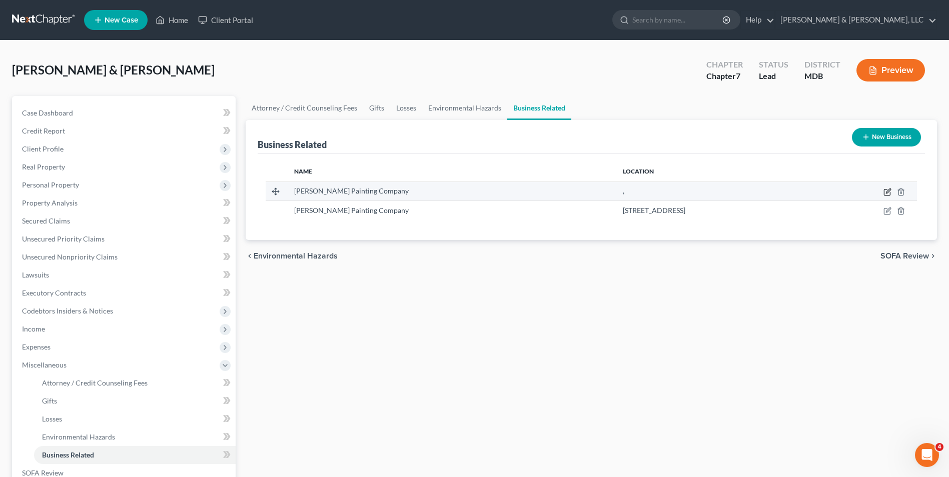
click at [884, 192] on icon "button" at bounding box center [887, 192] width 8 height 8
select select "sole_proprietor"
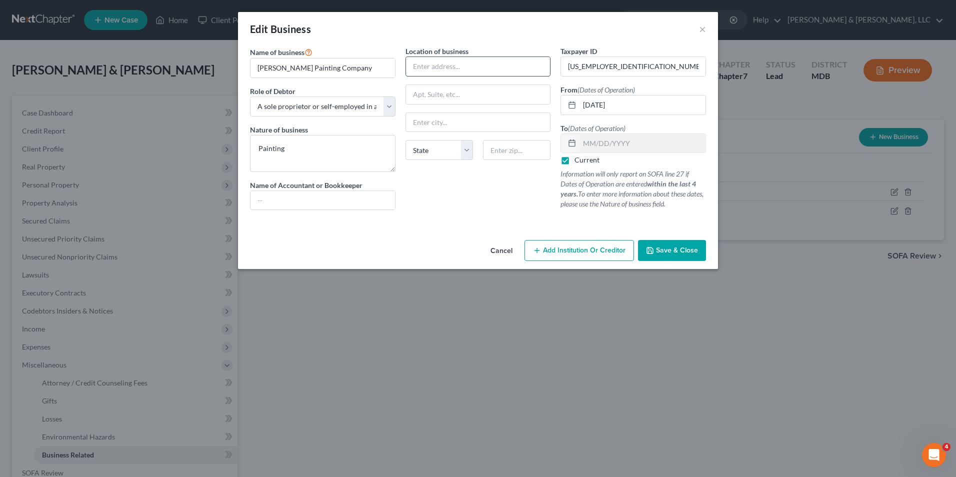
click at [444, 69] on input "text" at bounding box center [478, 66] width 145 height 19
type input "[STREET_ADDRESS]"
type input "Trappe"
select select "21"
type input "21673"
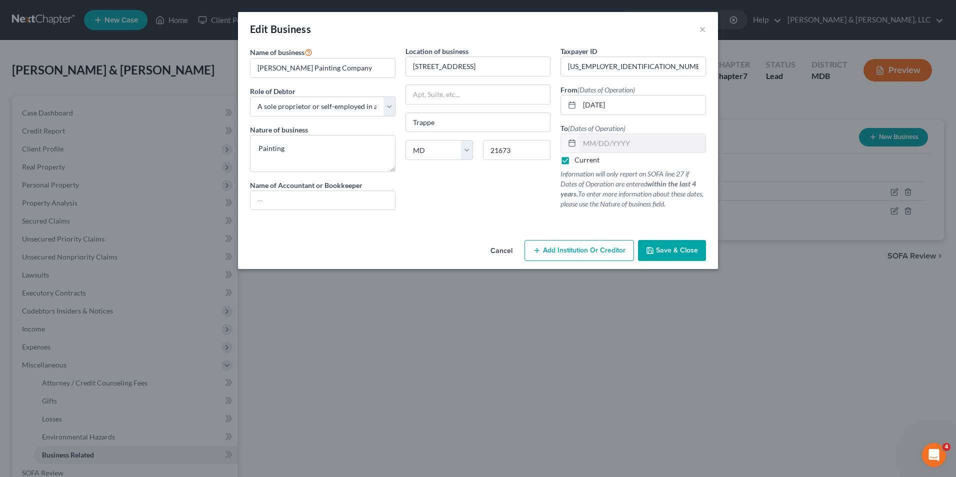
click at [438, 205] on div "Location of business [GEOGRAPHIC_DATA] [GEOGRAPHIC_DATA] [US_STATE][GEOGRAPHIC_…" at bounding box center [479, 132] width 156 height 172
click at [370, 205] on input "text" at bounding box center [323, 200] width 145 height 19
type input "[PERSON_NAME]"
click at [454, 209] on div "Location of business [GEOGRAPHIC_DATA] [GEOGRAPHIC_DATA] [US_STATE][GEOGRAPHIC_…" at bounding box center [479, 132] width 156 height 172
click at [667, 249] on span "Save & Close" at bounding box center [677, 250] width 42 height 9
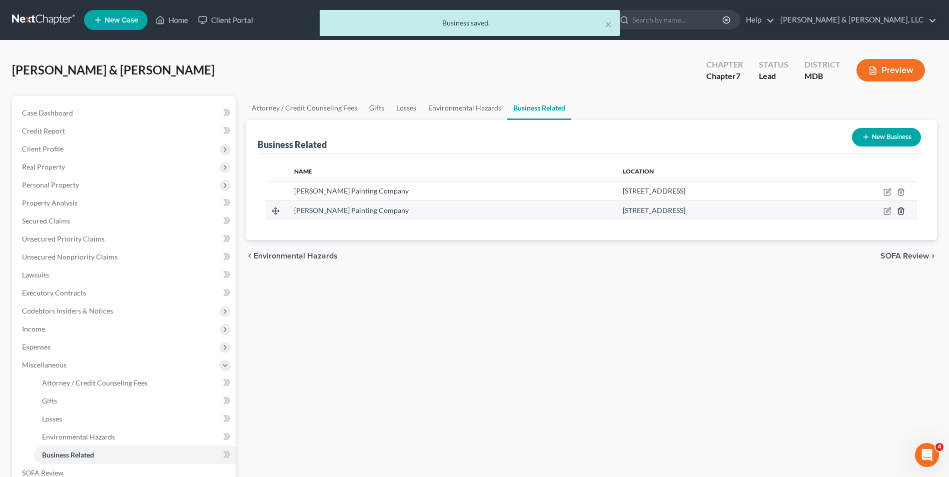
click at [901, 212] on icon "button" at bounding box center [901, 211] width 8 height 8
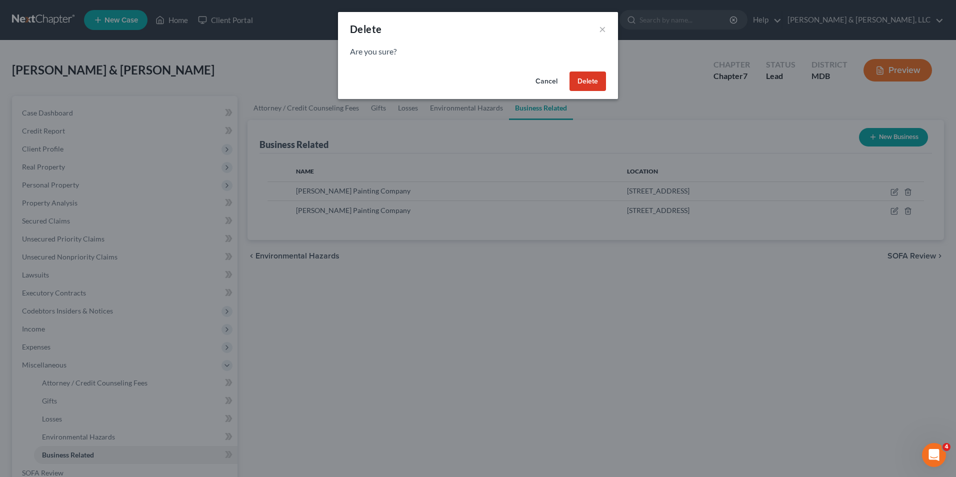
click at [572, 87] on button "Delete" at bounding box center [588, 82] width 37 height 20
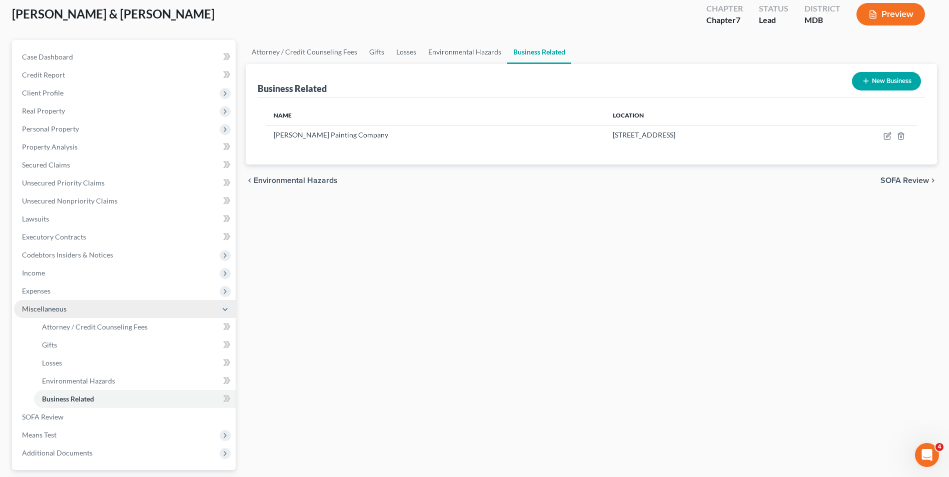
scroll to position [145, 0]
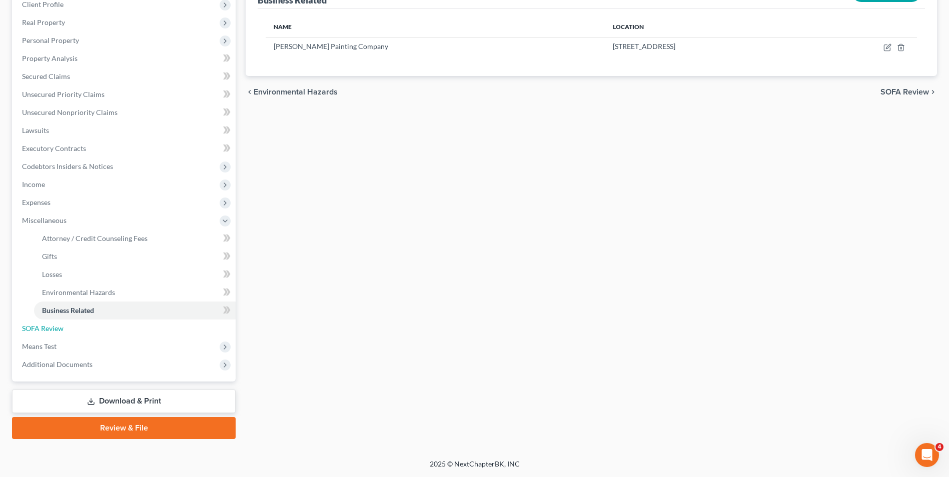
drag, startPoint x: 47, startPoint y: 327, endPoint x: 295, endPoint y: 283, distance: 252.4
click at [47, 327] on span "SOFA Review" at bounding box center [43, 328] width 42 height 9
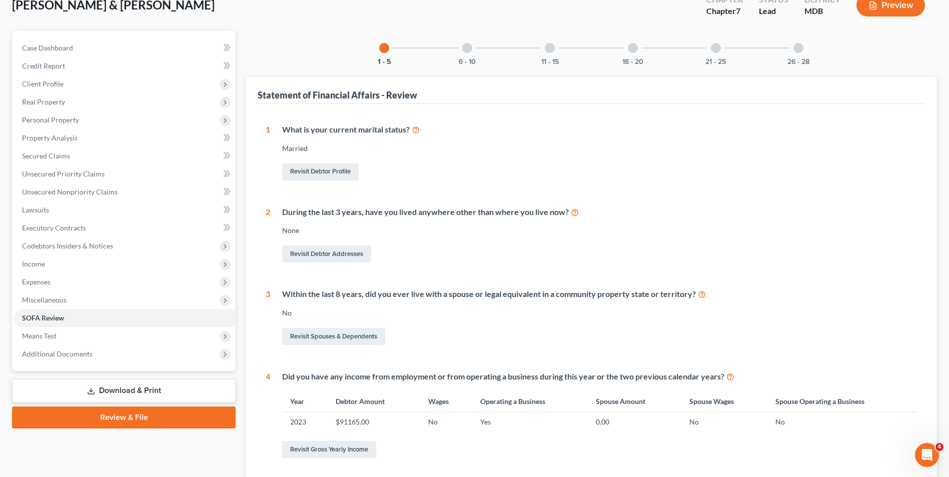
scroll to position [200, 0]
